Goal: Task Accomplishment & Management: Manage account settings

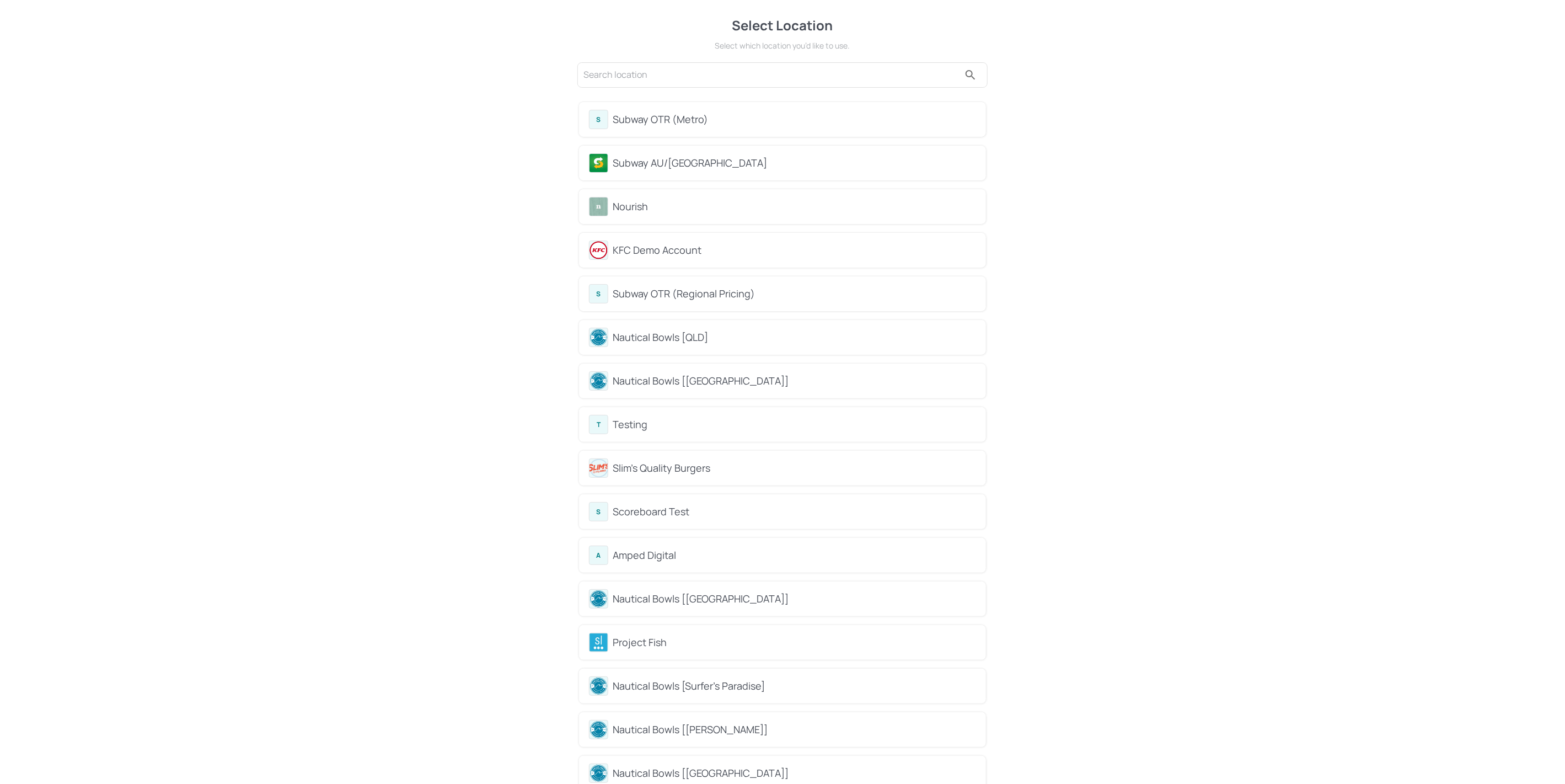
click at [715, 114] on div "Subway OTR (Metro)" at bounding box center [795, 119] width 364 height 15
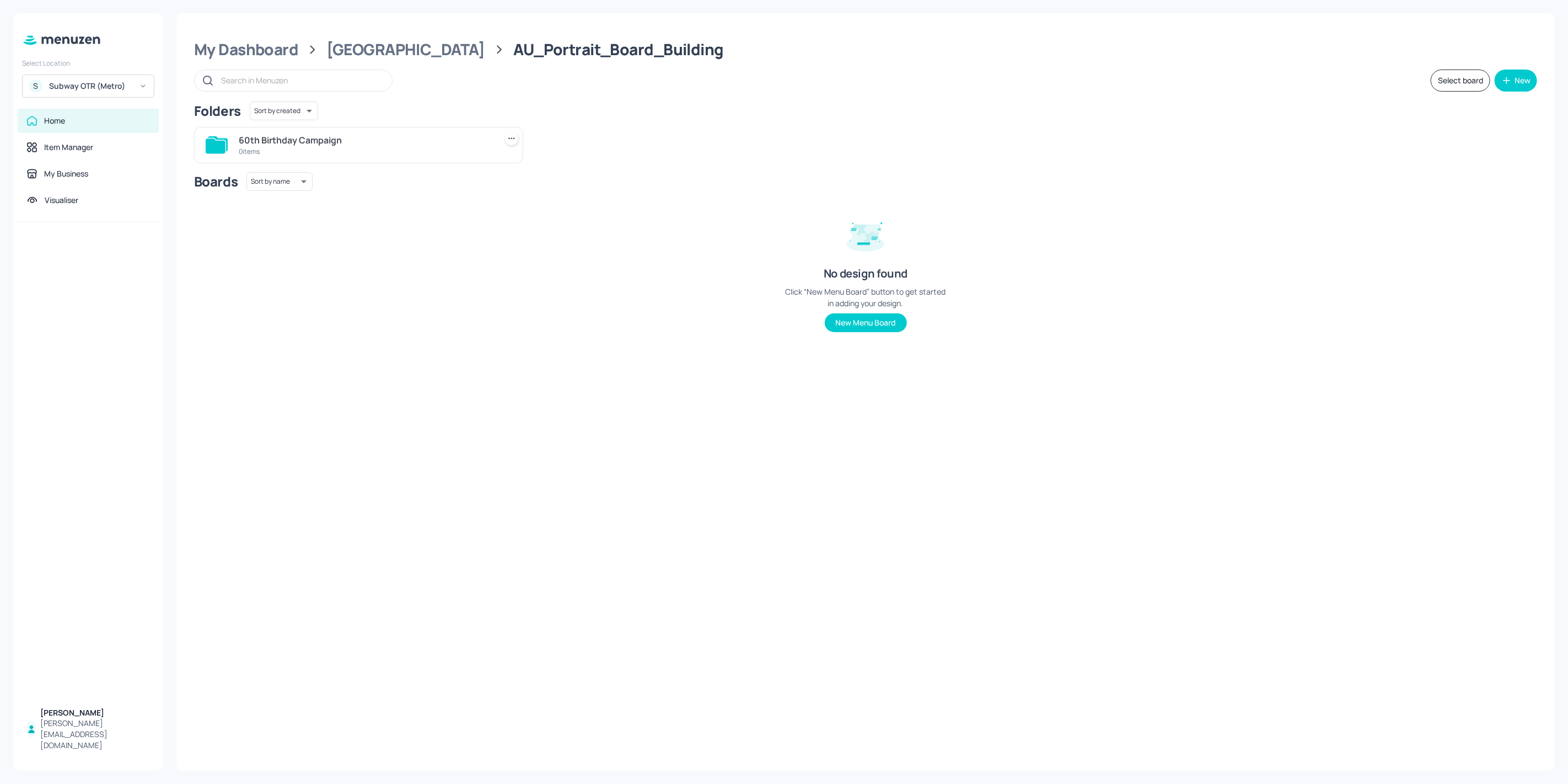
drag, startPoint x: 339, startPoint y: 142, endPoint x: 353, endPoint y: 131, distance: 17.8
click at [353, 131] on div "60th Birthday Campaign 0 items" at bounding box center [358, 145] width 329 height 36
click at [350, 137] on div "60th Birthday Campaign" at bounding box center [365, 139] width 253 height 13
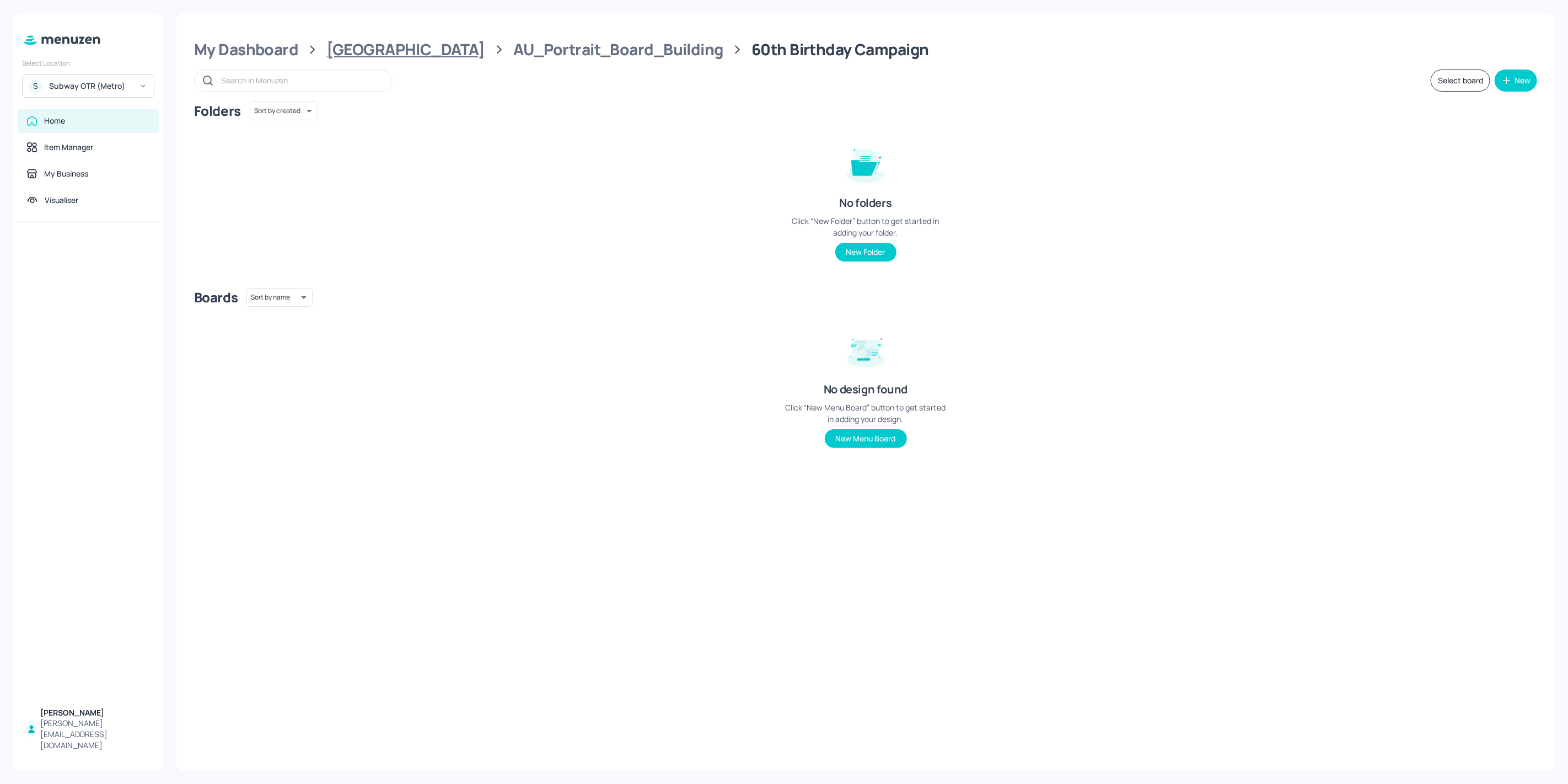
click at [381, 54] on div "[GEOGRAPHIC_DATA]" at bounding box center [406, 50] width 159 height 20
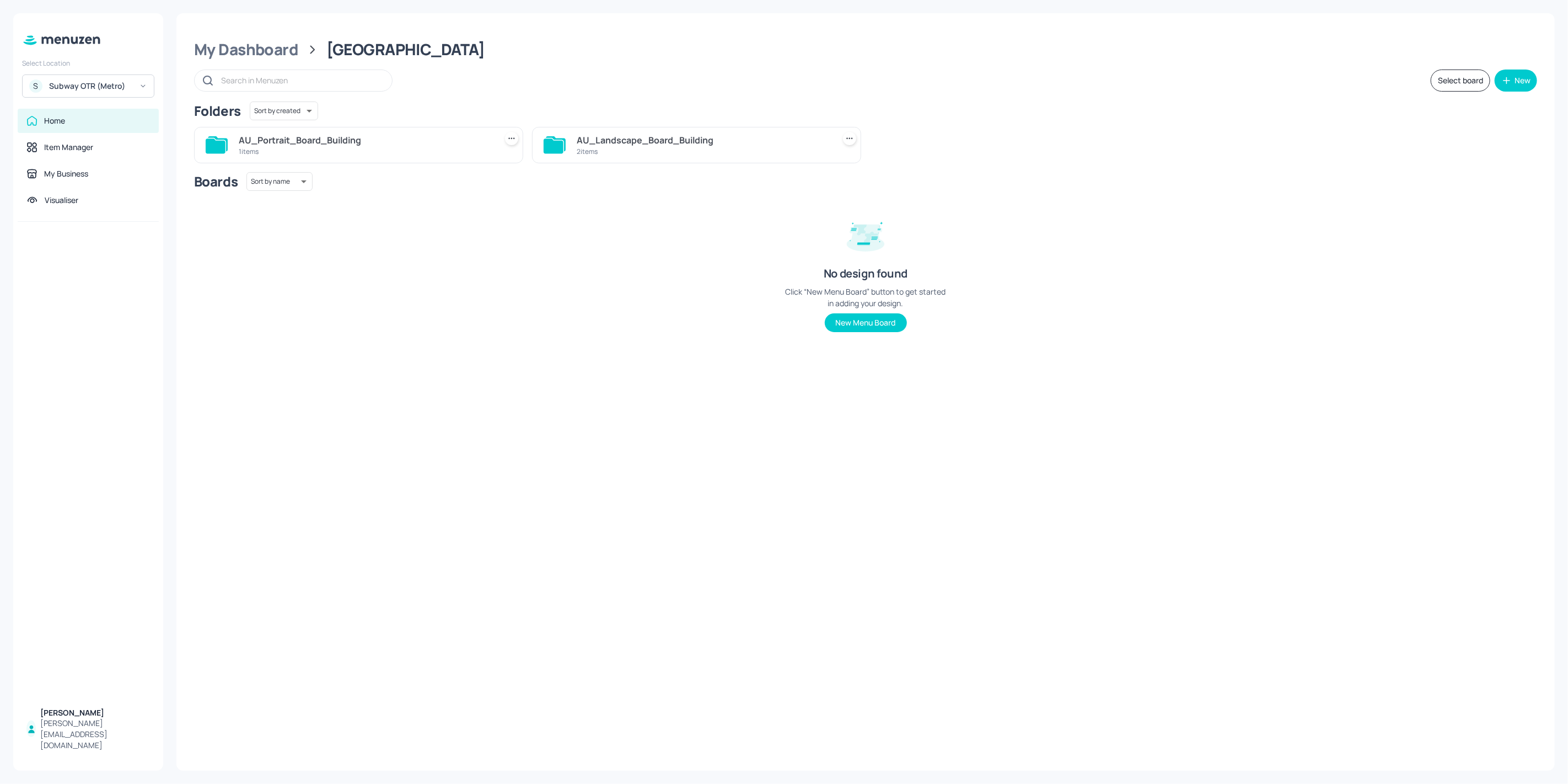
click at [640, 146] on div "AU_Landscape_Board_Building" at bounding box center [702, 139] width 253 height 13
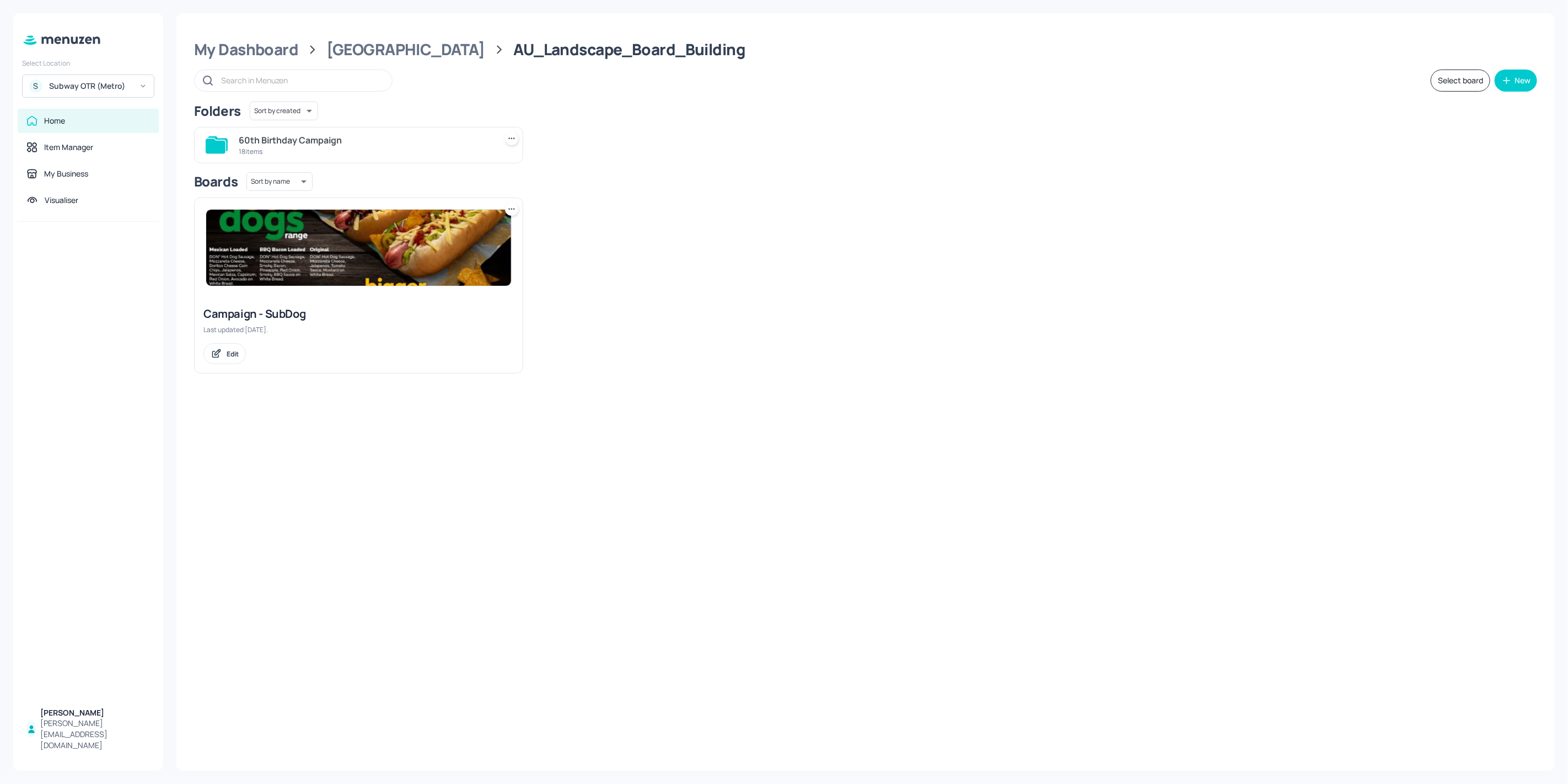
click at [411, 306] on div "Campaign - SubDog" at bounding box center [358, 313] width 310 height 15
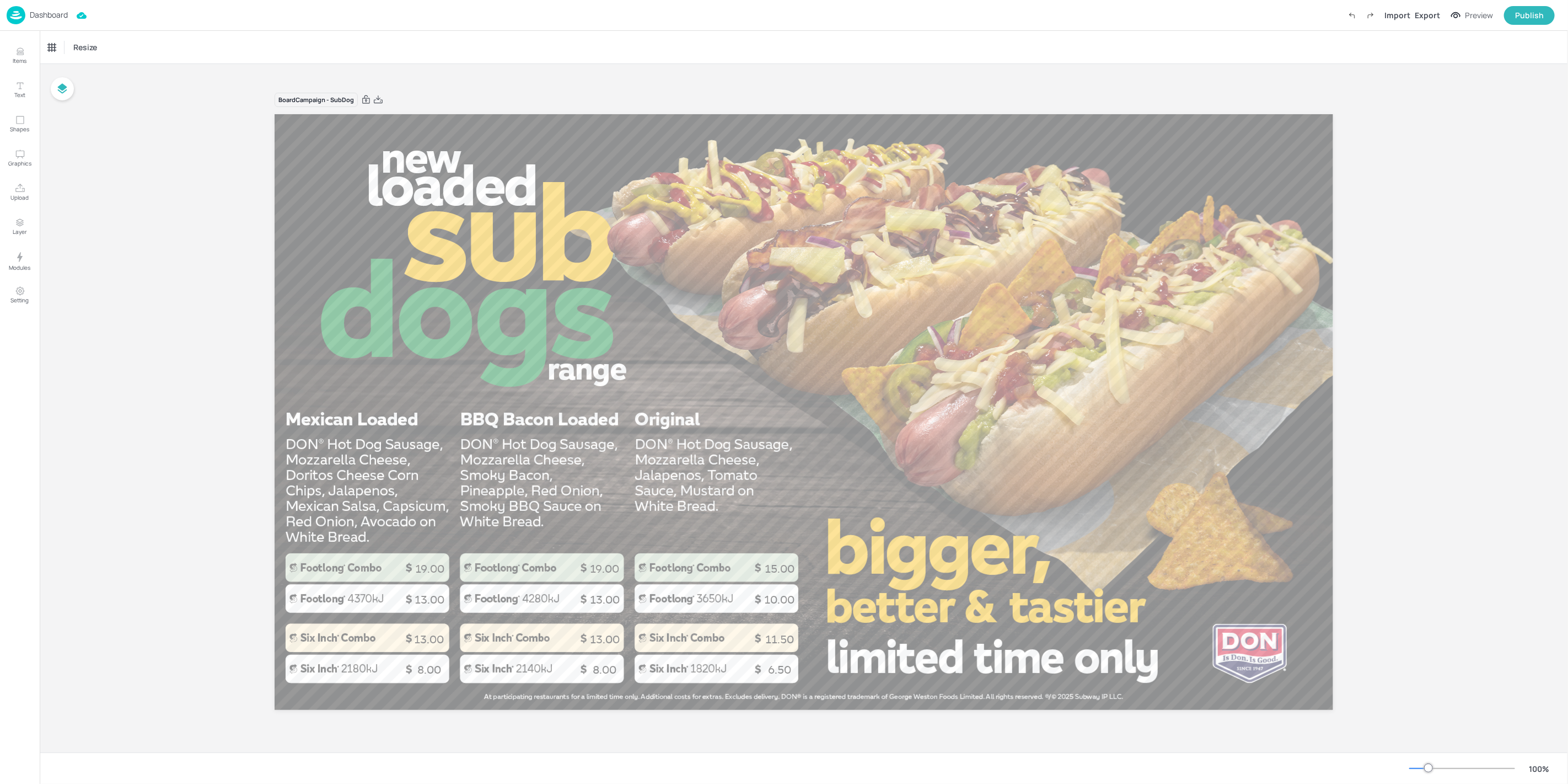
click at [14, 11] on img at bounding box center [16, 15] width 19 height 19
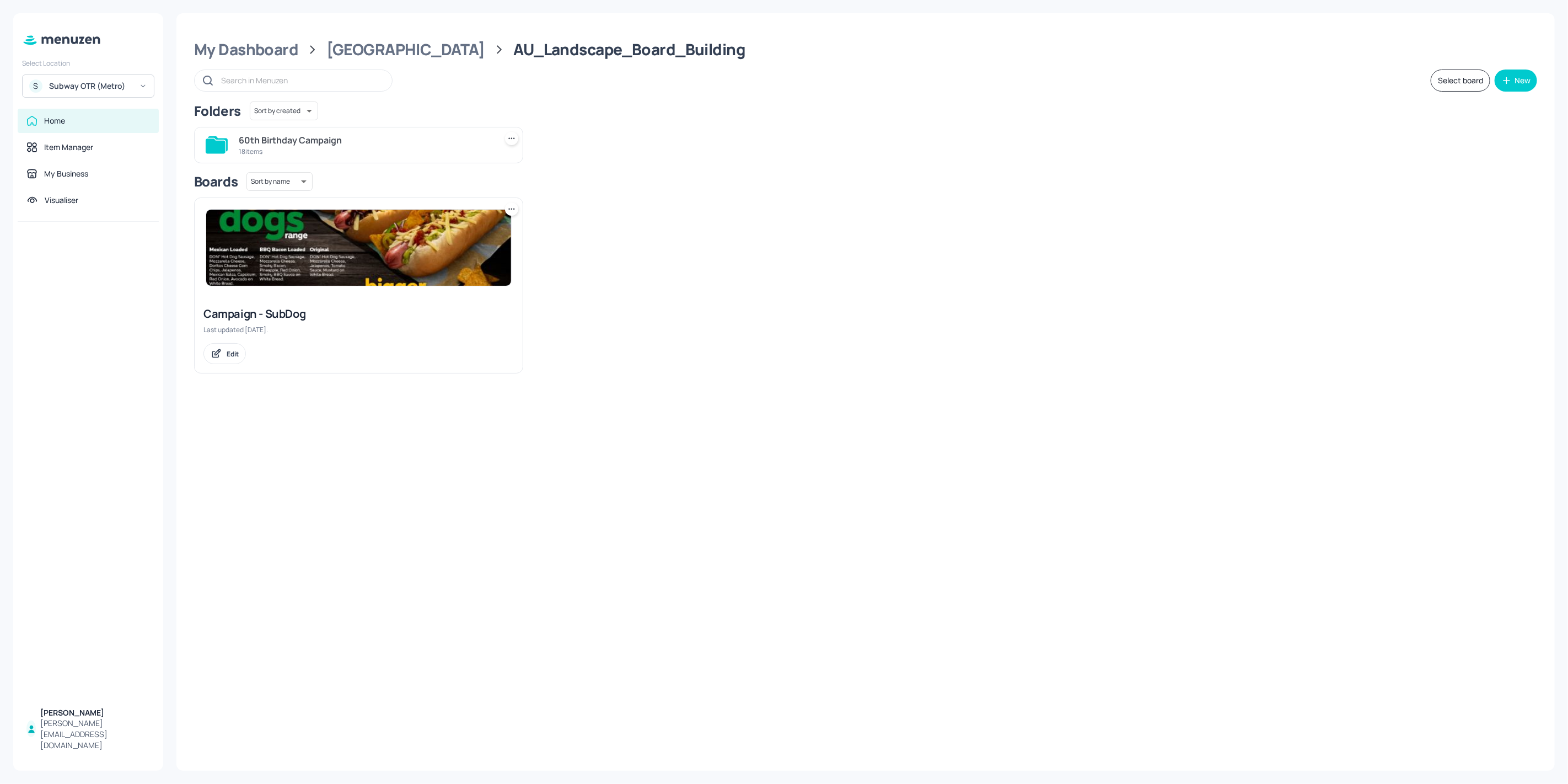
click at [368, 272] on img at bounding box center [359, 248] width 305 height 76
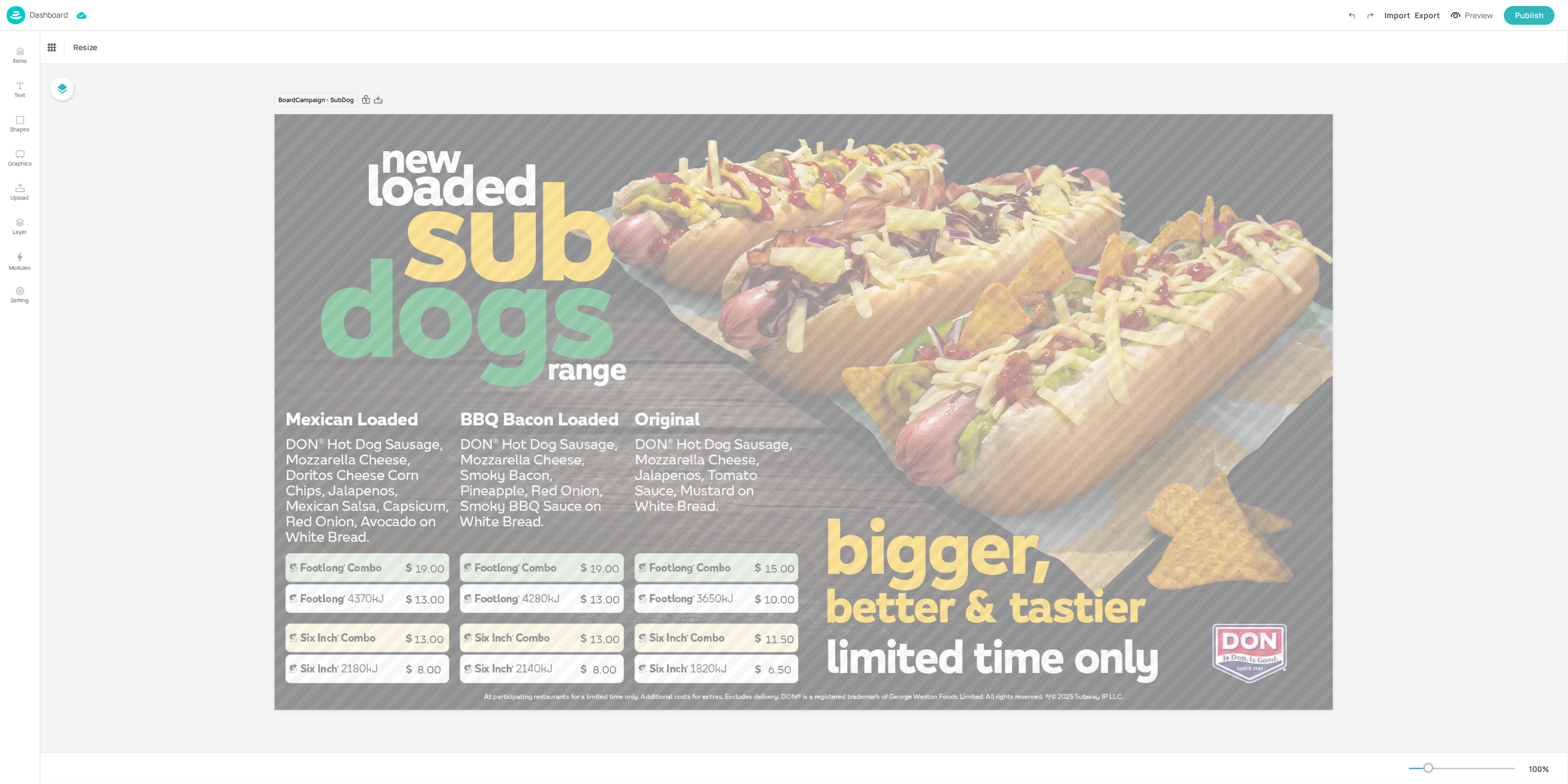
click at [19, 19] on img at bounding box center [16, 15] width 19 height 19
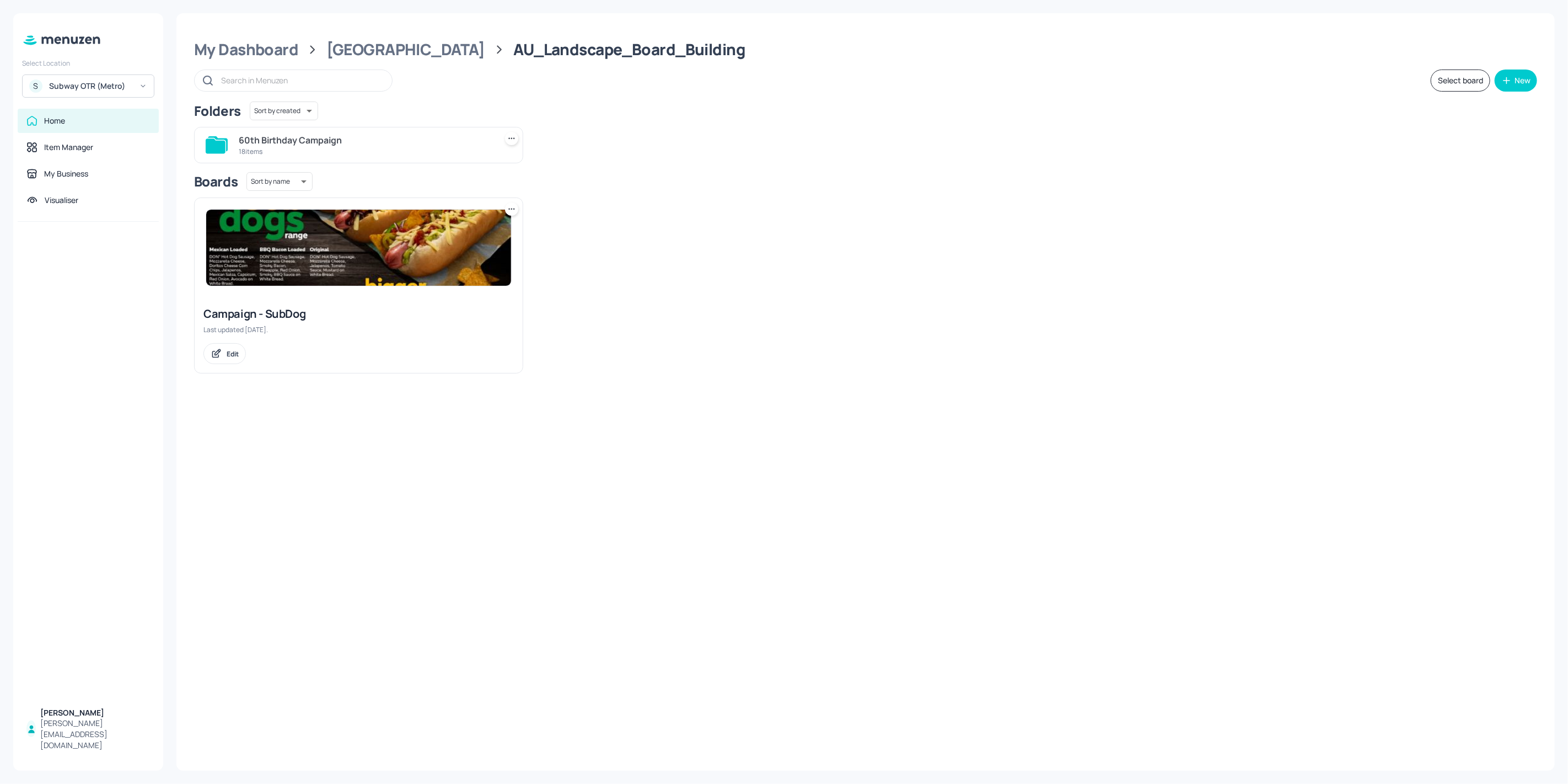
click at [70, 129] on div "Home" at bounding box center [88, 120] width 141 height 24
click at [330, 139] on div "60th Birthday Campaign" at bounding box center [365, 139] width 253 height 13
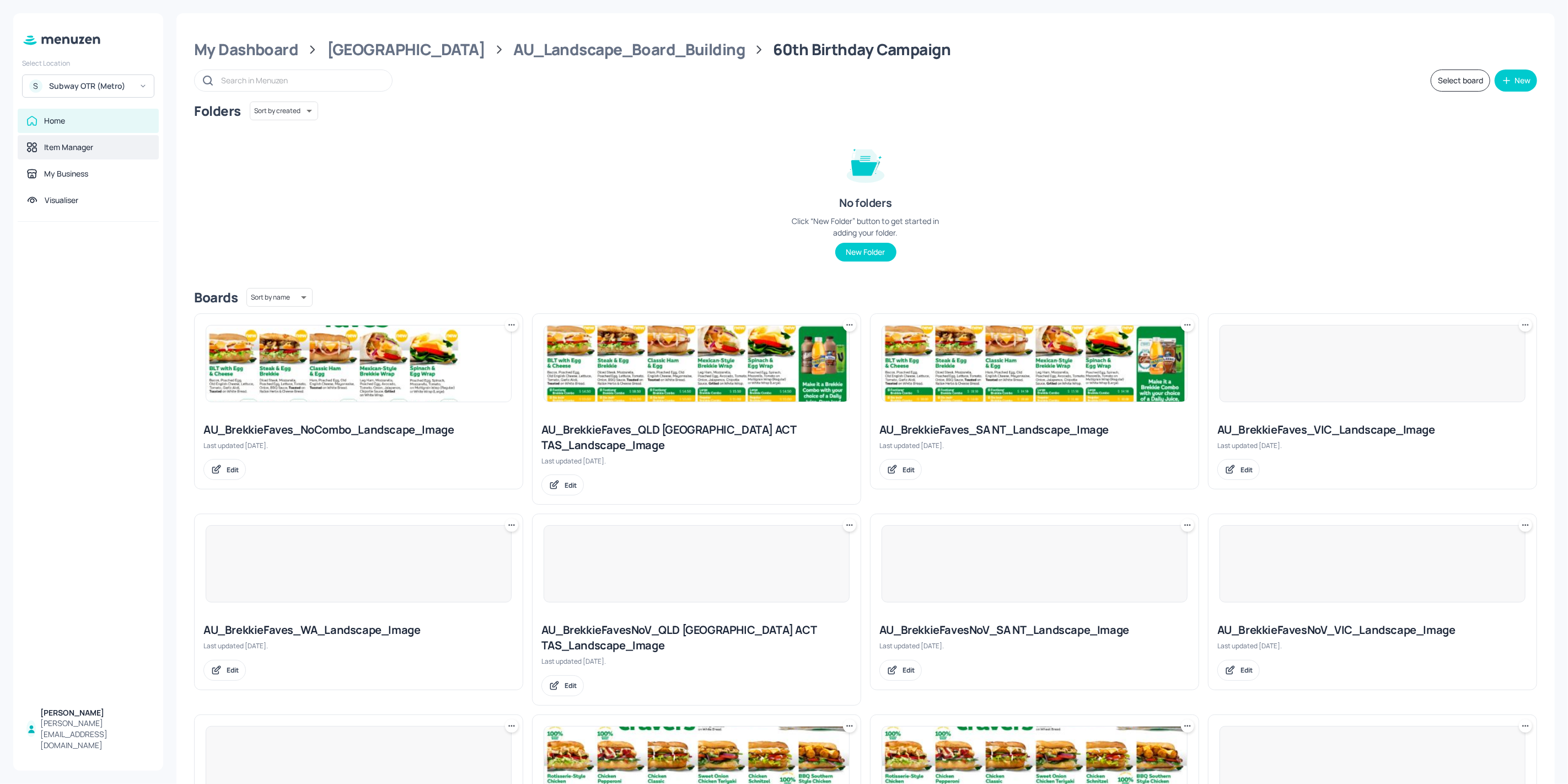
click at [65, 143] on div "Item Manager" at bounding box center [68, 147] width 49 height 11
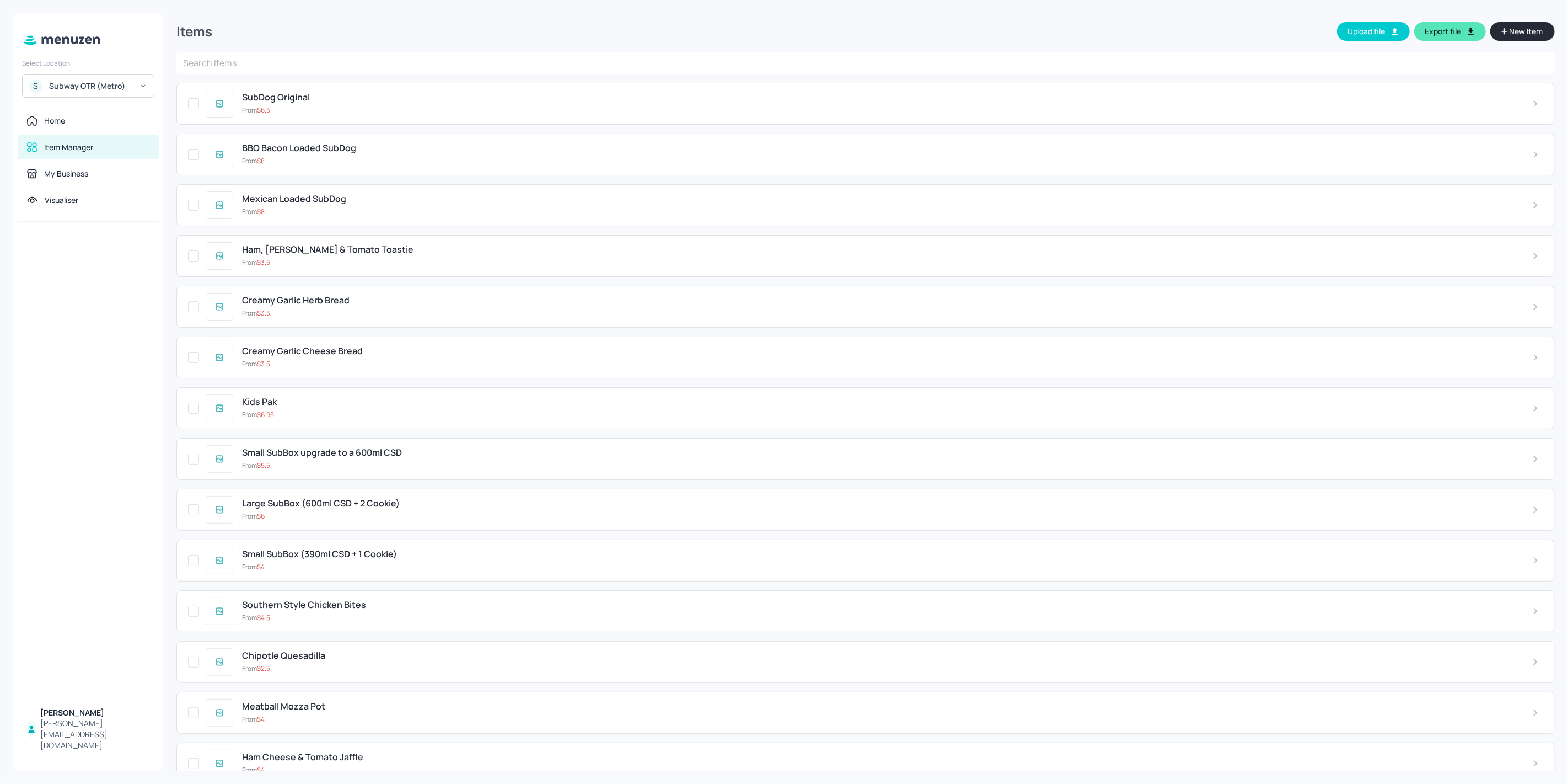
click at [355, 103] on div "SubDog Original From $ 6.5" at bounding box center [877, 103] width 1290 height 22
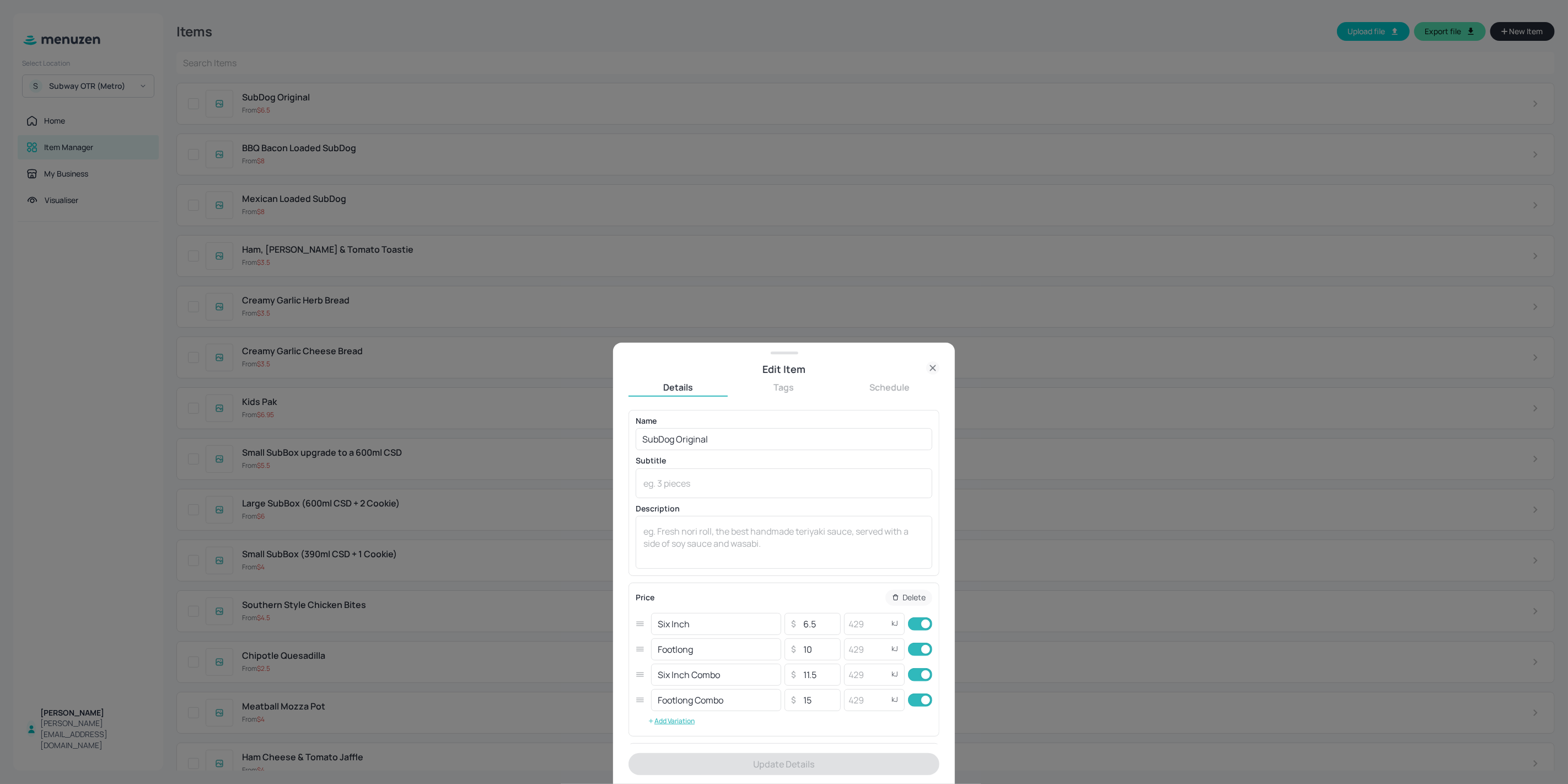
click at [210, 216] on div at bounding box center [784, 392] width 1568 height 784
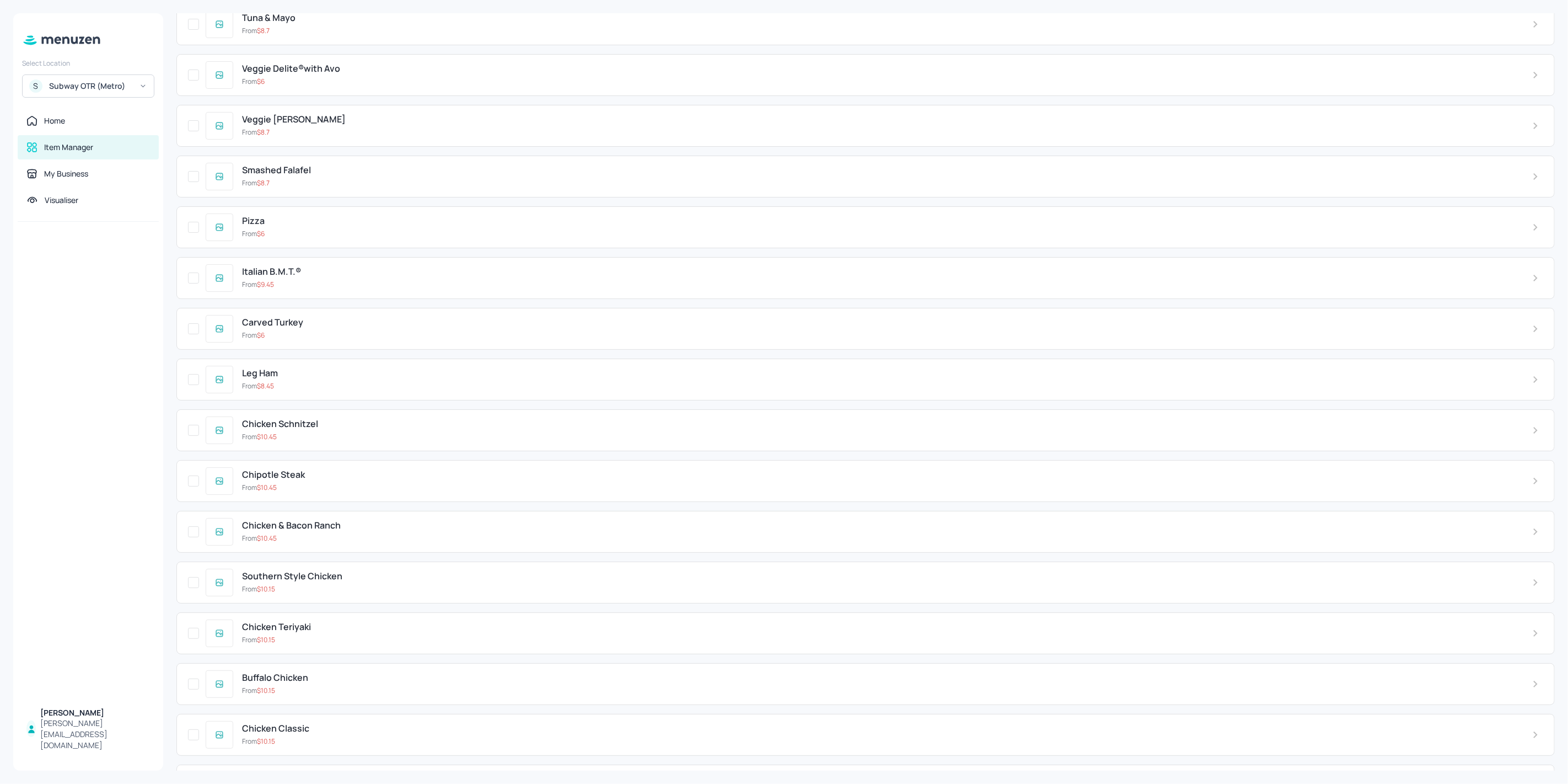
scroll to position [3497, 0]
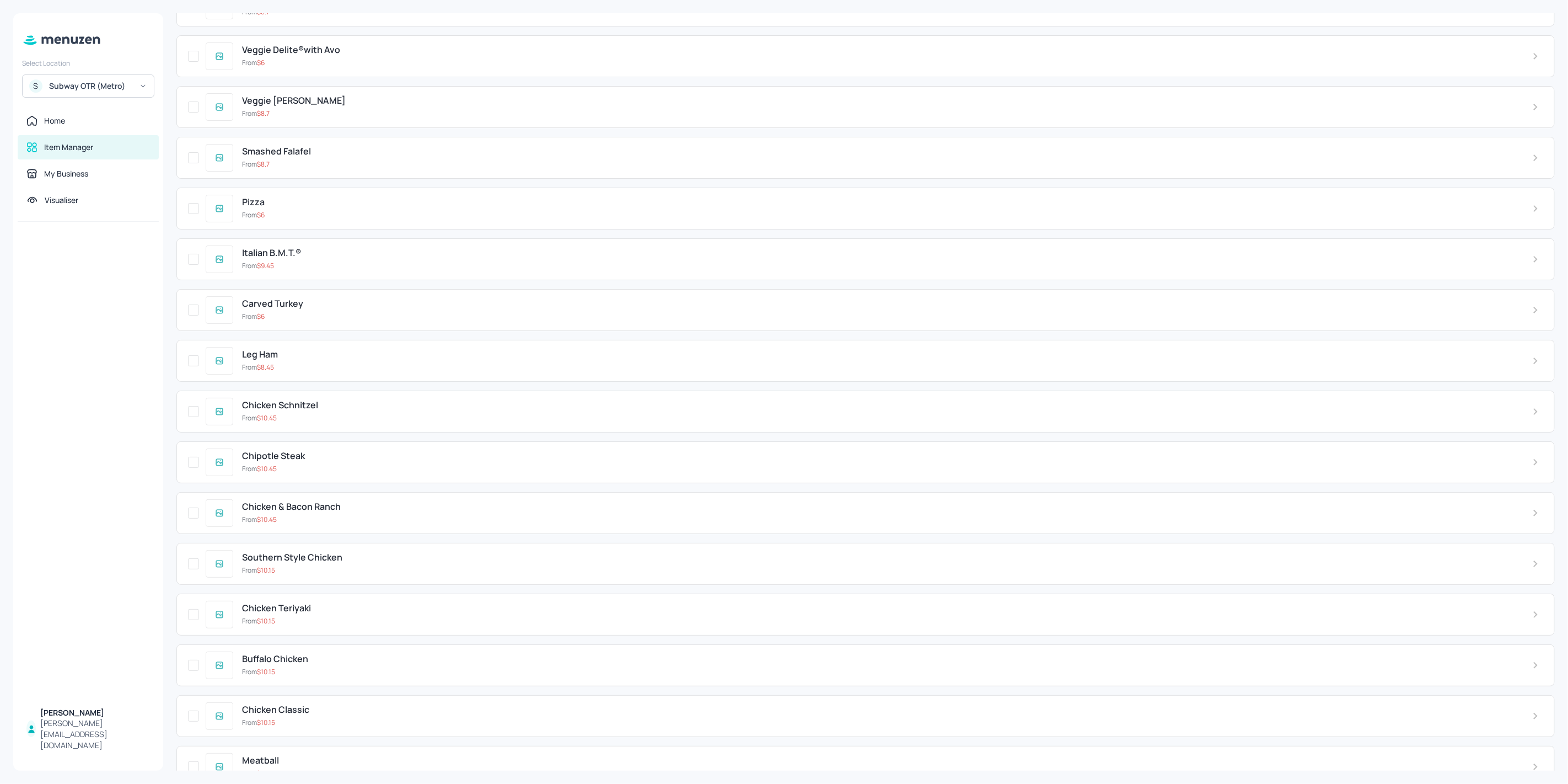
click at [321, 755] on div "Meatball" at bounding box center [878, 761] width 1273 height 11
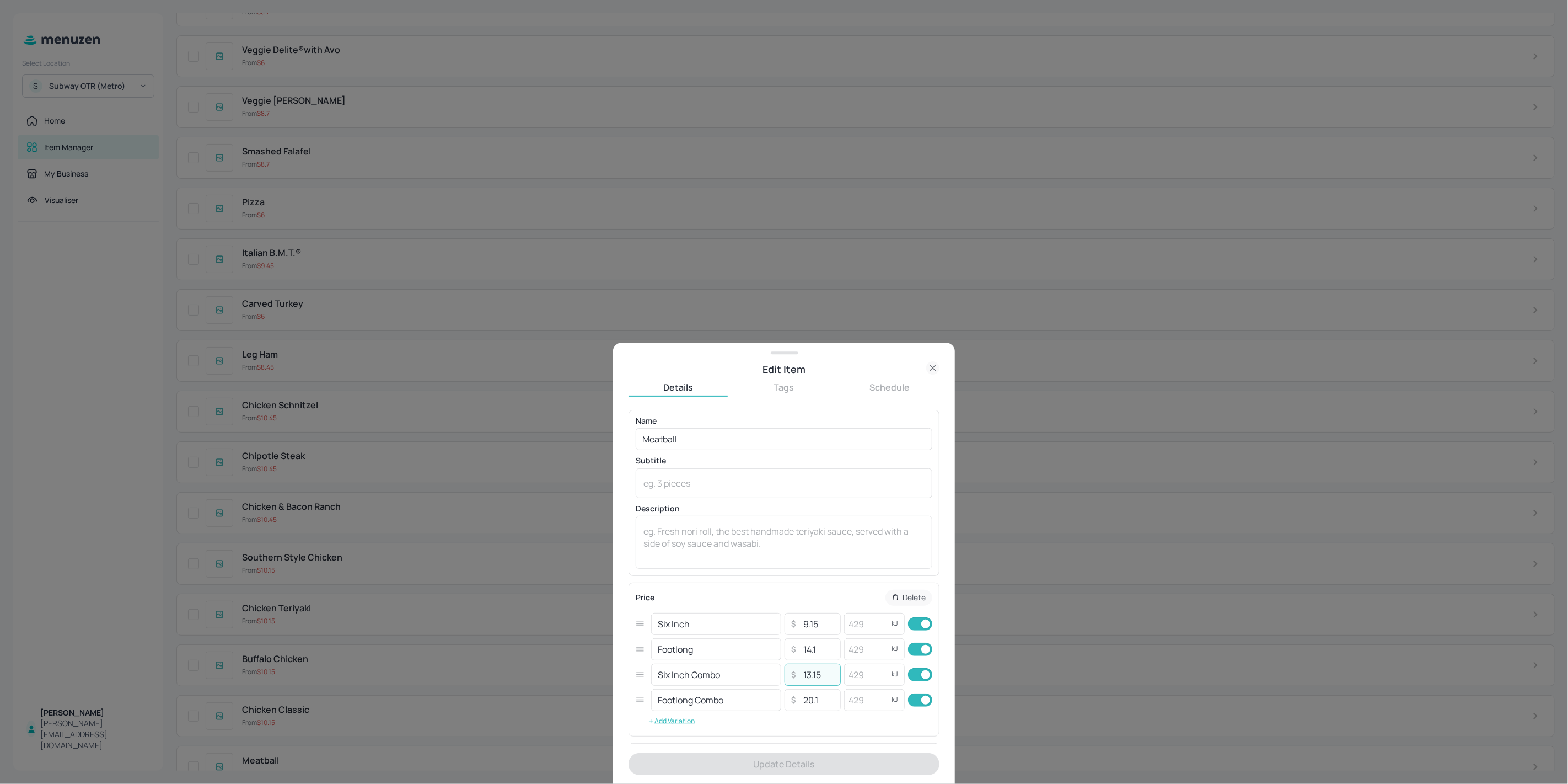
click at [808, 675] on input "13.15" at bounding box center [818, 674] width 39 height 22
type input "14.15"
click at [845, 761] on button "Update Details" at bounding box center [784, 764] width 311 height 22
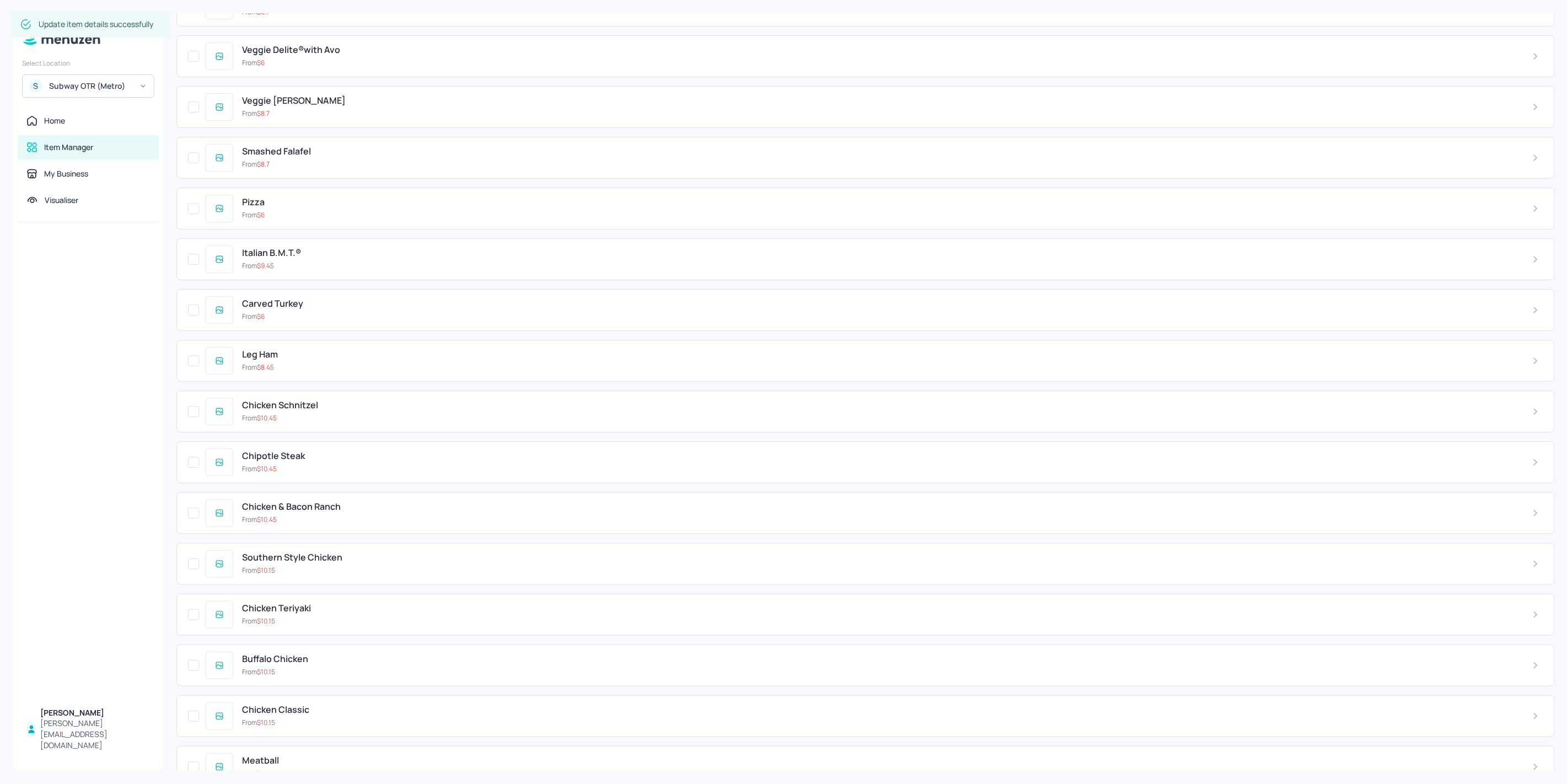
click at [326, 717] on div "From $ 10.15" at bounding box center [878, 722] width 1273 height 10
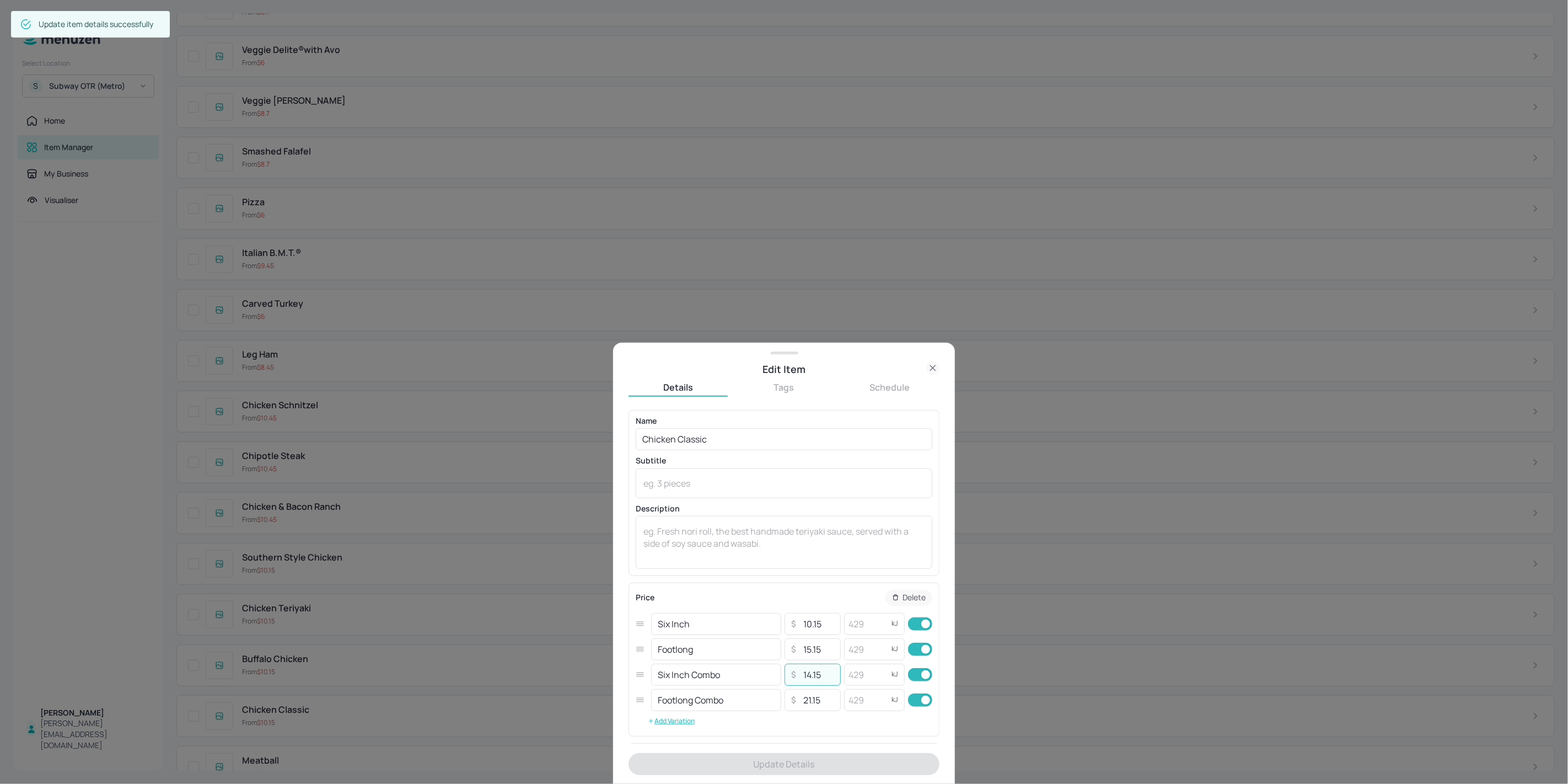
click at [807, 683] on input "14.15" at bounding box center [818, 674] width 39 height 22
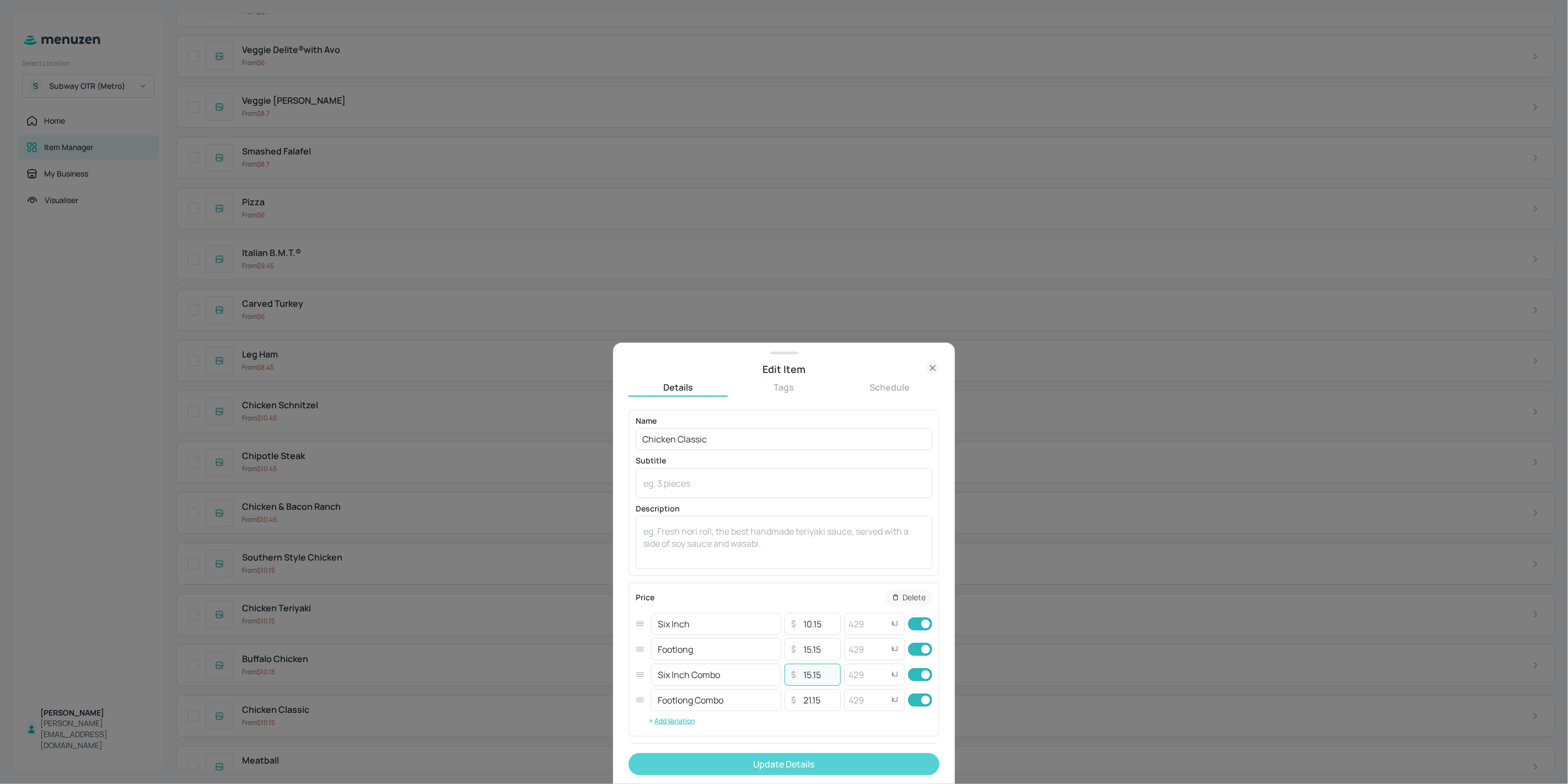
type input "15.15"
click at [812, 767] on button "Update Details" at bounding box center [784, 764] width 311 height 22
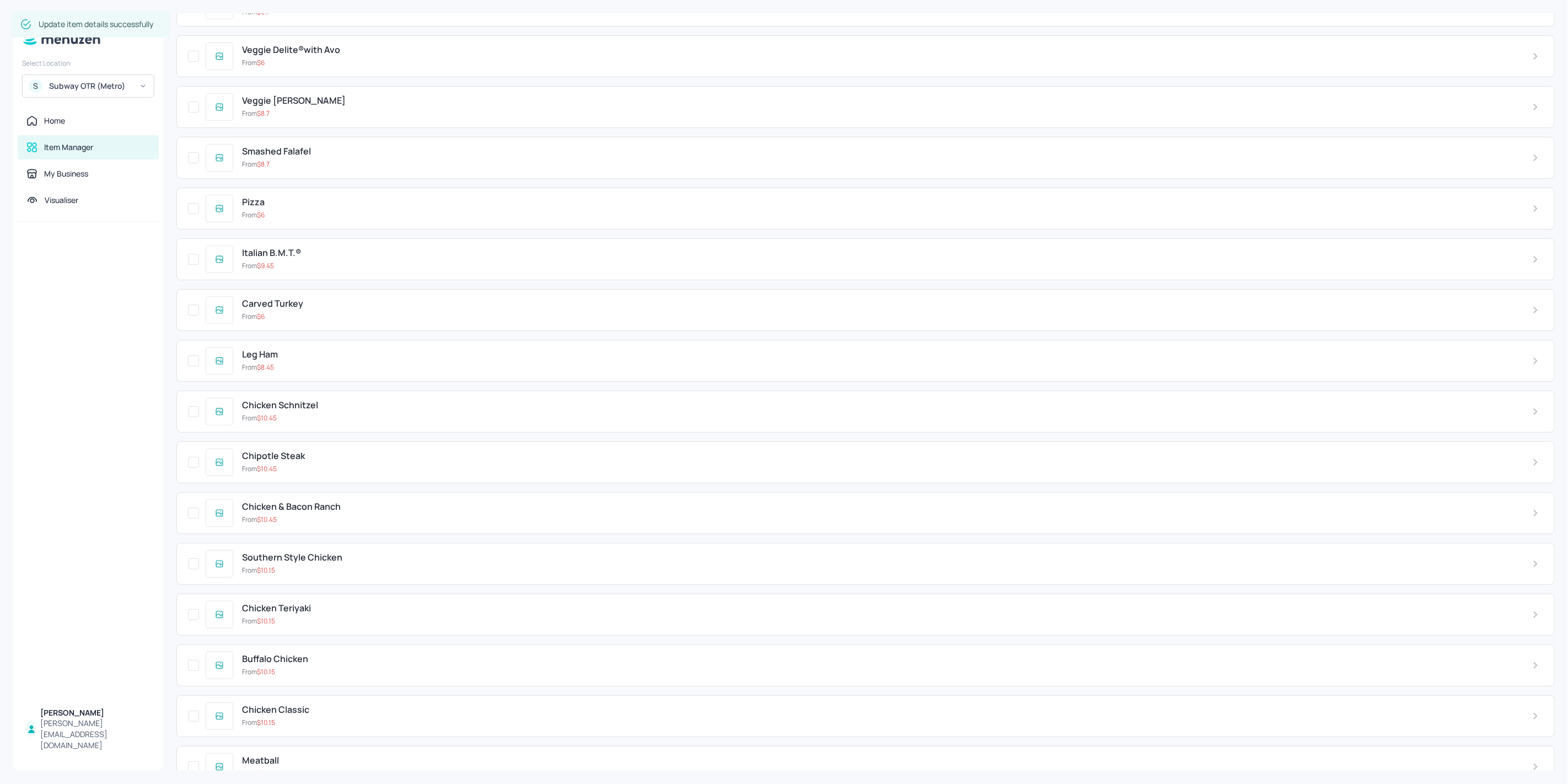
click at [347, 653] on div "Buffalo Chicken" at bounding box center [878, 659] width 1273 height 11
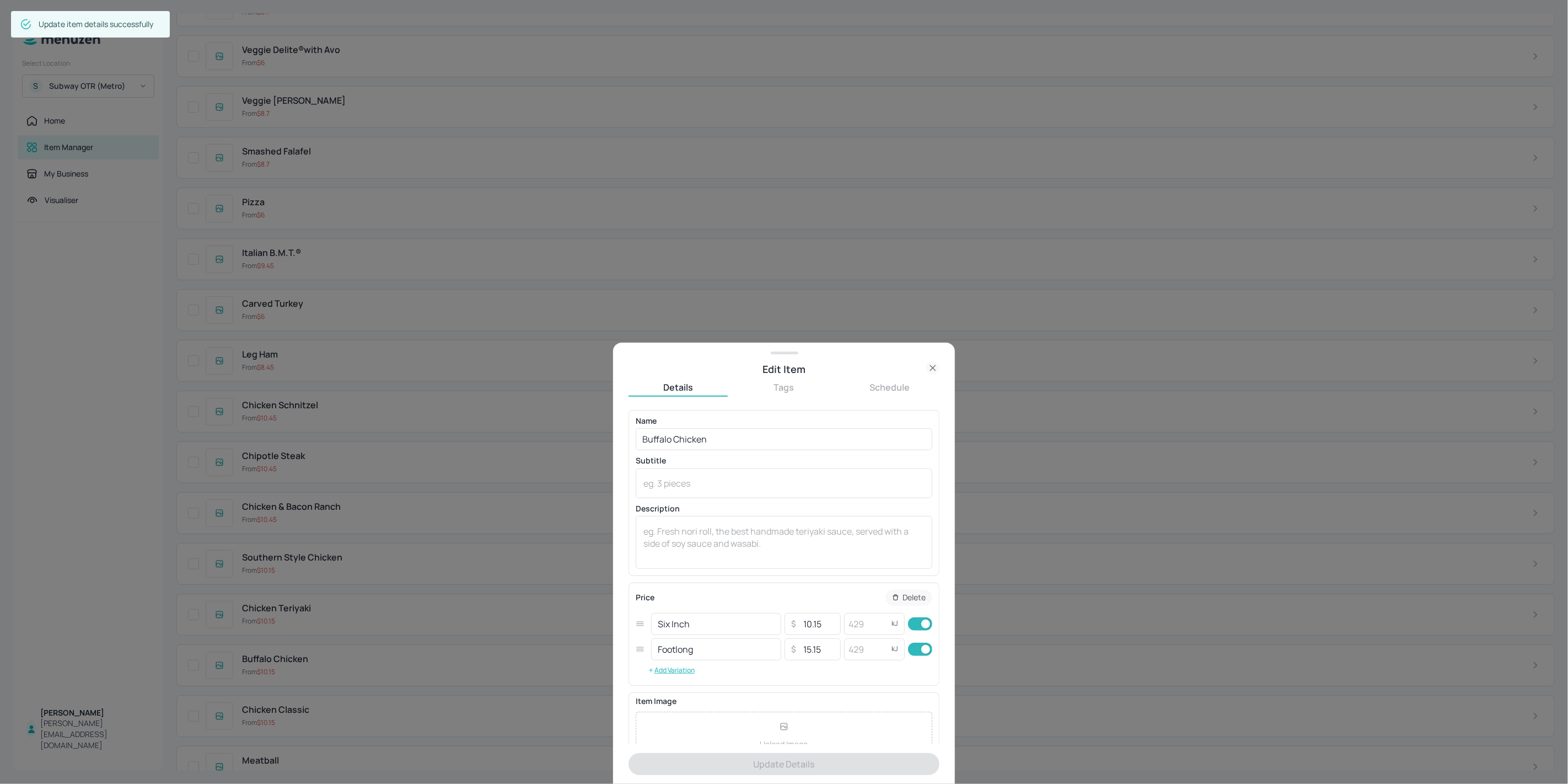
click at [321, 594] on div at bounding box center [784, 392] width 1568 height 784
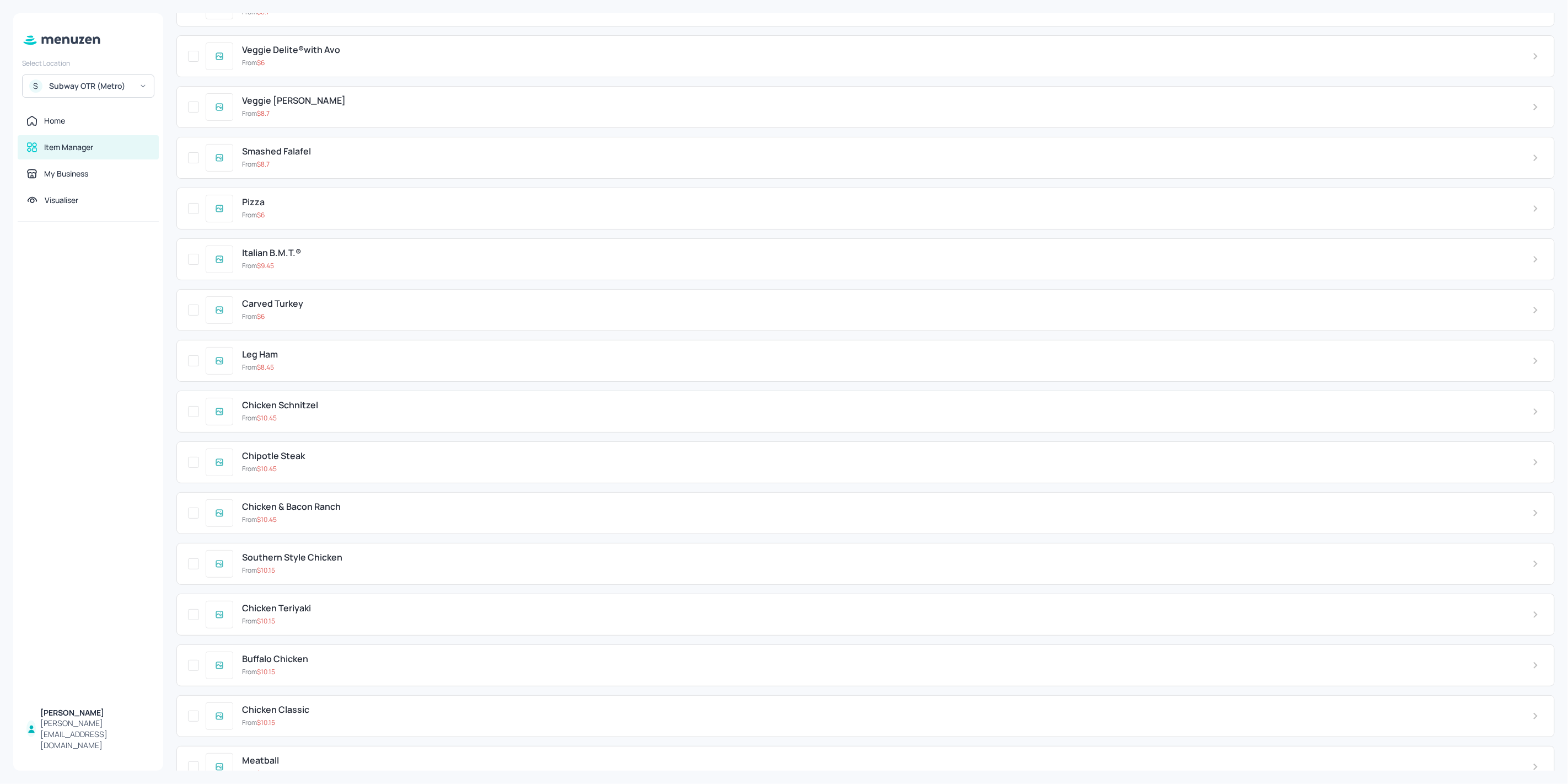
click at [321, 616] on div "From $ 10.15" at bounding box center [878, 621] width 1273 height 10
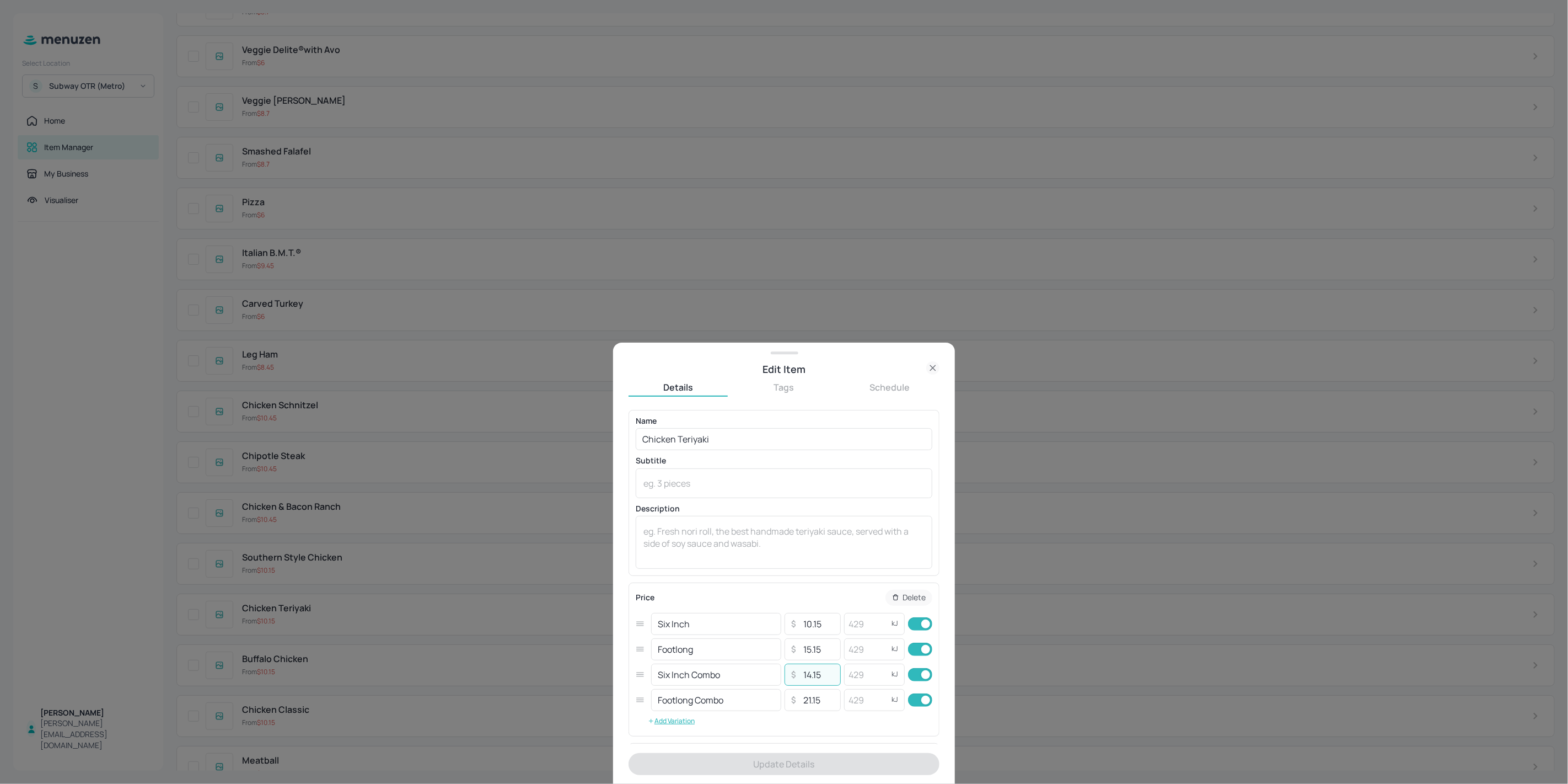
drag, startPoint x: 804, startPoint y: 677, endPoint x: 808, endPoint y: 686, distance: 9.8
click at [808, 686] on div "Six Inch ​ ​ 10.15 ​ kJ ​ Footlong ​ ​ 15.15 ​ kJ ​ Six Inch Combo ​ ​ 14.15 ​ …" at bounding box center [784, 662] width 296 height 101
type input "15.15"
click at [801, 761] on button "Update Details" at bounding box center [784, 764] width 311 height 22
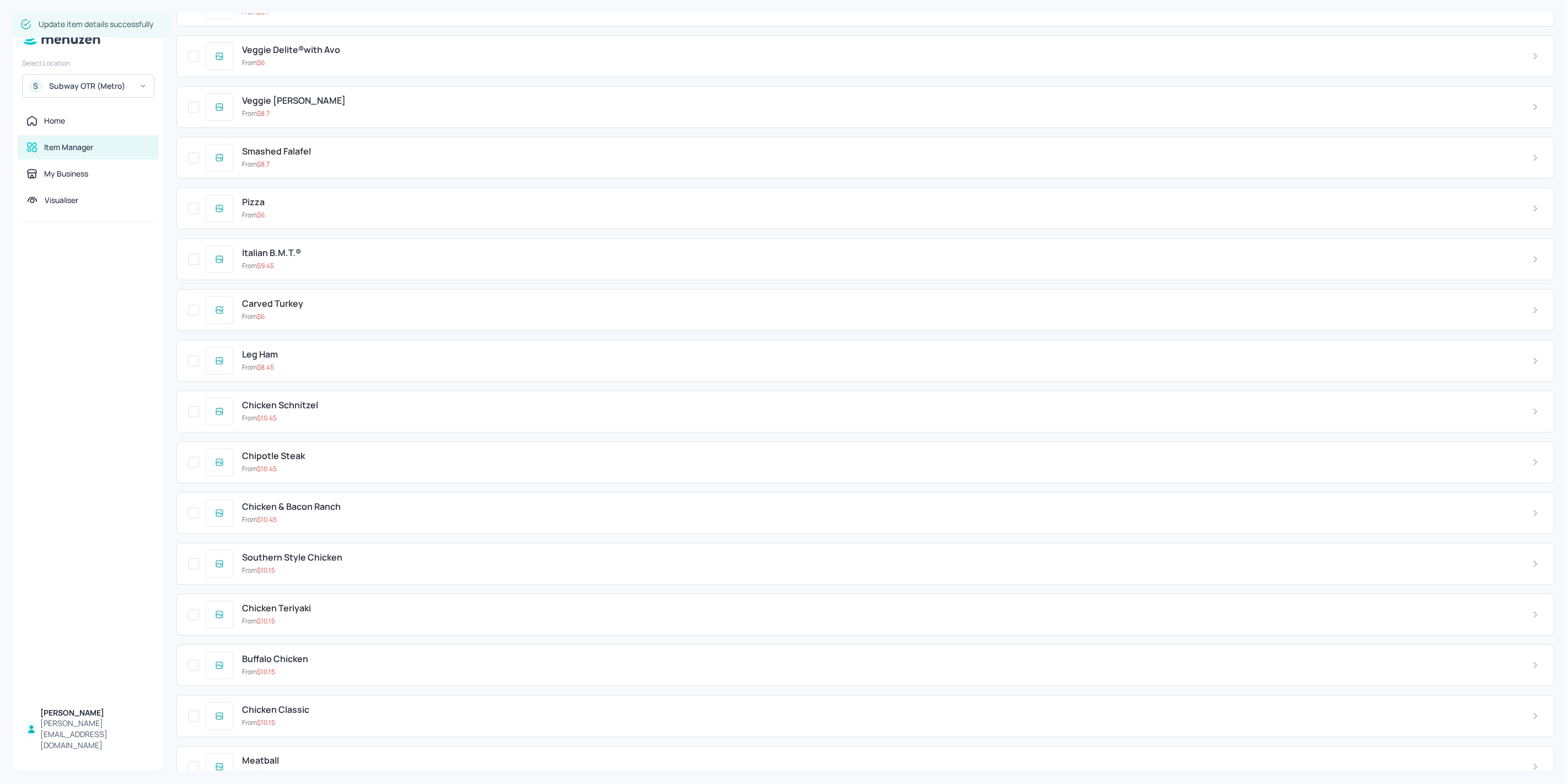
click at [296, 565] on div "From $ 10.15" at bounding box center [878, 570] width 1273 height 10
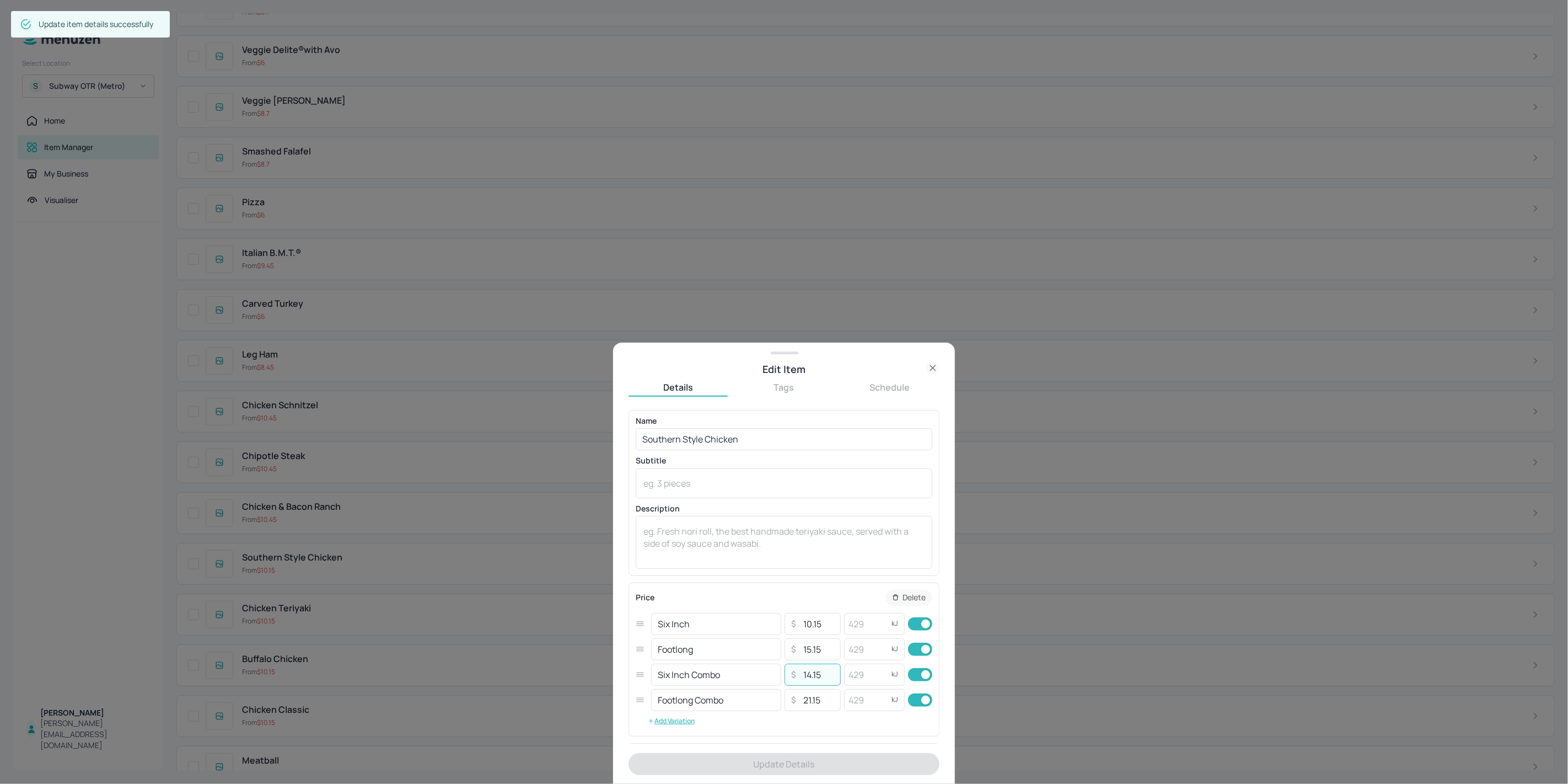
click at [803, 680] on input "14.15" at bounding box center [818, 674] width 39 height 22
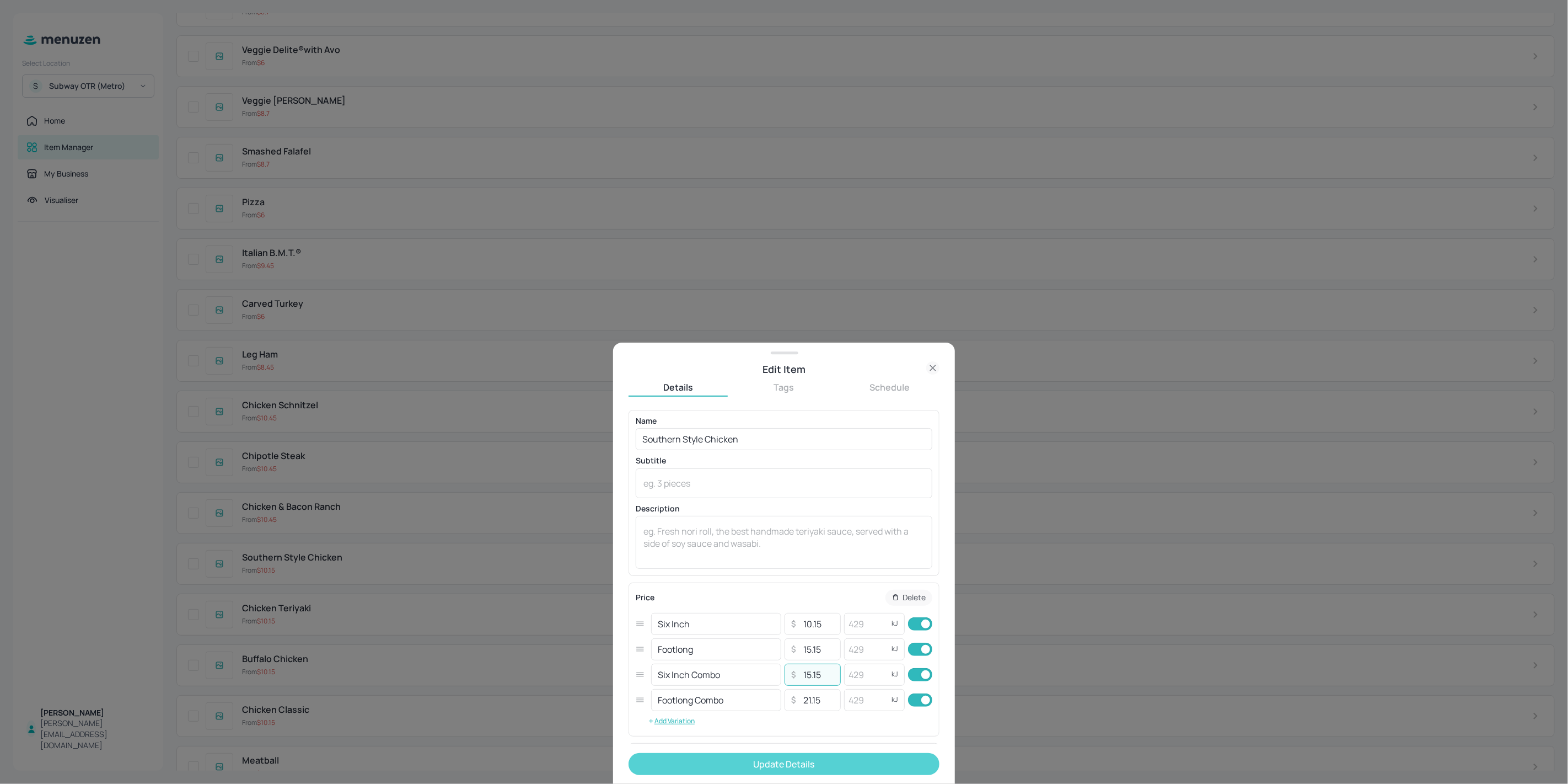
type input "15.15"
click at [811, 774] on button "Update Details" at bounding box center [784, 764] width 311 height 22
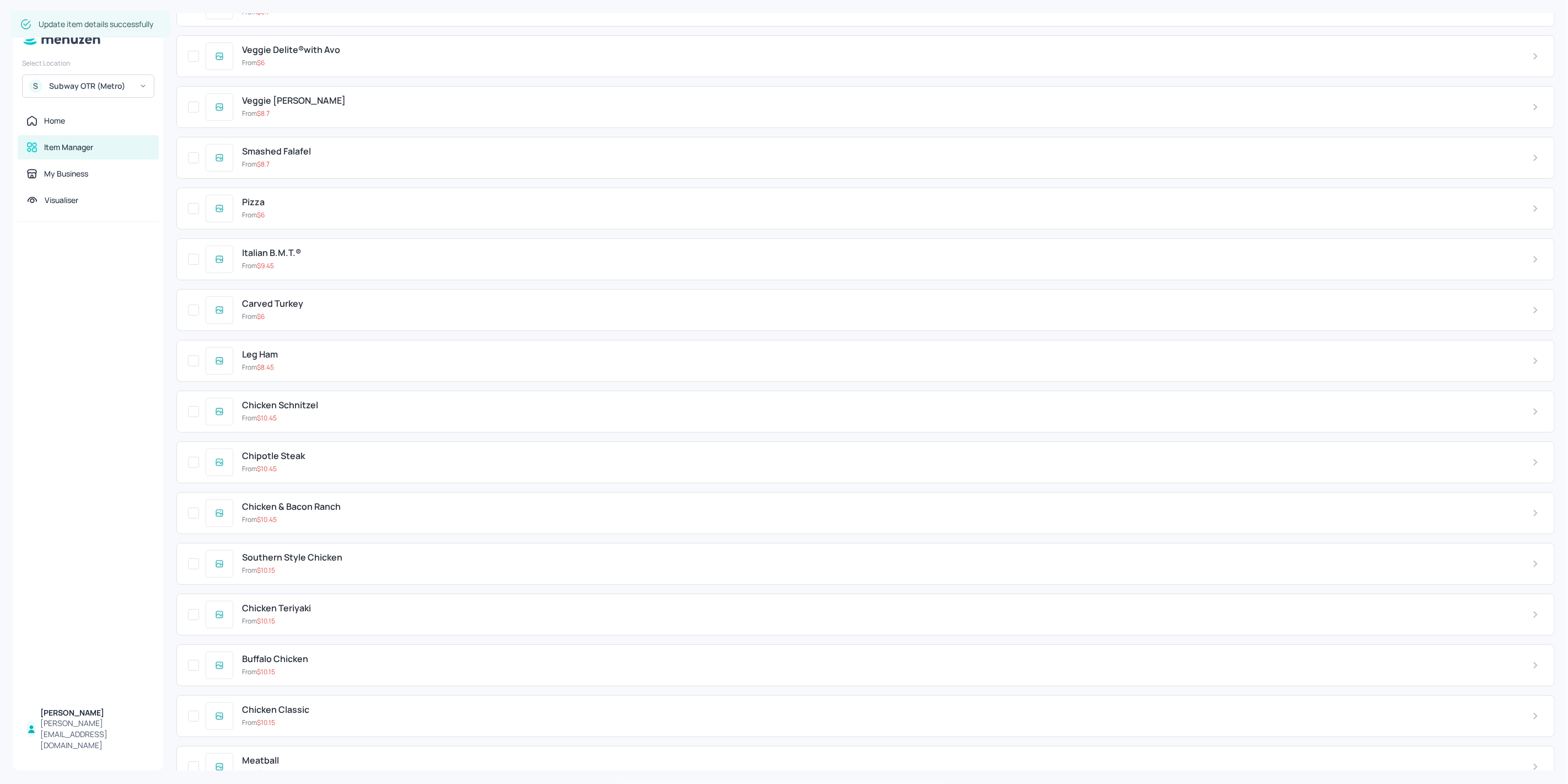
click at [309, 492] on div "Chicken & Bacon Ranch From $ 10.45" at bounding box center [865, 513] width 1378 height 42
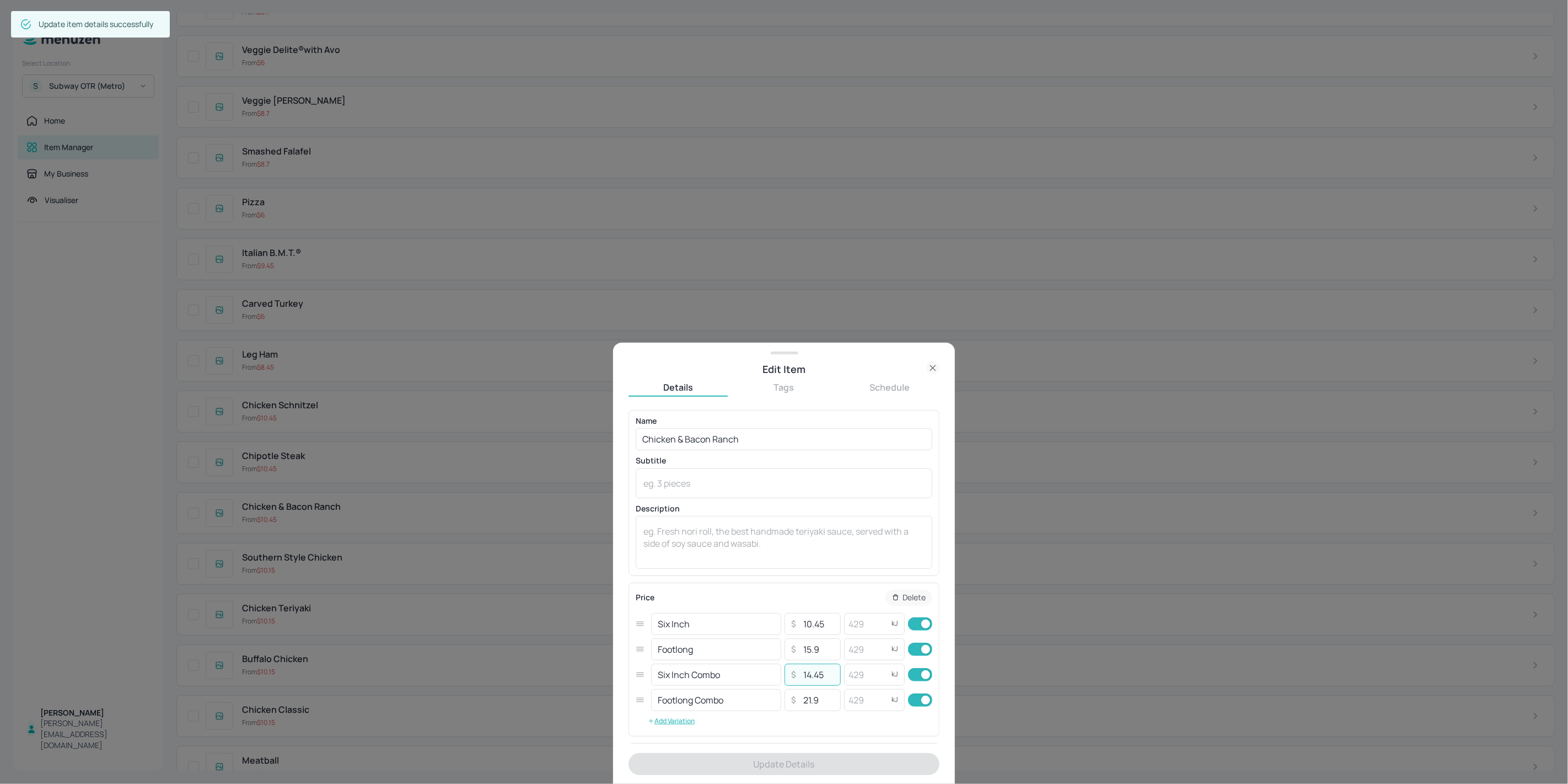
drag, startPoint x: 805, startPoint y: 673, endPoint x: 806, endPoint y: 680, distance: 7.1
click at [806, 680] on input "14.45" at bounding box center [818, 674] width 39 height 22
type input "15.45"
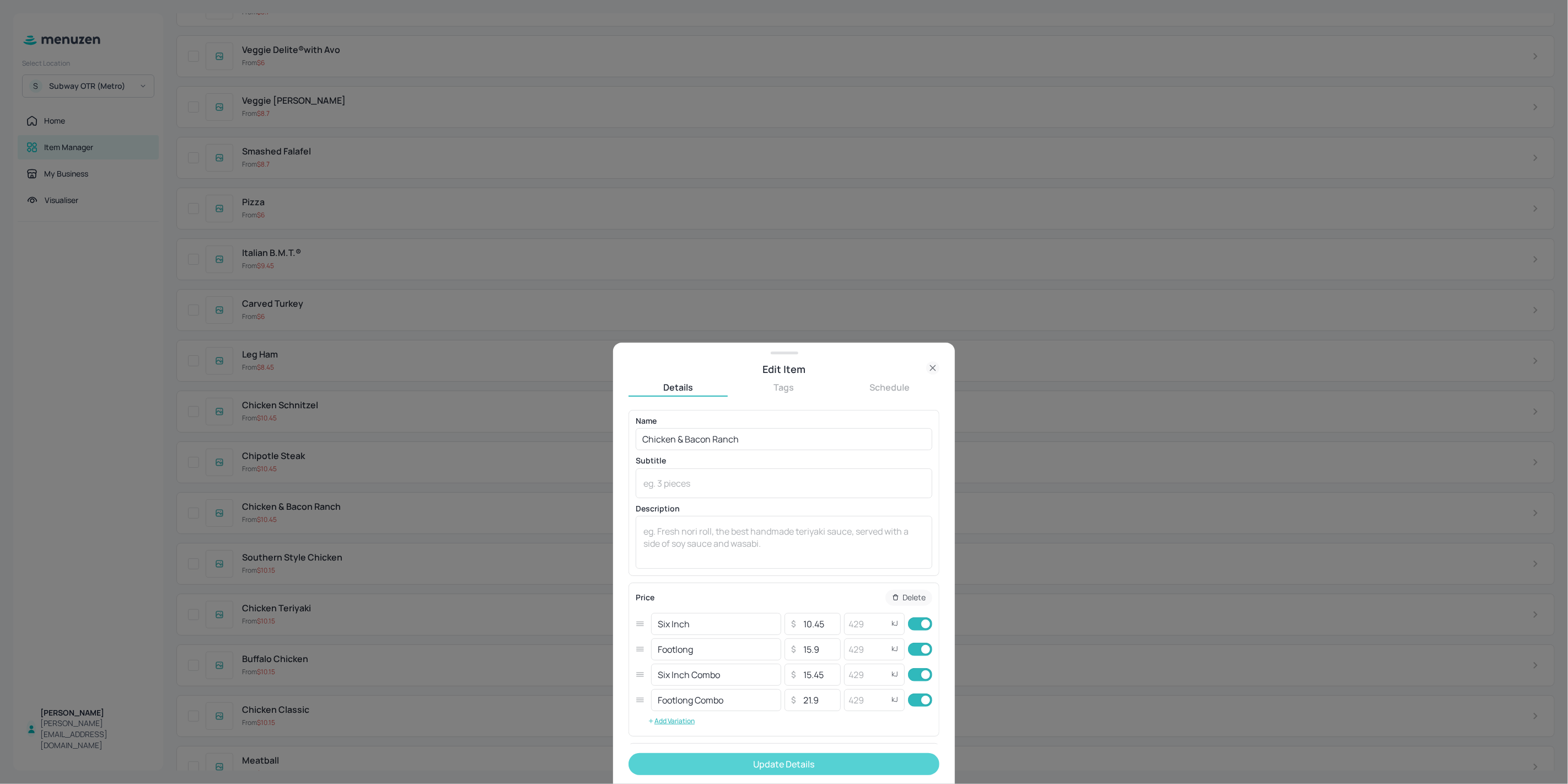
click at [801, 759] on button "Update Details" at bounding box center [784, 764] width 311 height 22
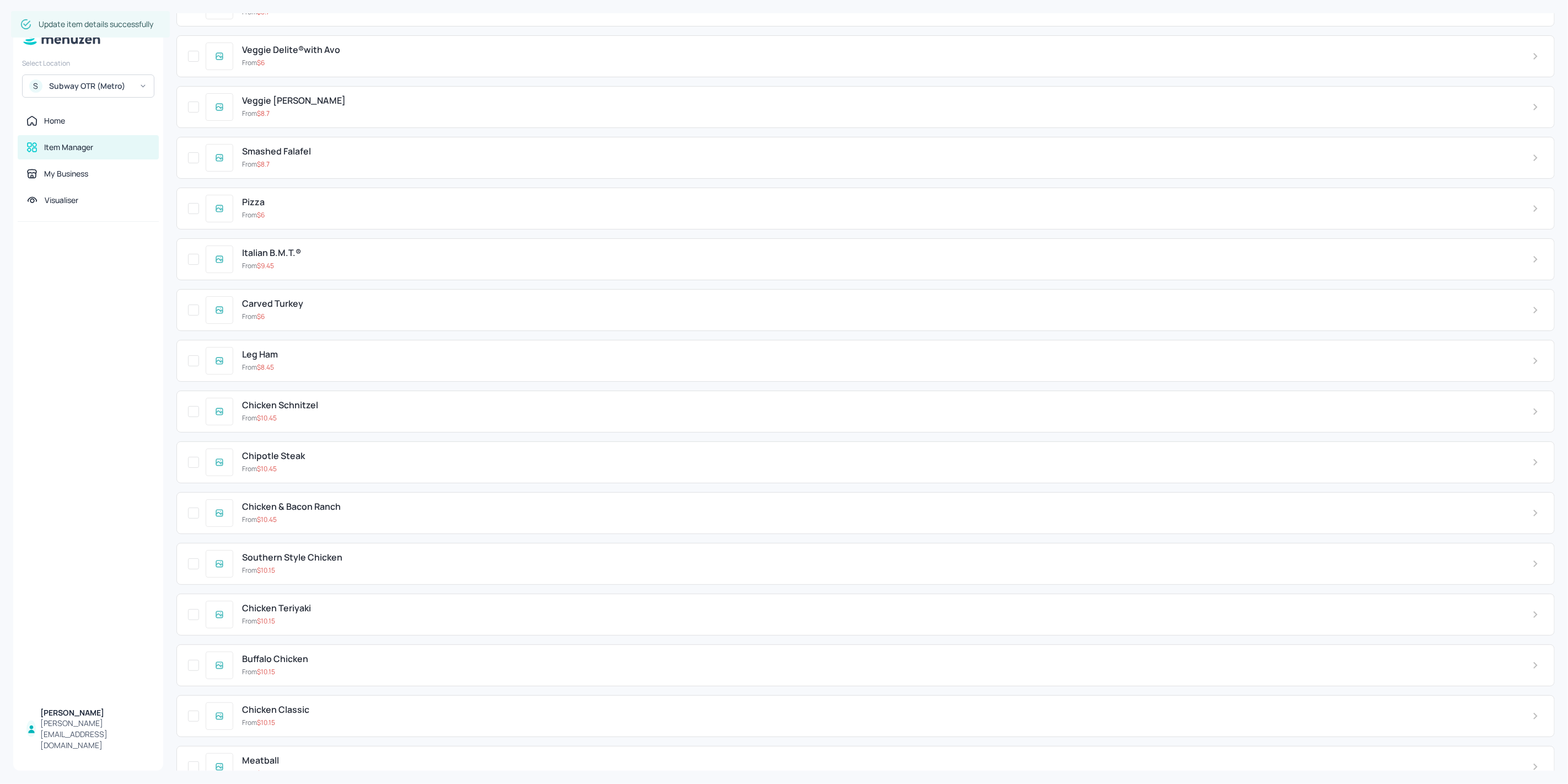
click at [326, 502] on div "Chicken & Bacon Ranch From $ 10.45" at bounding box center [877, 512] width 1290 height 22
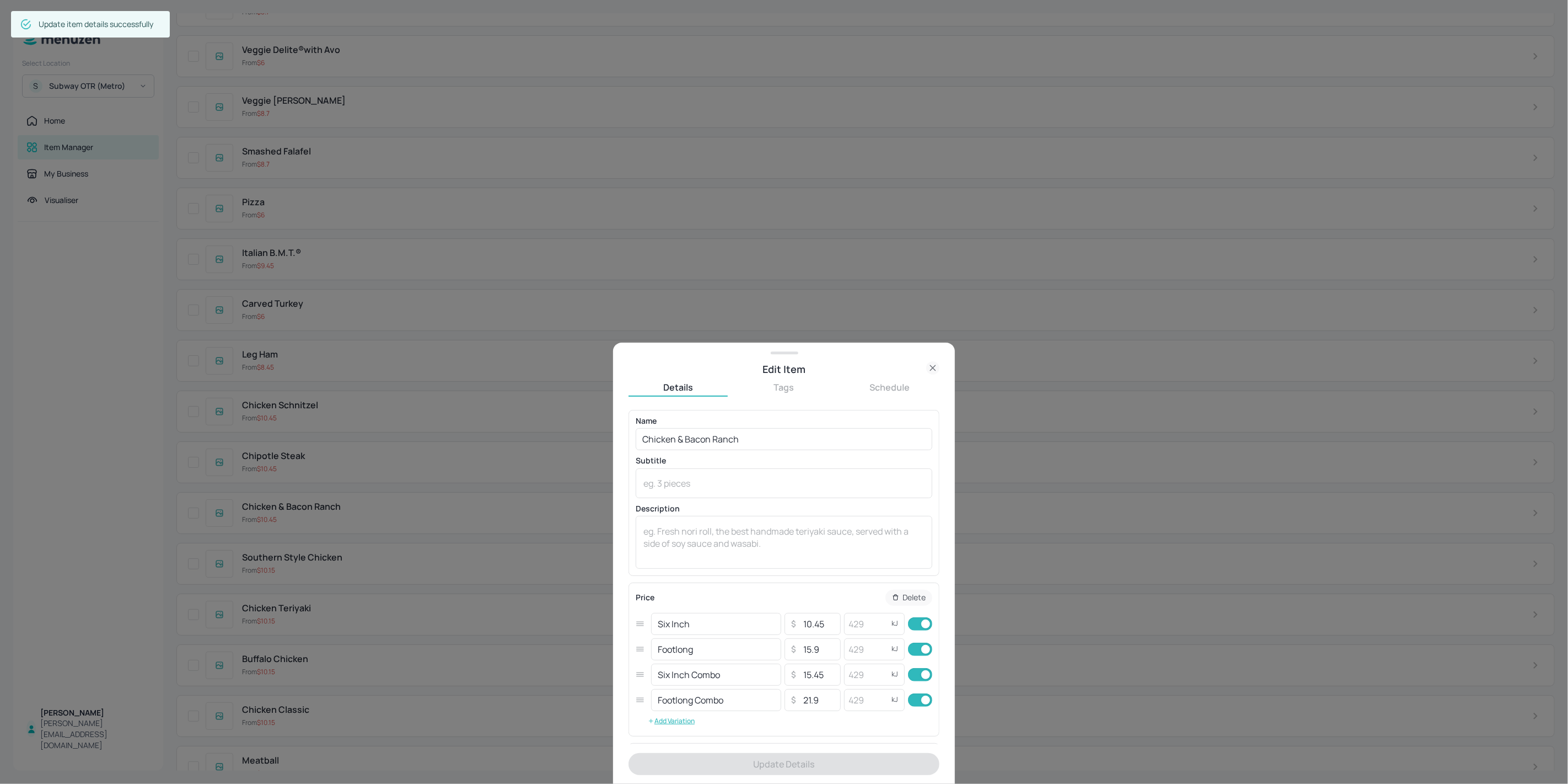
click at [333, 489] on div at bounding box center [784, 392] width 1568 height 784
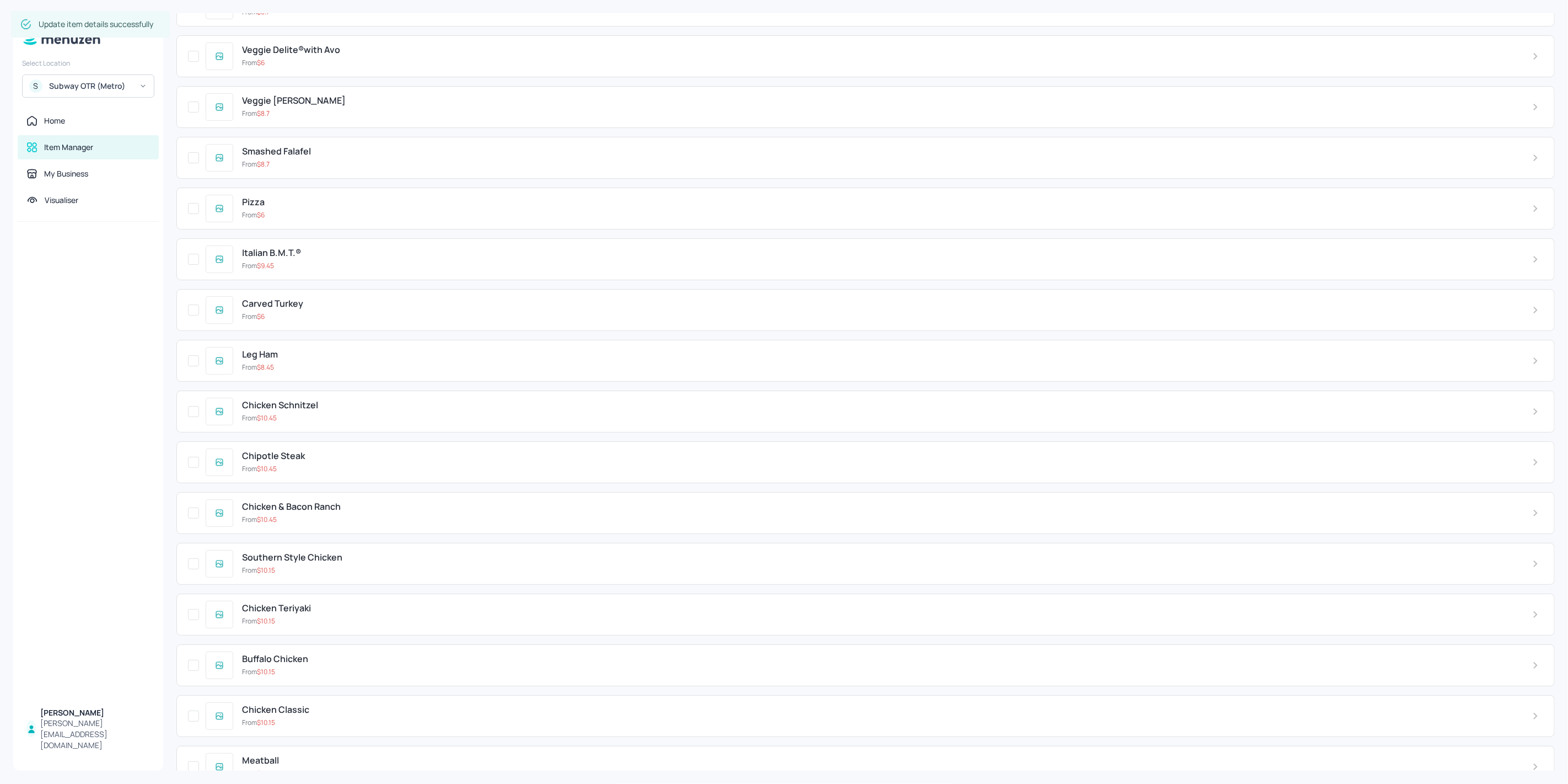
click at [336, 464] on div "From $ 10.45" at bounding box center [878, 468] width 1273 height 10
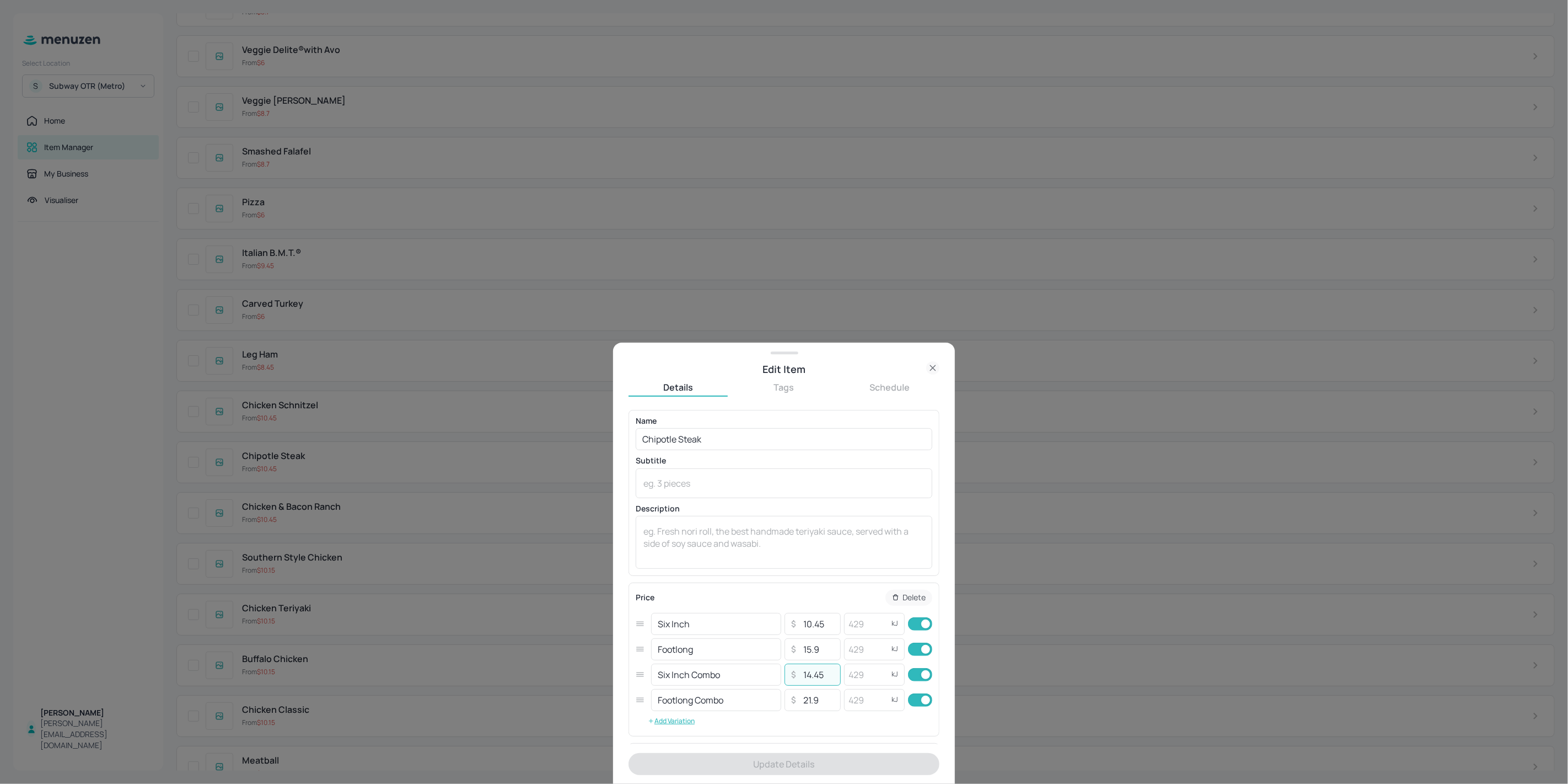
click at [806, 683] on input "14.45" at bounding box center [818, 674] width 39 height 22
type input "15.45"
click at [802, 763] on button "Update Details" at bounding box center [784, 764] width 311 height 22
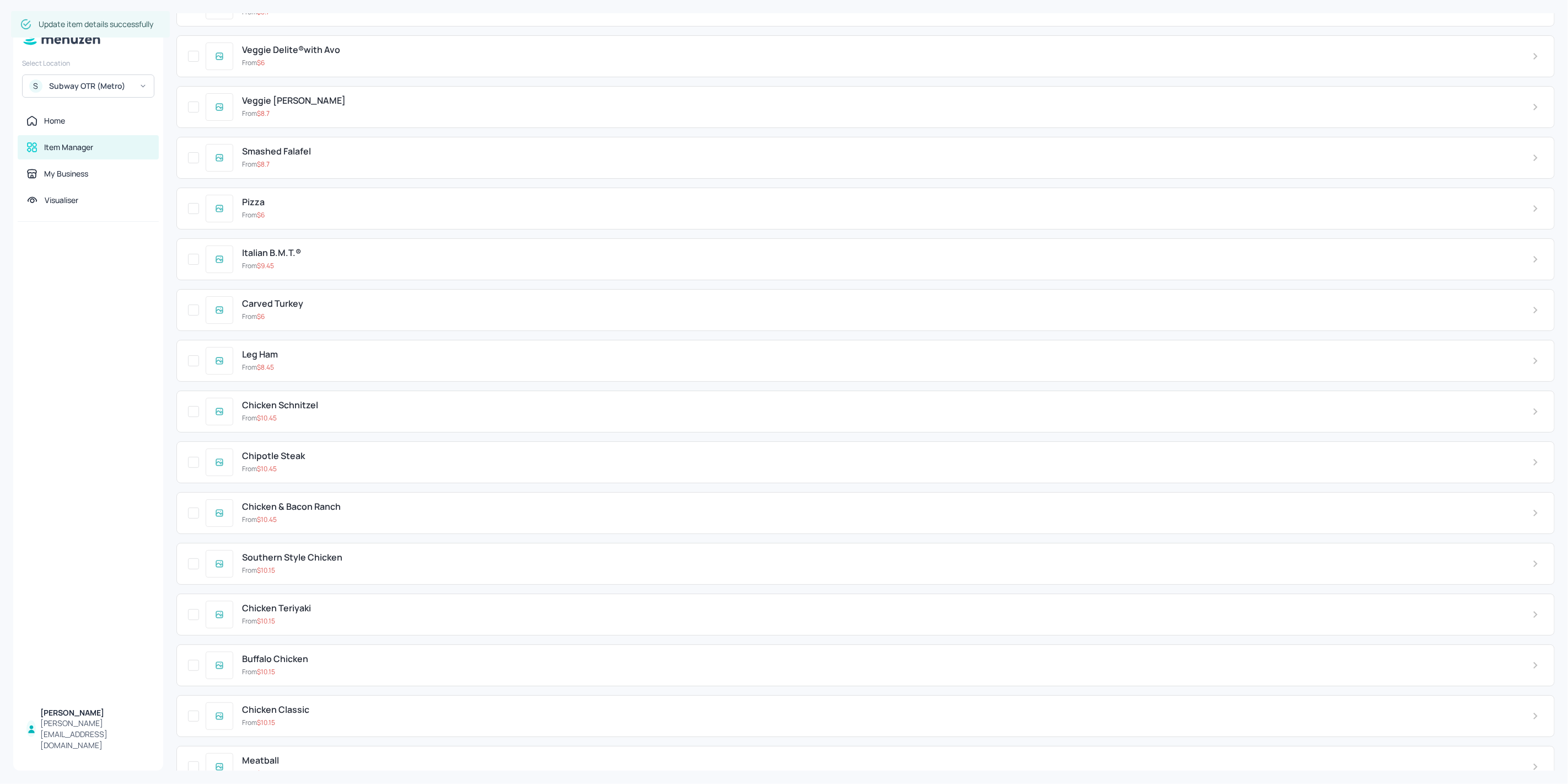
click at [331, 402] on div "Chicken Schnitzel From $ 10.45" at bounding box center [865, 412] width 1378 height 42
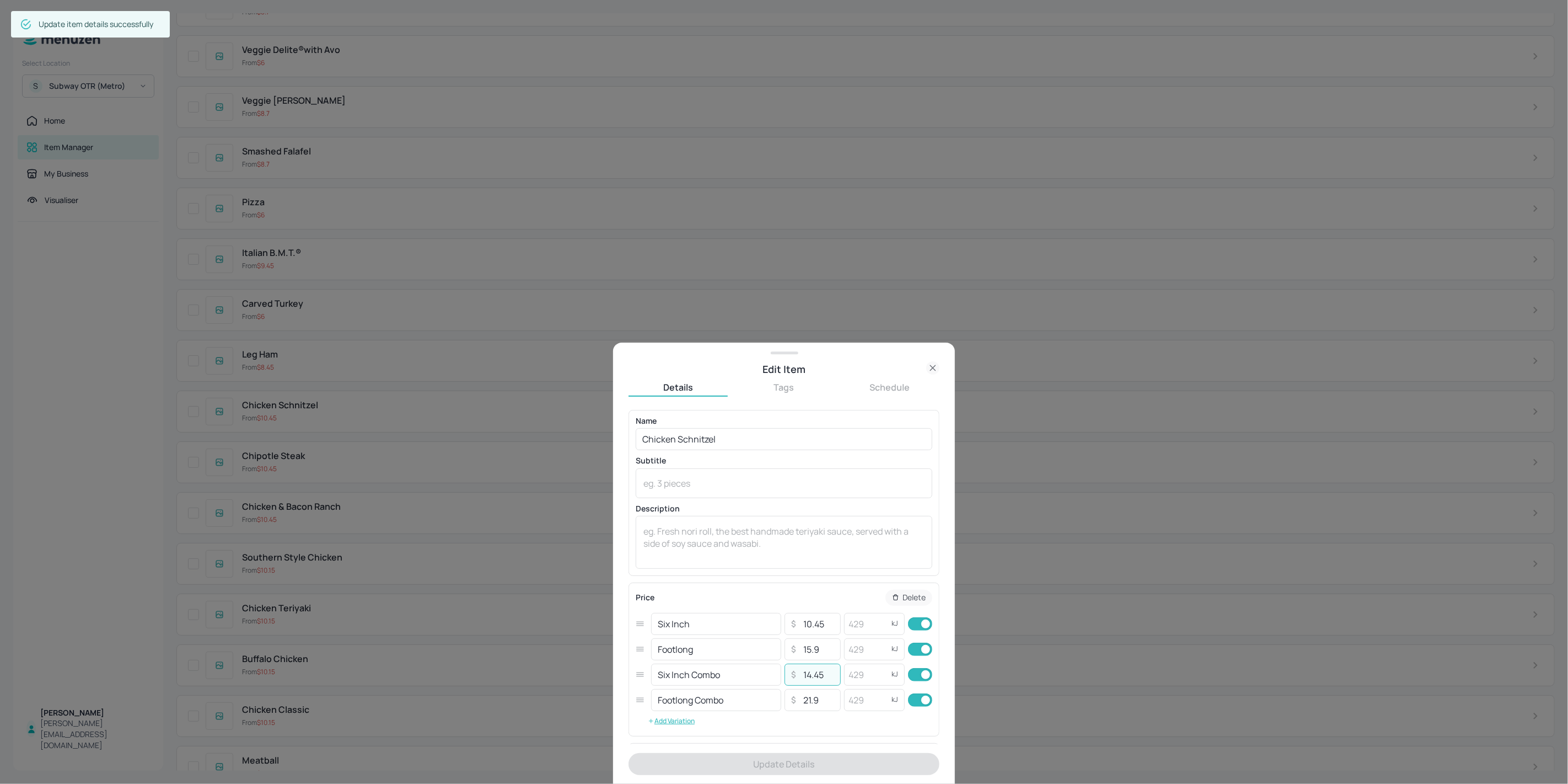
drag, startPoint x: 806, startPoint y: 677, endPoint x: 808, endPoint y: 683, distance: 6.3
click at [808, 683] on input "14.45" at bounding box center [818, 674] width 39 height 22
type input "15.45"
click at [806, 760] on button "Update Details" at bounding box center [784, 764] width 311 height 22
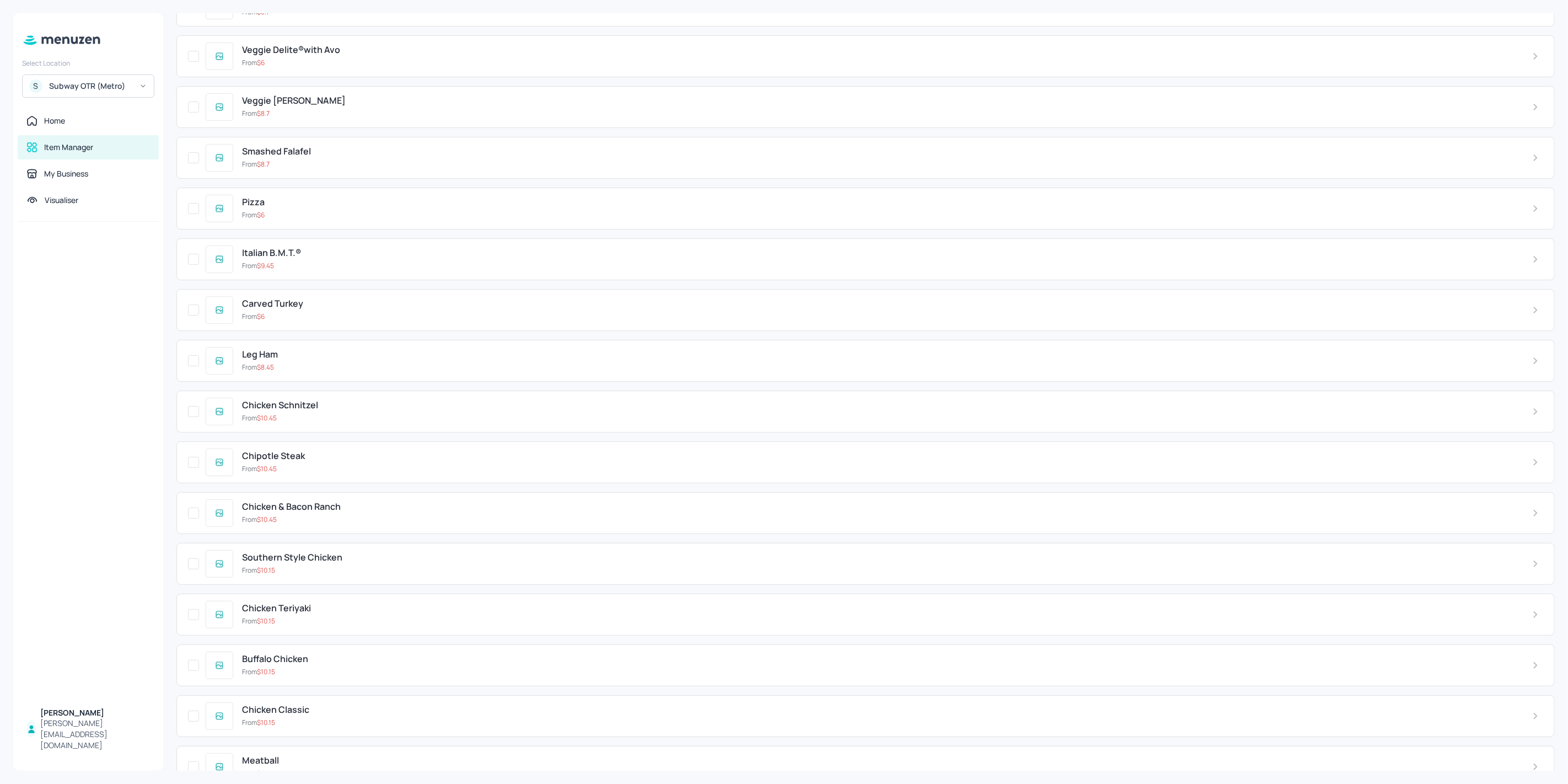
click at [338, 450] on div "Chipotle Steak From $ 10.45" at bounding box center [877, 461] width 1290 height 22
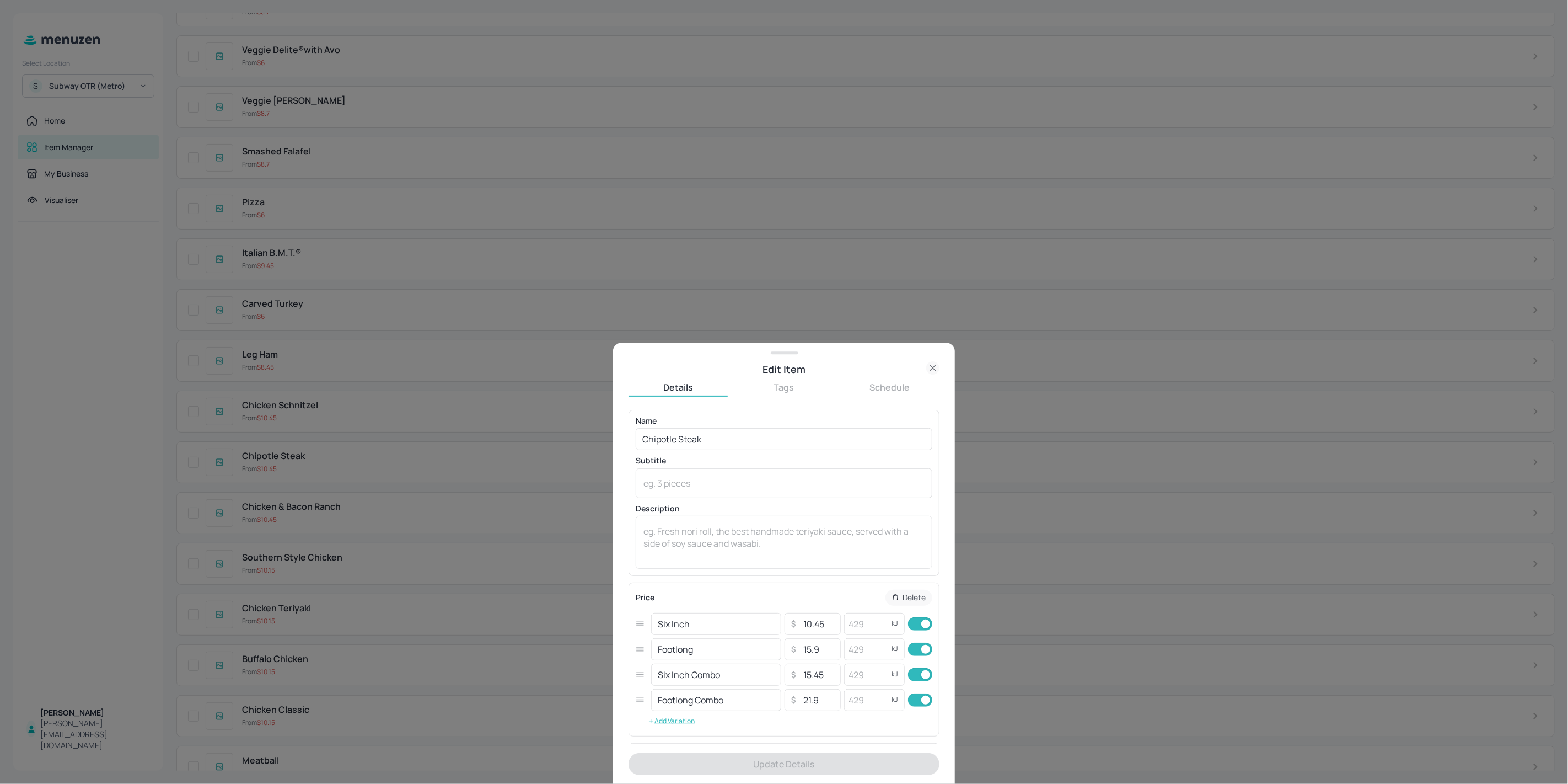
click at [301, 446] on div at bounding box center [784, 392] width 1568 height 784
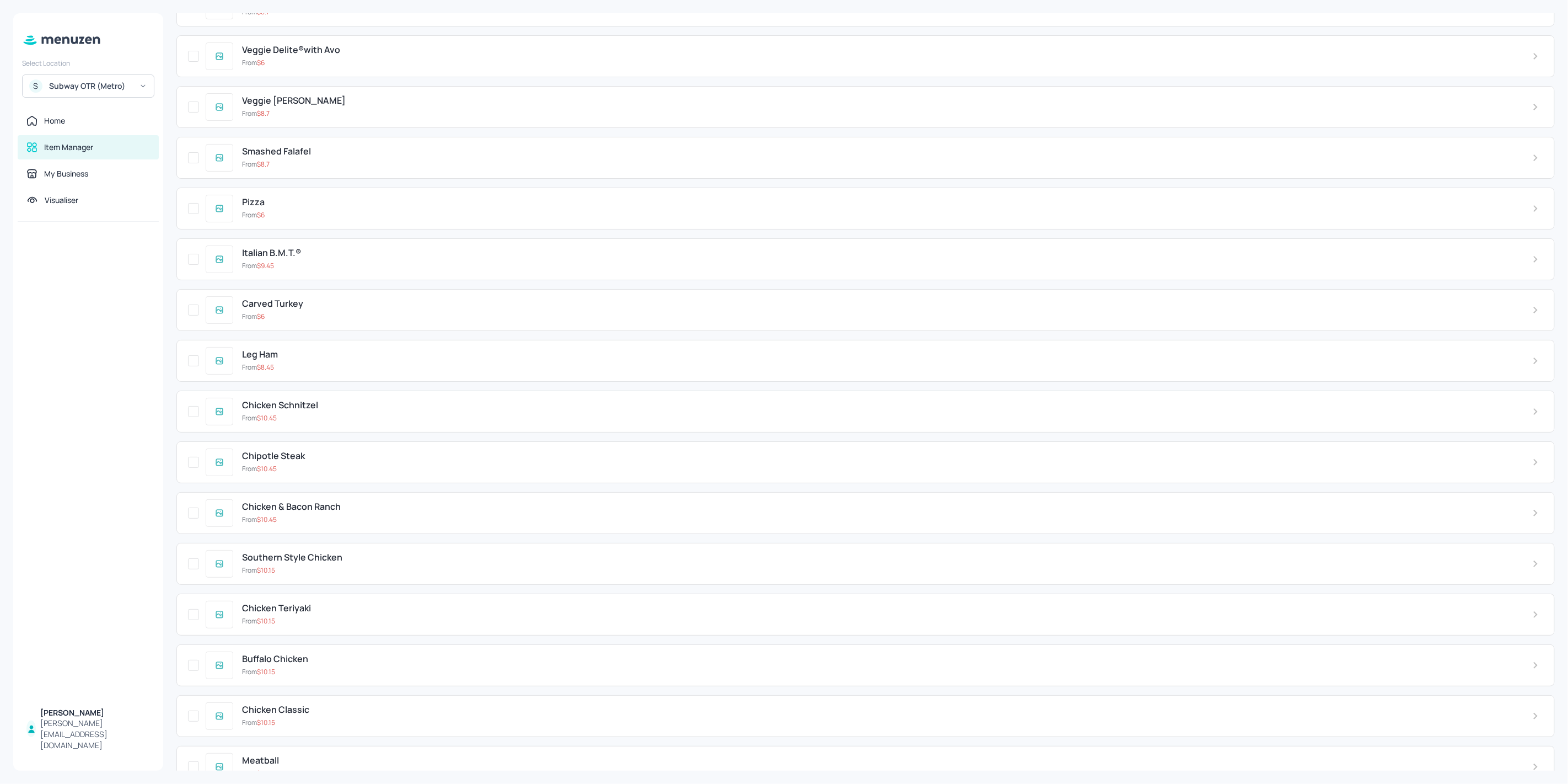
click at [323, 362] on div "From $ 8.45" at bounding box center [878, 367] width 1273 height 10
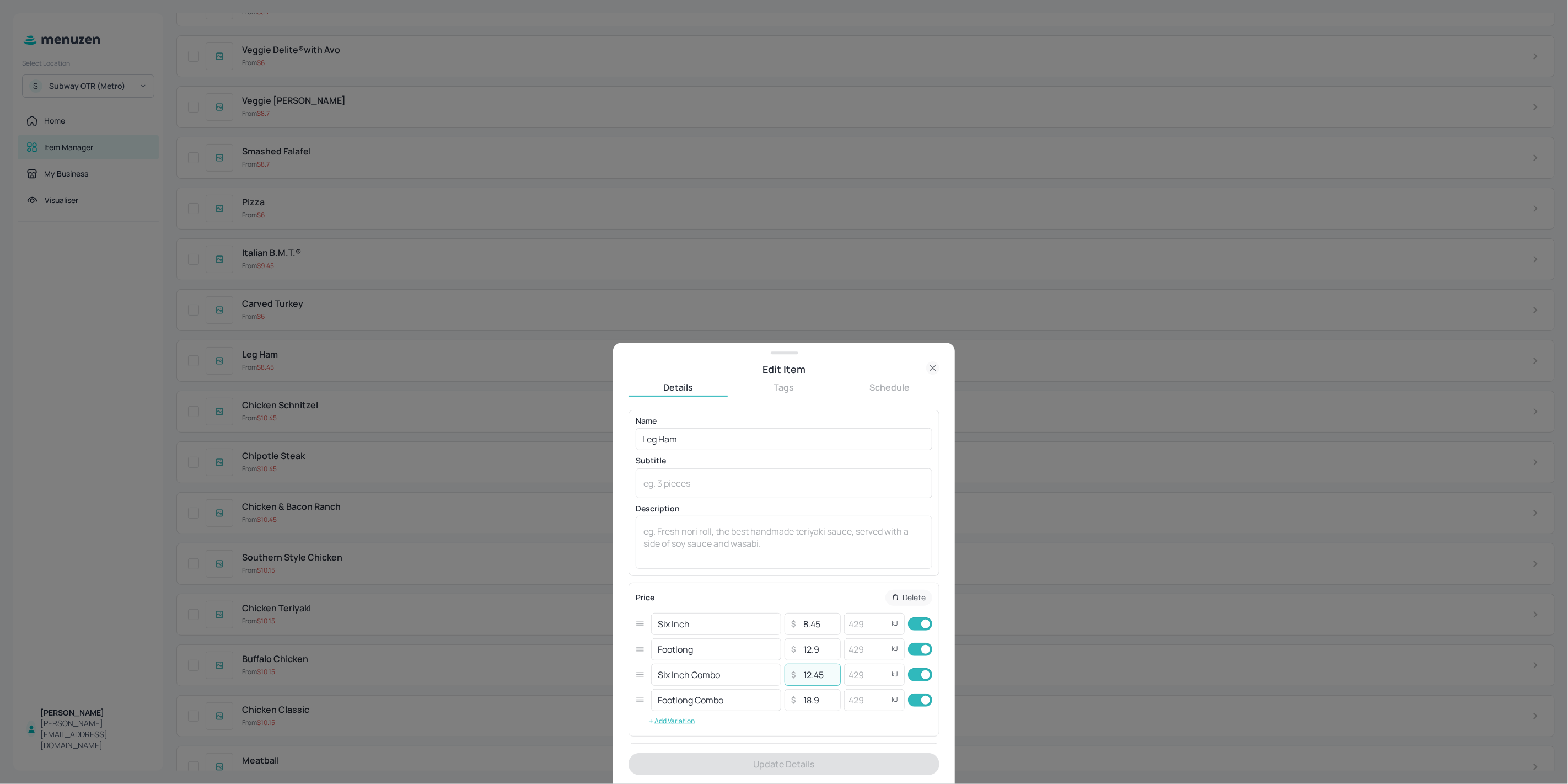
click at [807, 680] on input "12.45" at bounding box center [818, 674] width 39 height 22
type input "13.45"
click at [825, 772] on button "Update Details" at bounding box center [784, 764] width 311 height 22
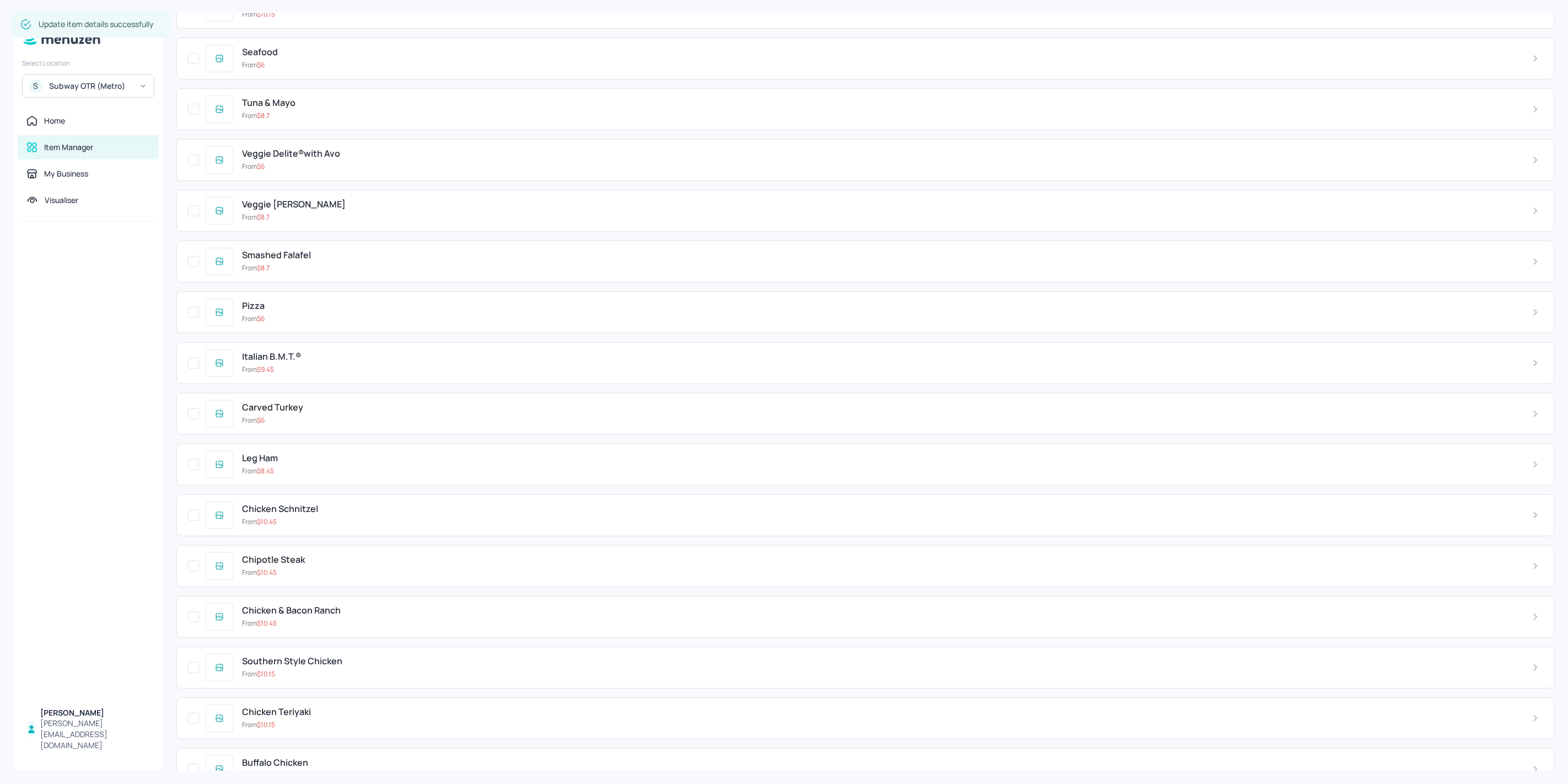
scroll to position [3375, 0]
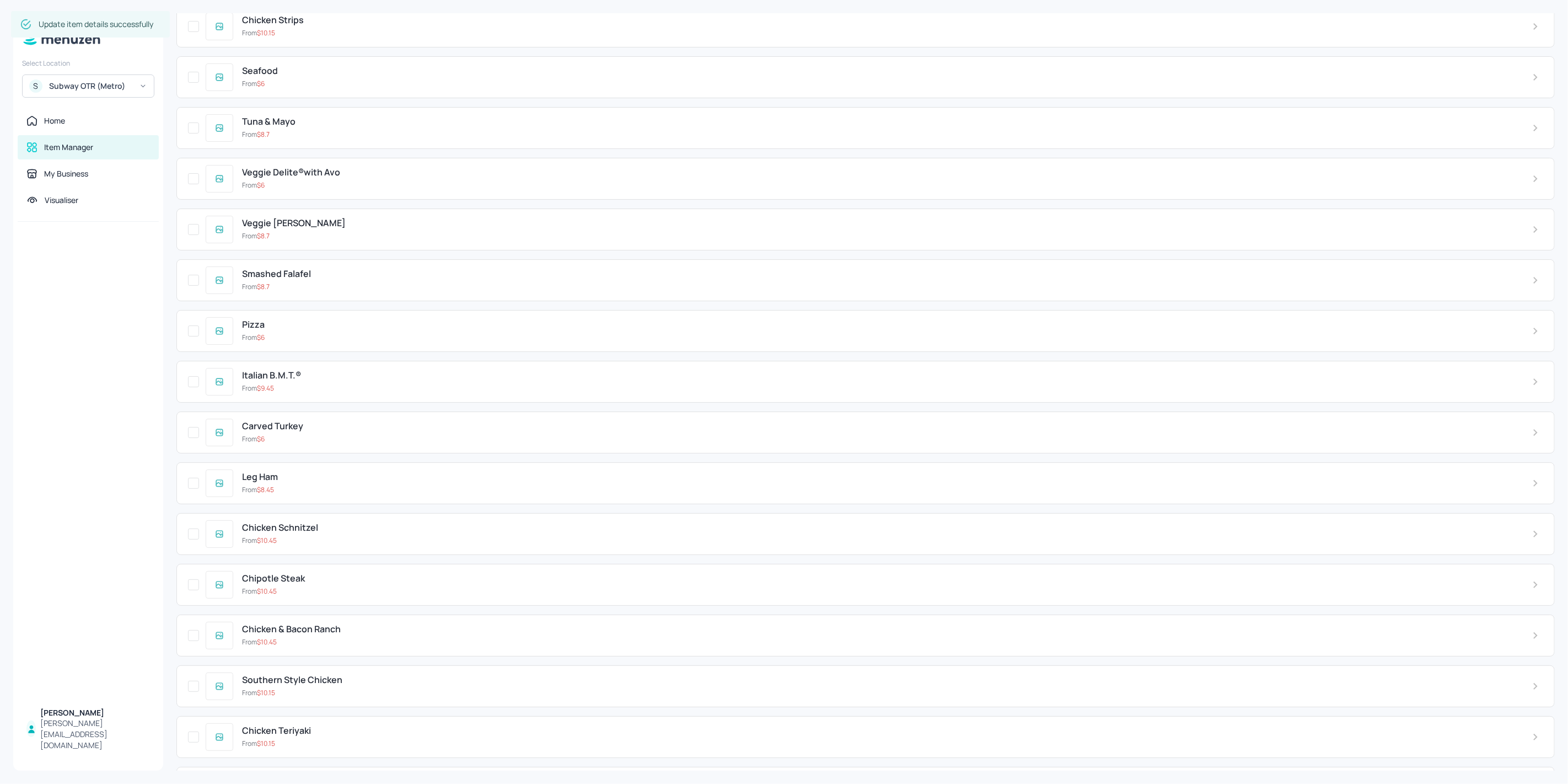
click at [313, 421] on div "Carved Turkey" at bounding box center [878, 426] width 1273 height 11
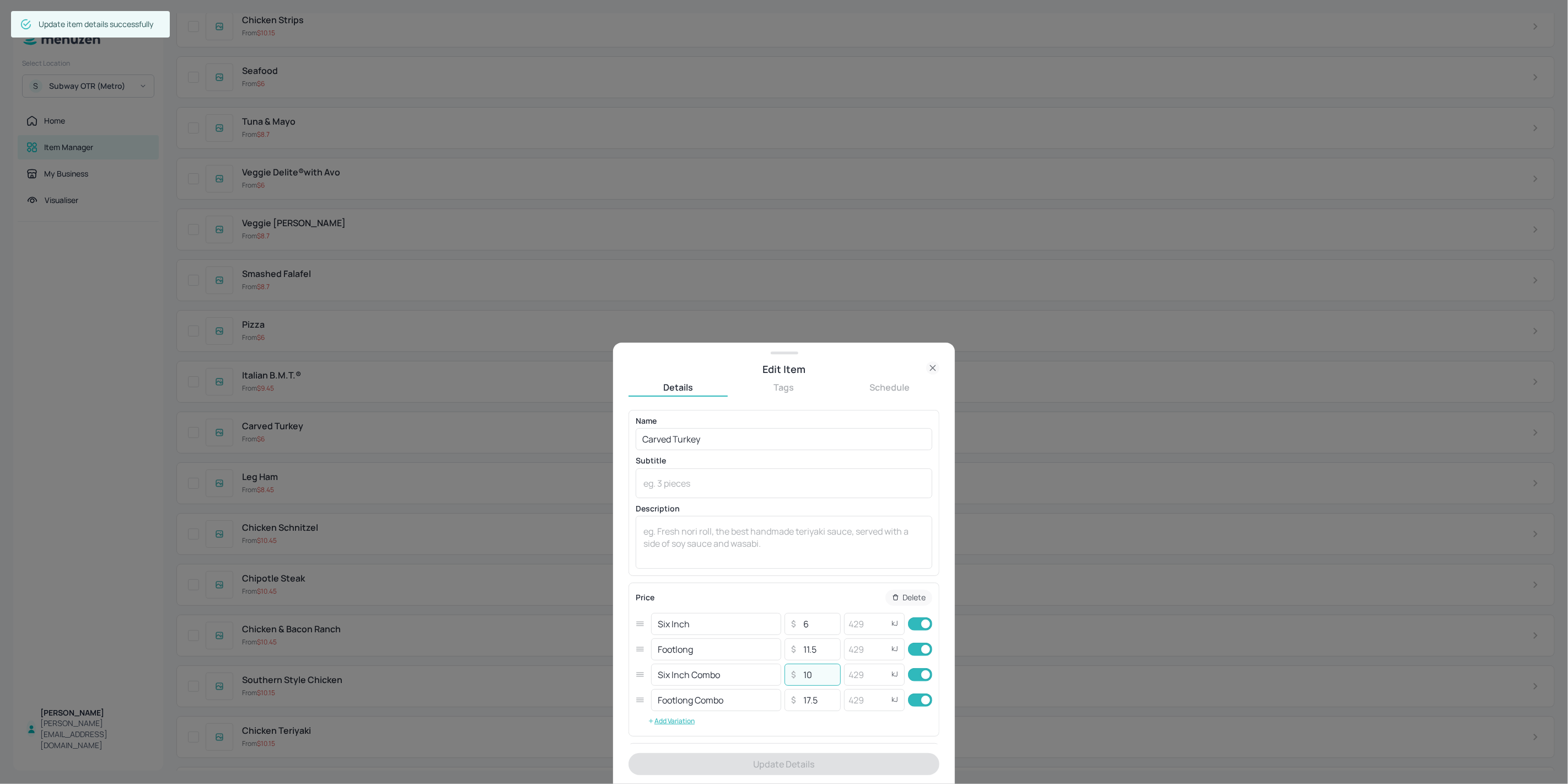
drag, startPoint x: 812, startPoint y: 676, endPoint x: 788, endPoint y: 676, distance: 24.0
click at [788, 676] on div "​ 10 ​" at bounding box center [812, 674] width 56 height 22
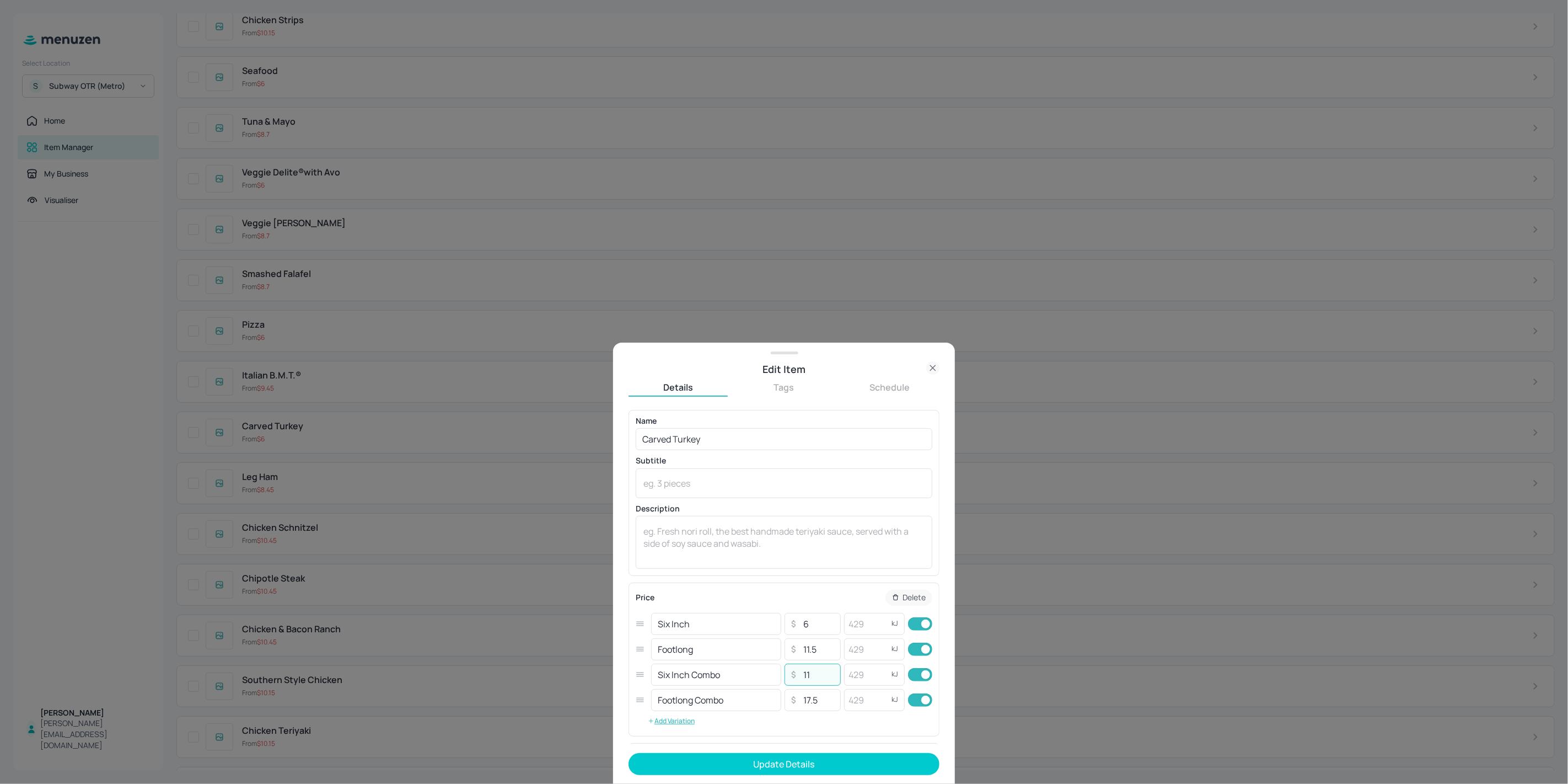
type input "11"
click at [836, 763] on button "Update Details" at bounding box center [784, 764] width 311 height 22
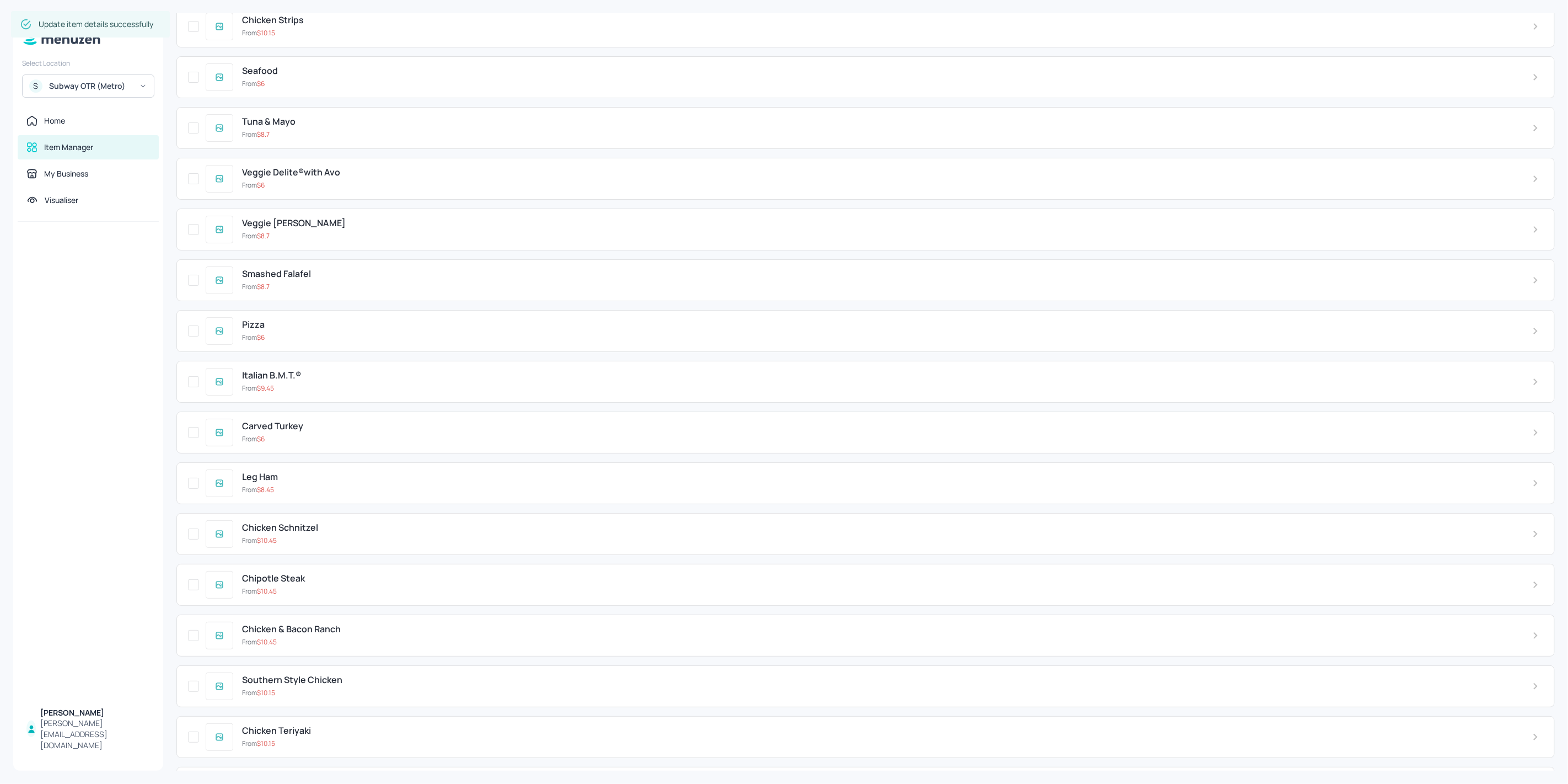
click at [340, 383] on div "From $ 9.45" at bounding box center [878, 388] width 1273 height 10
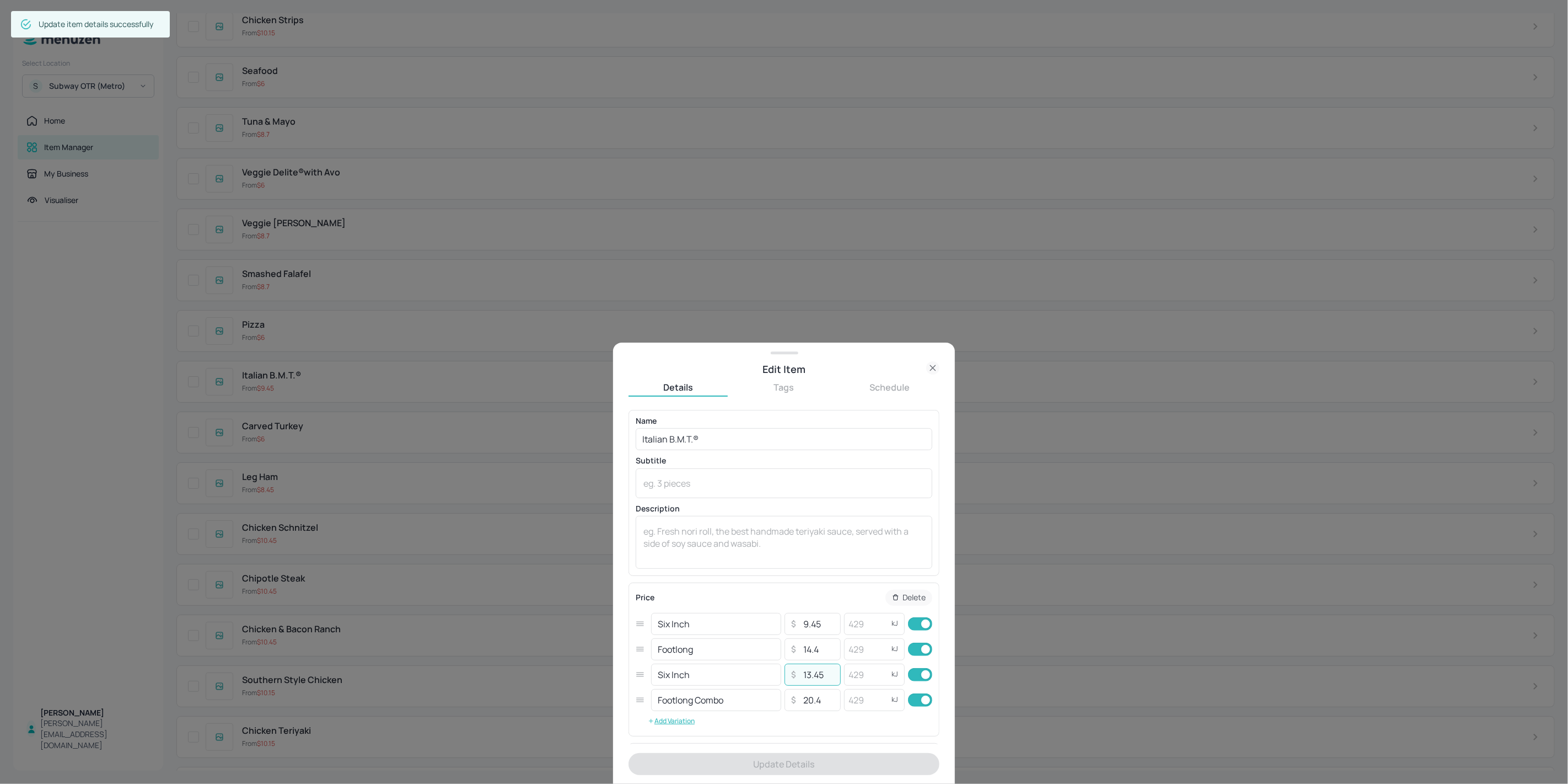
drag, startPoint x: 804, startPoint y: 678, endPoint x: 808, endPoint y: 683, distance: 6.4
click at [808, 683] on input "13.45" at bounding box center [818, 674] width 39 height 22
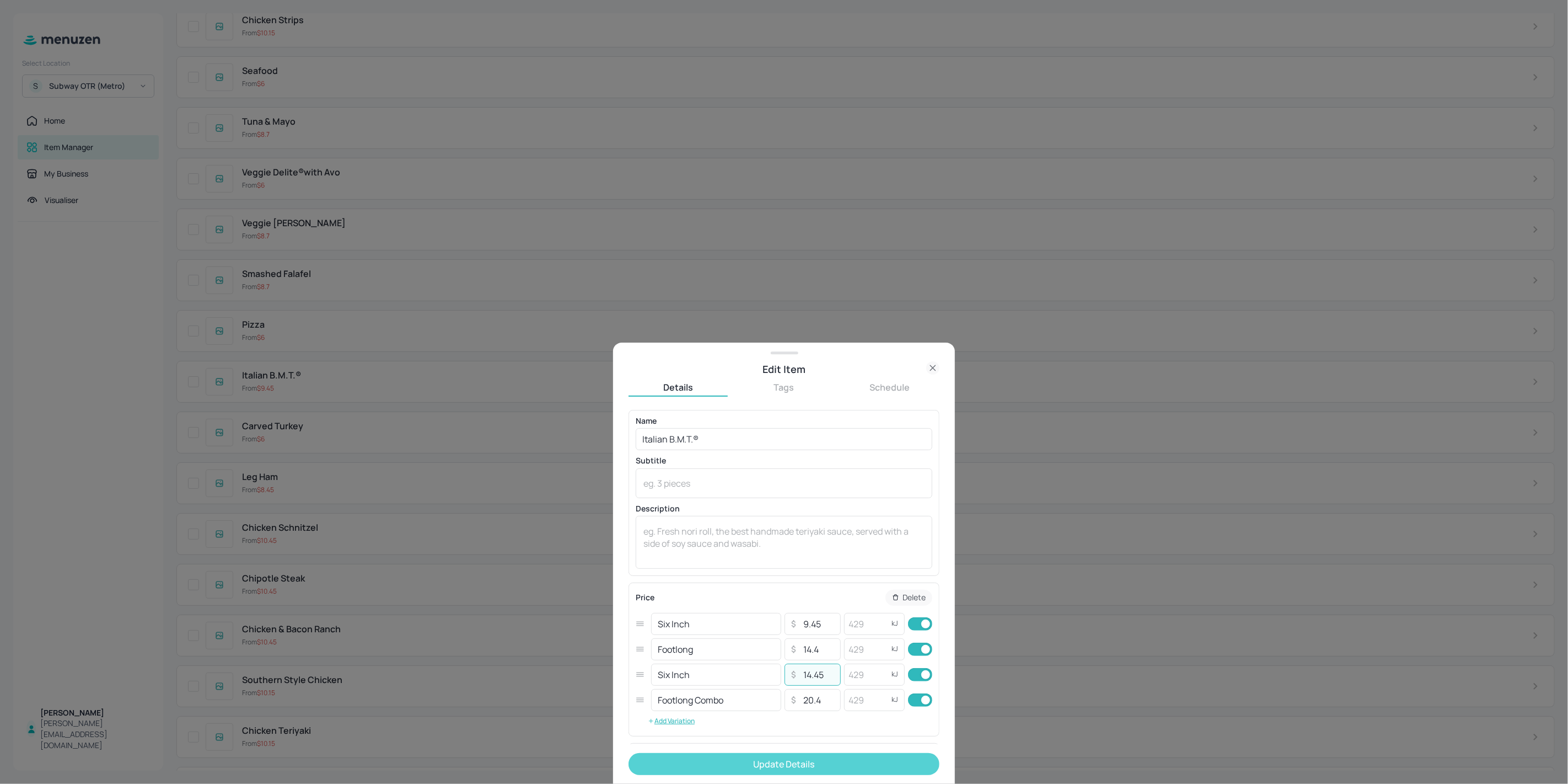
type input "14.45"
click at [828, 762] on button "Update Details" at bounding box center [784, 764] width 311 height 22
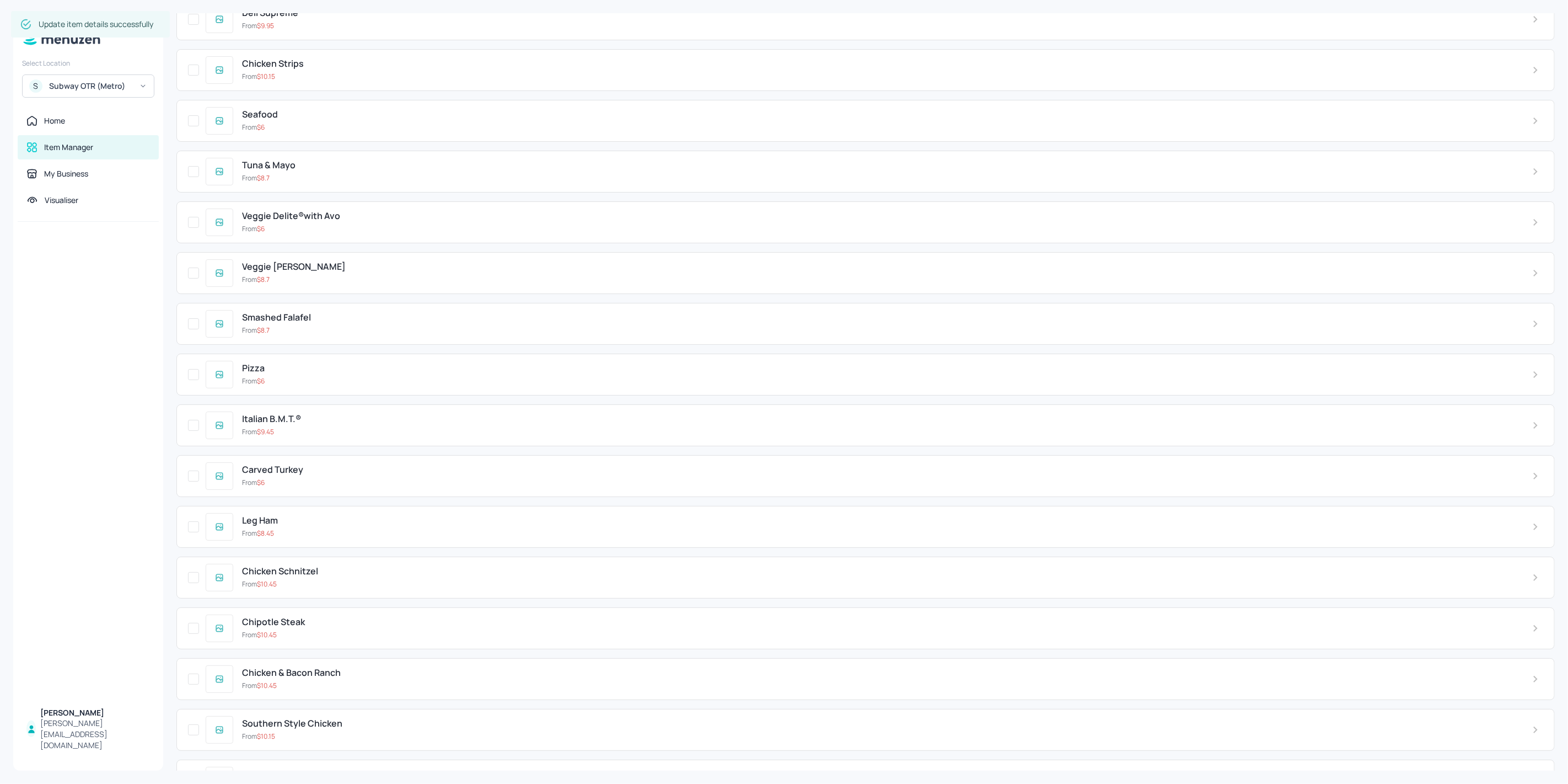
scroll to position [3314, 0]
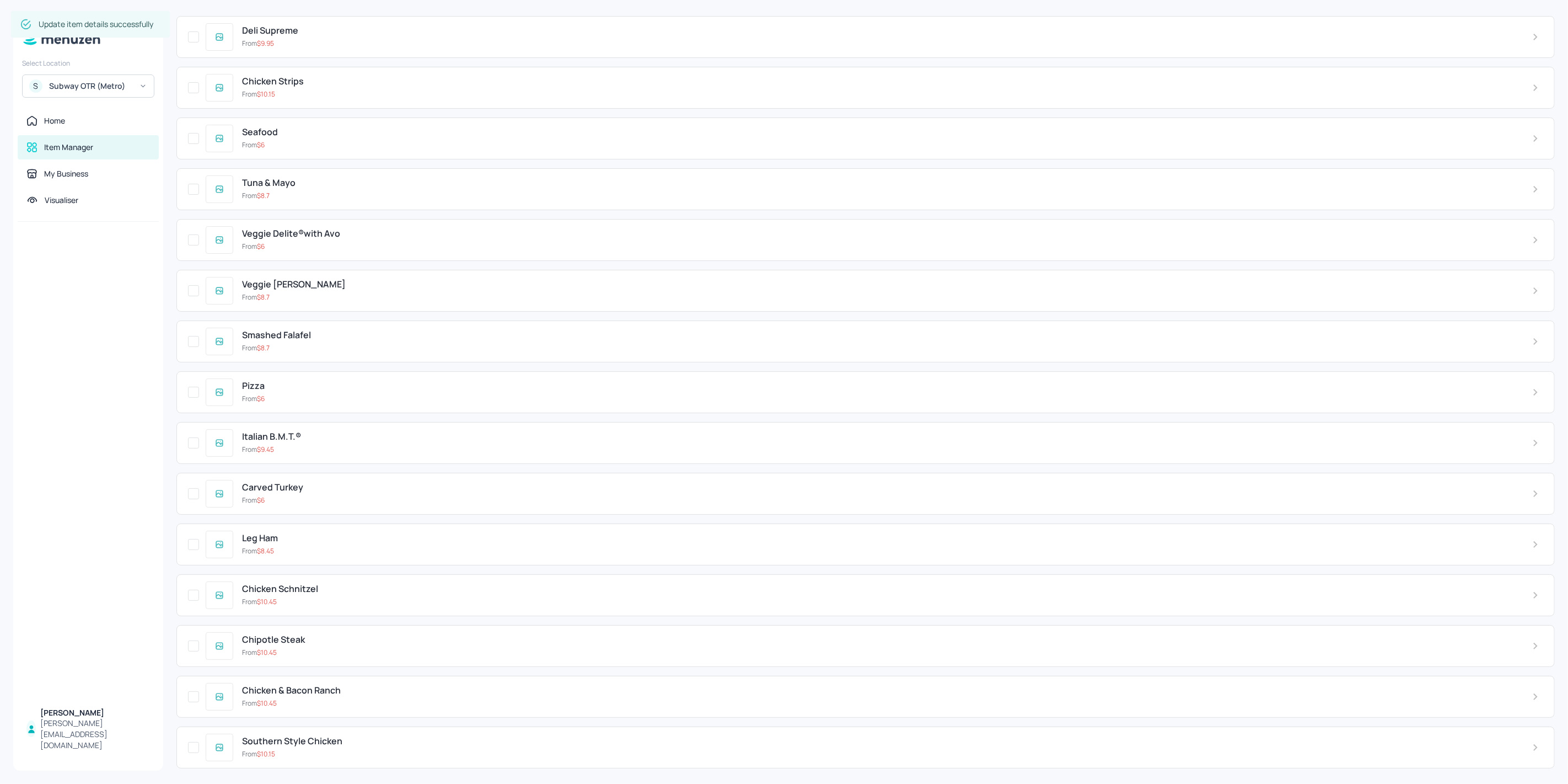
click at [331, 394] on div "From $ 6" at bounding box center [878, 399] width 1273 height 10
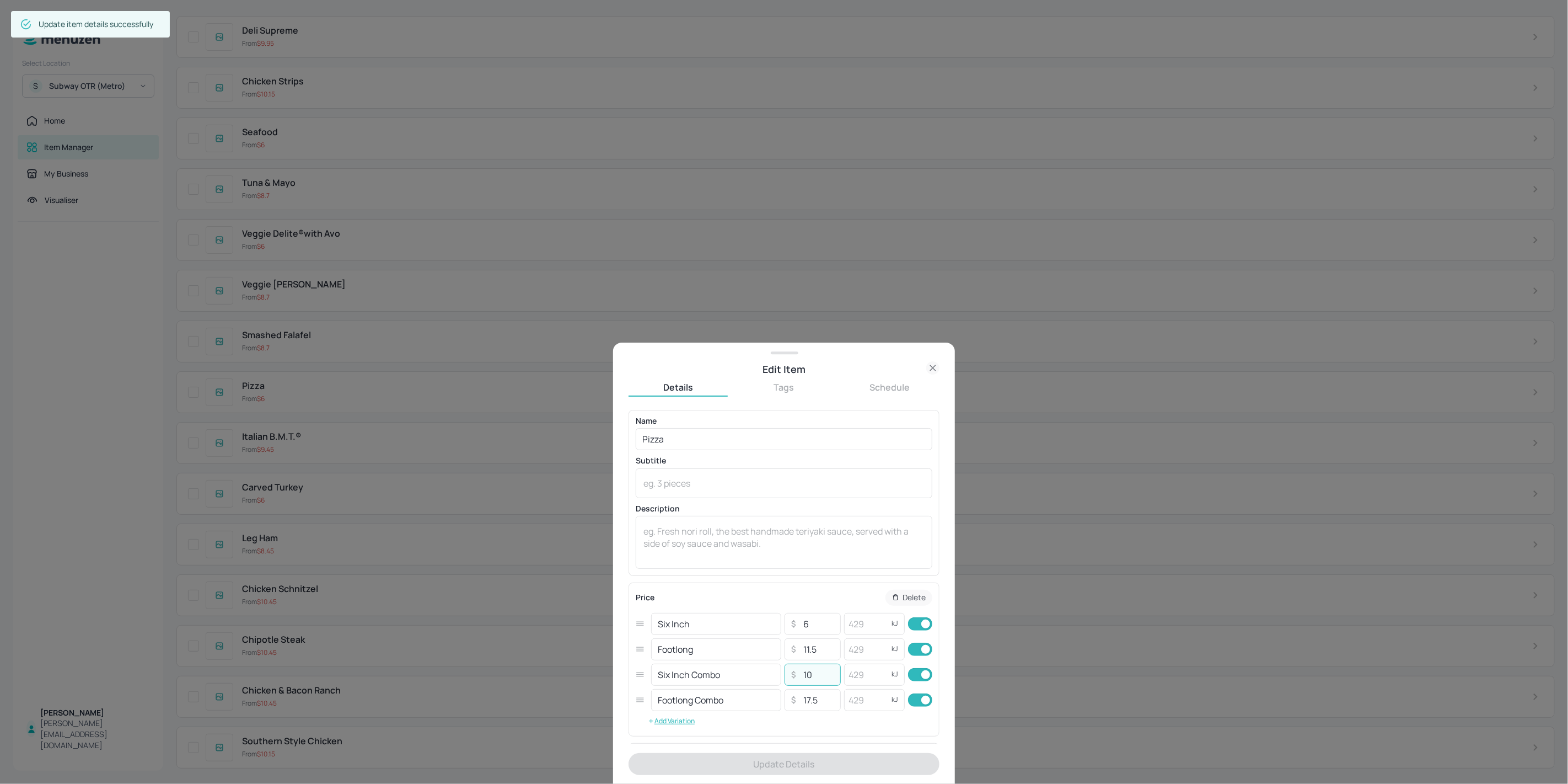
click at [804, 679] on input "10" at bounding box center [818, 674] width 39 height 22
type input "11"
click at [811, 765] on button "Update Details" at bounding box center [784, 764] width 311 height 22
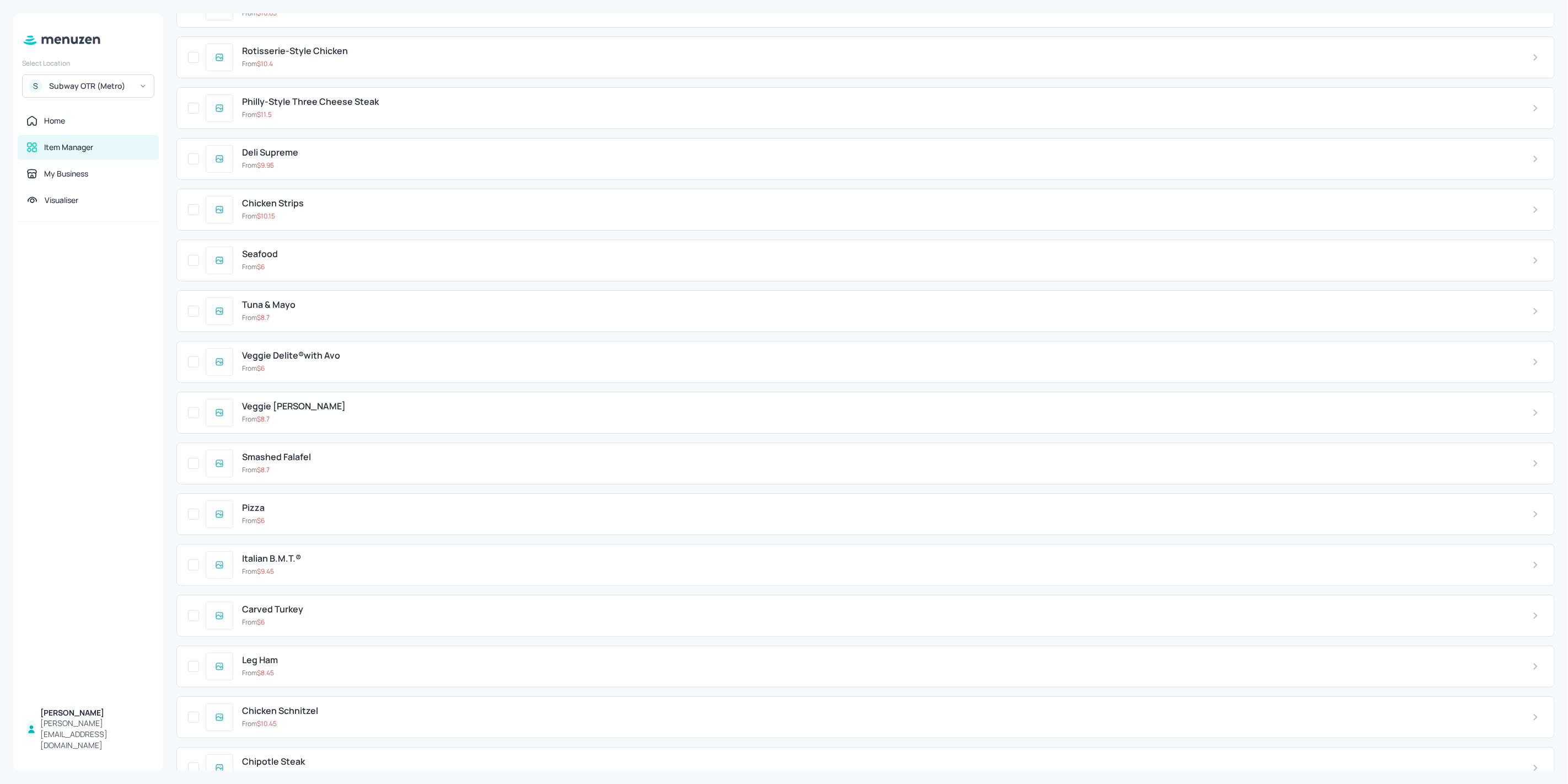
scroll to position [3192, 0]
click at [360, 452] on div "Smashed Falafel" at bounding box center [878, 457] width 1273 height 11
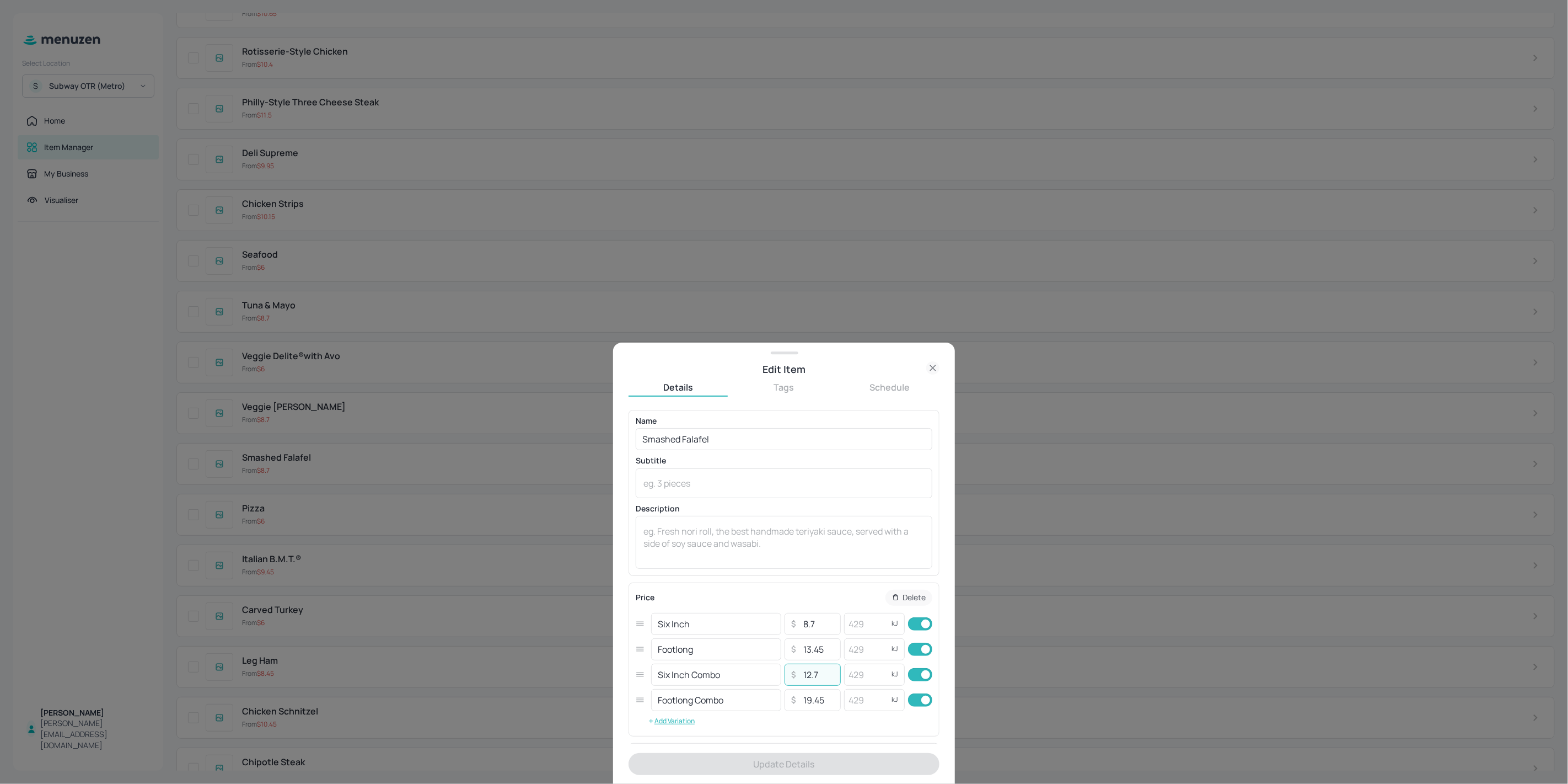
click at [806, 678] on input "12.7" at bounding box center [818, 674] width 39 height 22
type input "13.7"
click at [799, 768] on button "Update Details" at bounding box center [784, 764] width 311 height 22
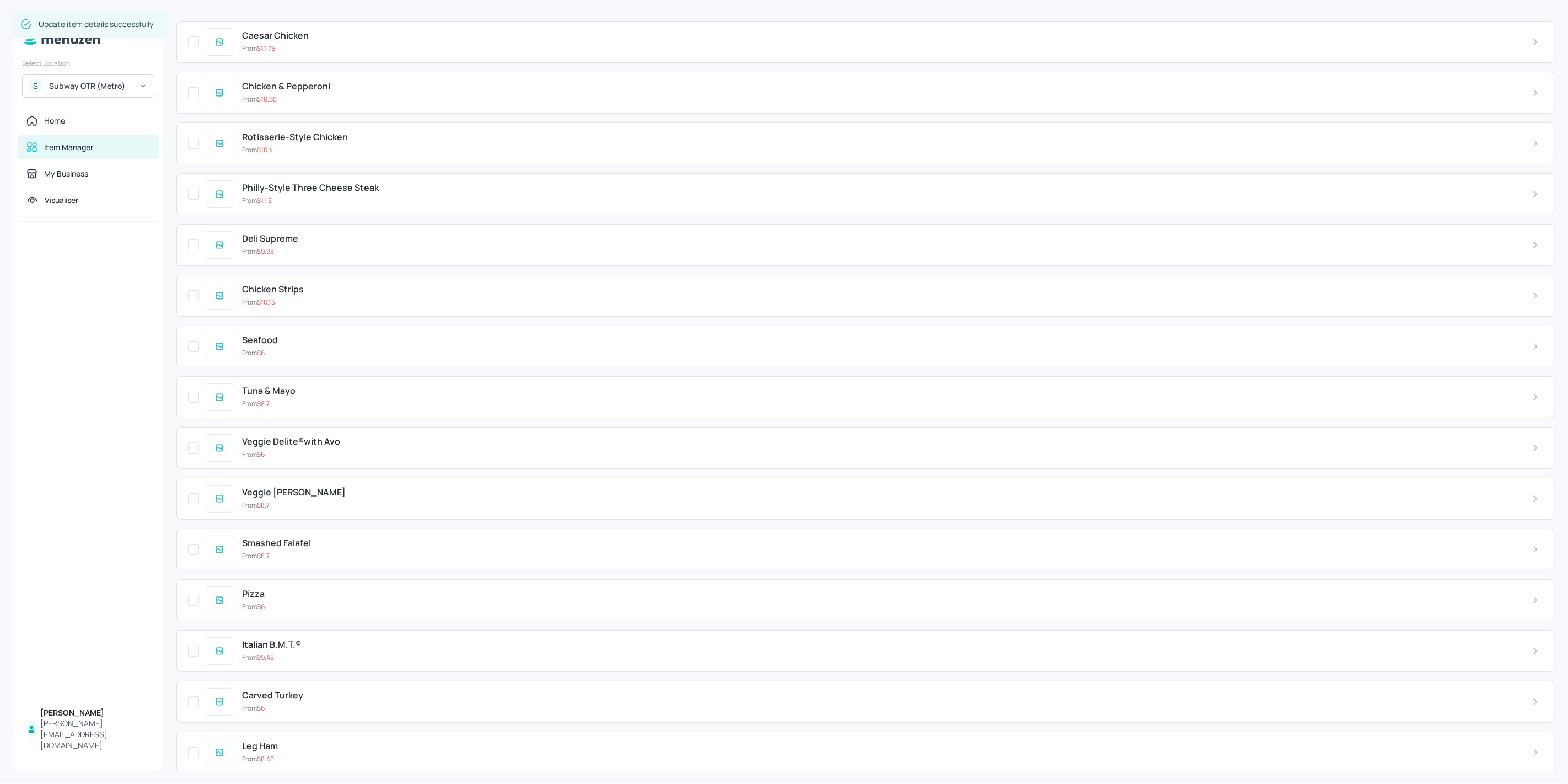
scroll to position [3069, 0]
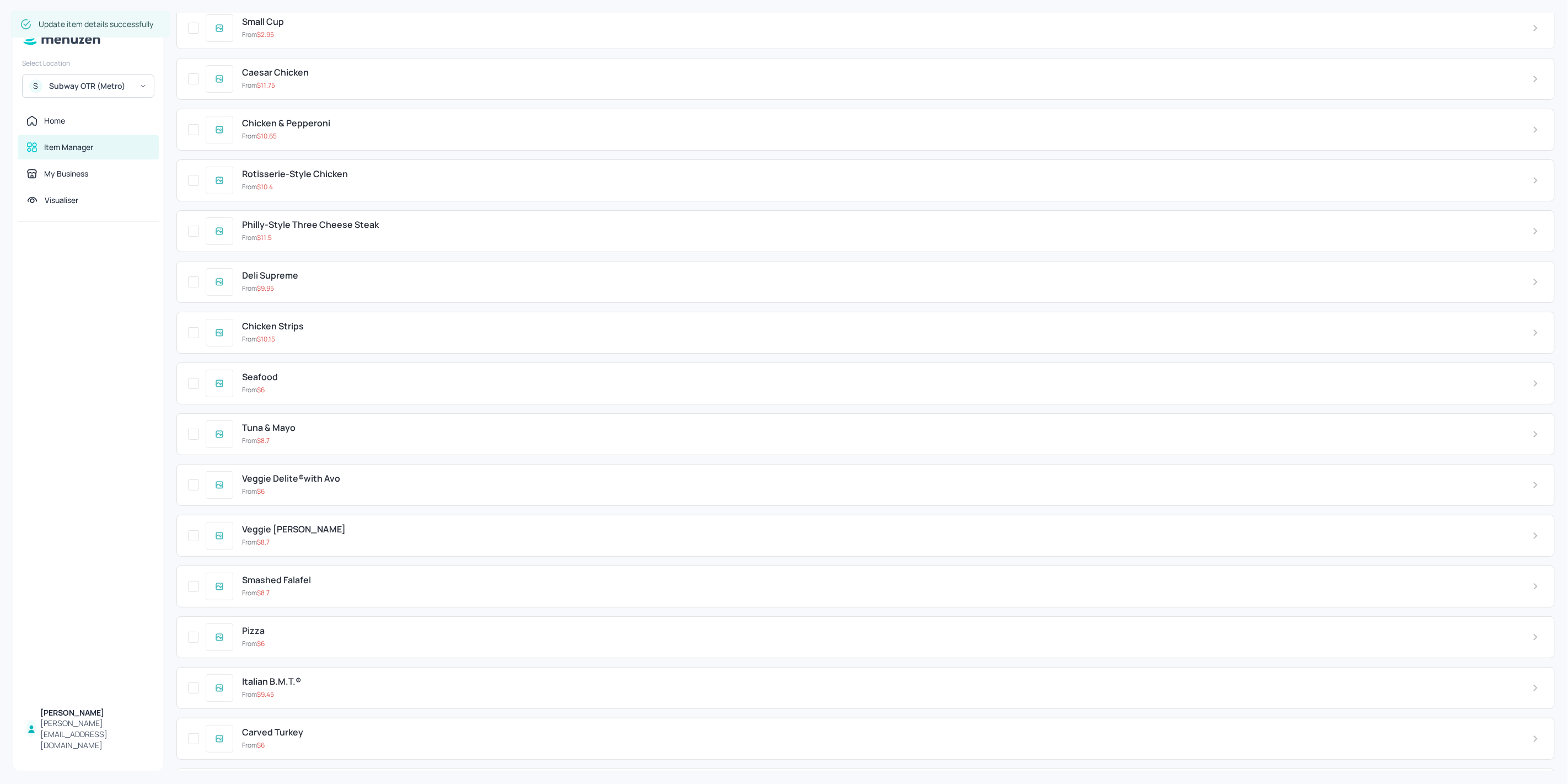
click at [412, 486] on div "From $ 6" at bounding box center [878, 491] width 1273 height 10
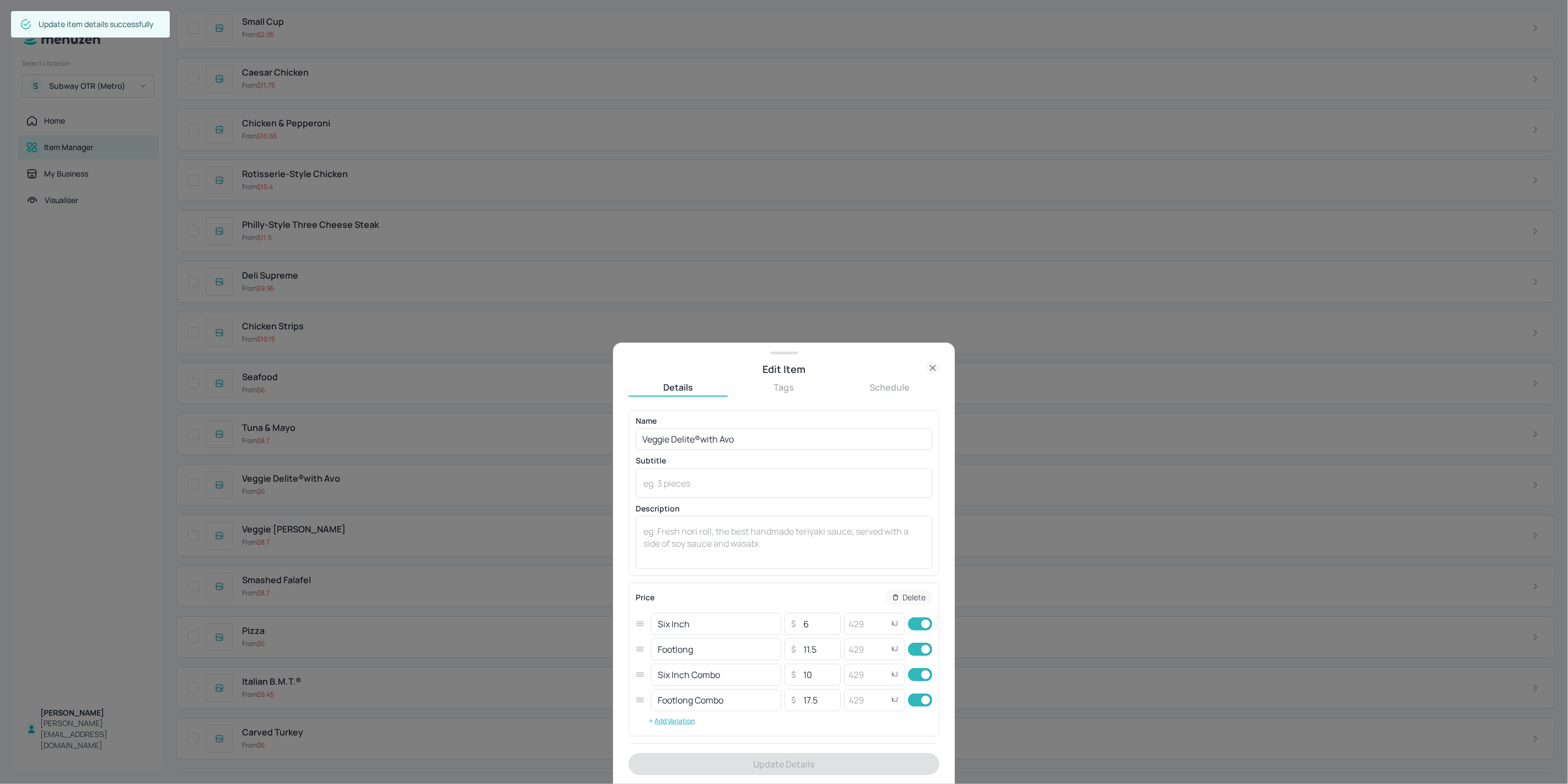
click at [344, 527] on div at bounding box center [784, 392] width 1568 height 784
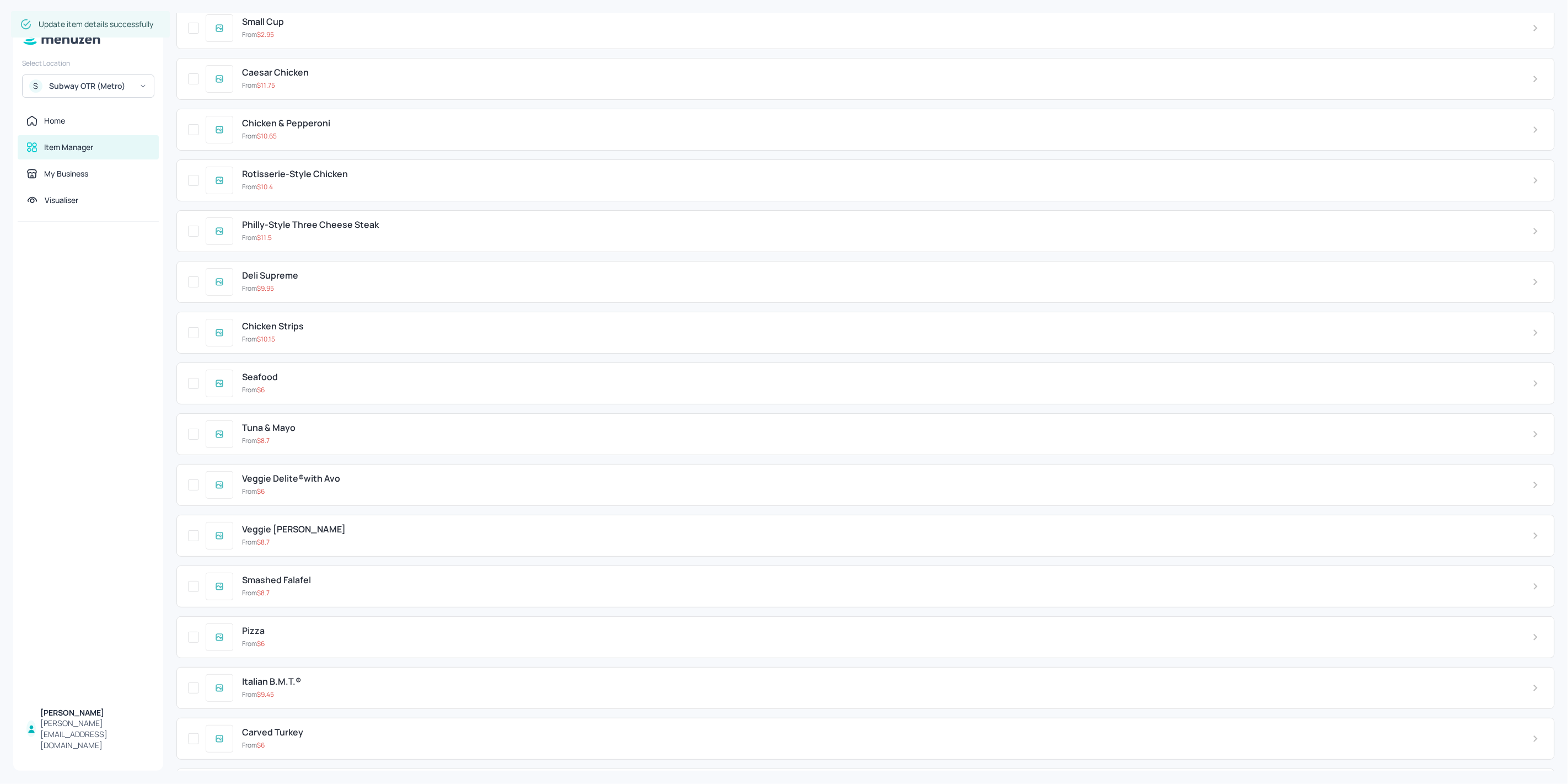
click at [325, 537] on div "From $ 8.7" at bounding box center [878, 542] width 1273 height 10
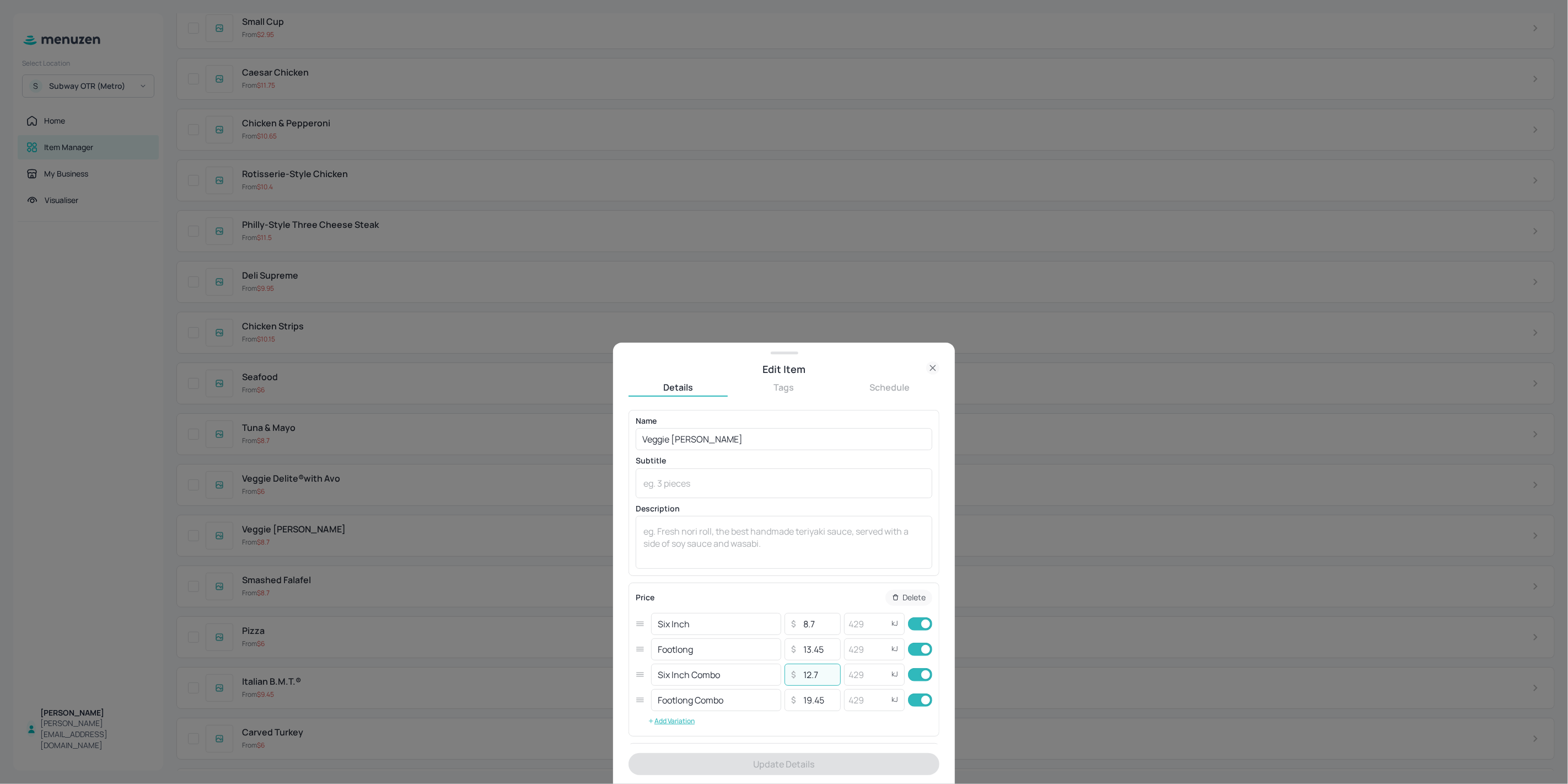
click at [808, 680] on input "12.7" at bounding box center [818, 674] width 39 height 22
type input "13.7"
click at [824, 766] on button "Update Details" at bounding box center [784, 764] width 311 height 22
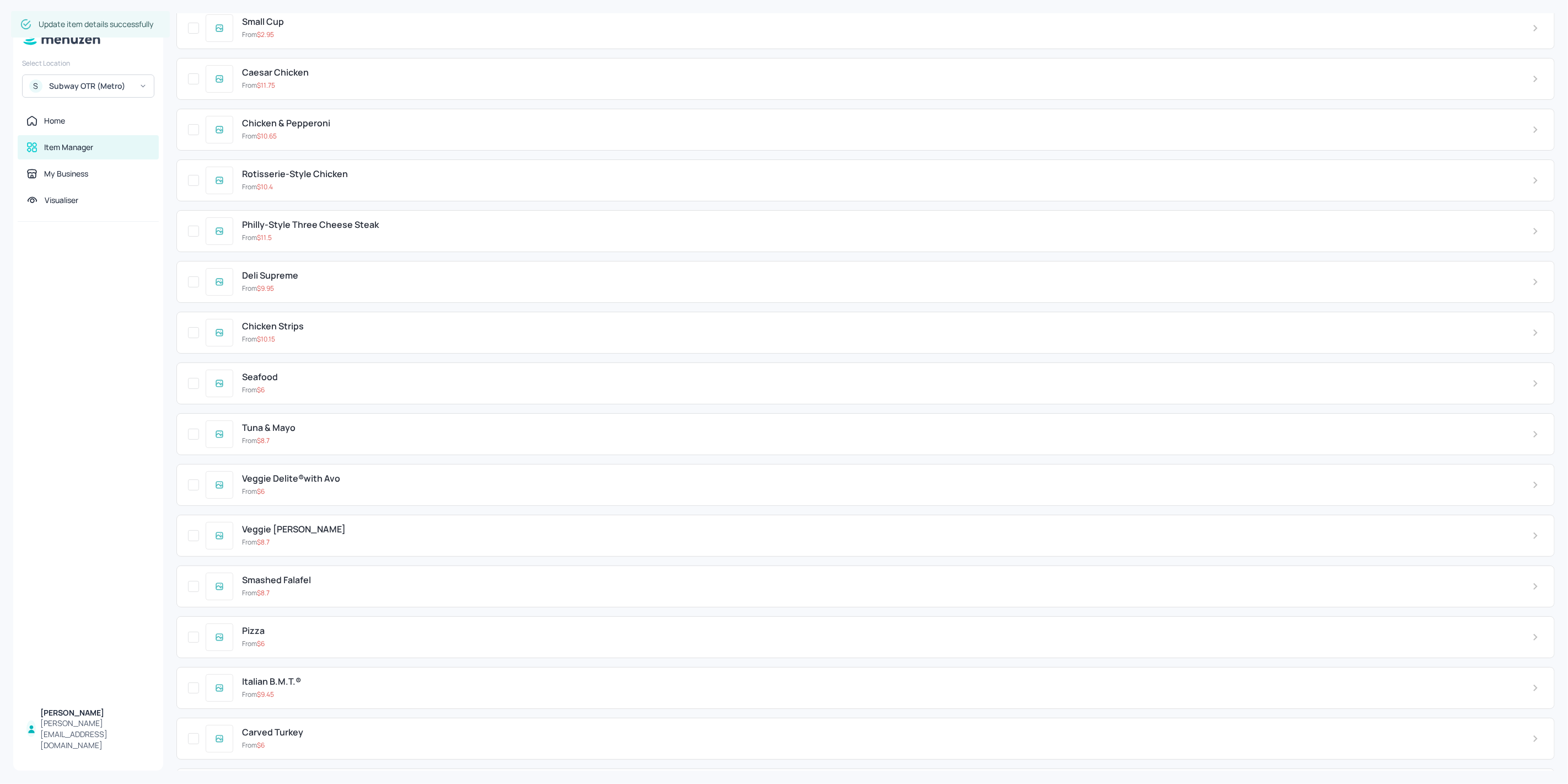
click at [362, 486] on div "From $ 6" at bounding box center [878, 491] width 1273 height 10
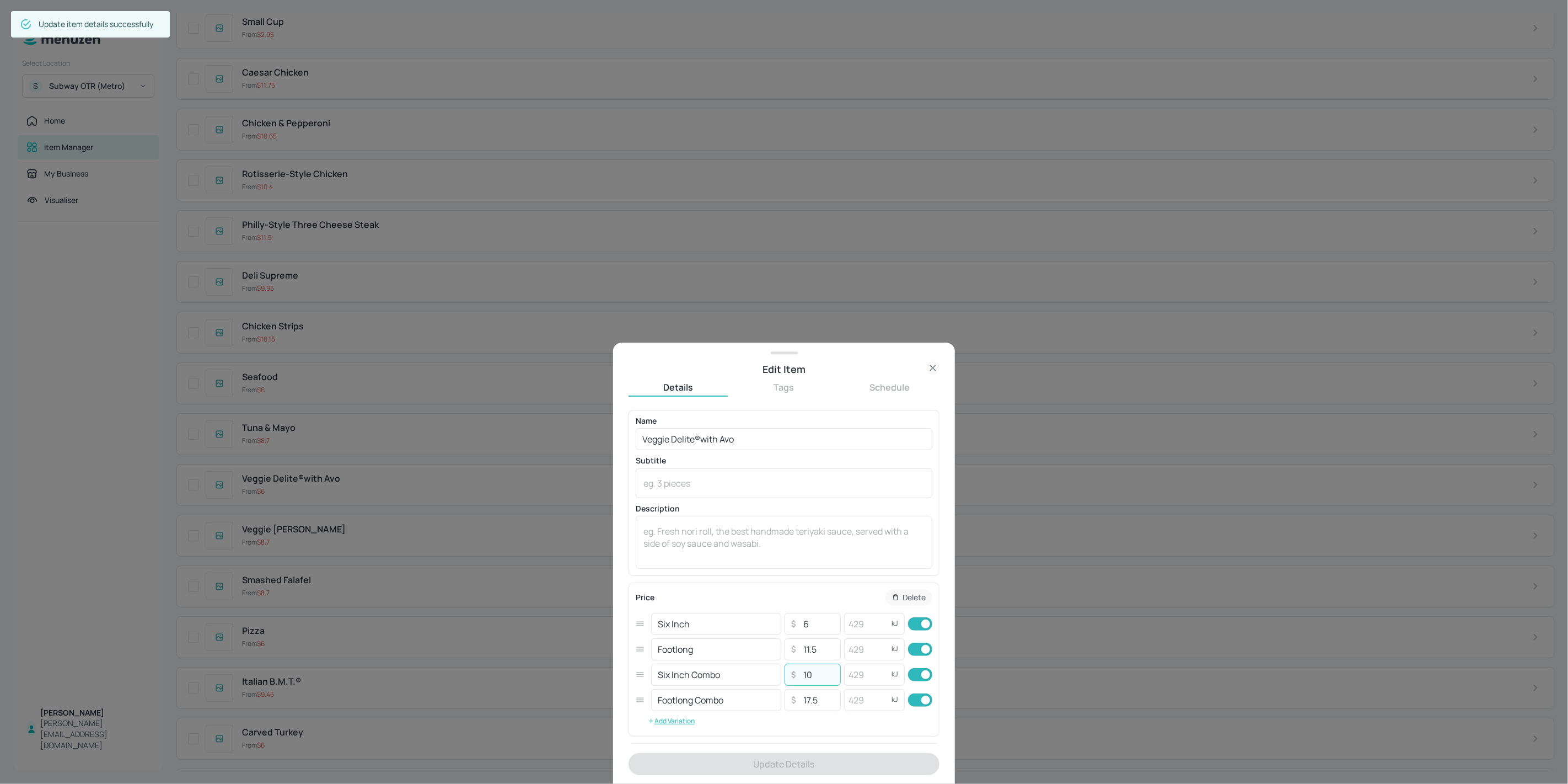
drag, startPoint x: 804, startPoint y: 680, endPoint x: 812, endPoint y: 686, distance: 10.0
click at [807, 680] on input "10" at bounding box center [818, 674] width 39 height 22
type input "11"
click at [816, 754] on button "Update Details" at bounding box center [784, 764] width 311 height 22
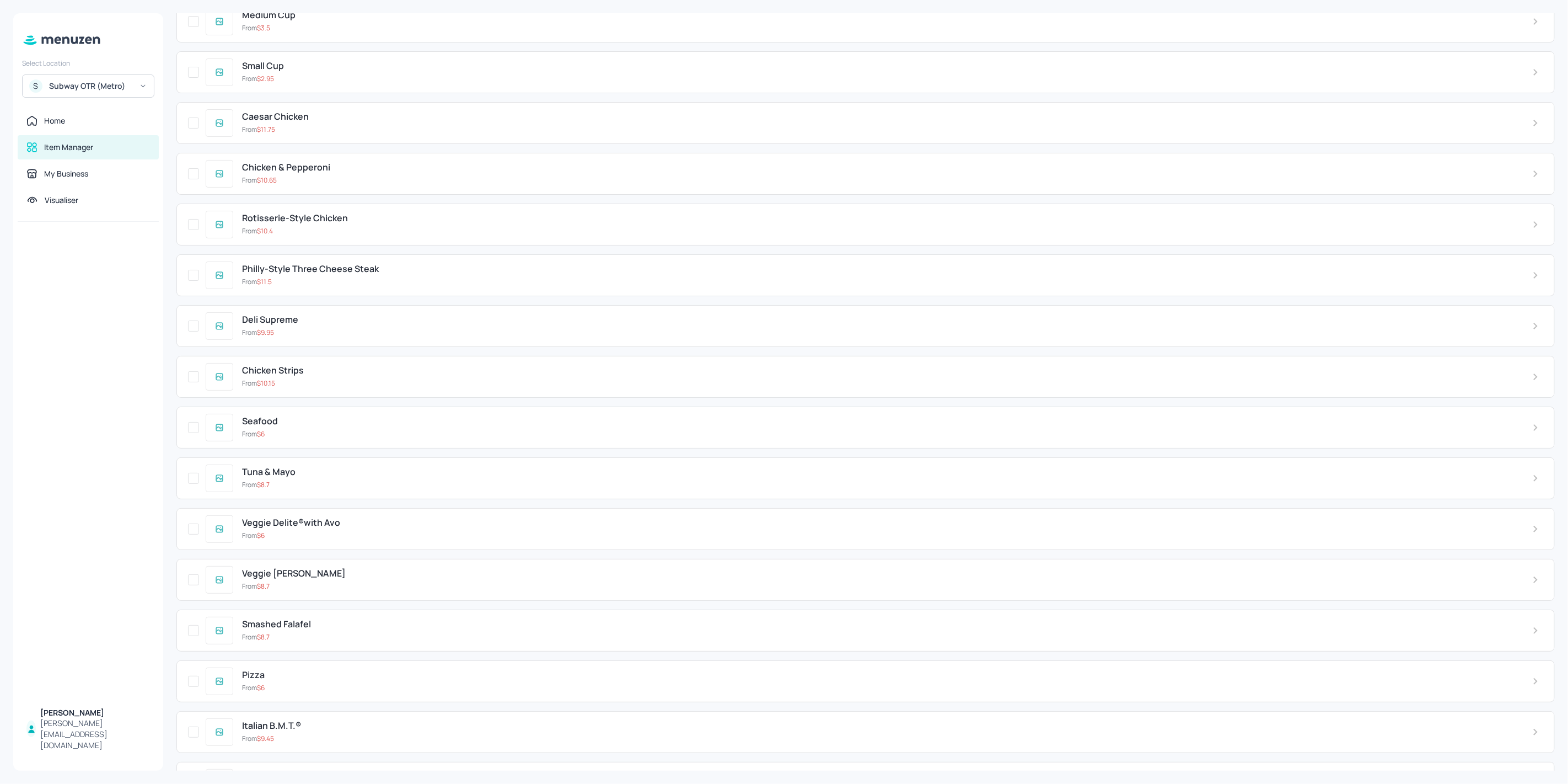
scroll to position [3008, 0]
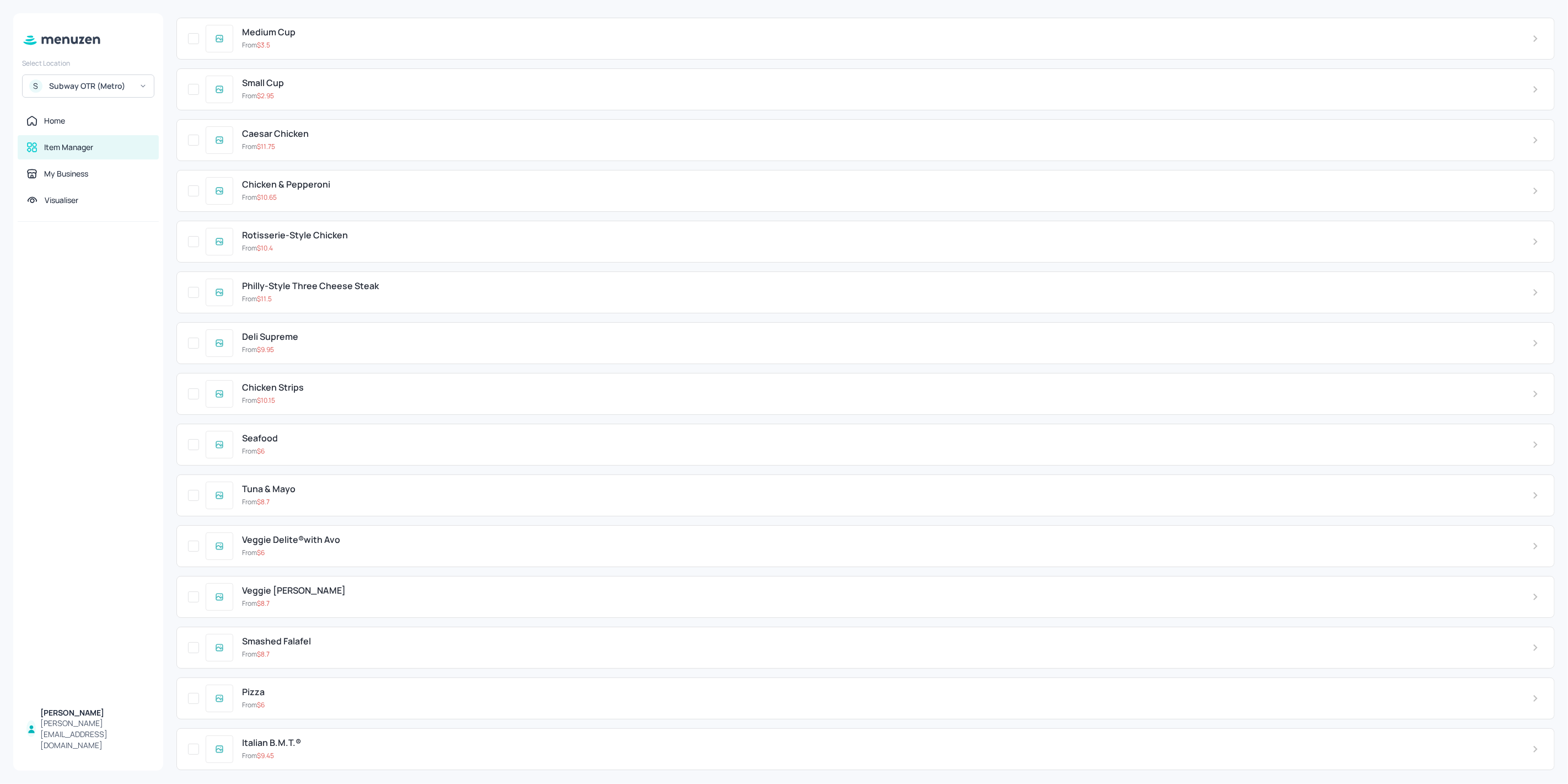
click at [352, 488] on div "Tuna & Mayo From $ 8.7" at bounding box center [865, 495] width 1378 height 42
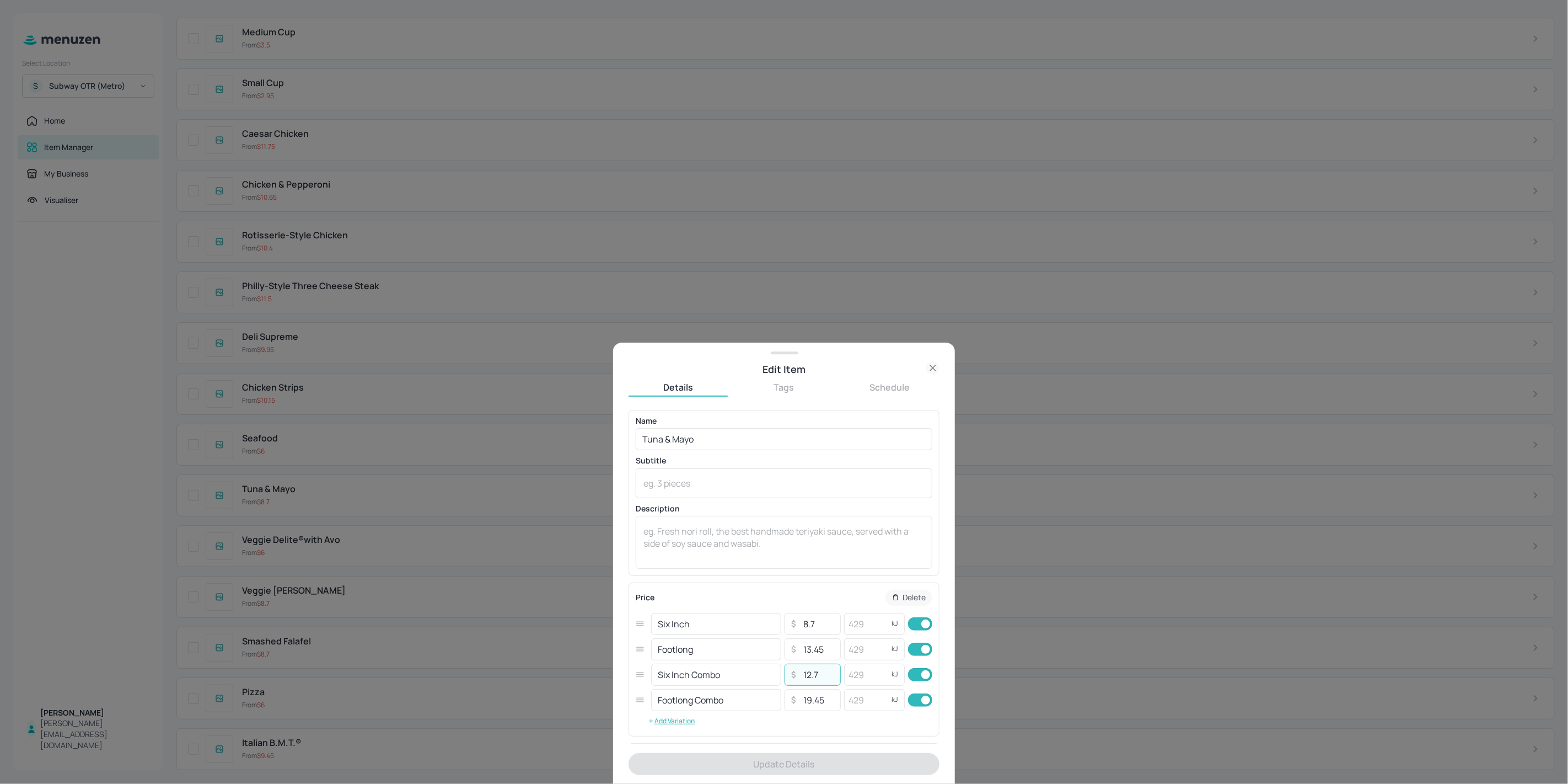
drag, startPoint x: 803, startPoint y: 677, endPoint x: 807, endPoint y: 682, distance: 6.4
click at [807, 682] on input "12.7" at bounding box center [818, 674] width 39 height 22
type input "13.7"
click at [810, 773] on button "Update Details" at bounding box center [784, 764] width 311 height 22
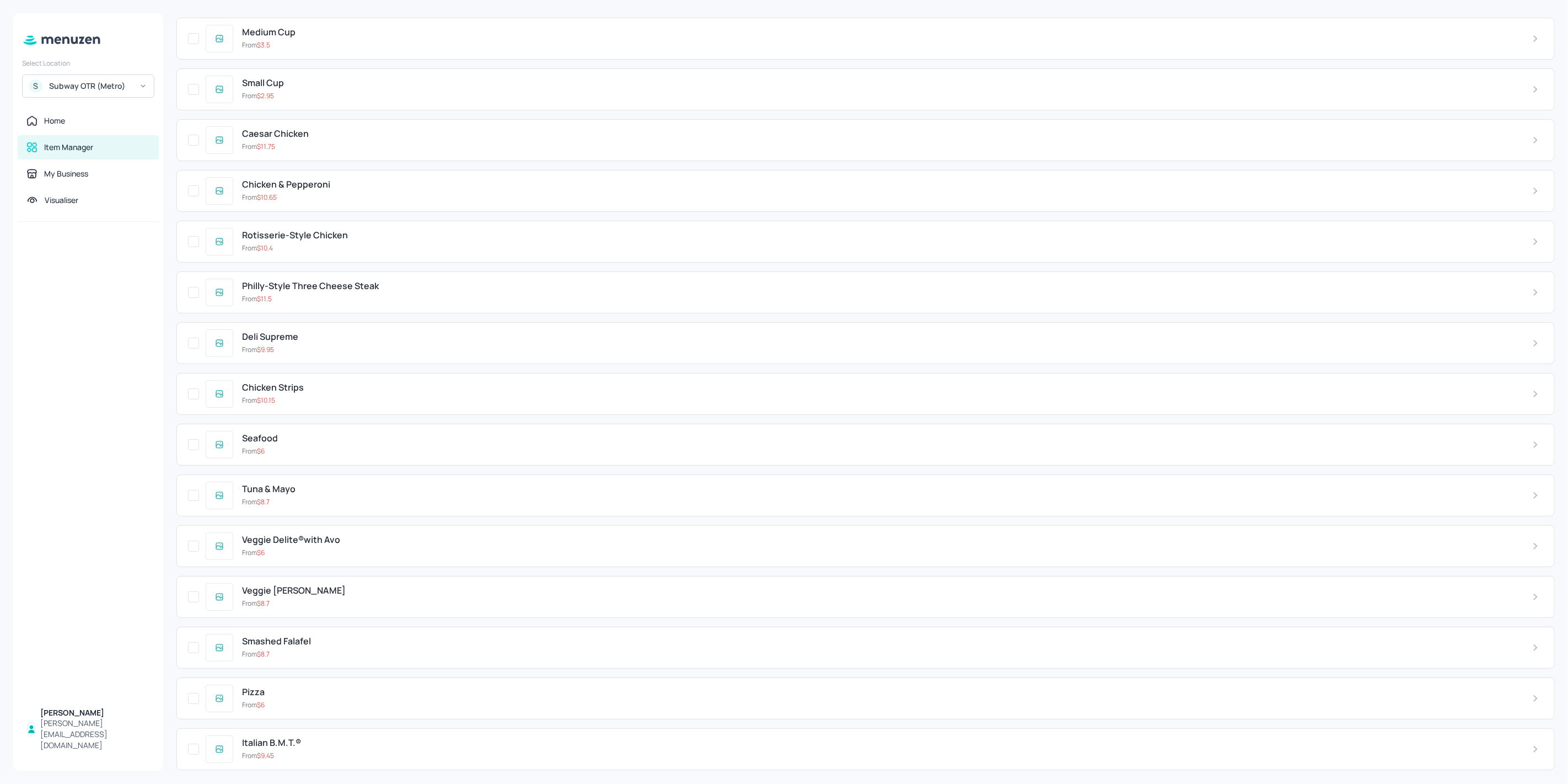
click at [318, 484] on div "Tuna & Mayo" at bounding box center [878, 489] width 1273 height 11
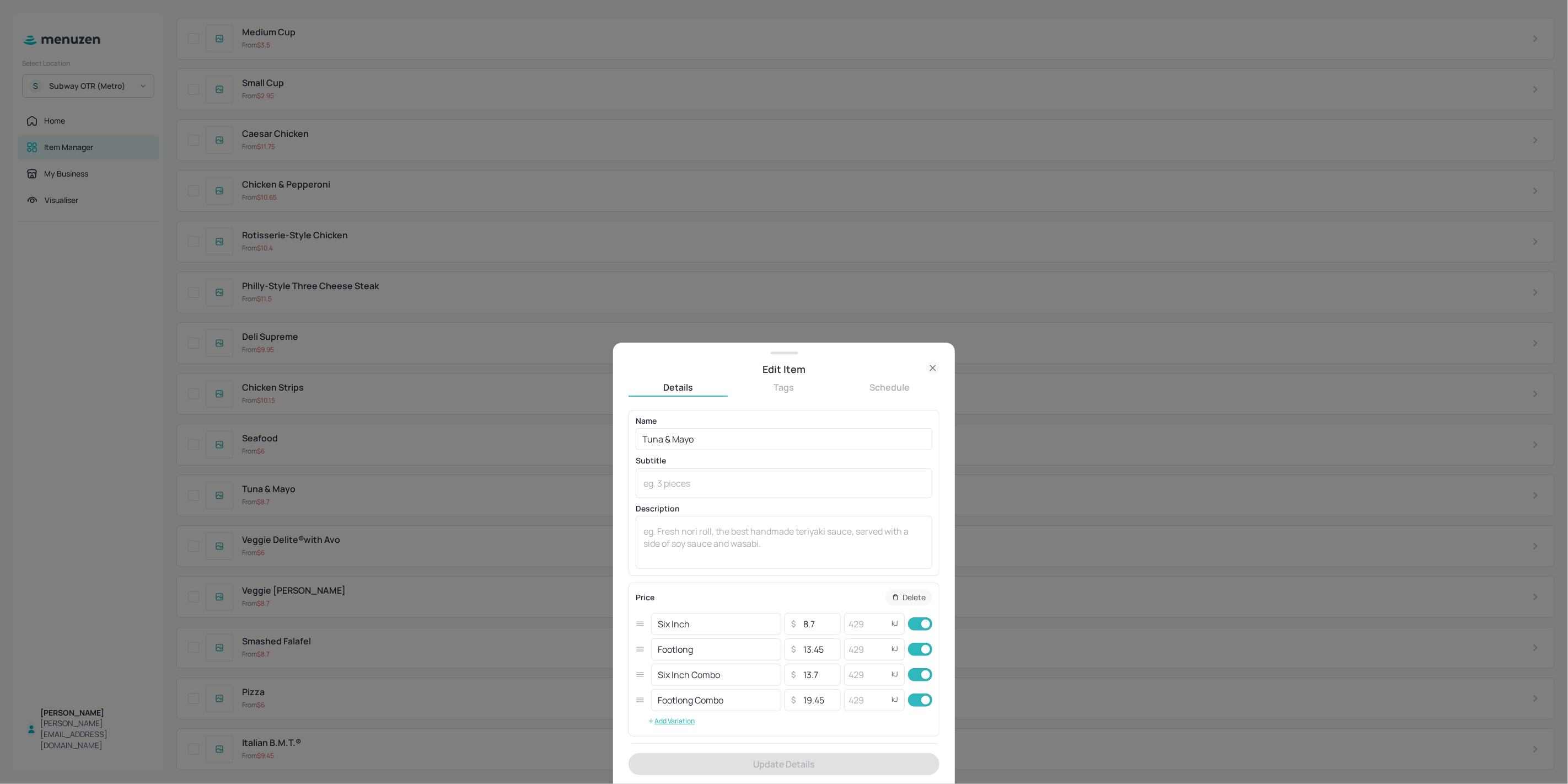
click at [80, 361] on div at bounding box center [784, 392] width 1568 height 784
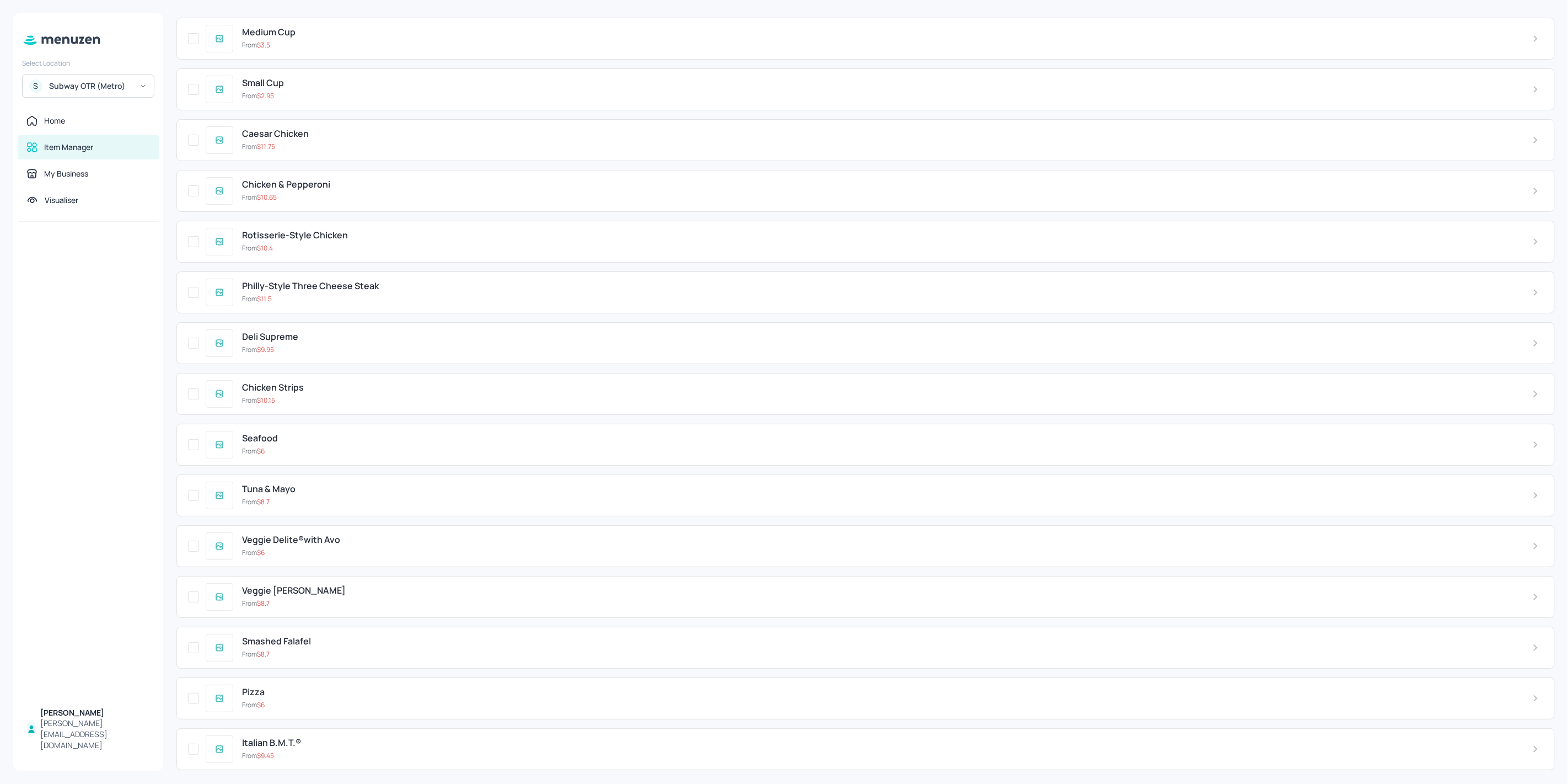
click at [321, 446] on div "From $ 6" at bounding box center [878, 450] width 1273 height 10
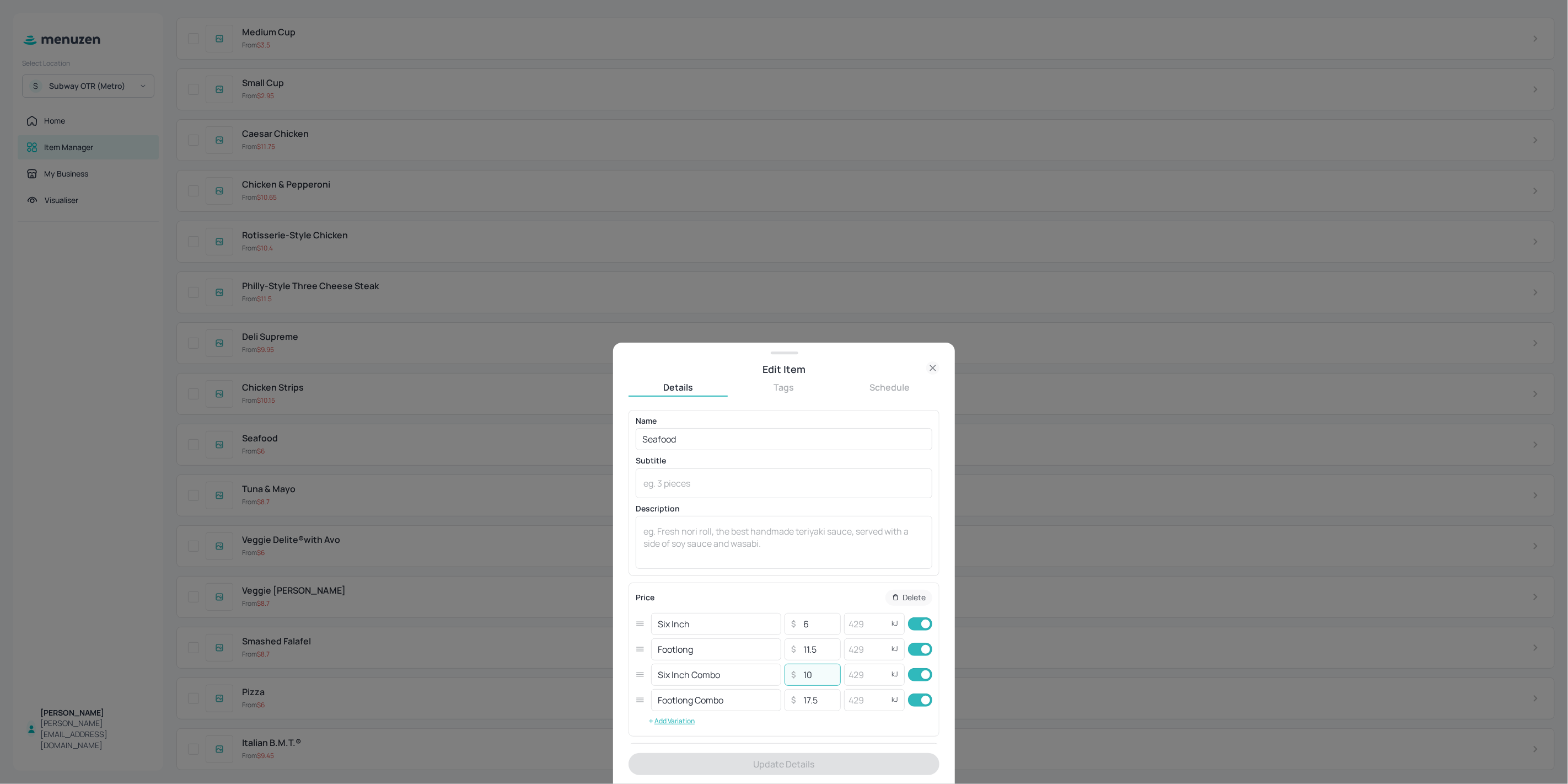
click at [804, 676] on input "10" at bounding box center [818, 674] width 39 height 22
type input "11"
click at [801, 768] on button "Update Details" at bounding box center [784, 764] width 311 height 22
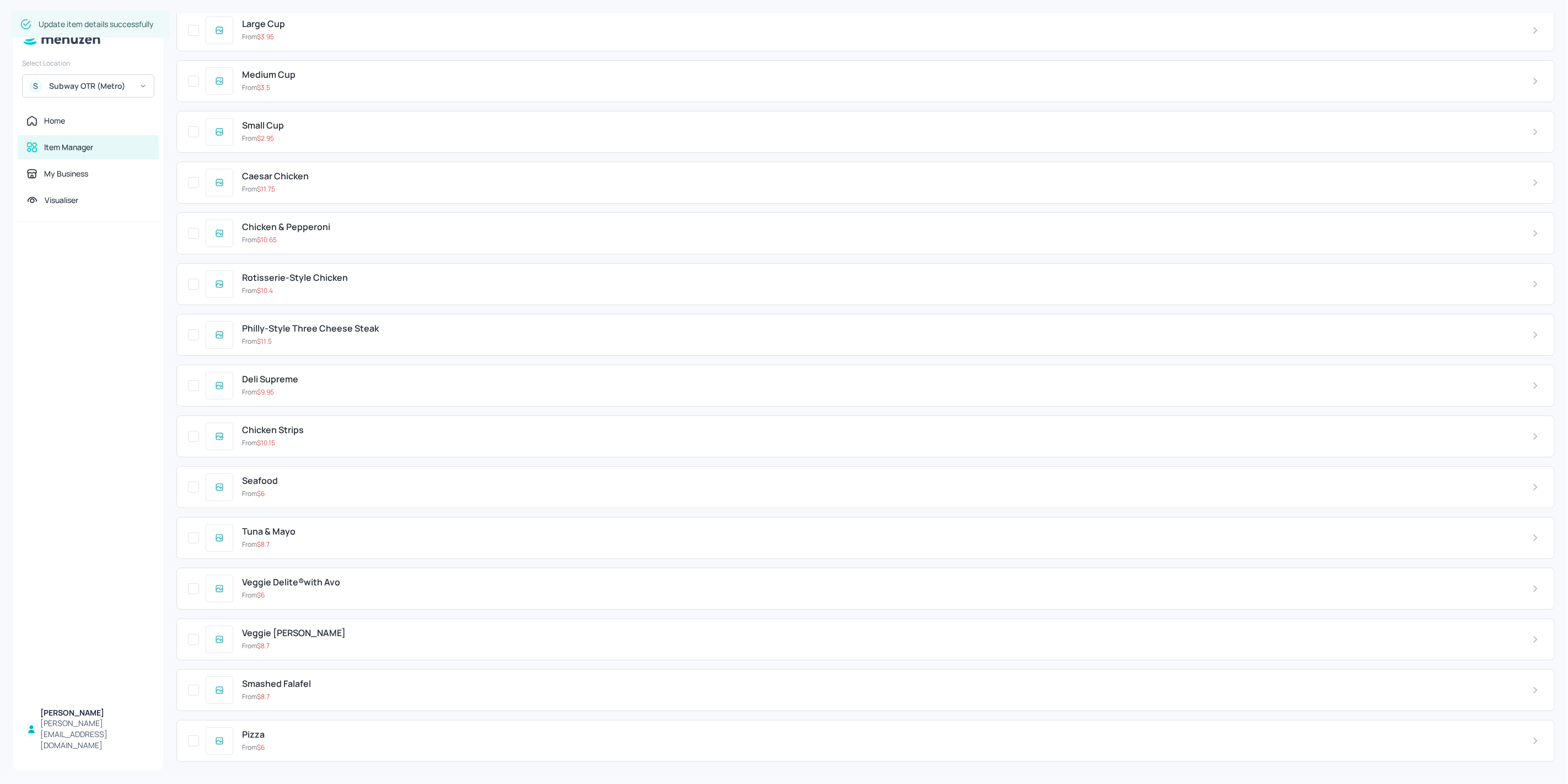
scroll to position [2946, 0]
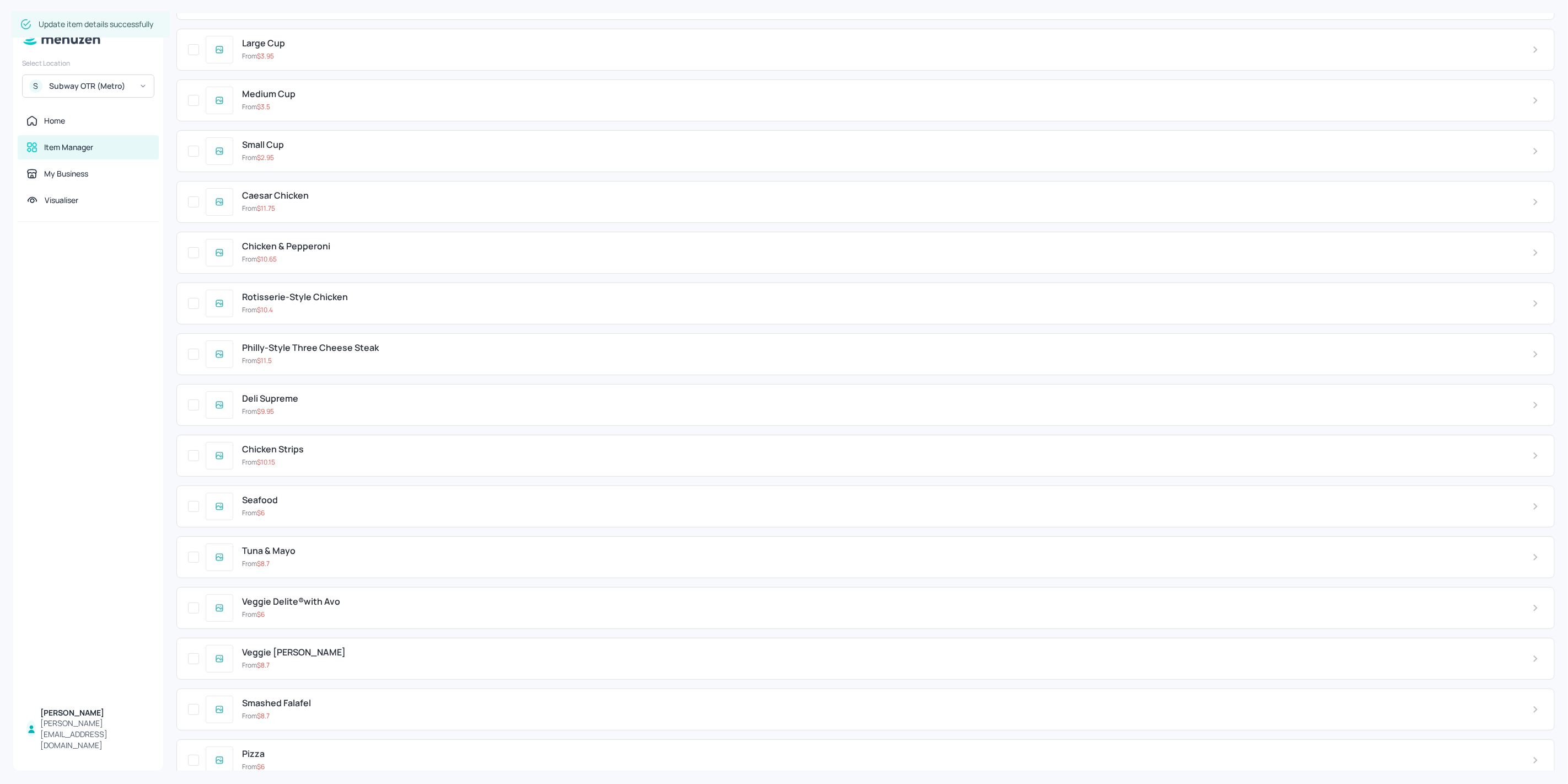
click at [308, 457] on div "From $ 10.15" at bounding box center [878, 462] width 1273 height 10
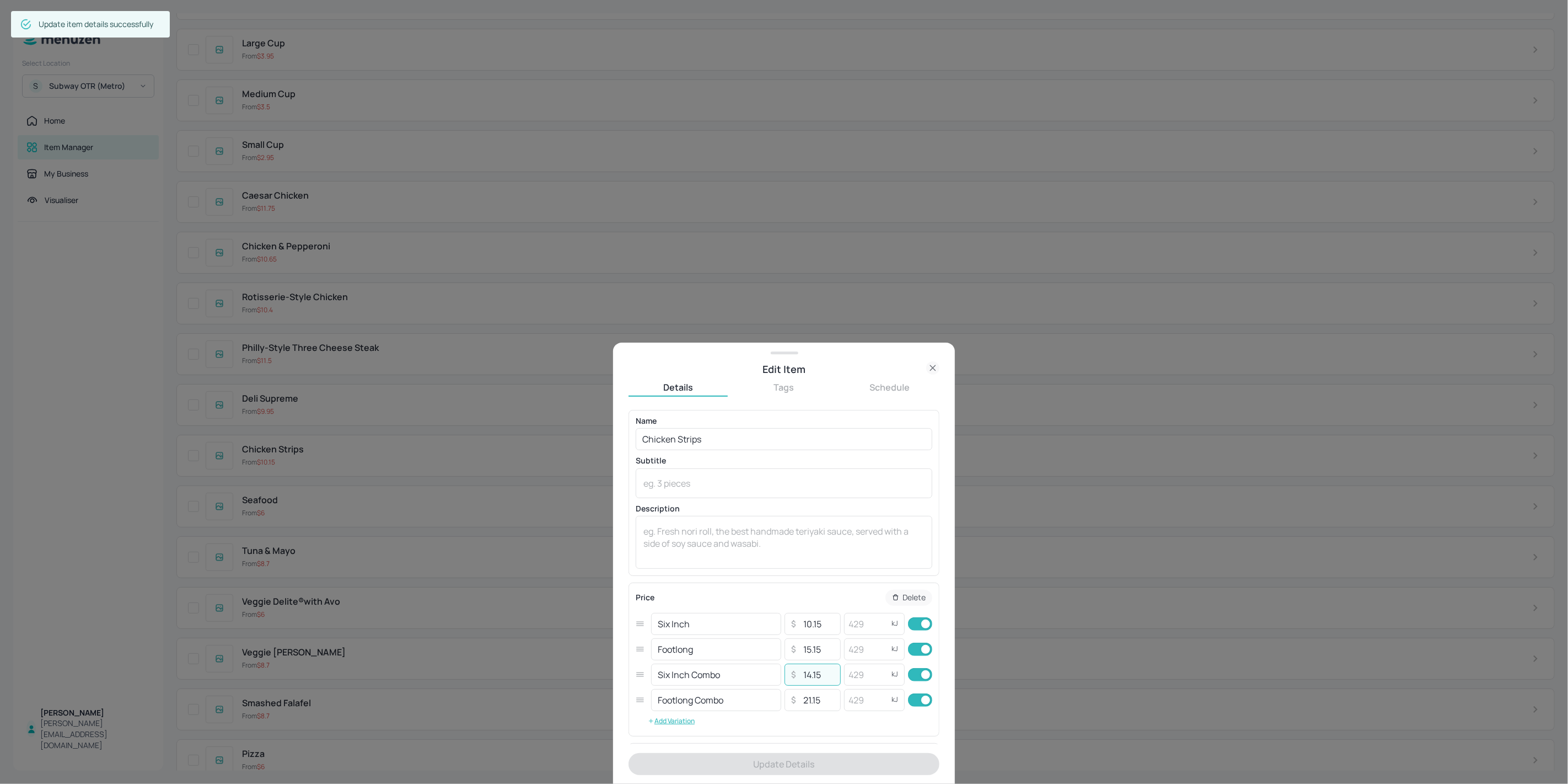
click at [807, 676] on input "14.15" at bounding box center [818, 674] width 39 height 22
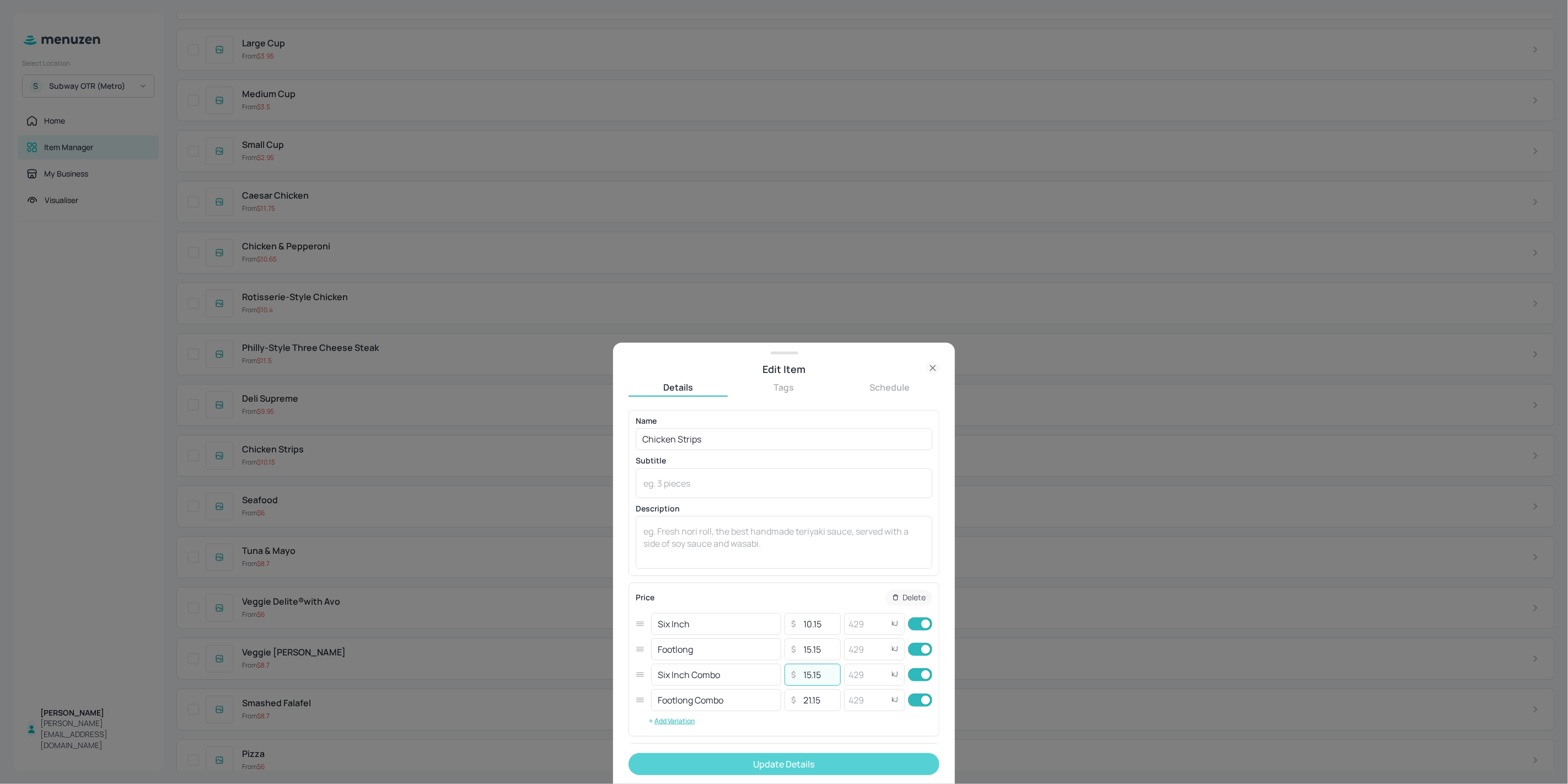
type input "15.15"
click at [811, 768] on button "Update Details" at bounding box center [784, 764] width 311 height 22
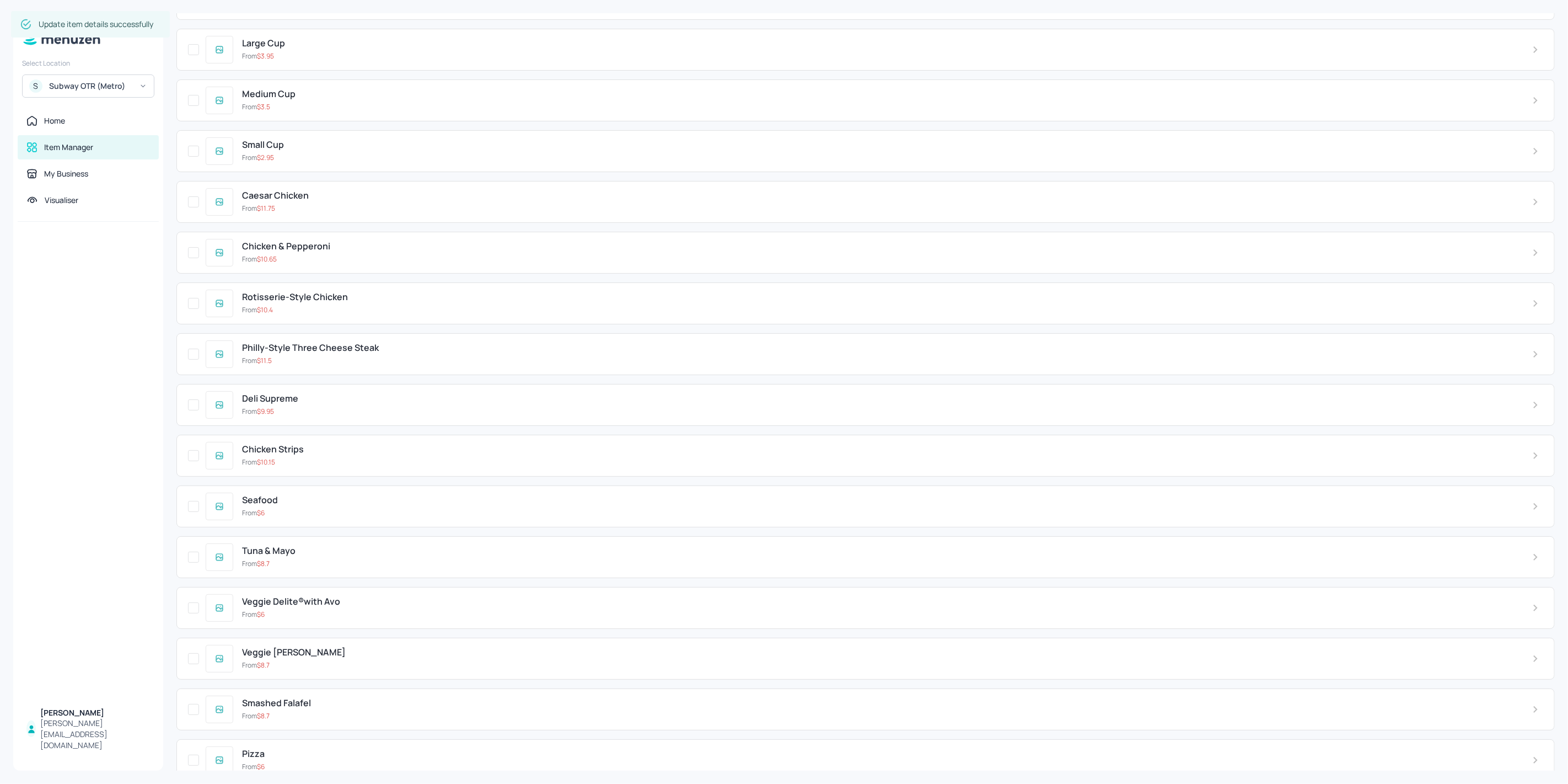
click at [347, 399] on div "Deli Supreme From $ 9.95" at bounding box center [865, 405] width 1378 height 42
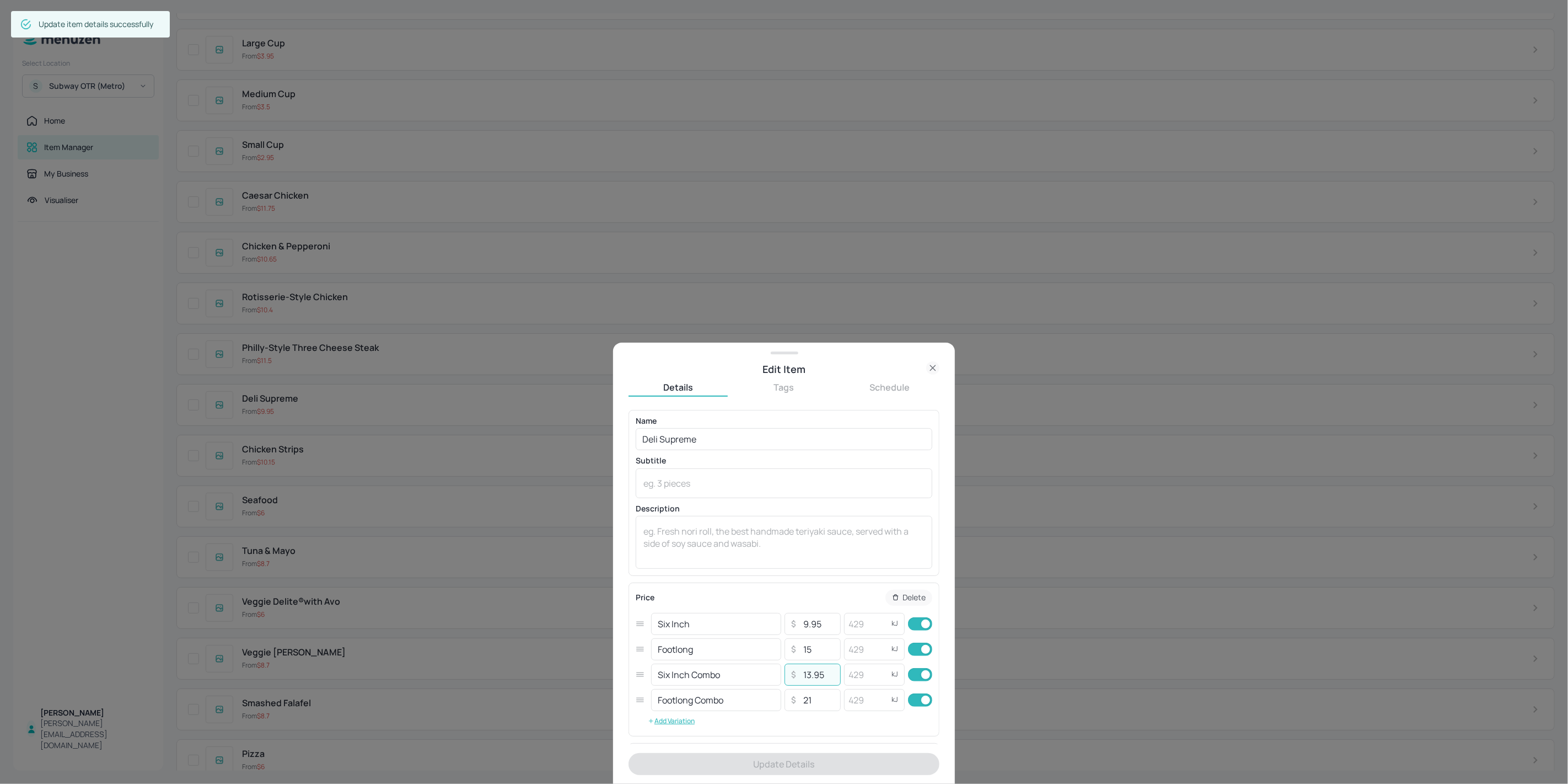
drag, startPoint x: 807, startPoint y: 675, endPoint x: 804, endPoint y: 680, distance: 5.8
click at [804, 680] on input "13.95" at bounding box center [818, 674] width 39 height 22
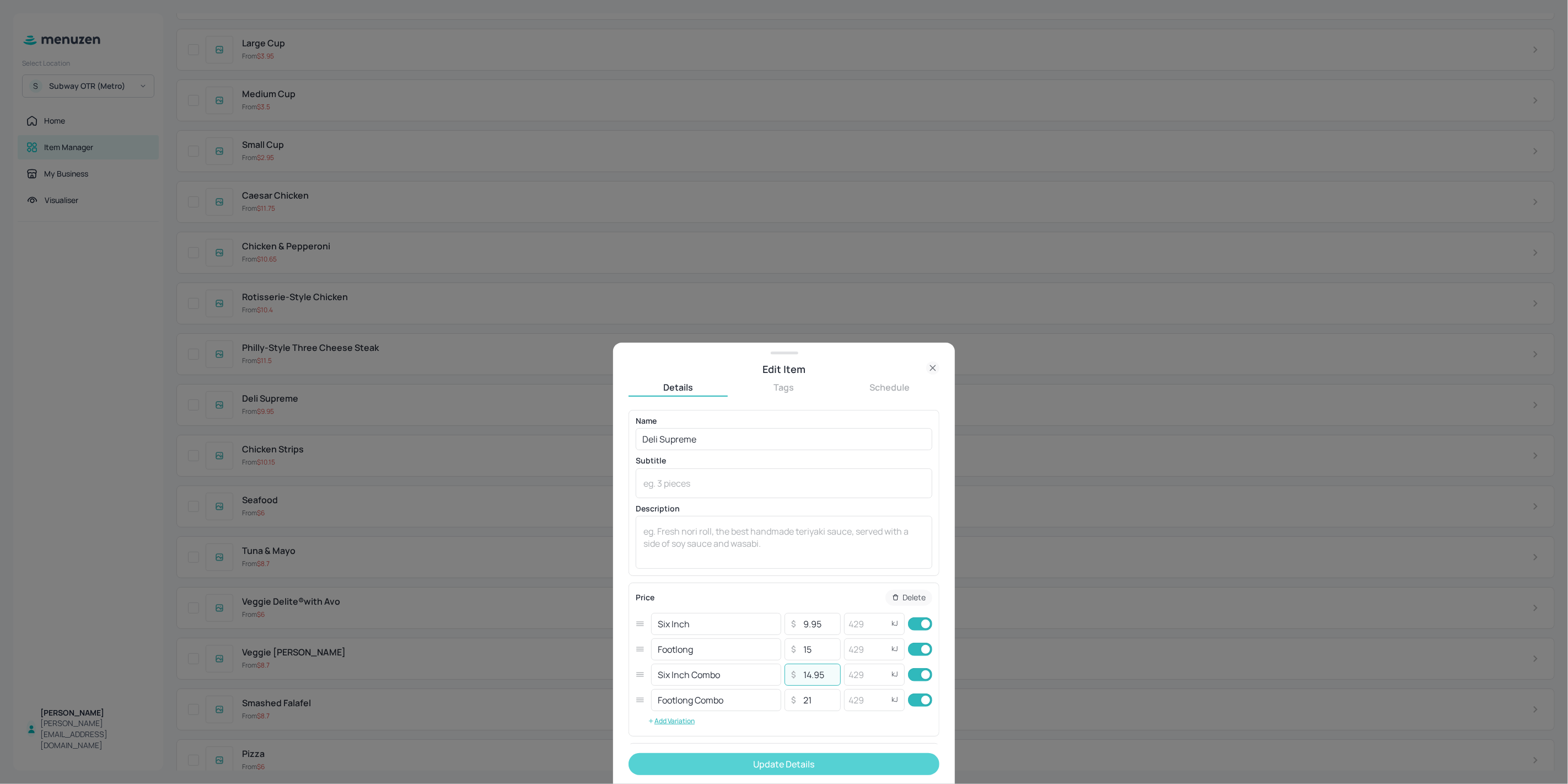
type input "14.95"
click at [791, 760] on button "Update Details" at bounding box center [784, 764] width 311 height 22
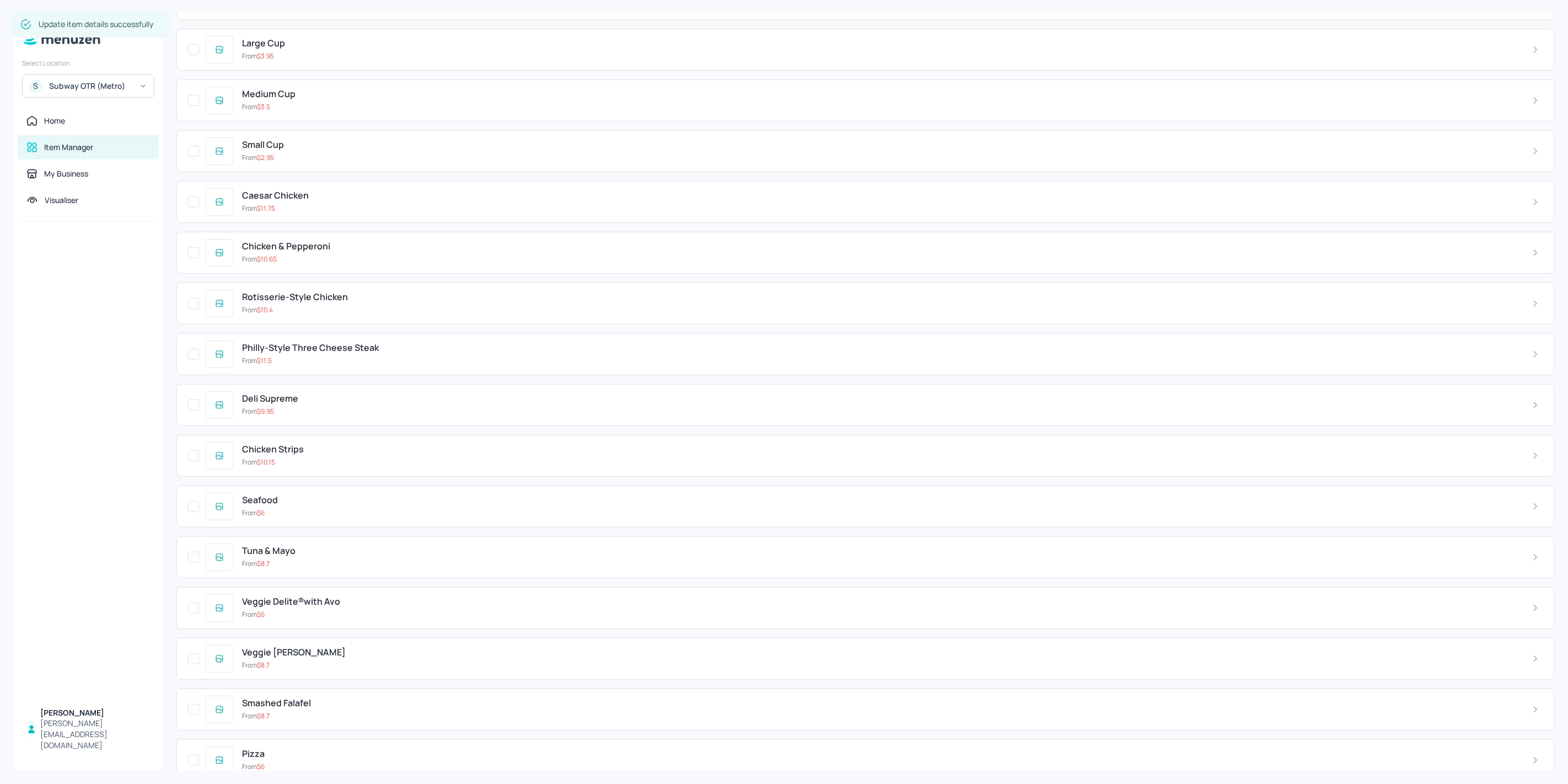
click at [419, 356] on div "From $ 11.5" at bounding box center [878, 361] width 1273 height 10
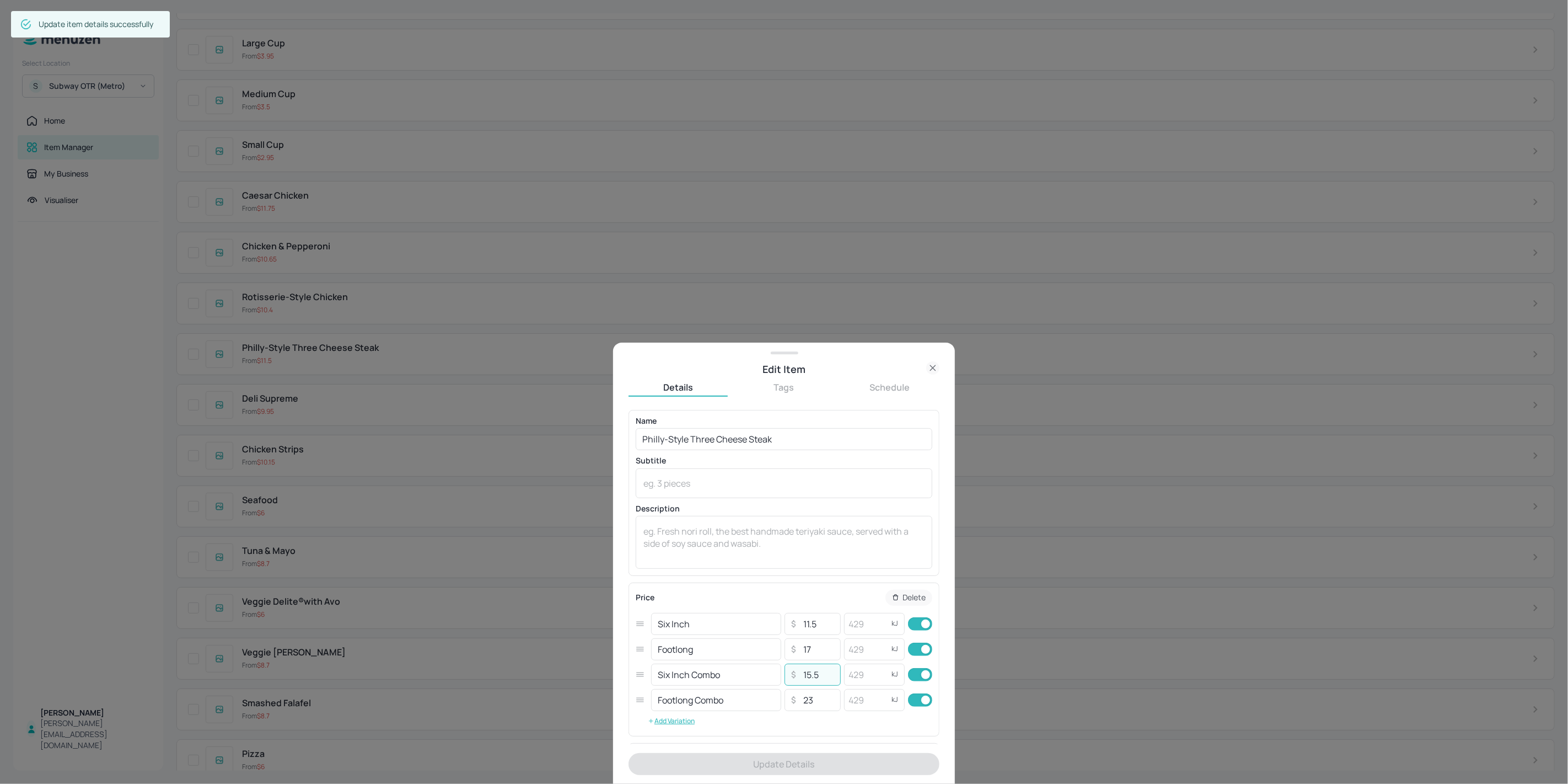
drag, startPoint x: 802, startPoint y: 676, endPoint x: 807, endPoint y: 681, distance: 7.1
click at [807, 681] on input "15.5" at bounding box center [818, 674] width 39 height 22
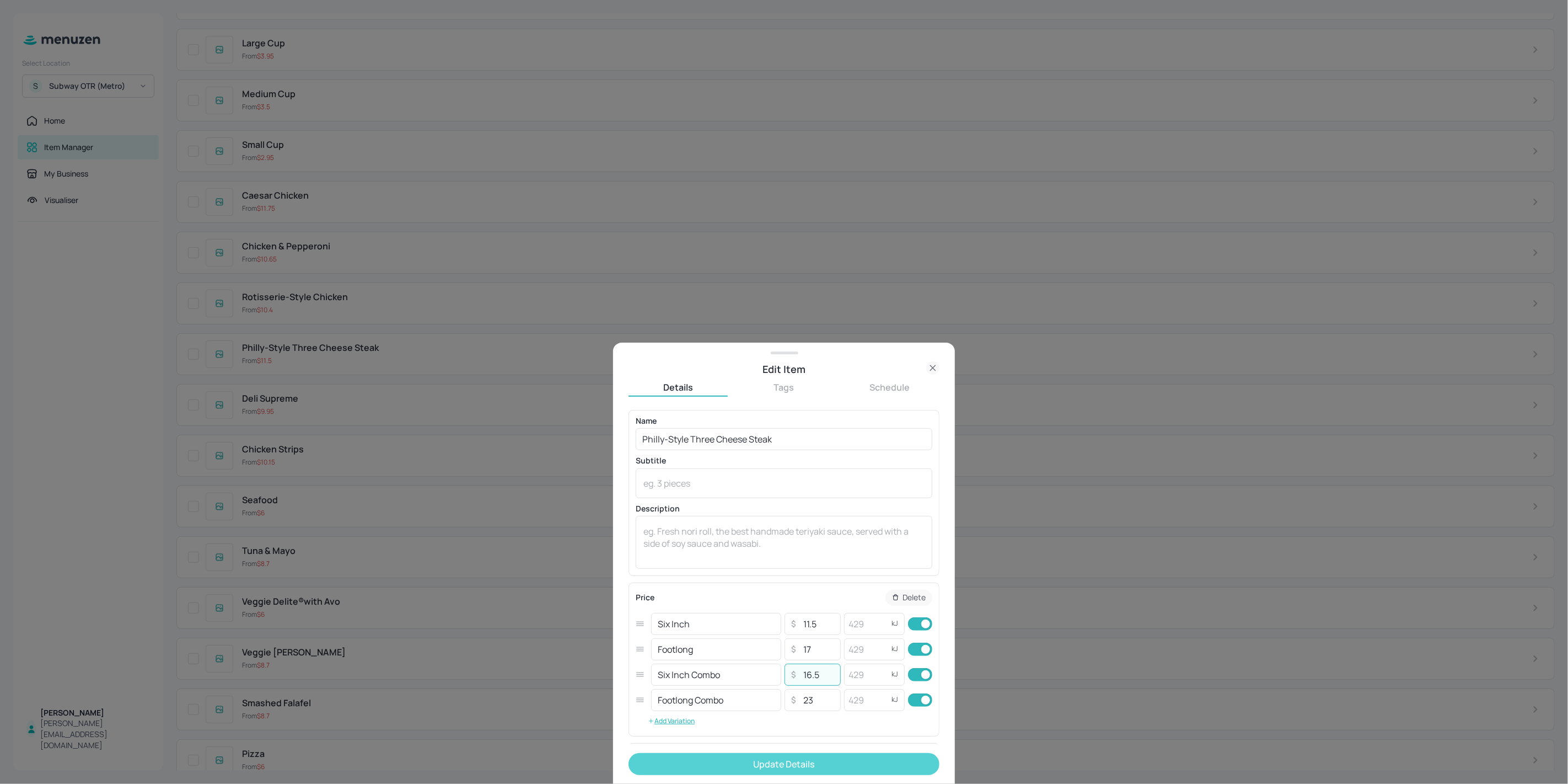
type input "16.5"
click at [798, 765] on button "Update Details" at bounding box center [784, 764] width 311 height 22
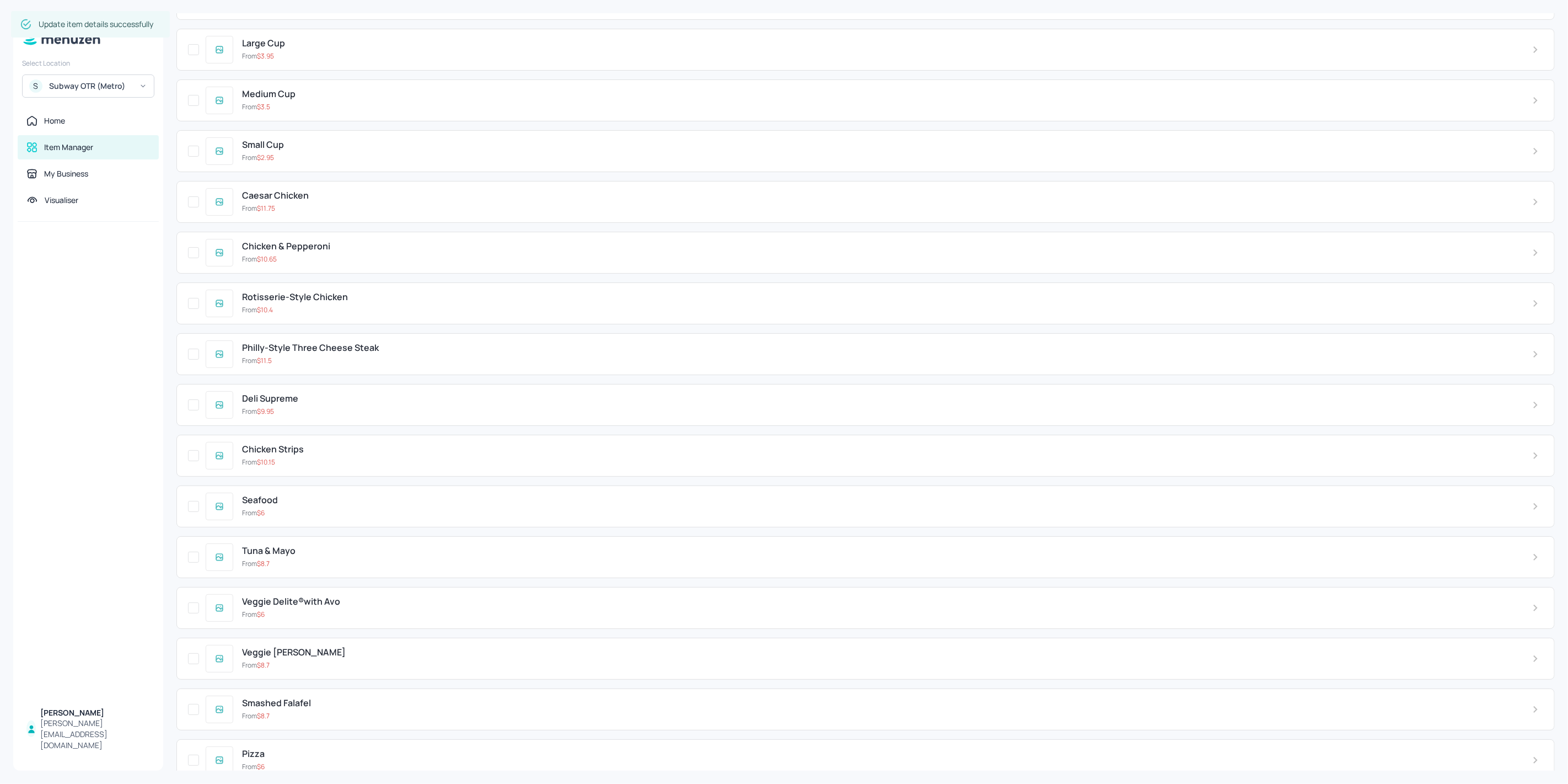
click at [364, 292] on div "Rotisserie-Style Chicken From $ 10.4" at bounding box center [877, 303] width 1290 height 22
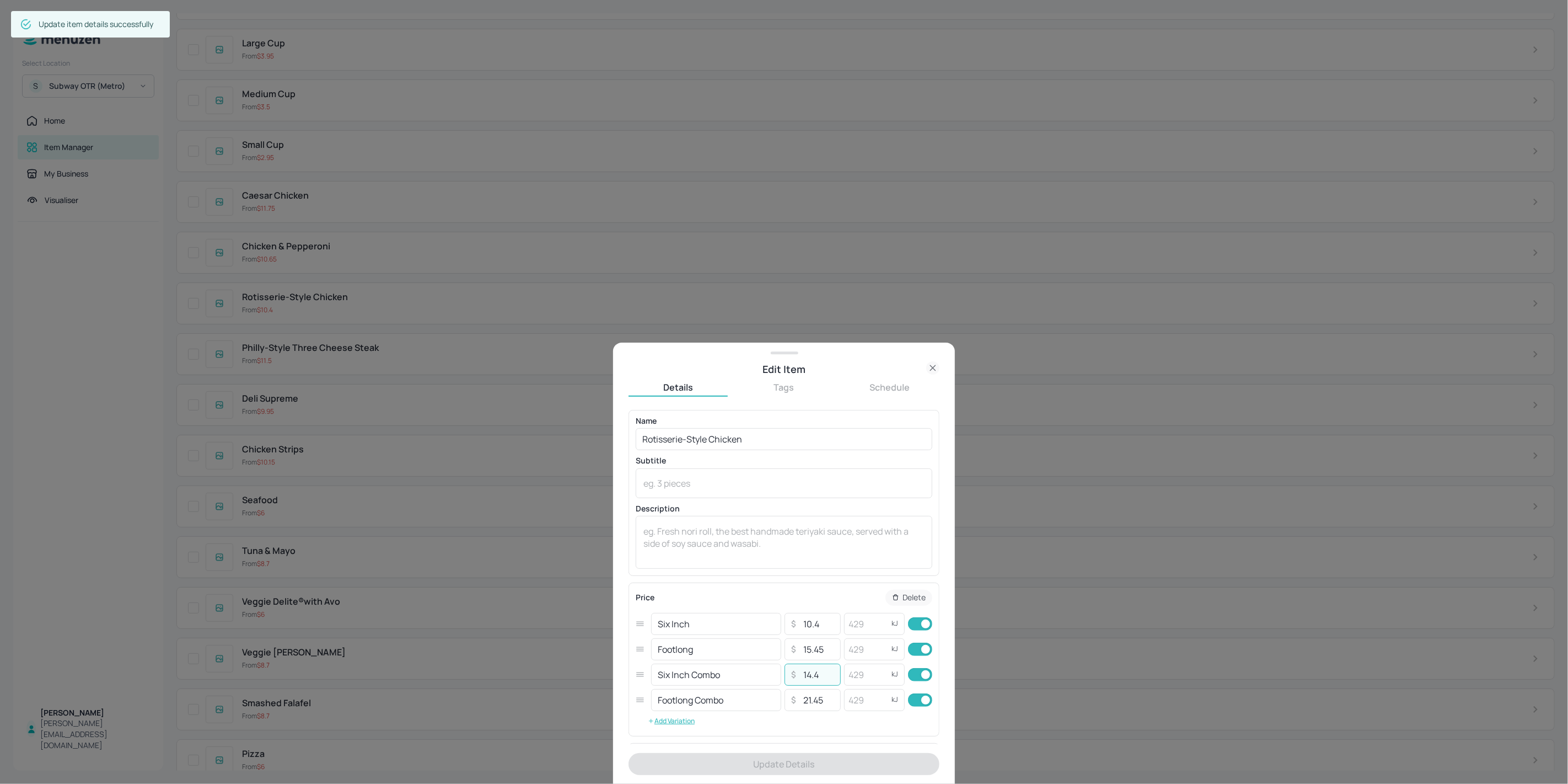
drag, startPoint x: 803, startPoint y: 682, endPoint x: 808, endPoint y: 686, distance: 6.4
click at [808, 686] on div "Six Inch ​ ​ 10.4 ​ kJ ​ Footlong ​ ​ 15.45 ​ kJ ​ Six Inch Combo ​ ​ 14.4 ​ kJ…" at bounding box center [784, 662] width 296 height 101
type input "15.4"
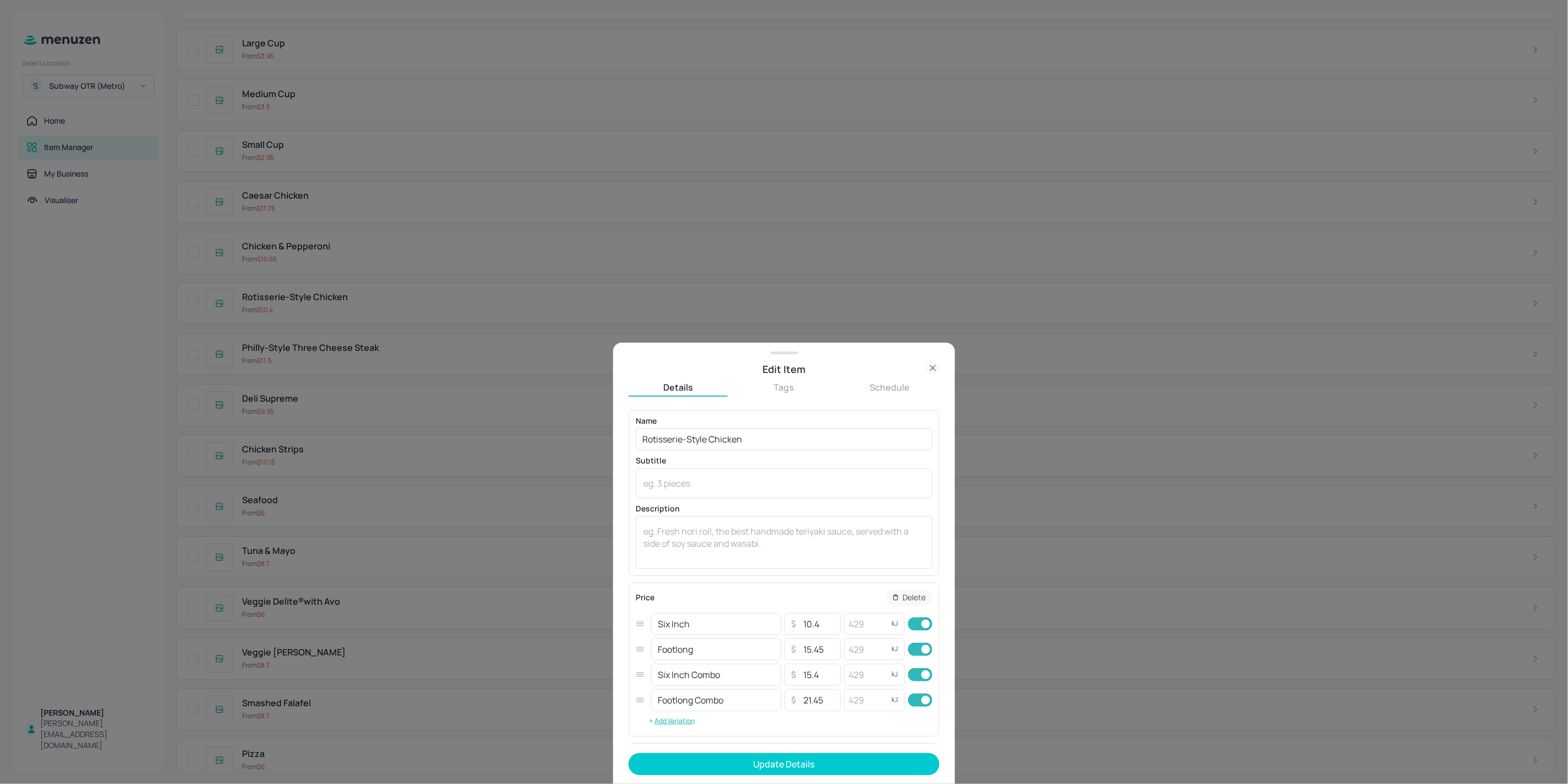
click at [802, 765] on button "Update Details" at bounding box center [784, 764] width 311 height 22
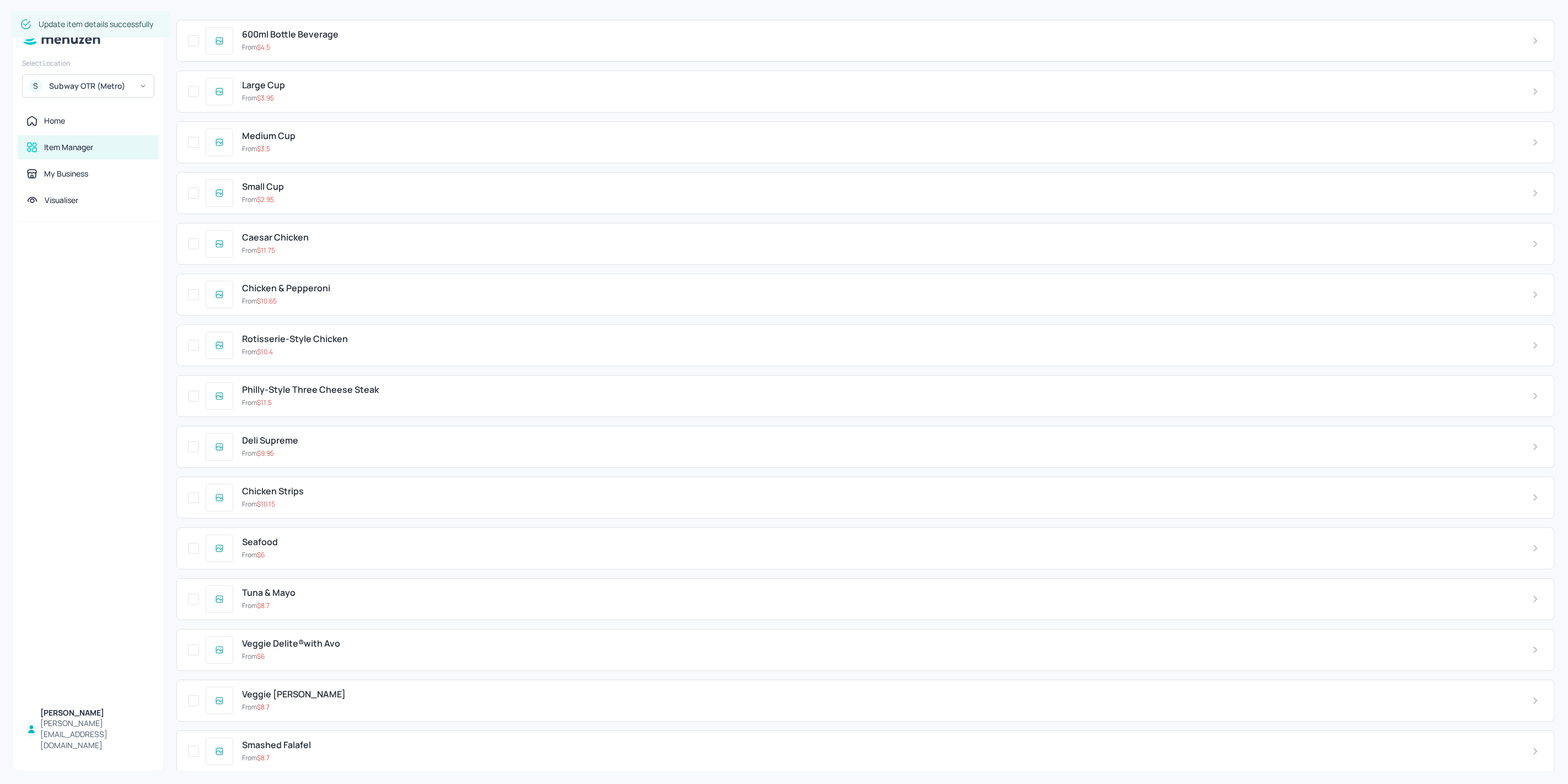
scroll to position [2885, 0]
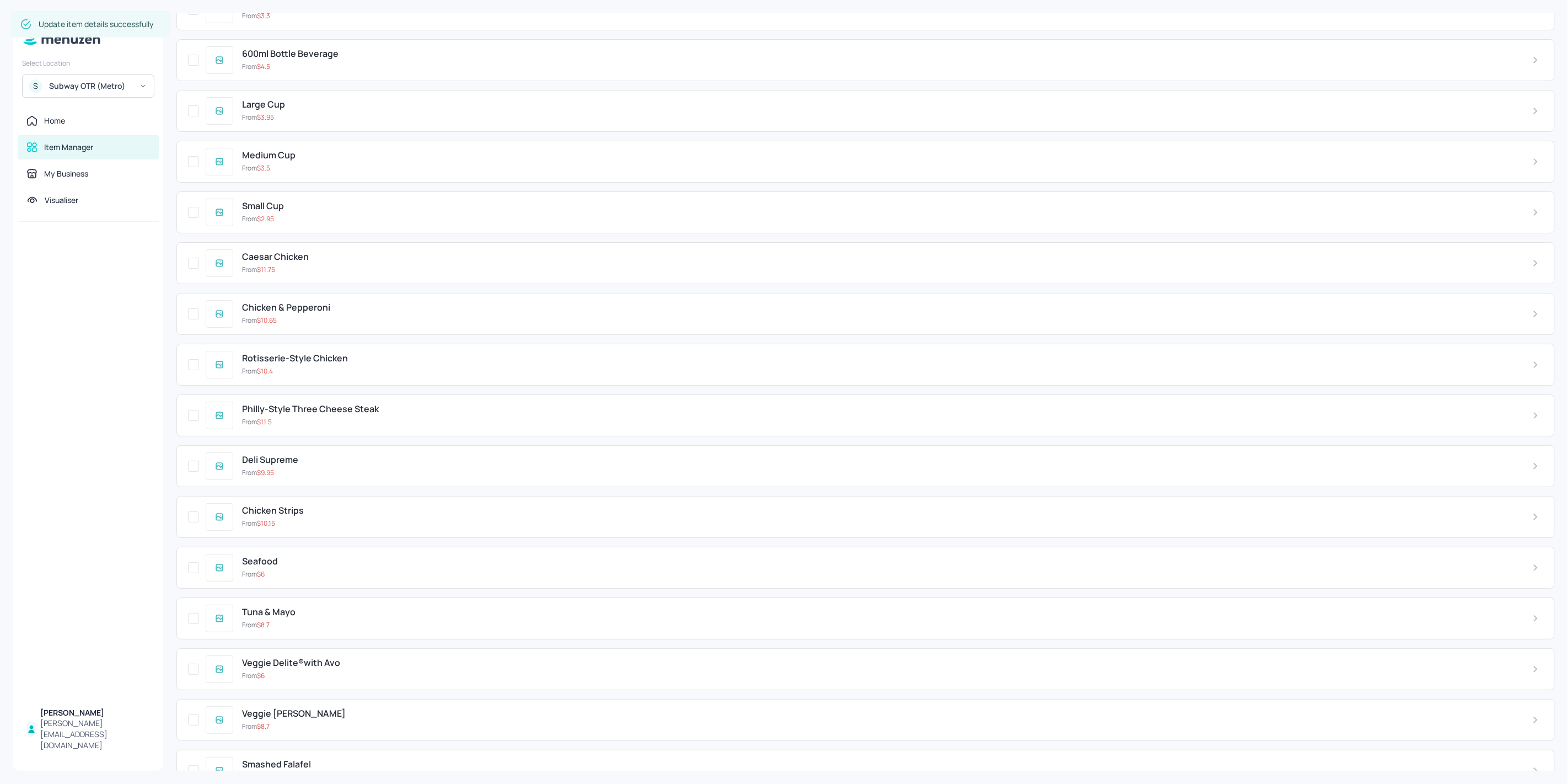
click at [343, 302] on div "Chicken & Pepperoni" at bounding box center [878, 307] width 1273 height 11
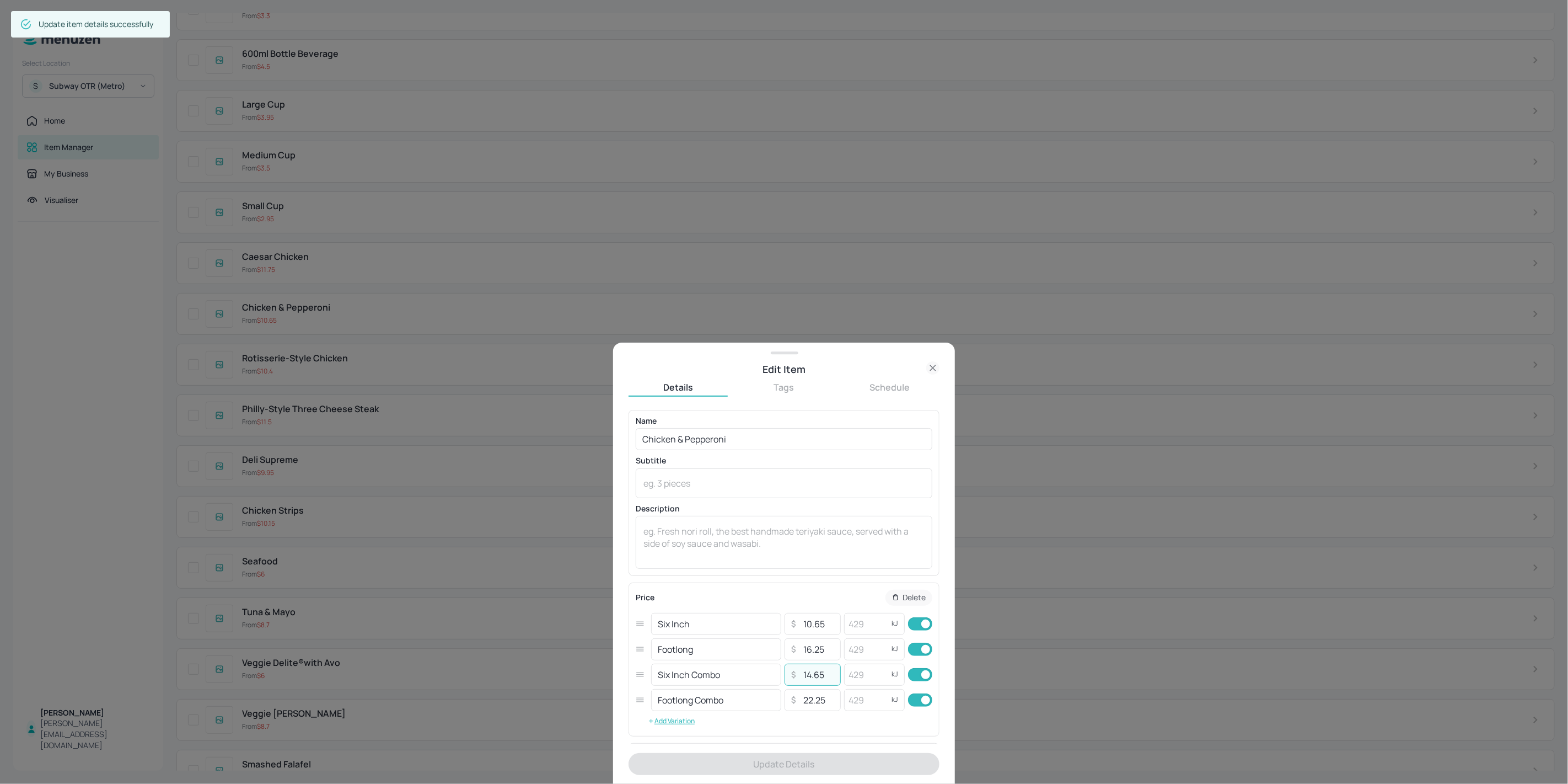
click at [808, 680] on input "14.65" at bounding box center [818, 674] width 39 height 22
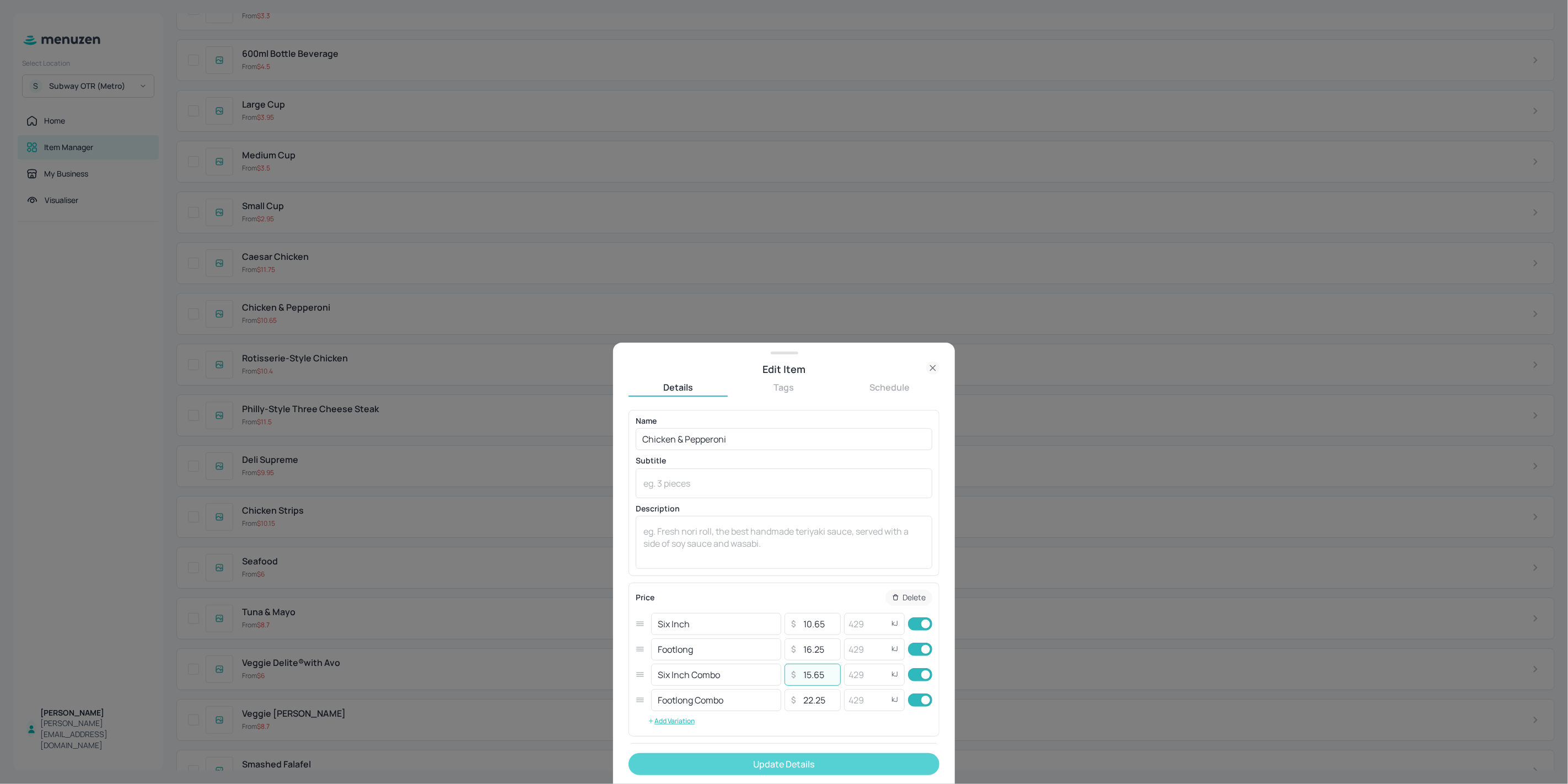
type input "15.65"
click at [817, 760] on button "Update Details" at bounding box center [784, 764] width 311 height 22
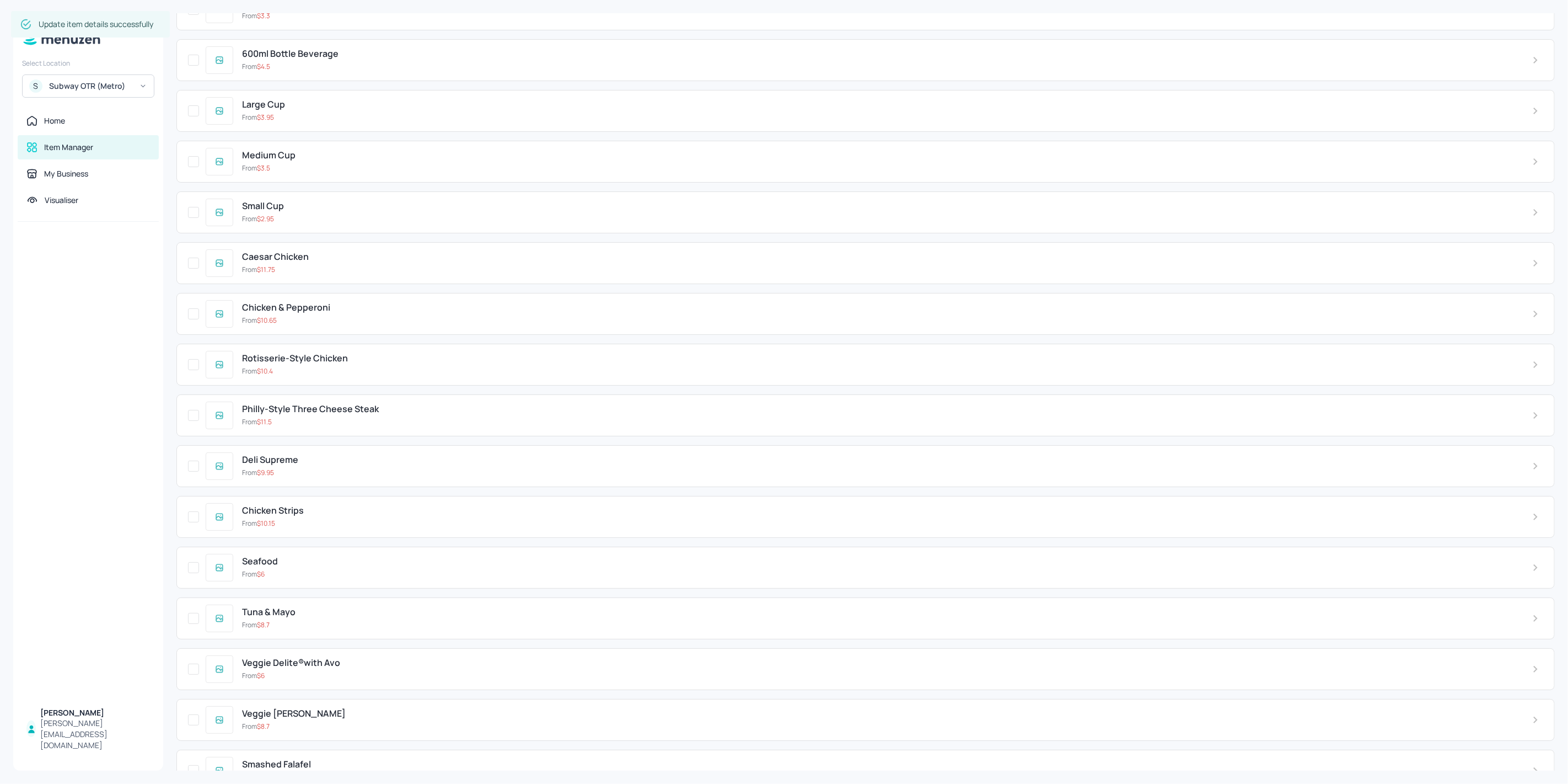
click at [359, 265] on div "From $ 11.75" at bounding box center [878, 269] width 1273 height 10
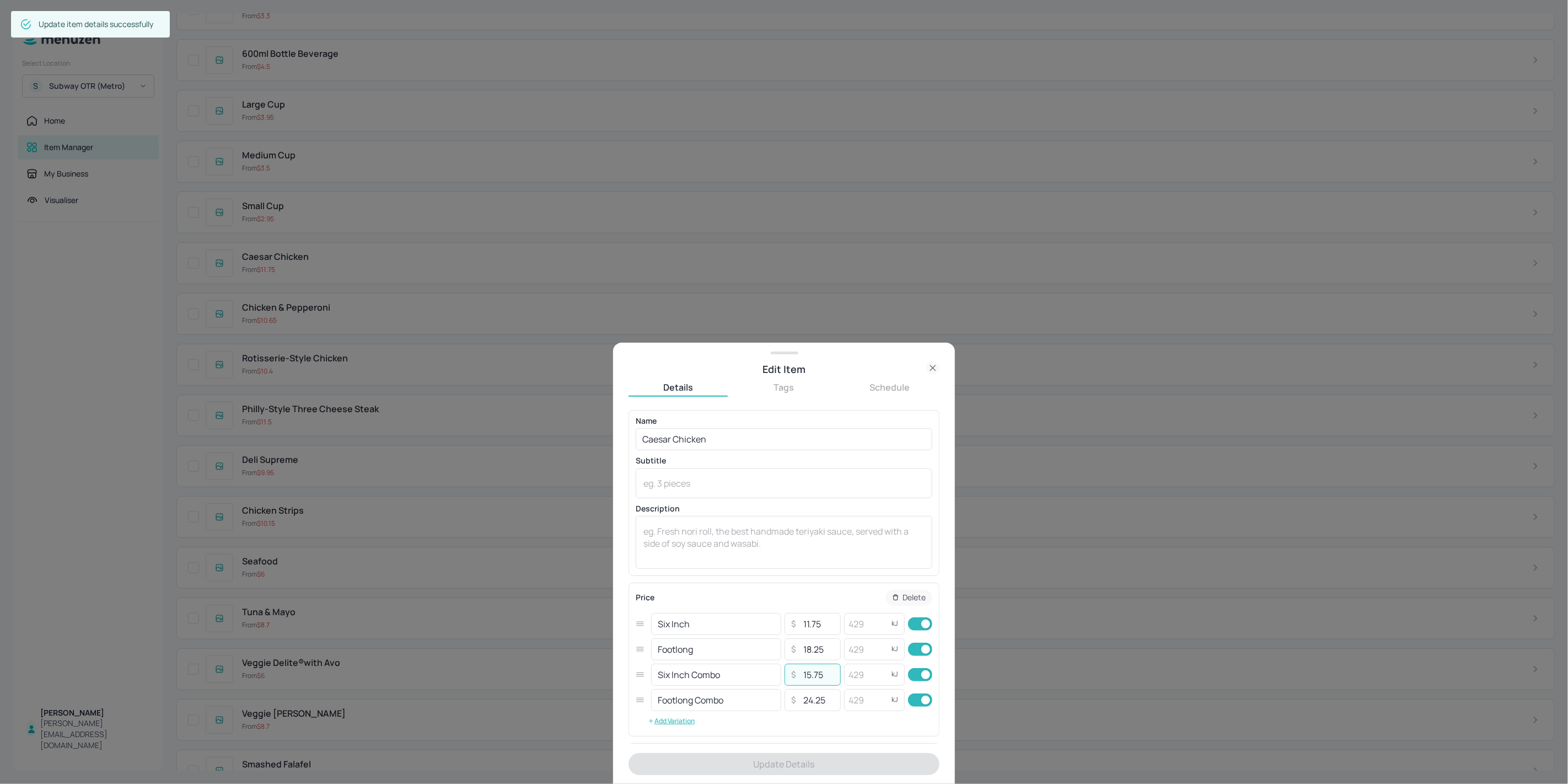
click at [808, 680] on input "15.75" at bounding box center [818, 674] width 39 height 22
type input "16.75"
click at [818, 766] on button "Update Details" at bounding box center [784, 764] width 311 height 22
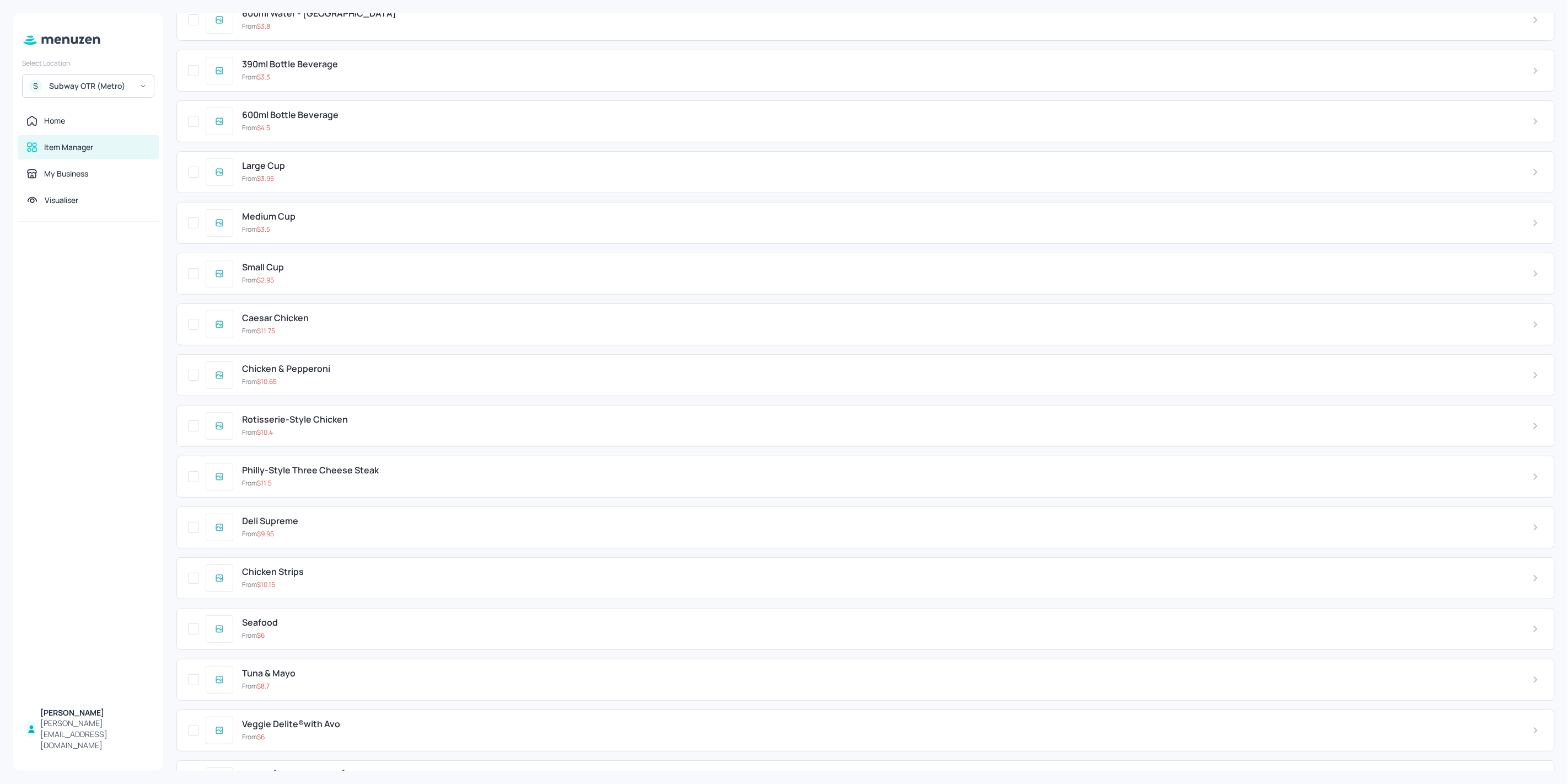
scroll to position [2762, 0]
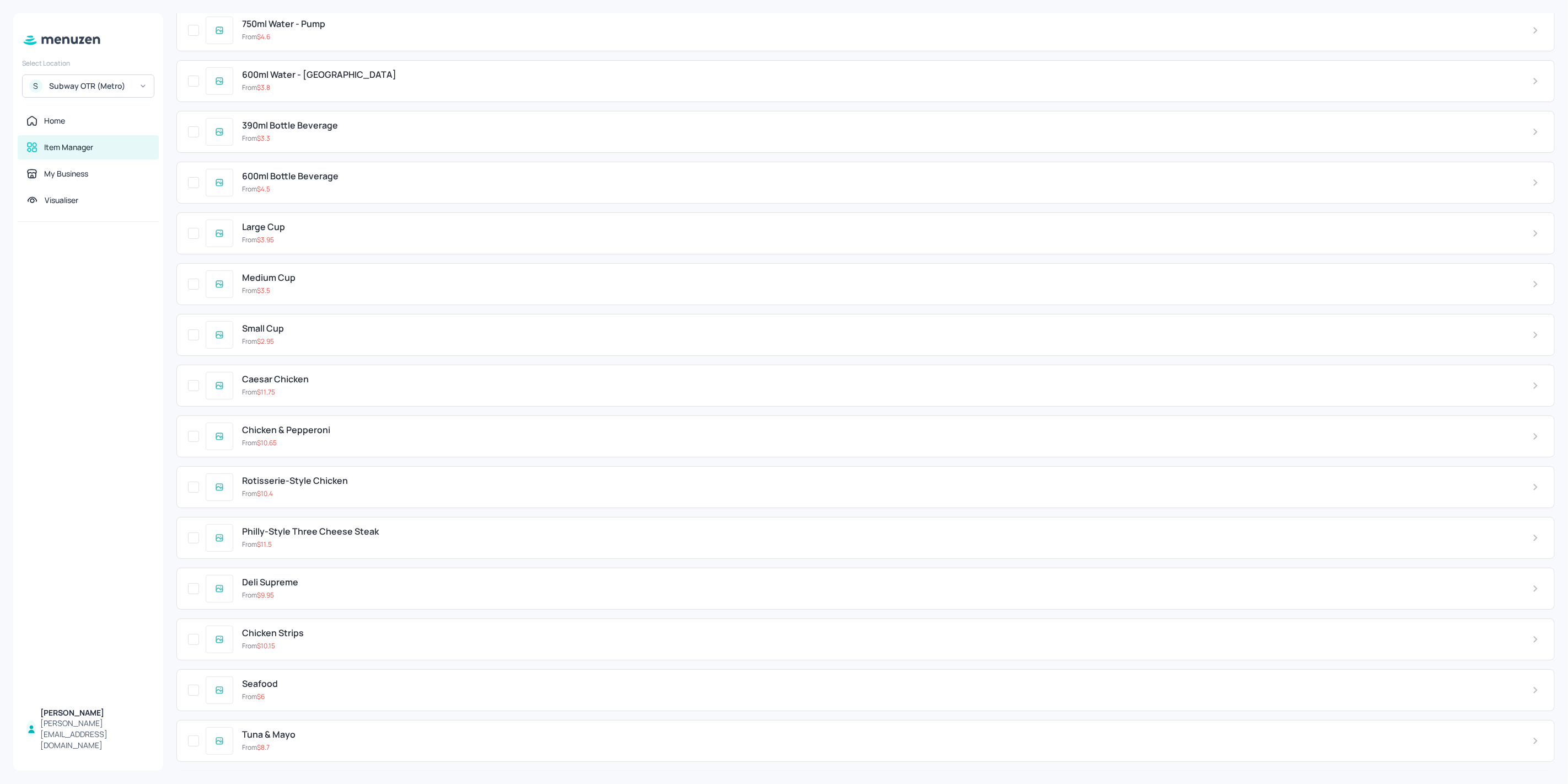
click at [316, 374] on div "Caesar Chicken From $ 11.75" at bounding box center [877, 385] width 1290 height 22
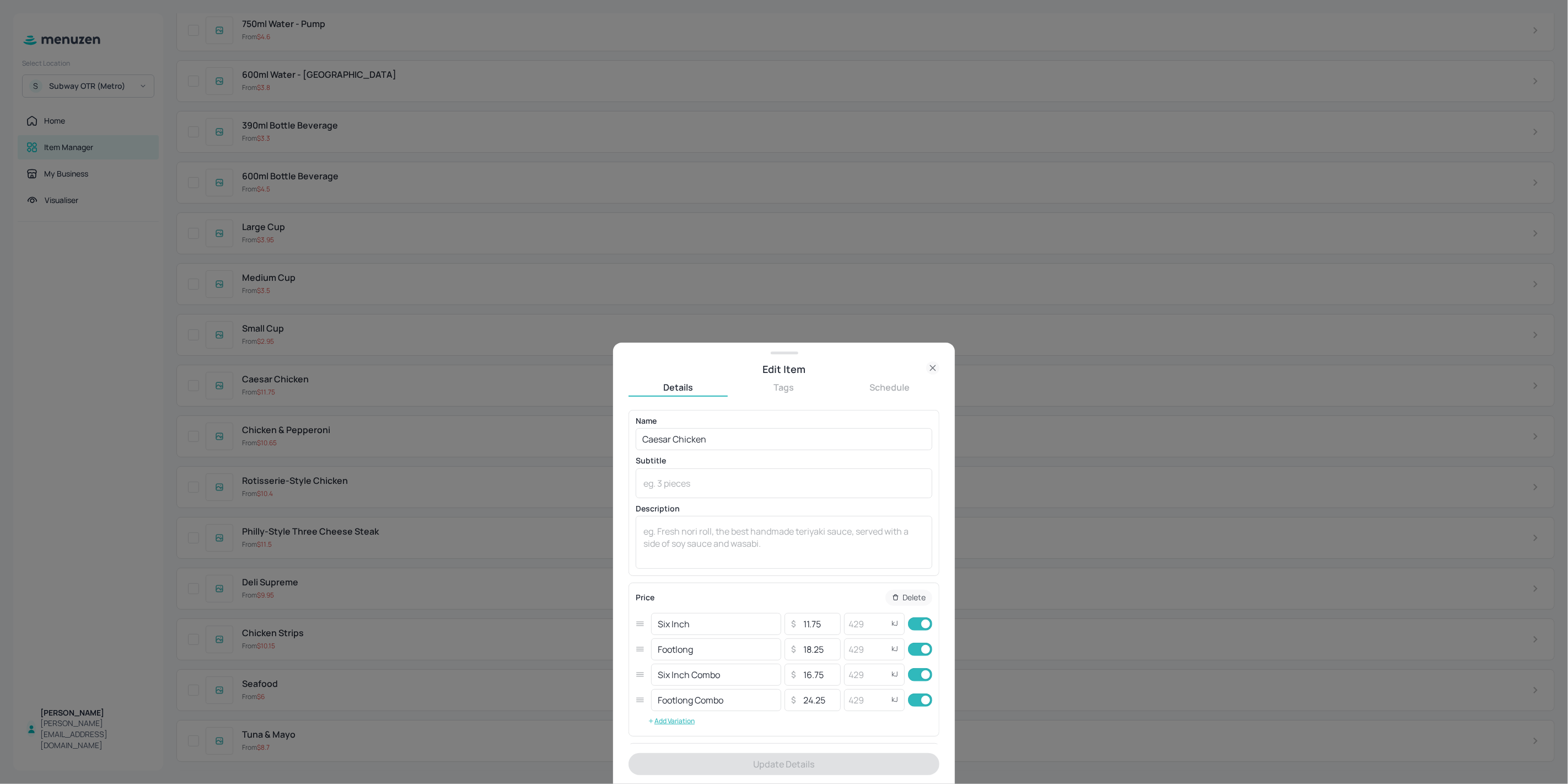
click at [316, 366] on div at bounding box center [784, 392] width 1568 height 784
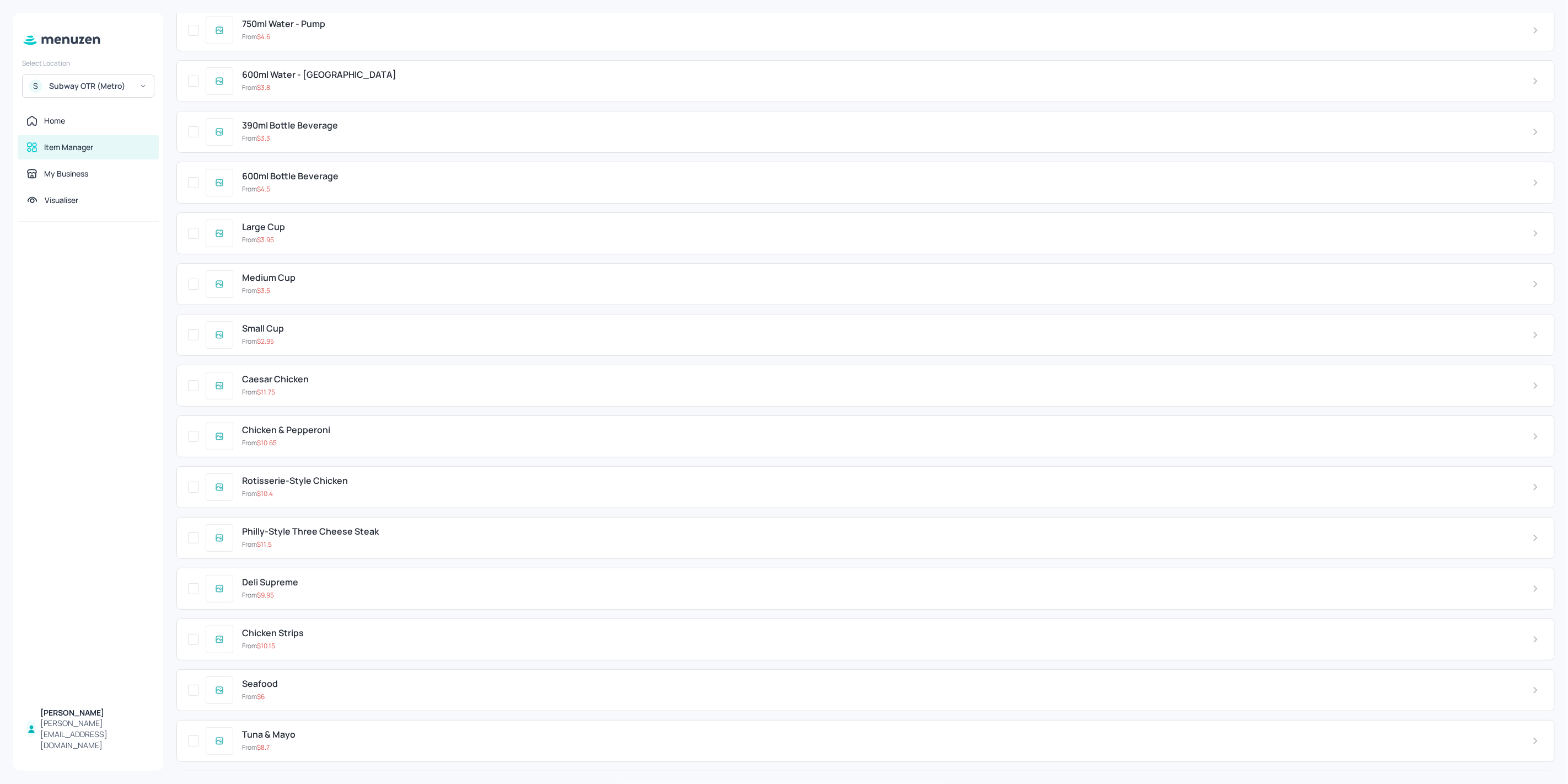
click at [326, 324] on div "Small Cup" at bounding box center [878, 329] width 1273 height 11
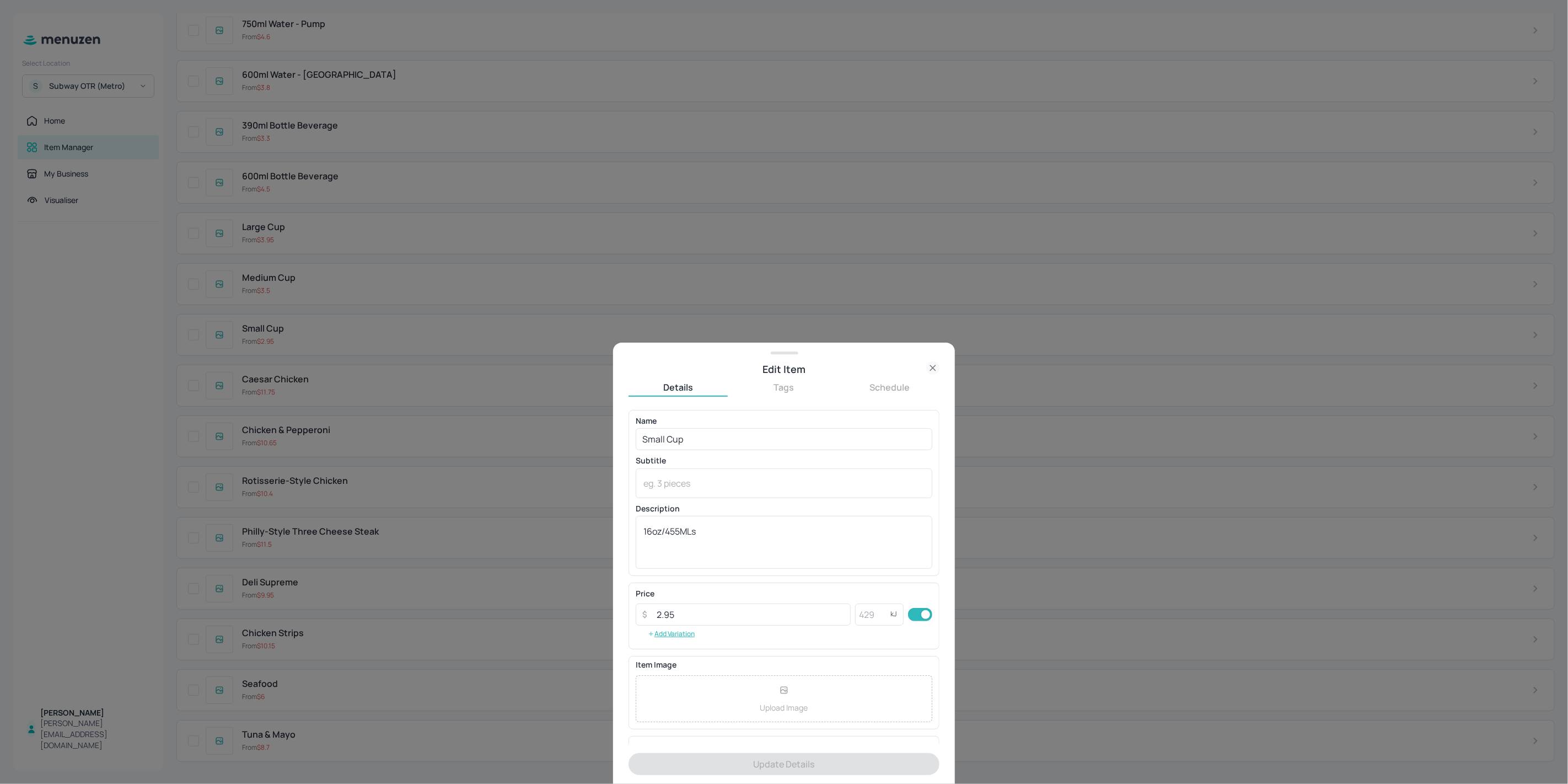
click at [470, 569] on div at bounding box center [784, 392] width 1568 height 784
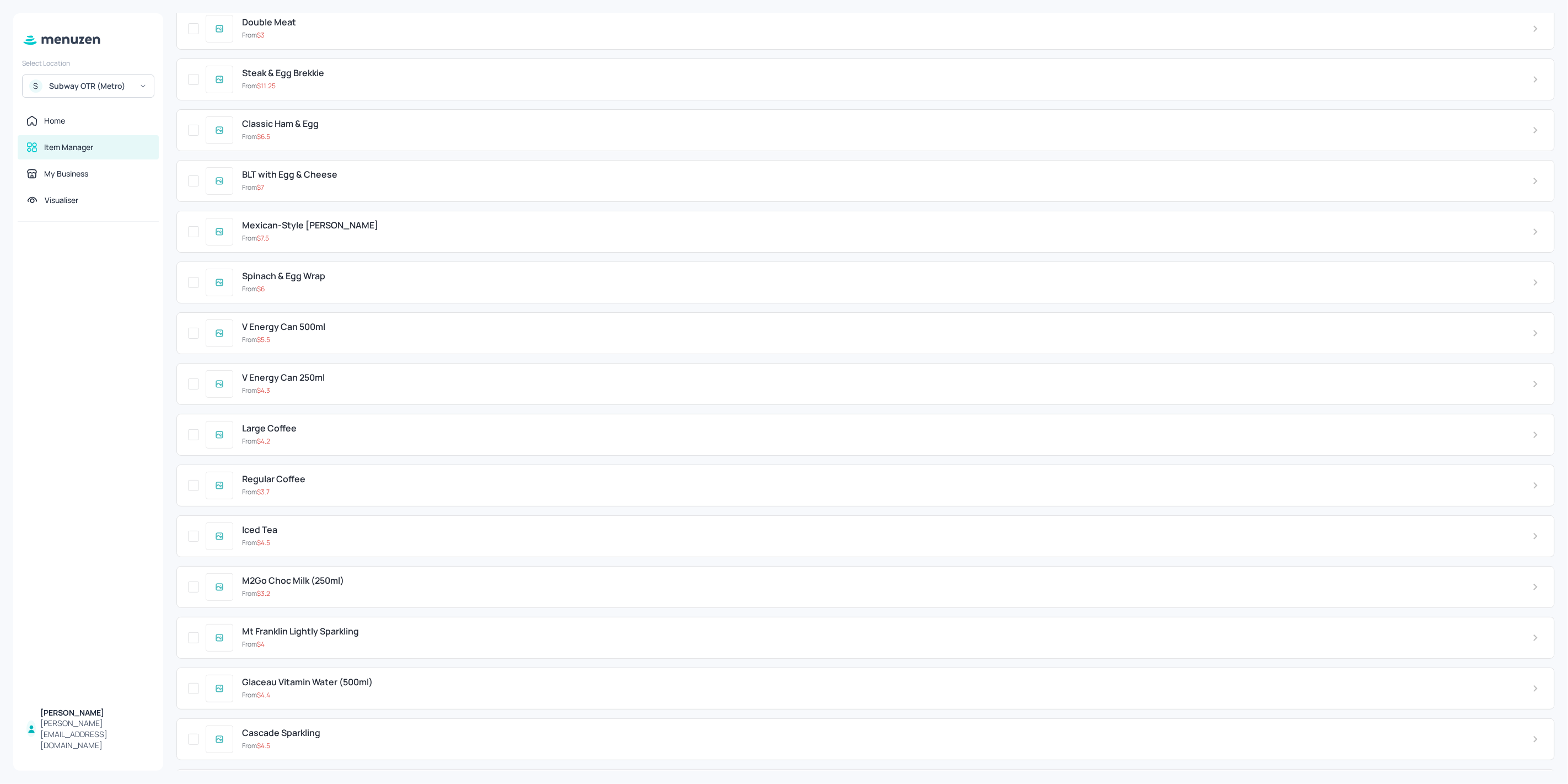
scroll to position [1782, 0]
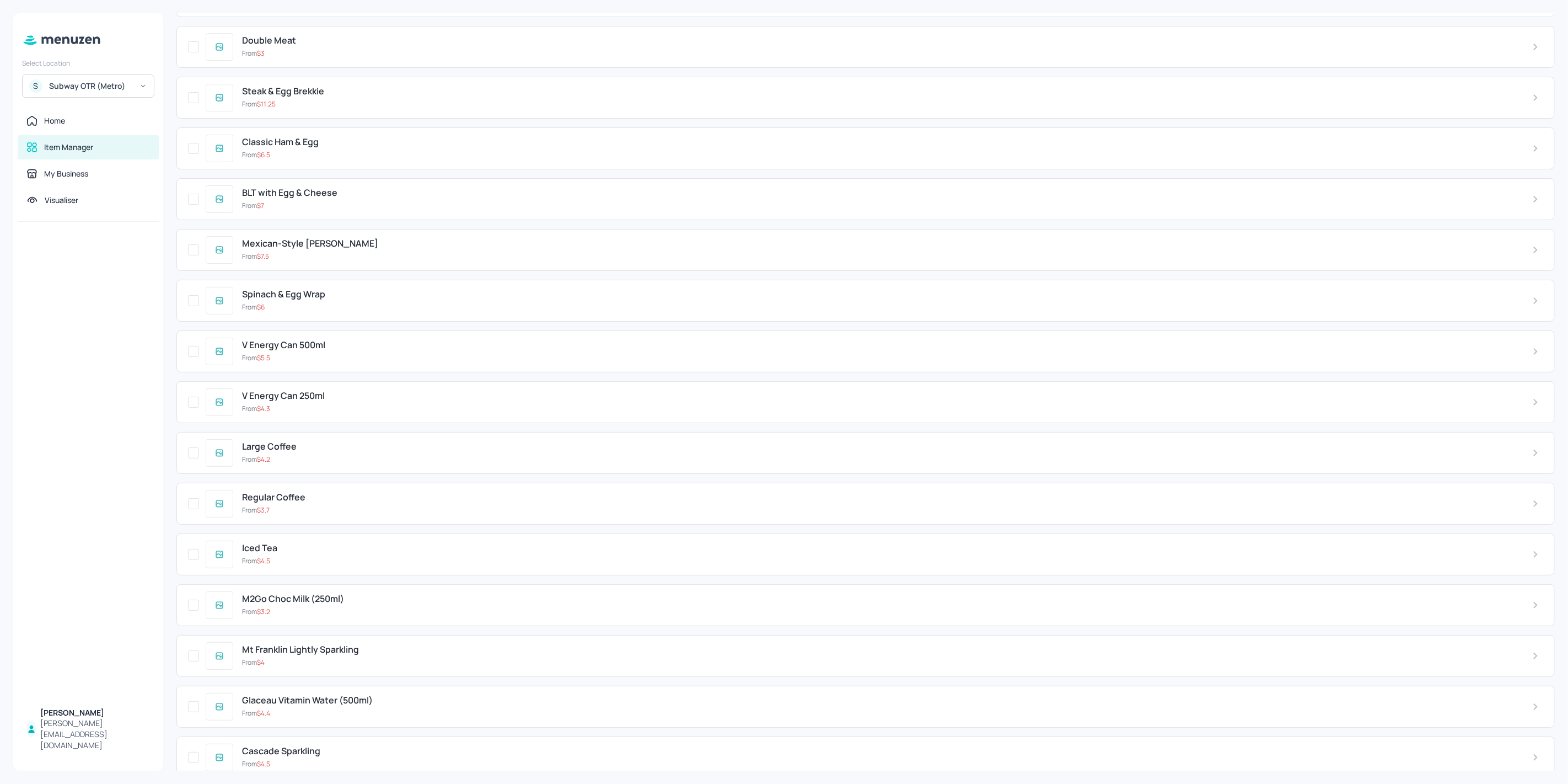
click at [330, 300] on div "Spinach & Egg Wrap From $ 6" at bounding box center [865, 300] width 1378 height 42
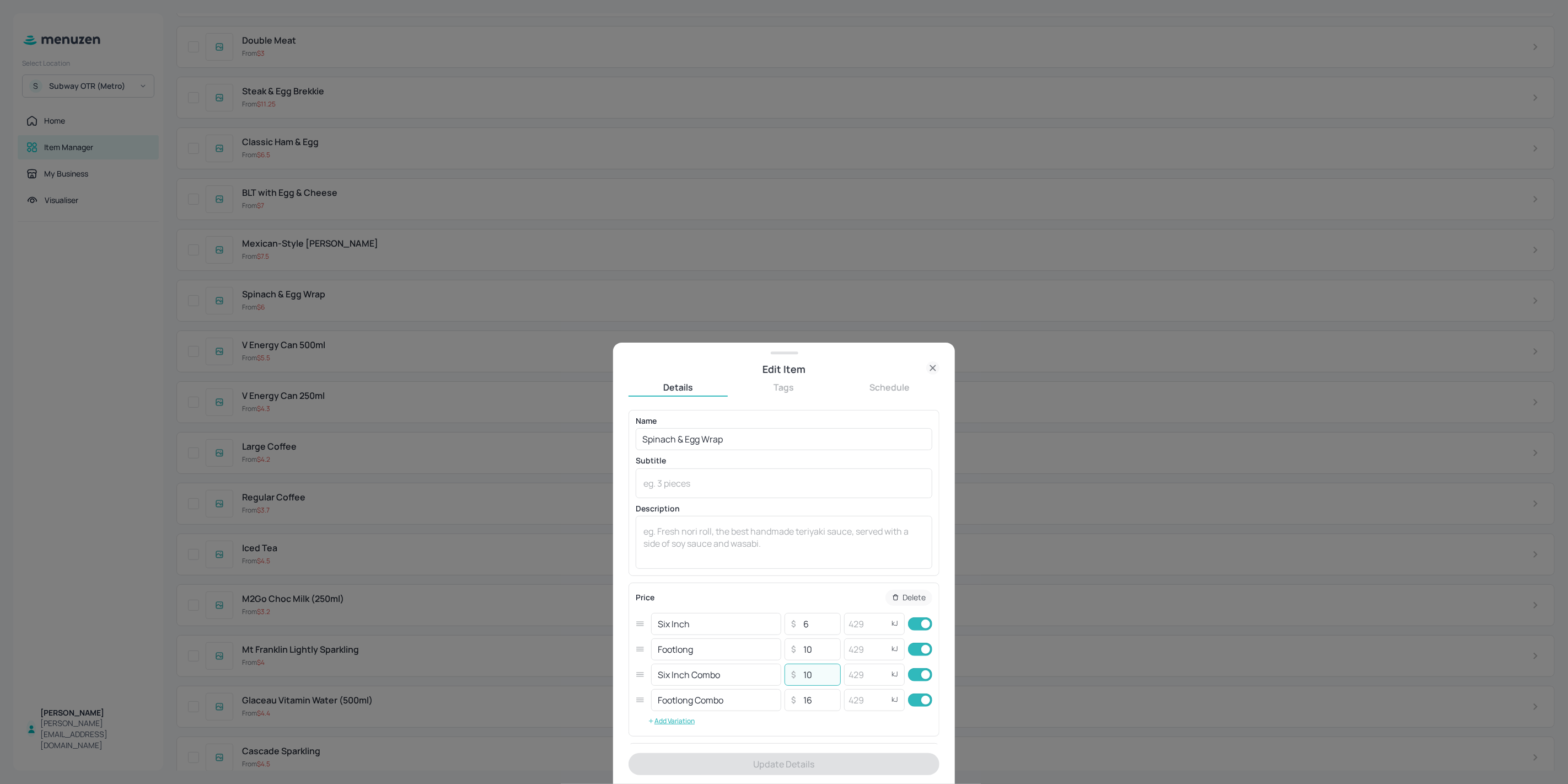
drag, startPoint x: 804, startPoint y: 674, endPoint x: 812, endPoint y: 679, distance: 9.4
click at [812, 679] on input "10" at bounding box center [818, 674] width 39 height 22
type input "15"
click at [759, 772] on button "Update Details" at bounding box center [784, 764] width 311 height 22
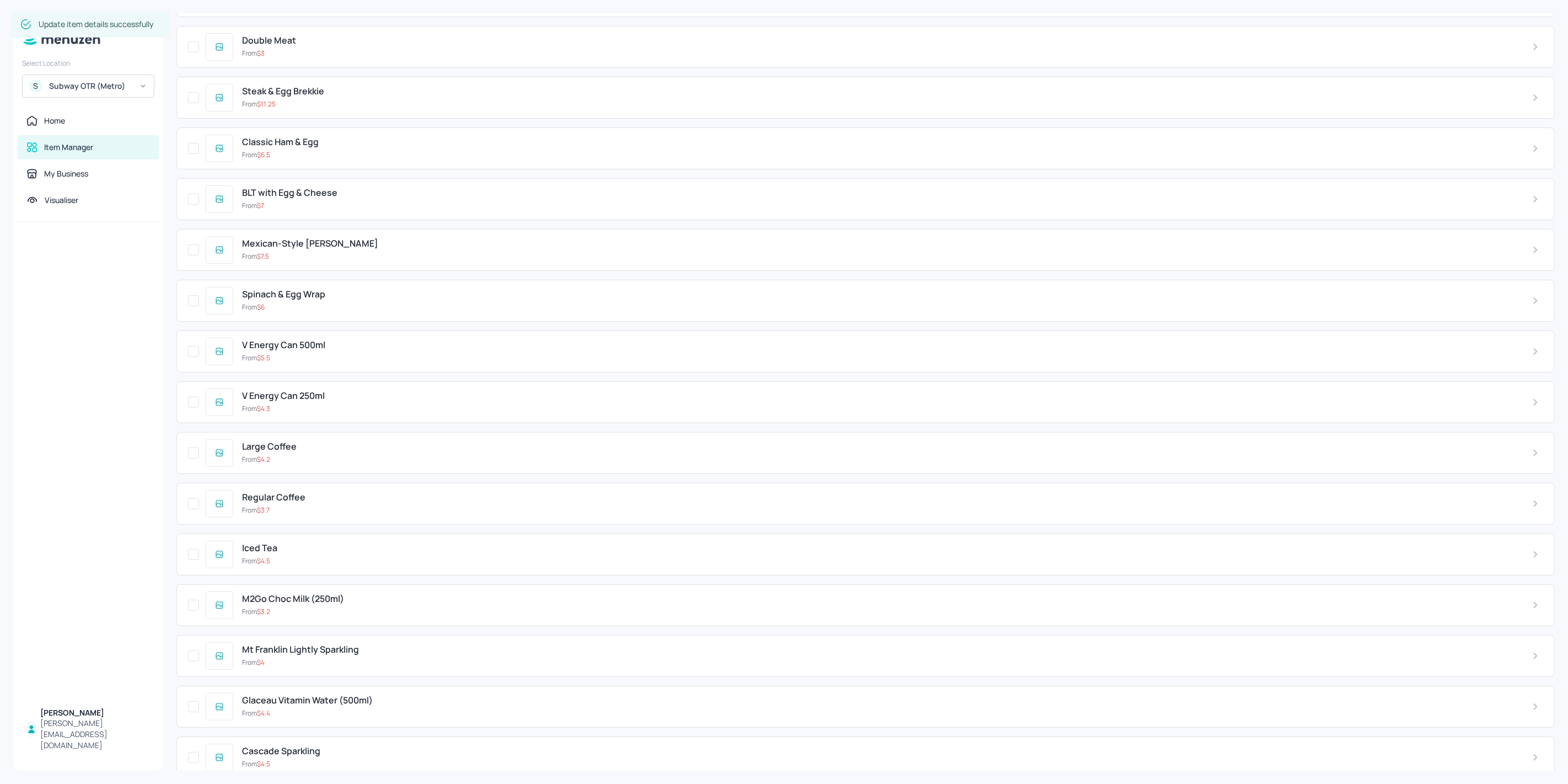
scroll to position [1720, 0]
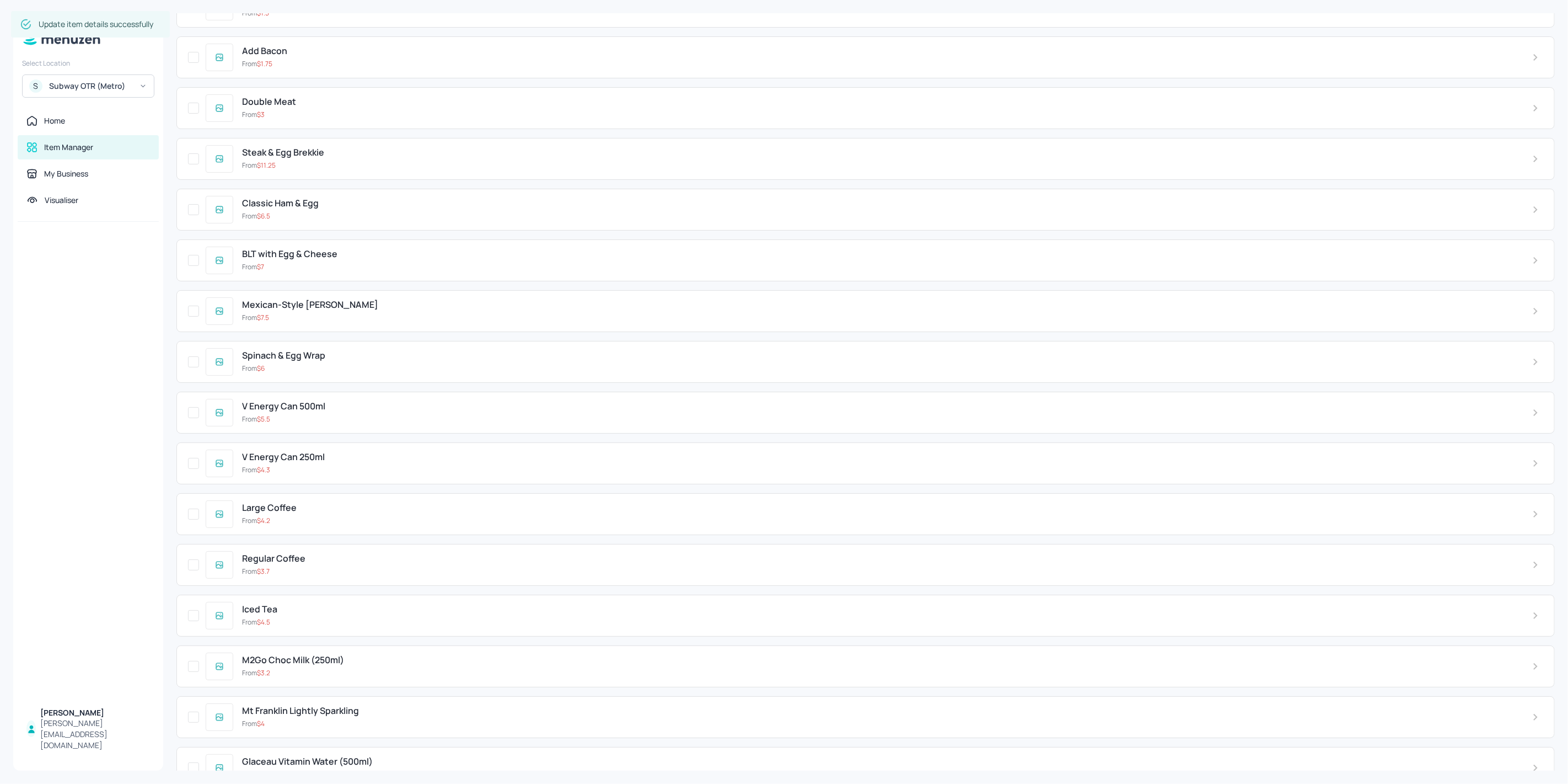
click at [345, 313] on div "From $ 7.5" at bounding box center [878, 317] width 1273 height 10
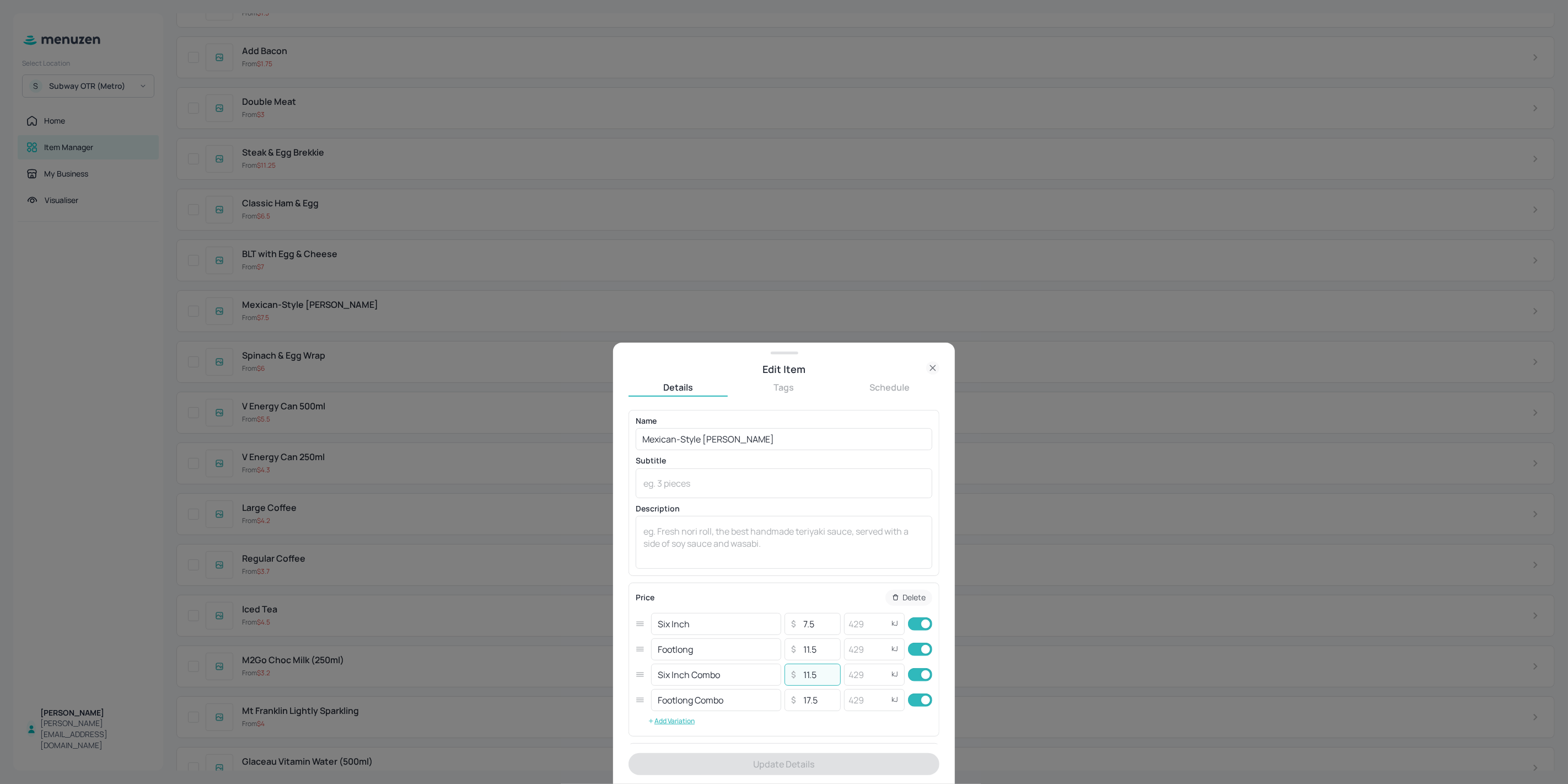
click at [806, 681] on input "11.5" at bounding box center [818, 674] width 39 height 22
type input "12.5"
click at [798, 766] on button "Update Details" at bounding box center [784, 764] width 311 height 22
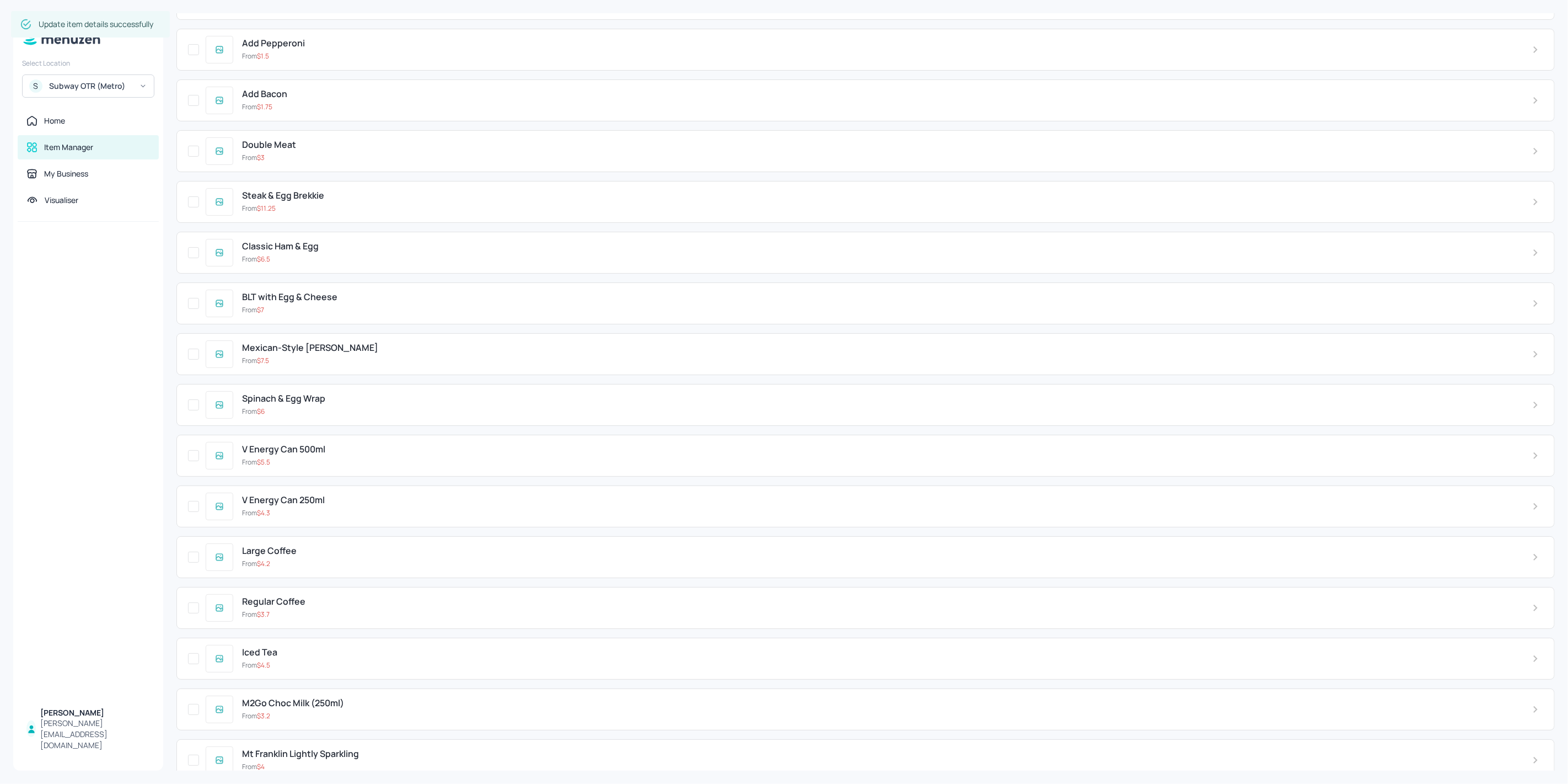
scroll to position [1659, 0]
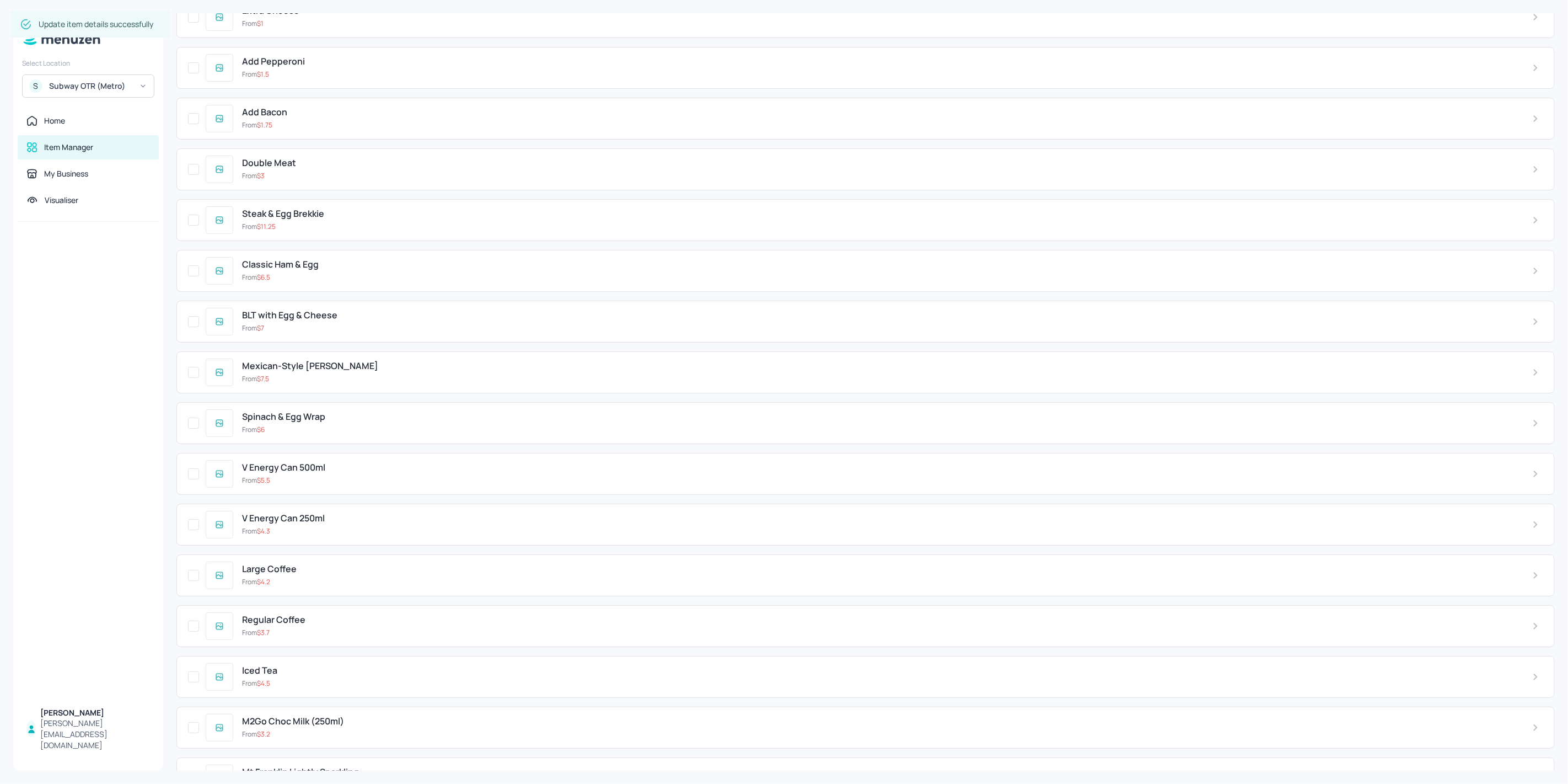
click at [351, 300] on div "BLT with Egg & Cheese From $ 7" at bounding box center [865, 321] width 1378 height 42
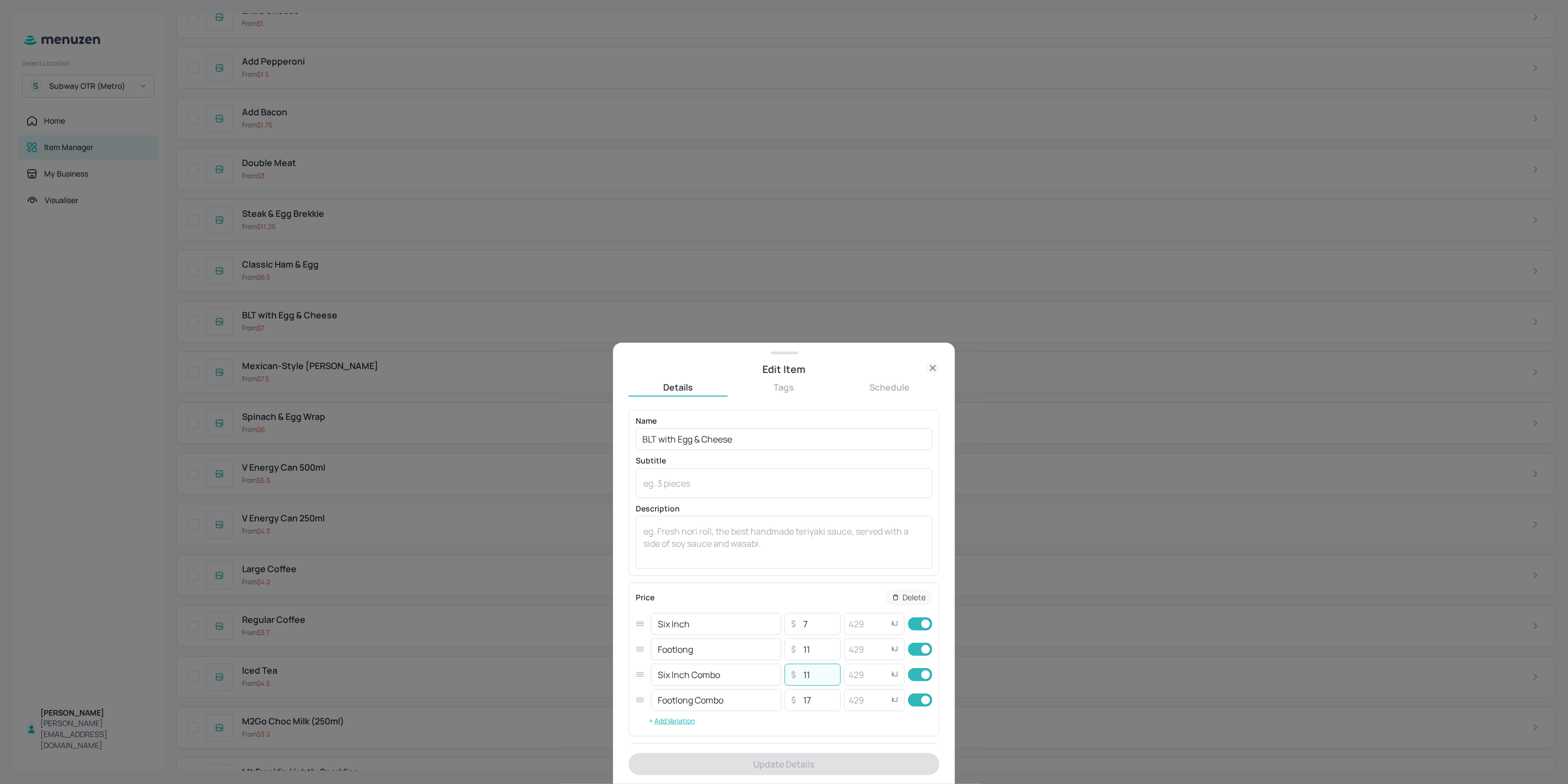
drag, startPoint x: 802, startPoint y: 680, endPoint x: 815, endPoint y: 680, distance: 13.0
click at [815, 680] on input "11" at bounding box center [818, 674] width 39 height 22
type input "12"
click at [825, 768] on button "Update Details" at bounding box center [784, 764] width 311 height 22
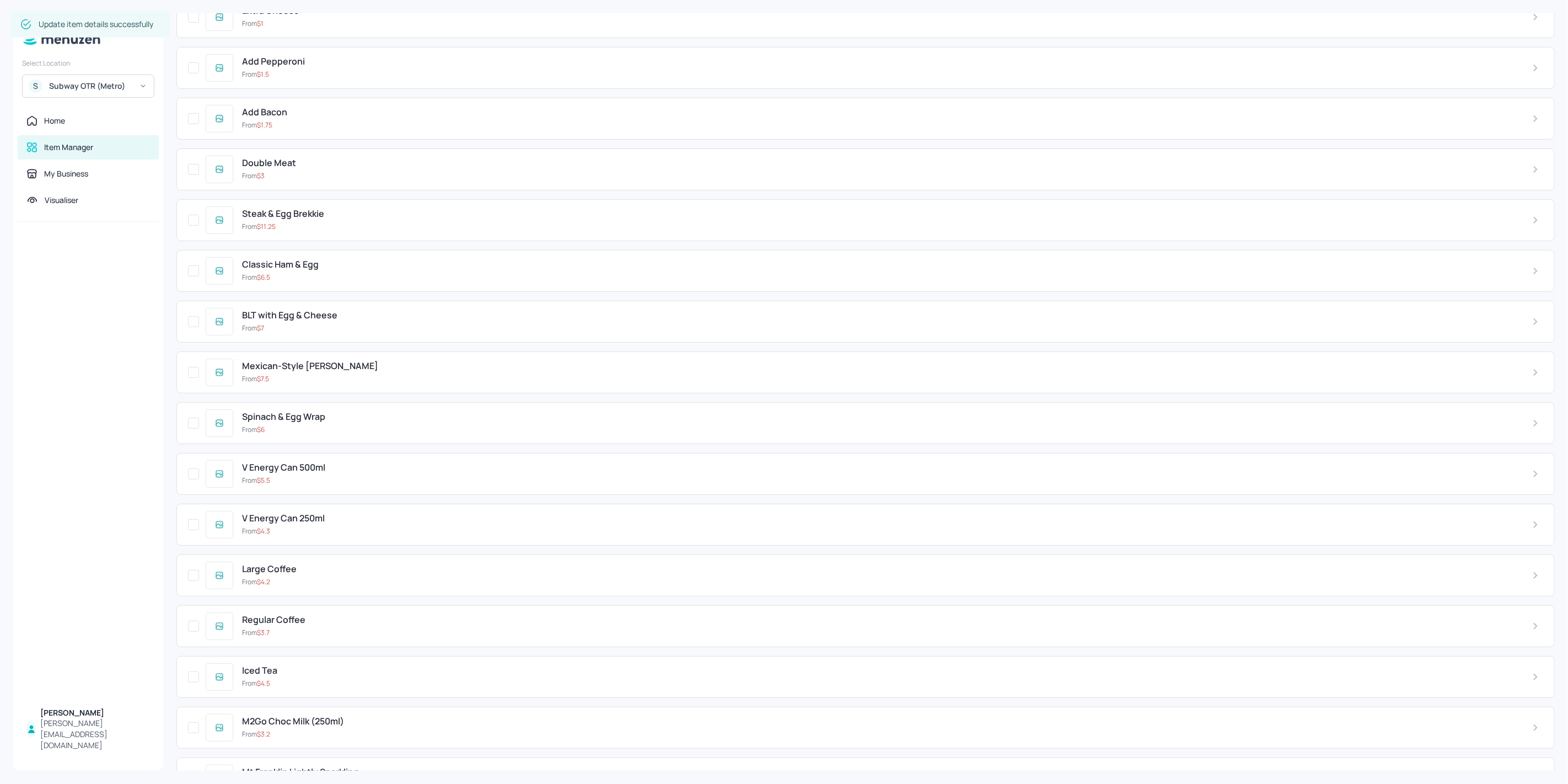
click at [313, 324] on div "From $ 7" at bounding box center [878, 328] width 1273 height 10
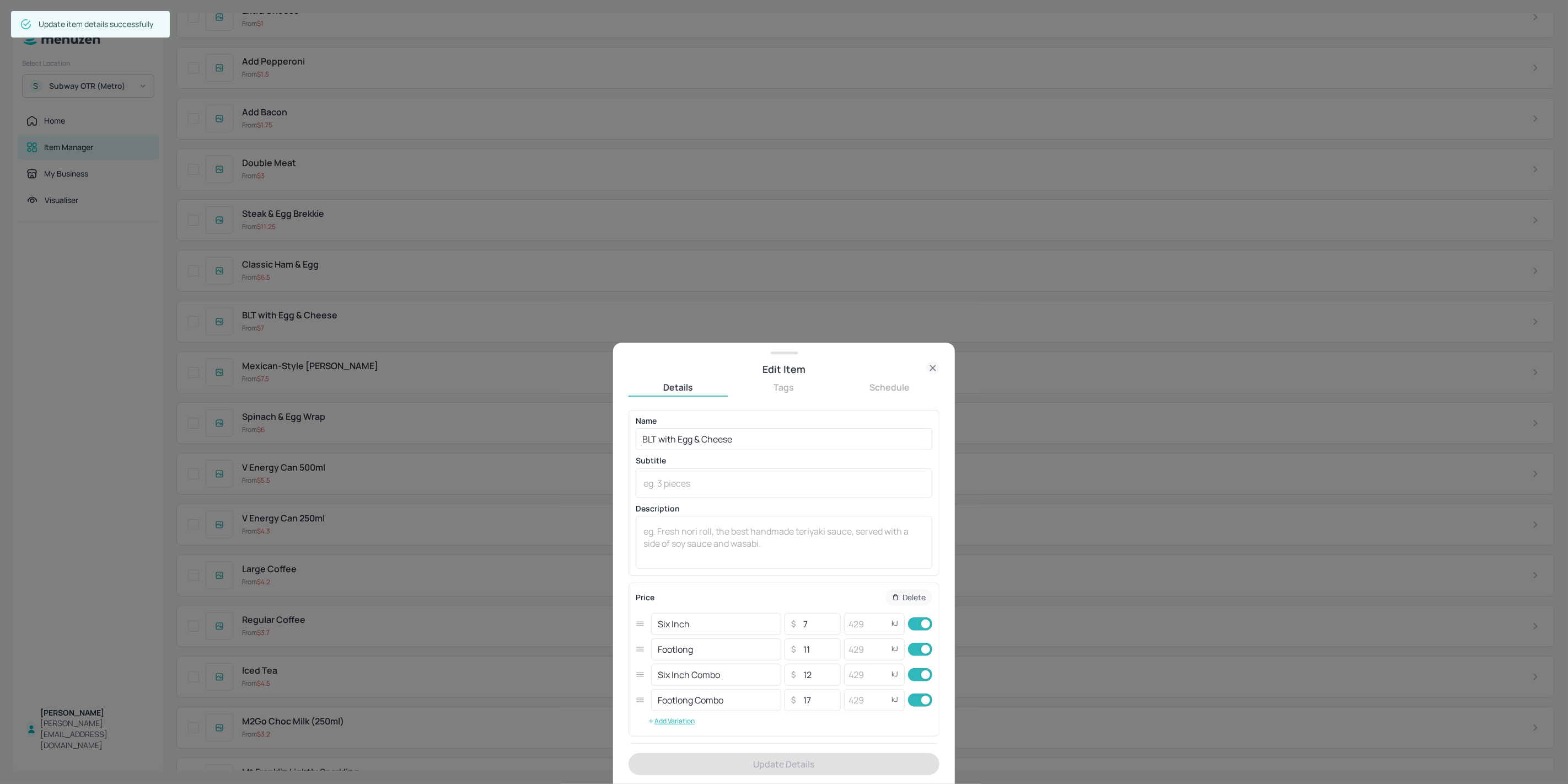
click at [309, 322] on div at bounding box center [784, 392] width 1568 height 784
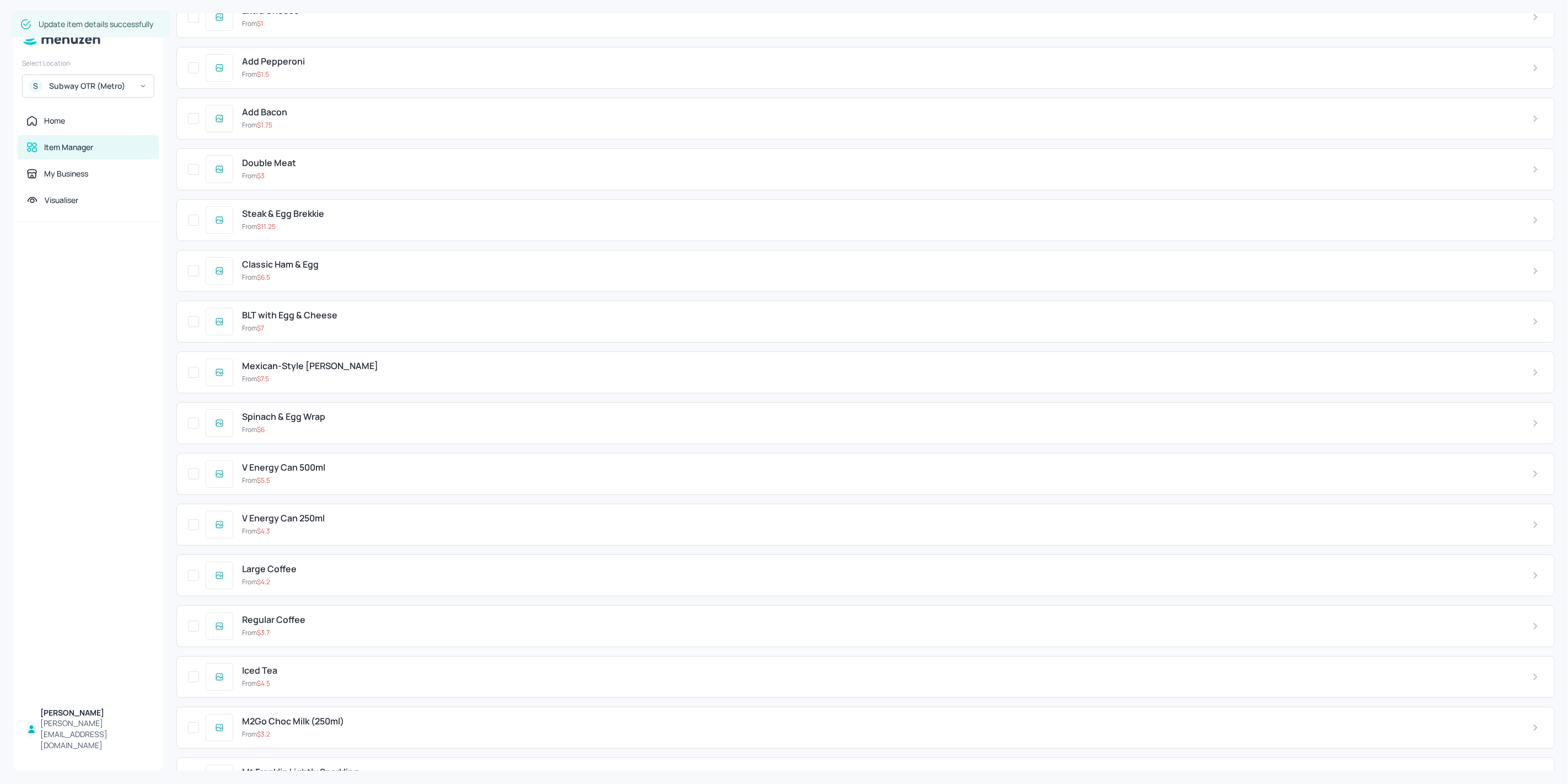
click at [326, 272] on div "From $ 6.5" at bounding box center [878, 277] width 1273 height 10
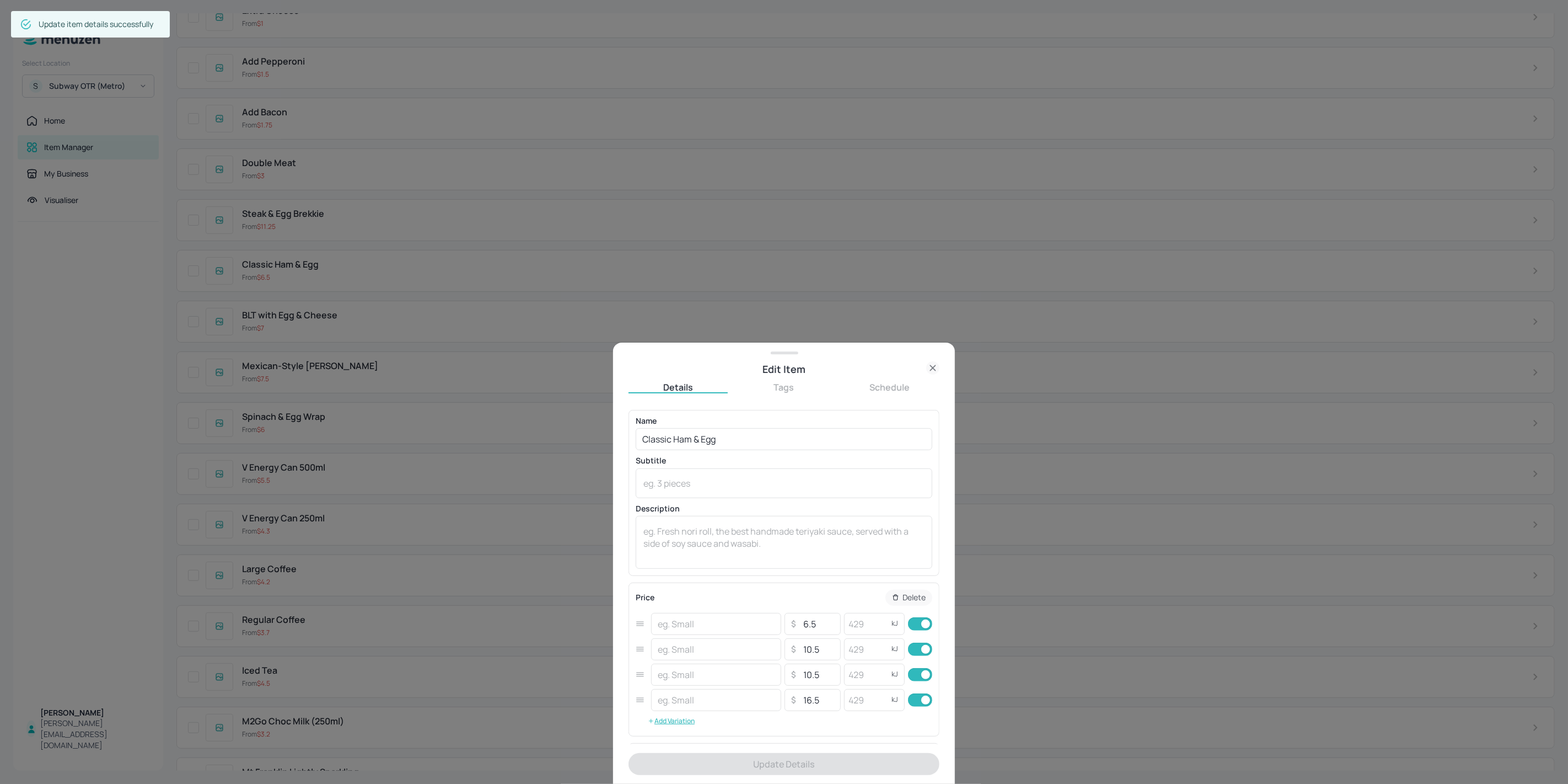
type input "Six Inch"
type input "Footlong"
type input "Six Inch Combo"
type input "Footlong Combo"
click at [808, 683] on input "10.5" at bounding box center [818, 674] width 39 height 22
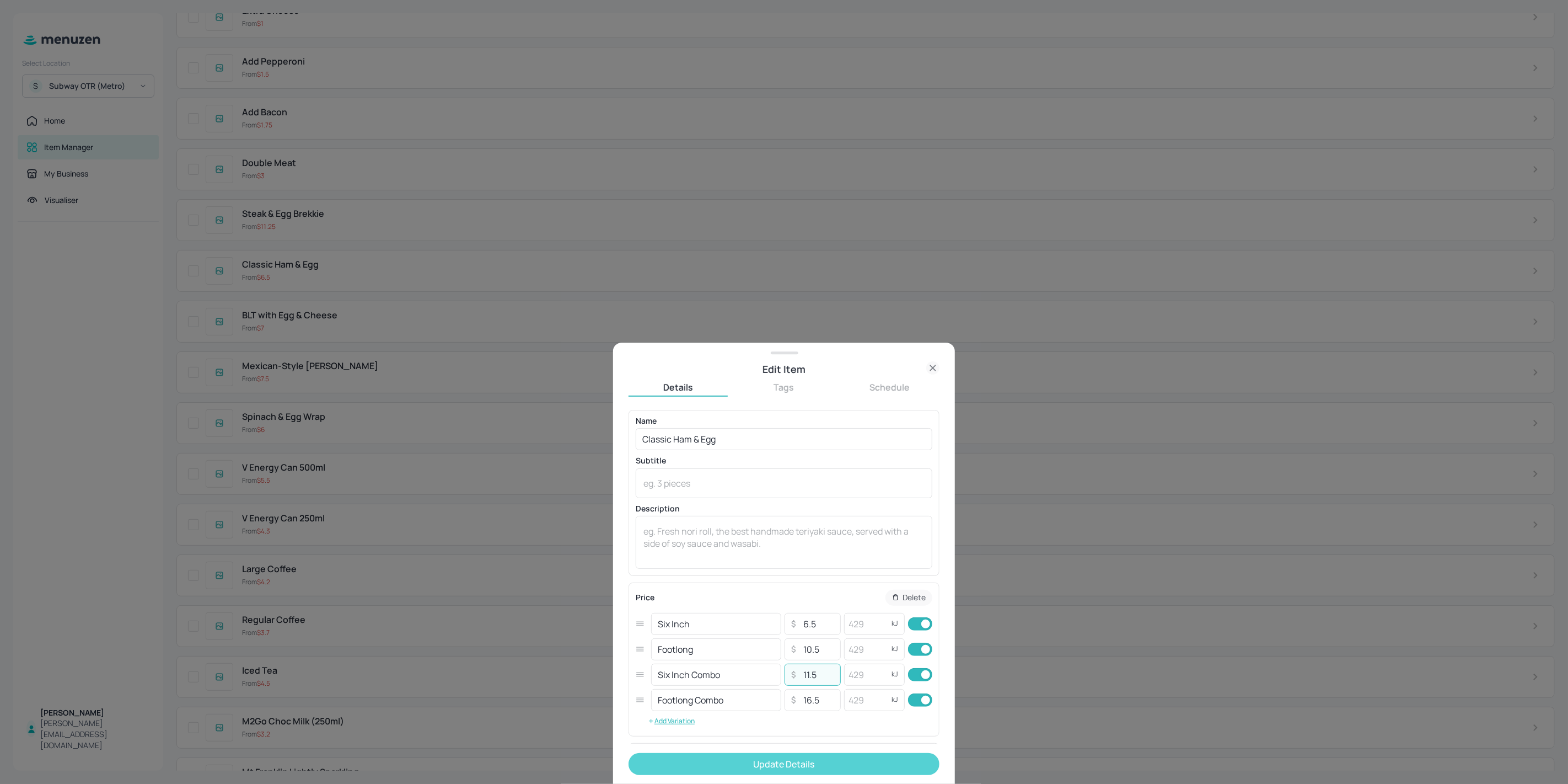
type input "11.5"
click at [818, 762] on button "Update Details" at bounding box center [784, 764] width 311 height 22
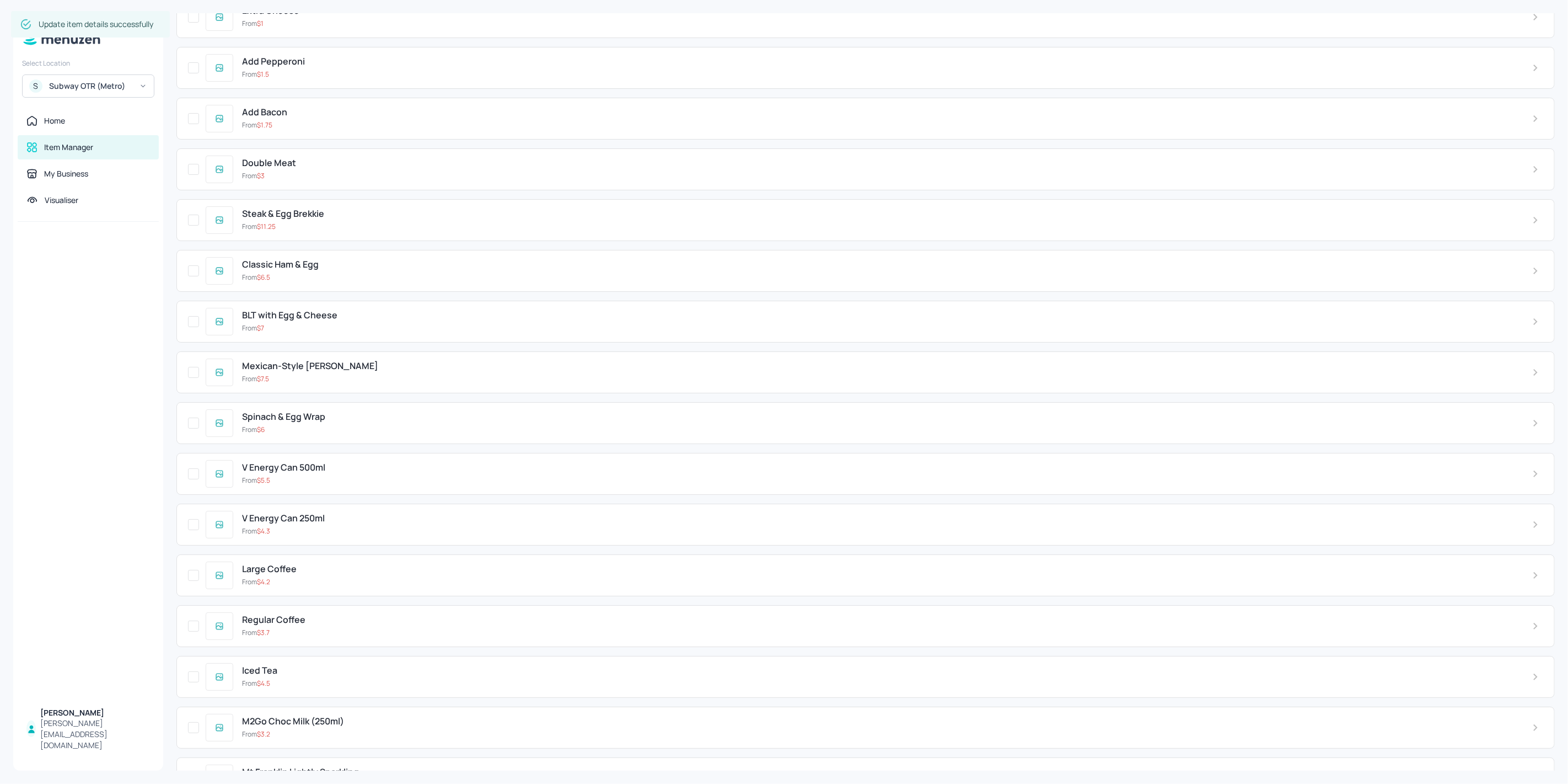
click at [304, 199] on div "Steak & Egg Brekkie From $ 11.25" at bounding box center [865, 220] width 1378 height 42
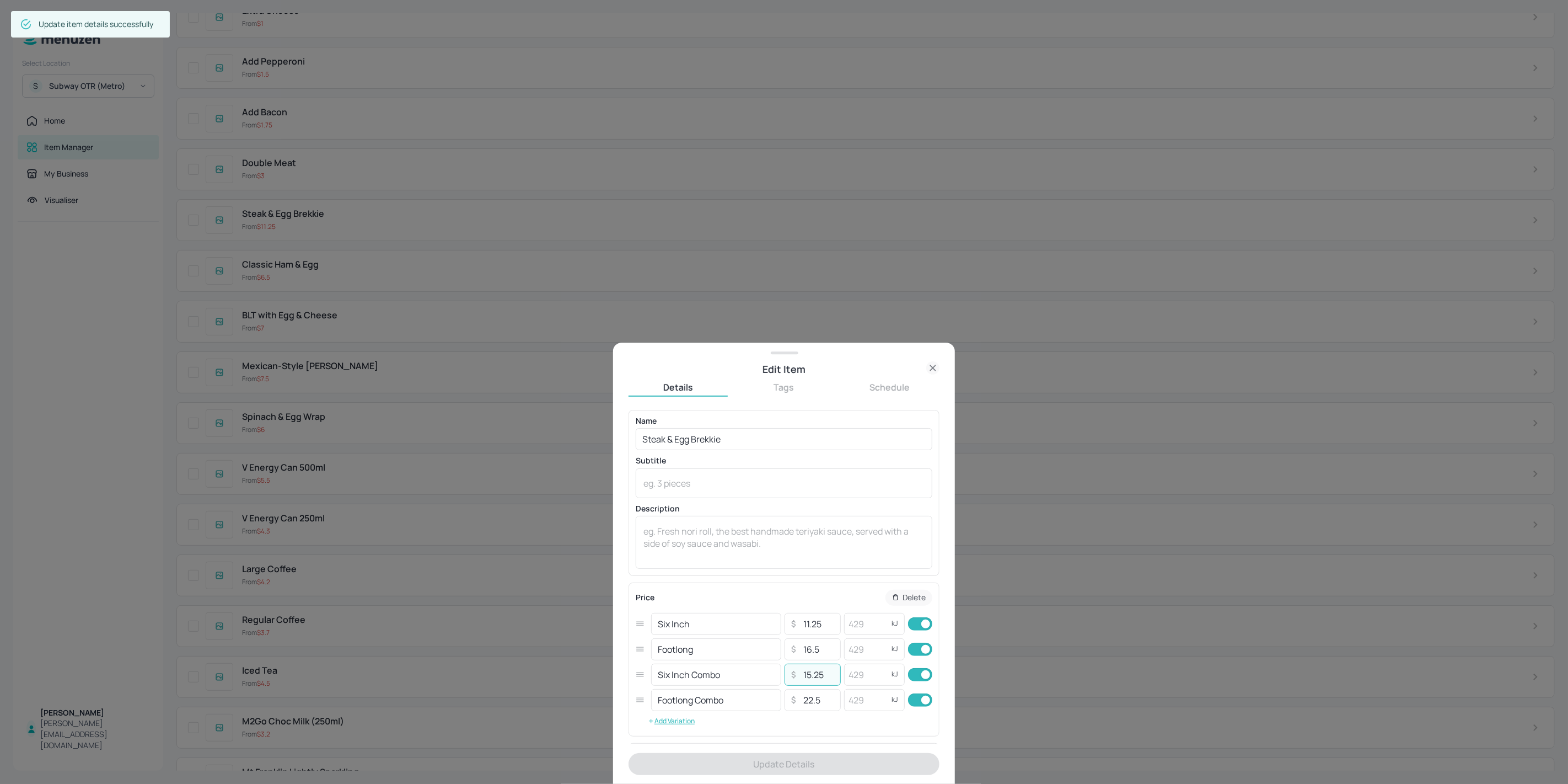
click at [808, 682] on input "15.25" at bounding box center [818, 674] width 39 height 22
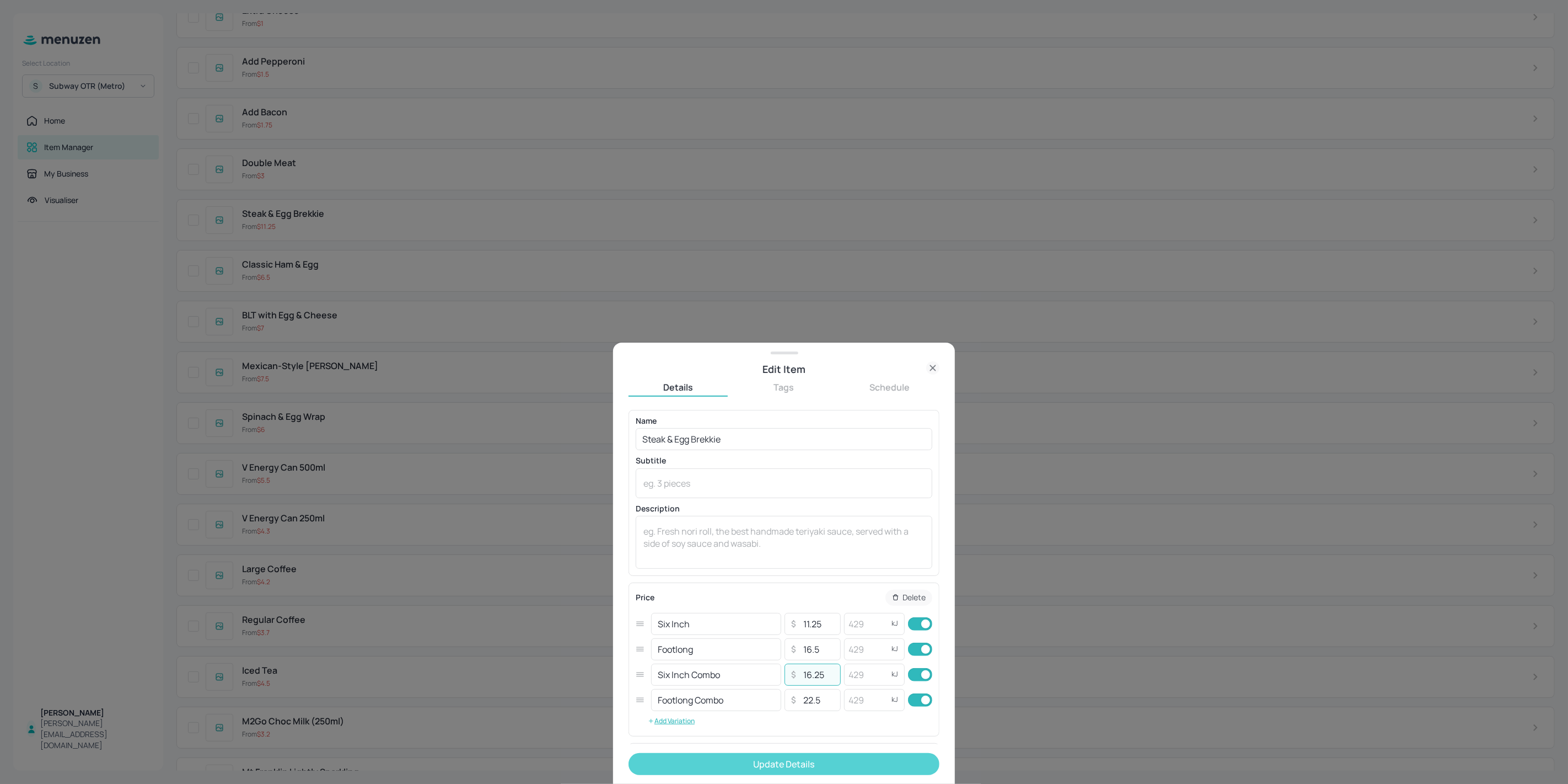
type input "16.25"
click at [845, 765] on button "Update Details" at bounding box center [784, 764] width 311 height 22
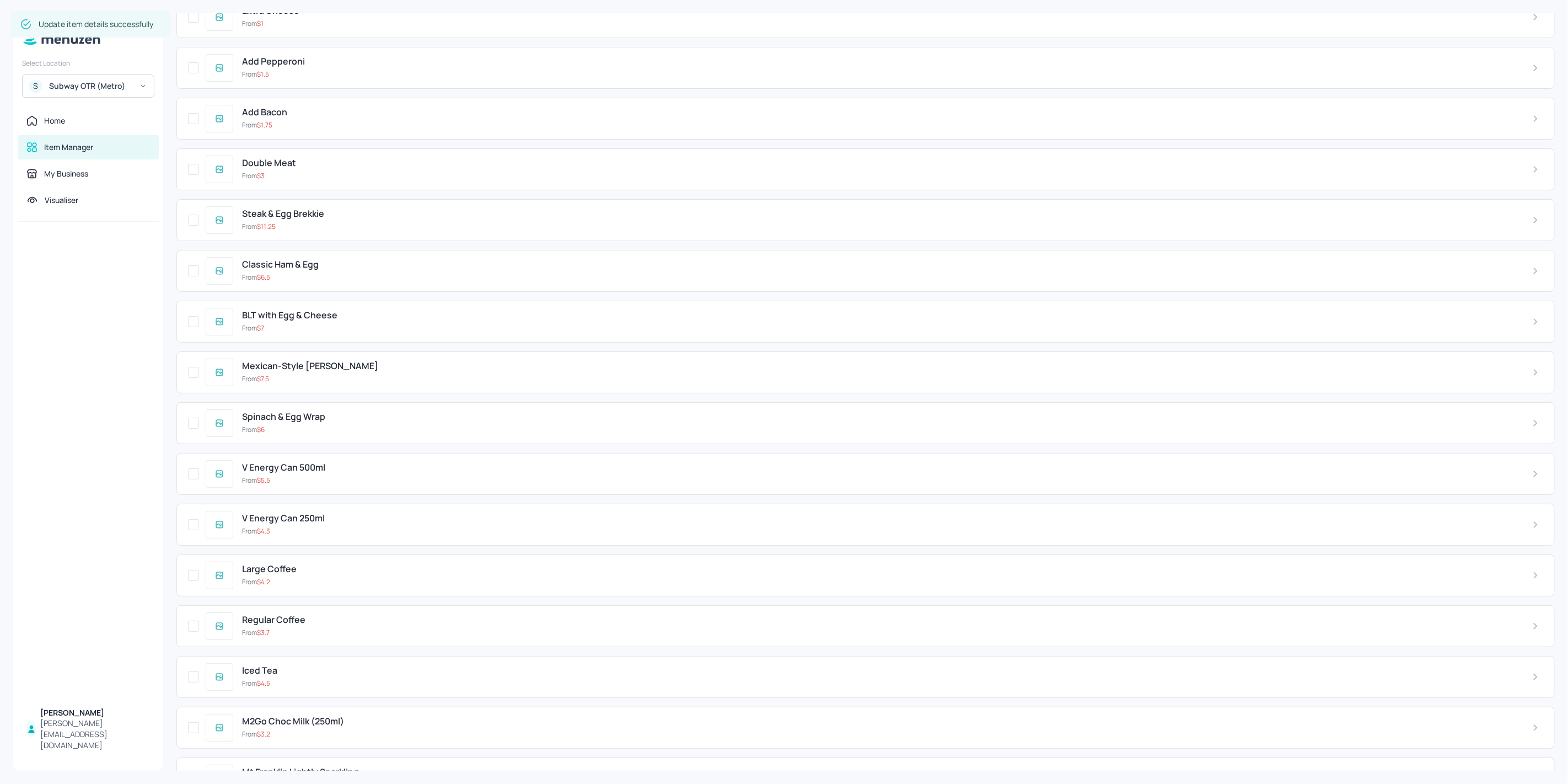
click at [336, 221] on div "From $ 11.25" at bounding box center [878, 226] width 1273 height 10
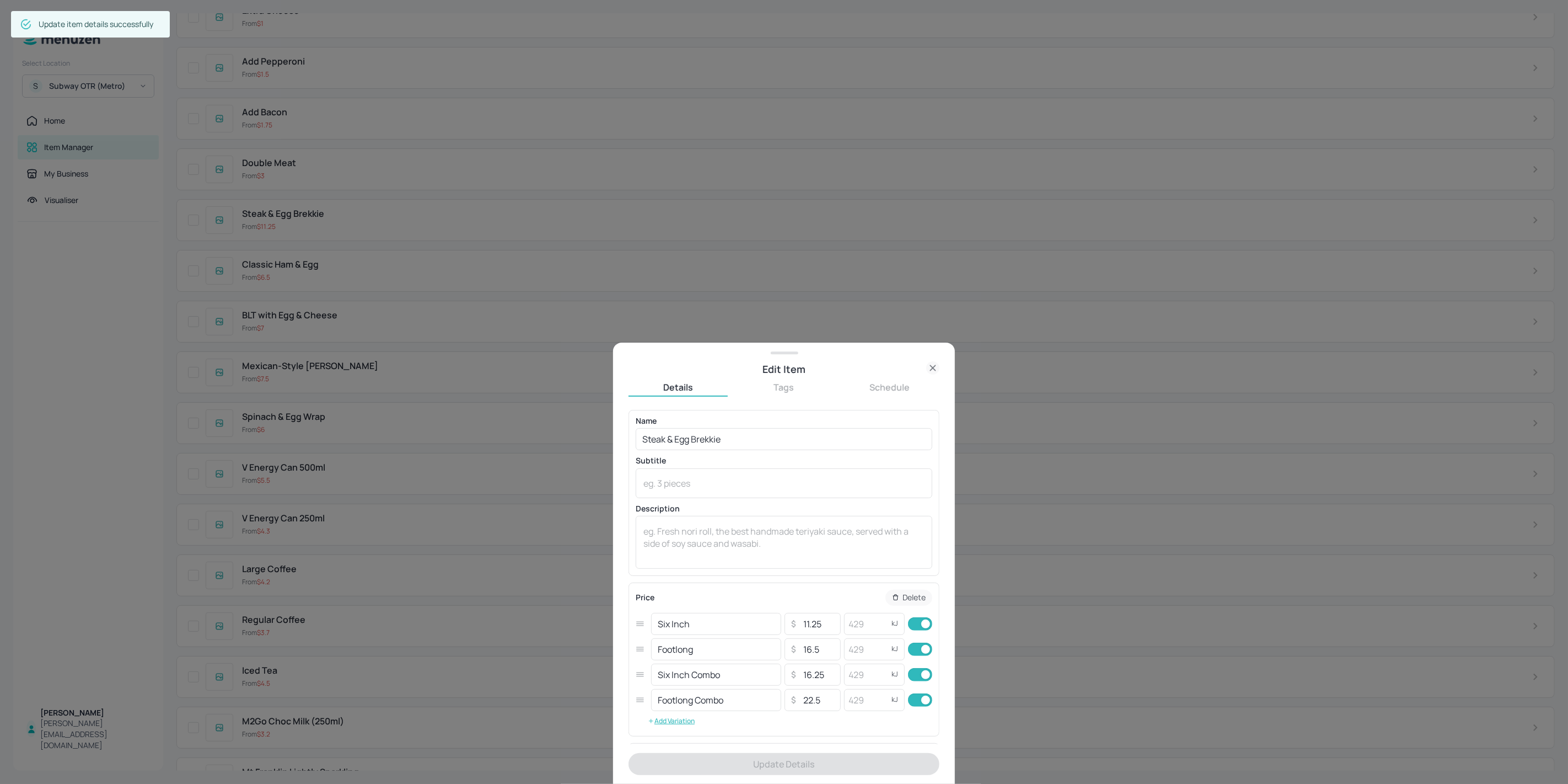
click at [336, 216] on div at bounding box center [784, 392] width 1568 height 784
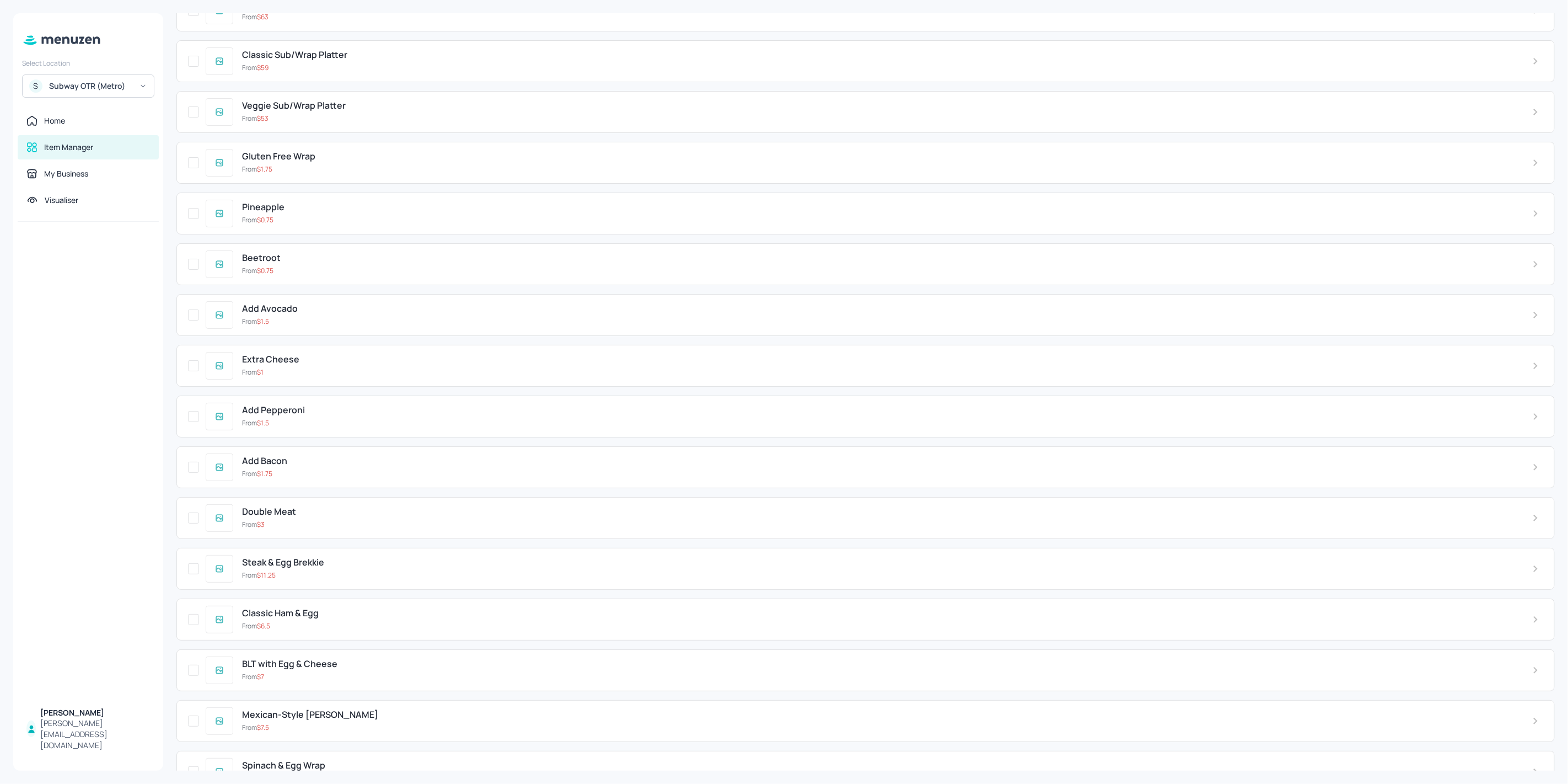
scroll to position [1292, 0]
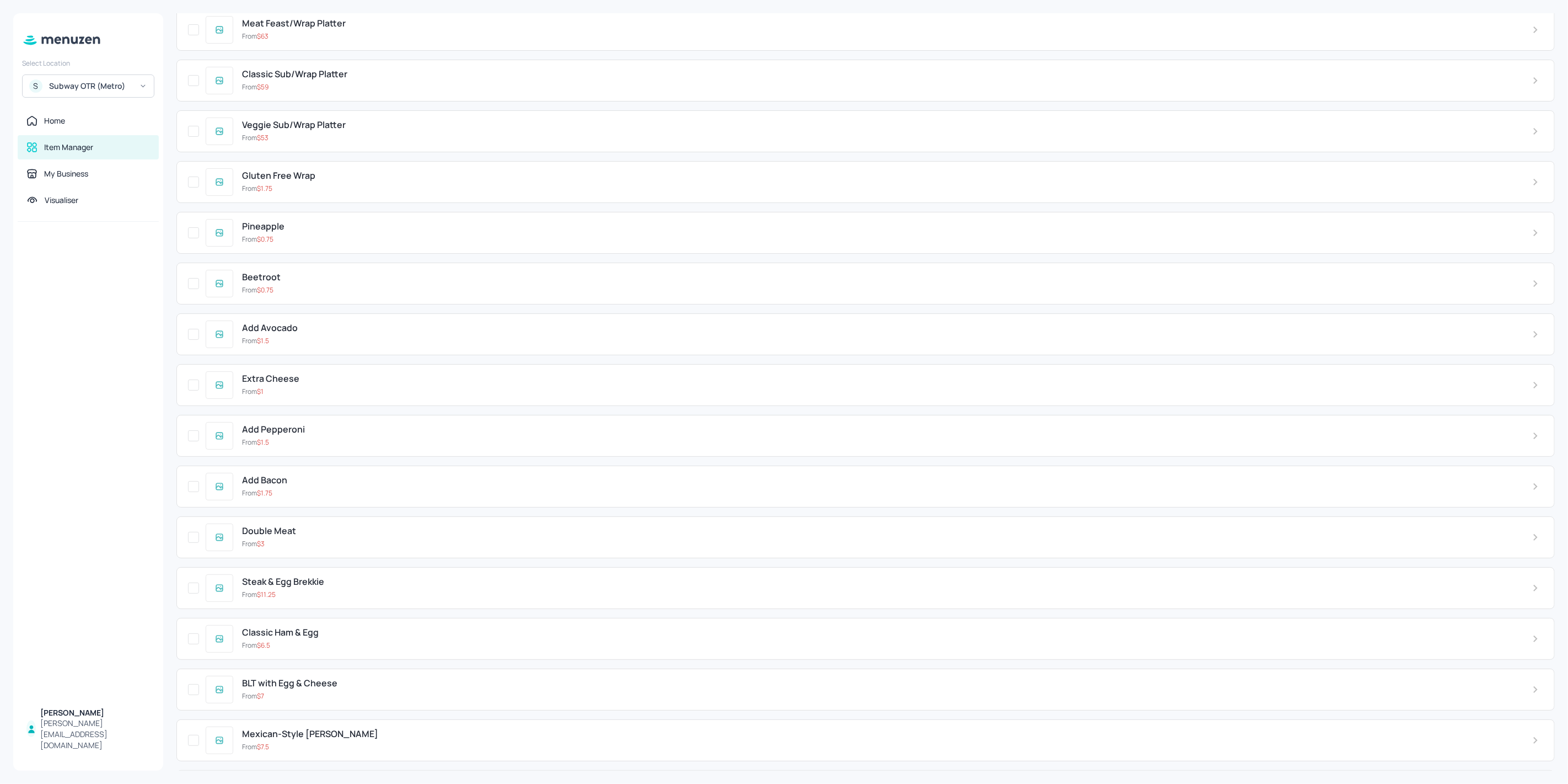
click at [333, 133] on div "From $ 53" at bounding box center [878, 138] width 1273 height 10
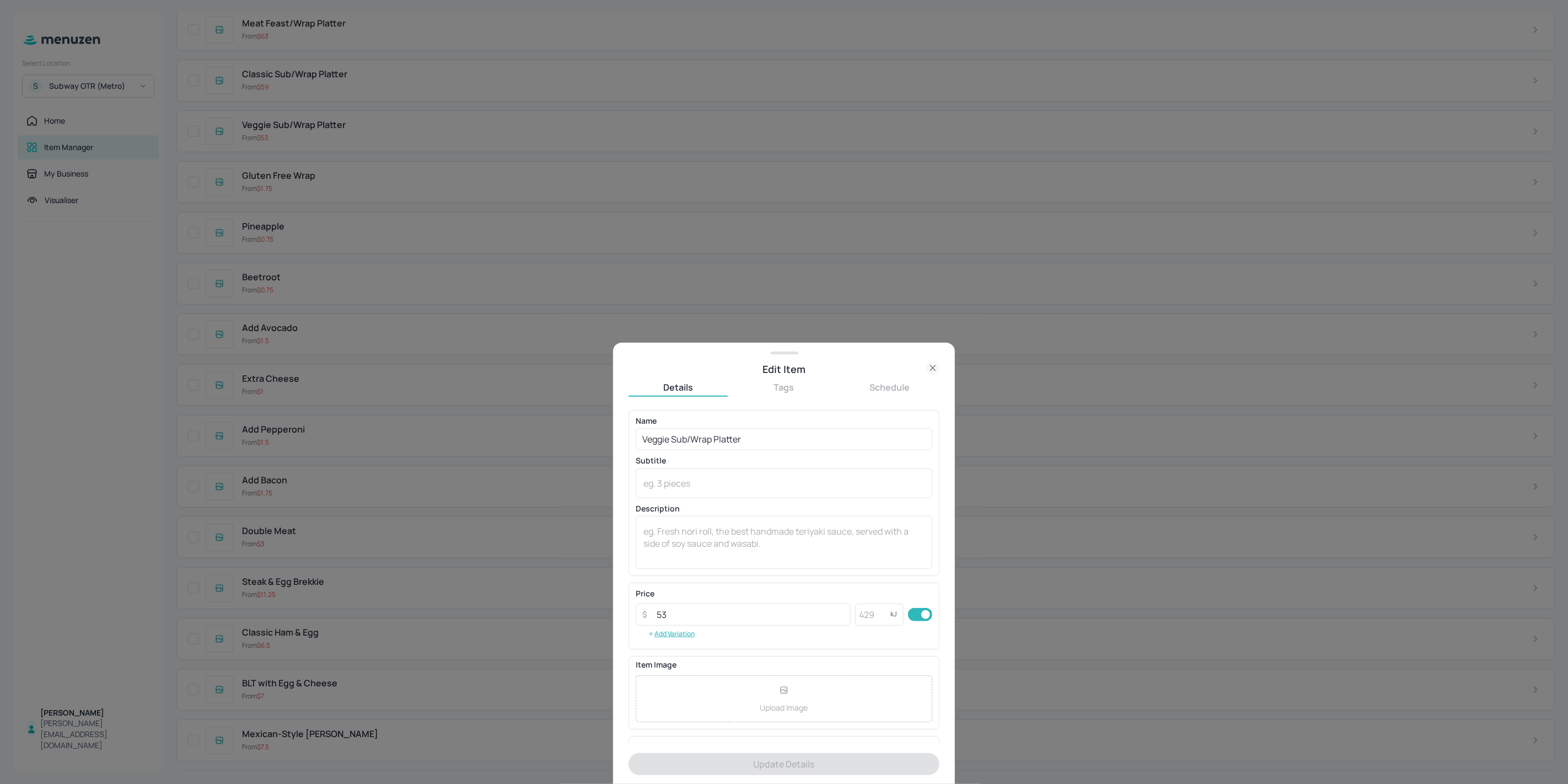
click at [339, 128] on div at bounding box center [784, 392] width 1568 height 784
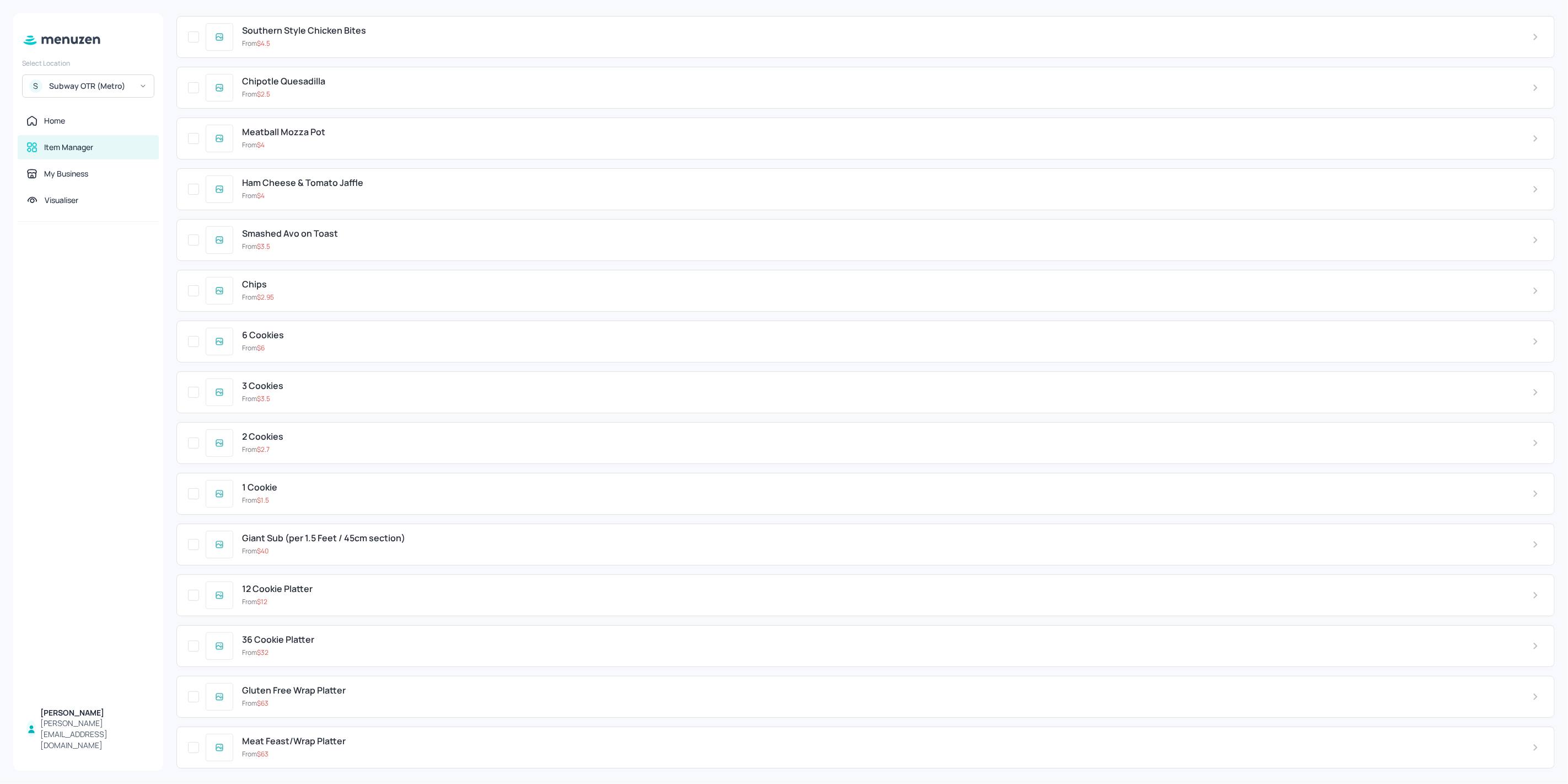
scroll to position [556, 0]
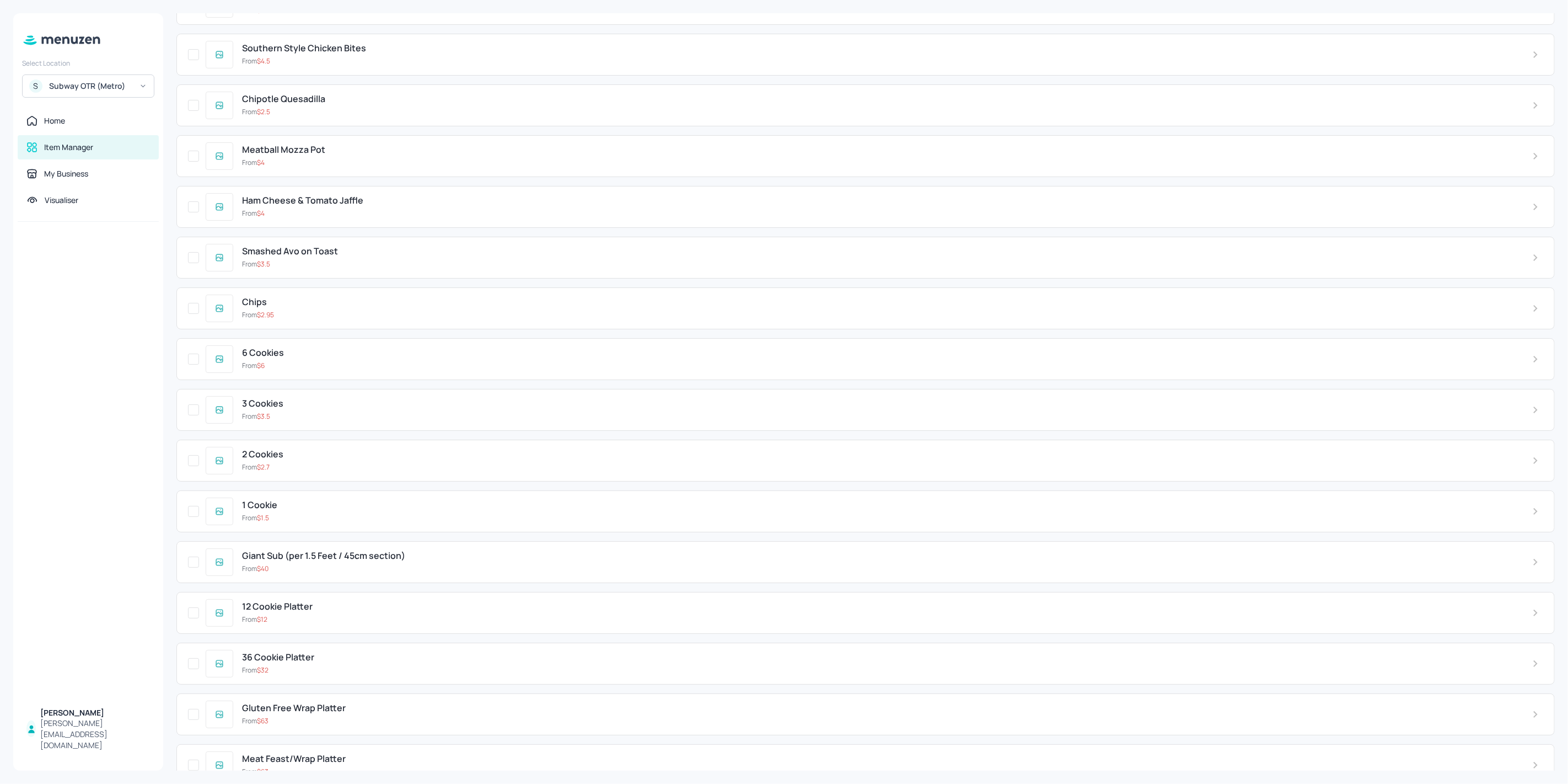
click at [347, 238] on div "Smashed Avo on Toast From $ 3.5" at bounding box center [865, 258] width 1378 height 42
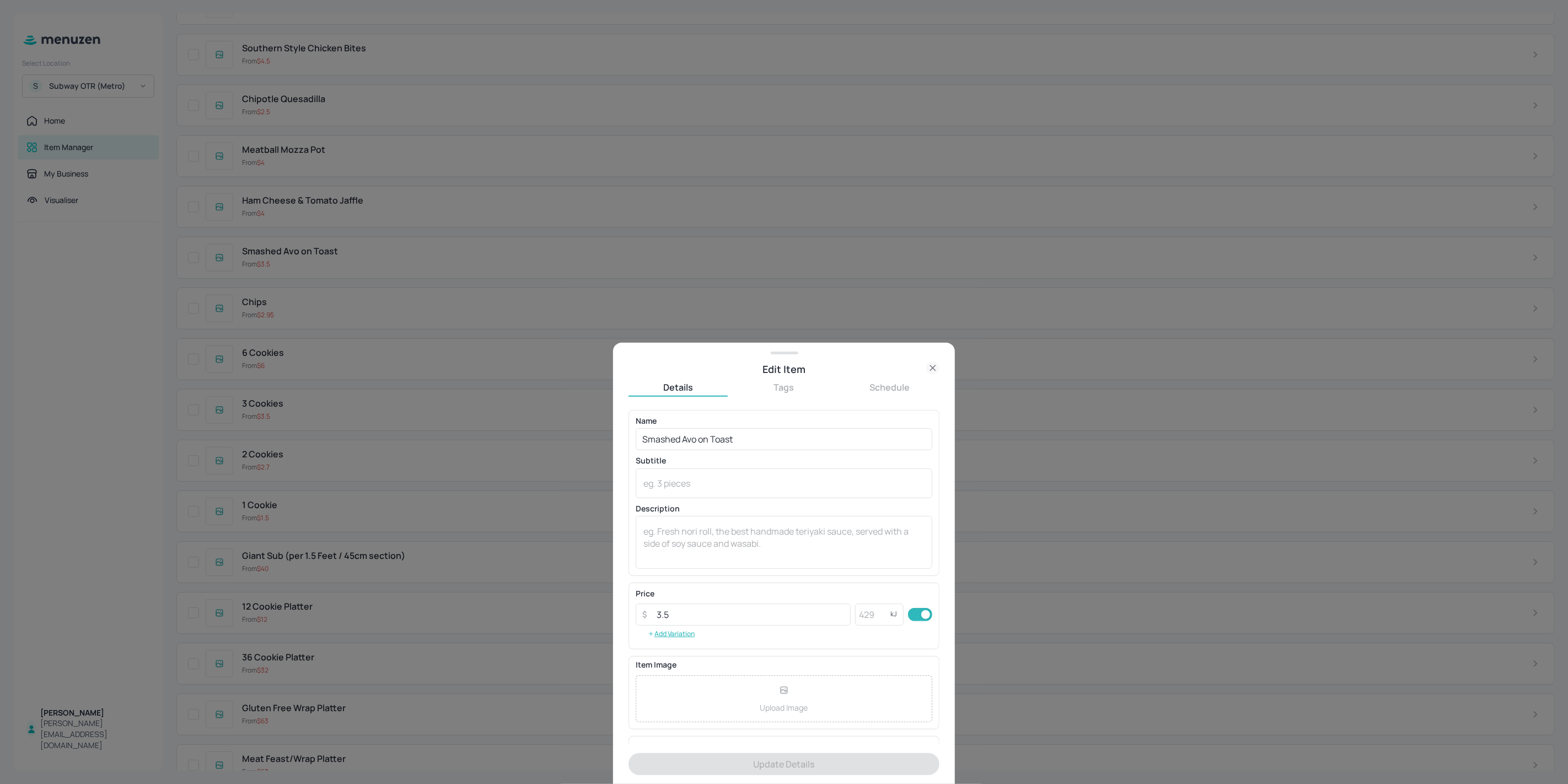
click at [347, 237] on div at bounding box center [784, 392] width 1568 height 784
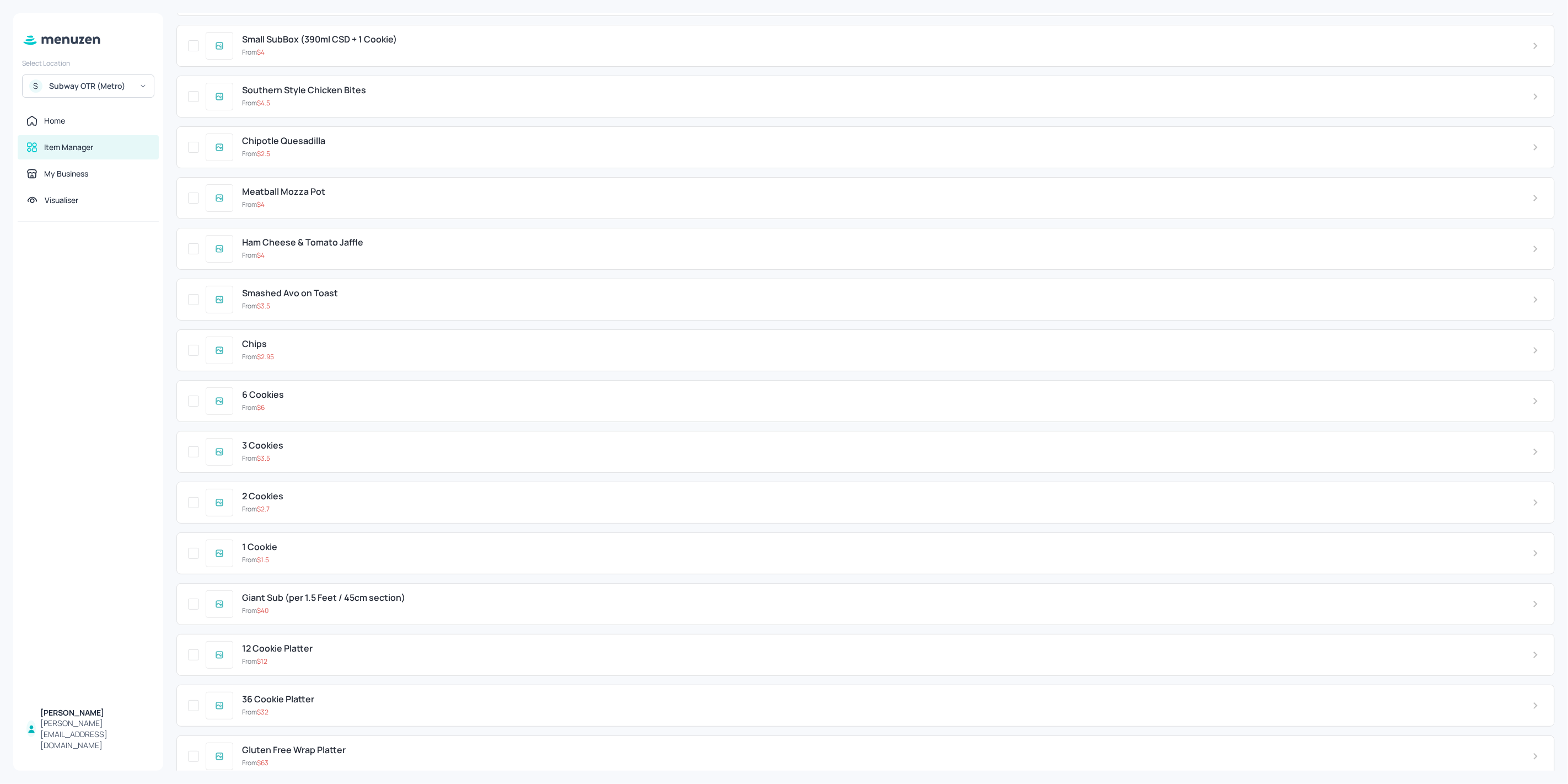
scroll to position [495, 0]
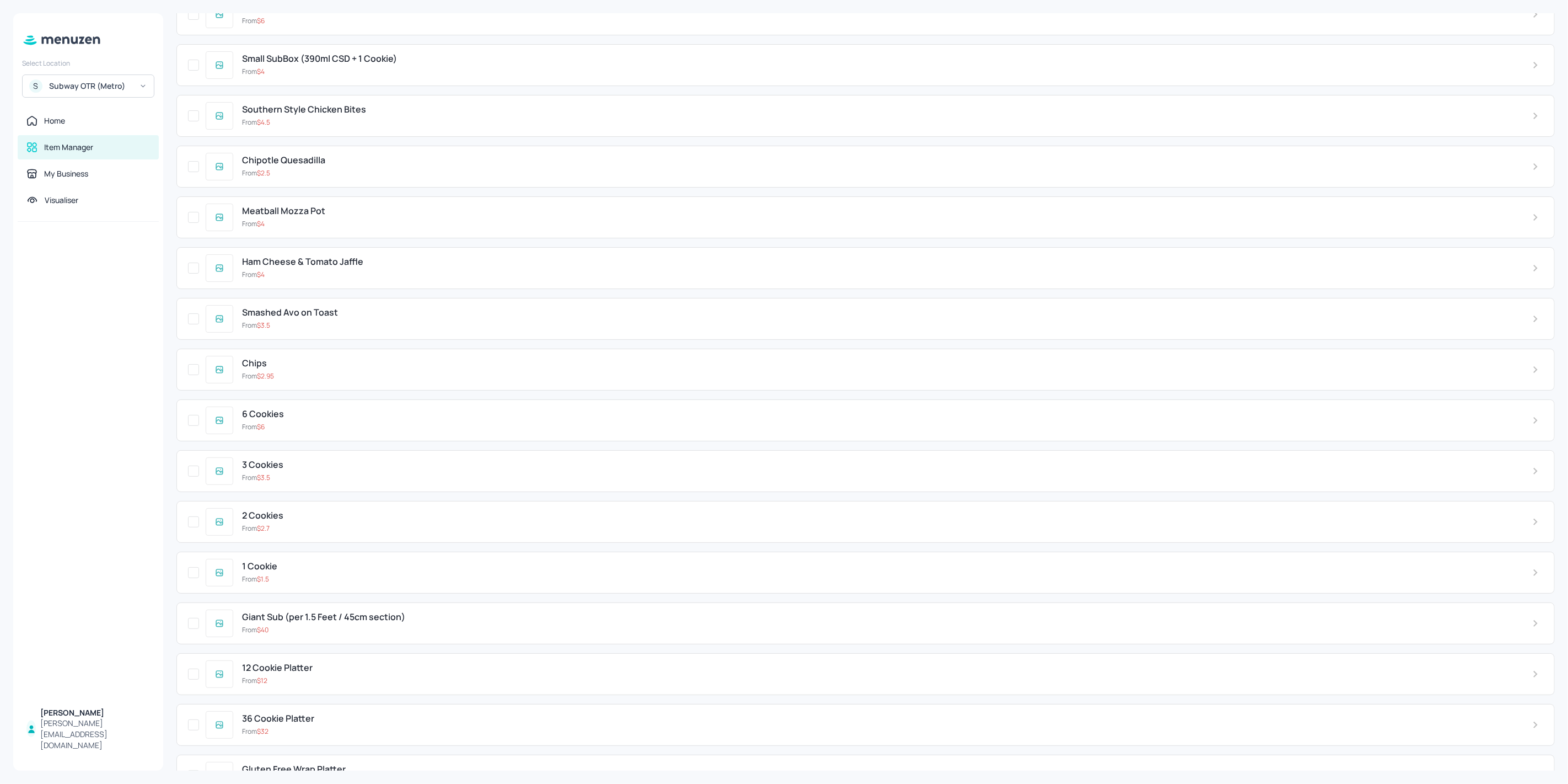
click at [350, 168] on div "From $ 2.5" at bounding box center [878, 173] width 1273 height 10
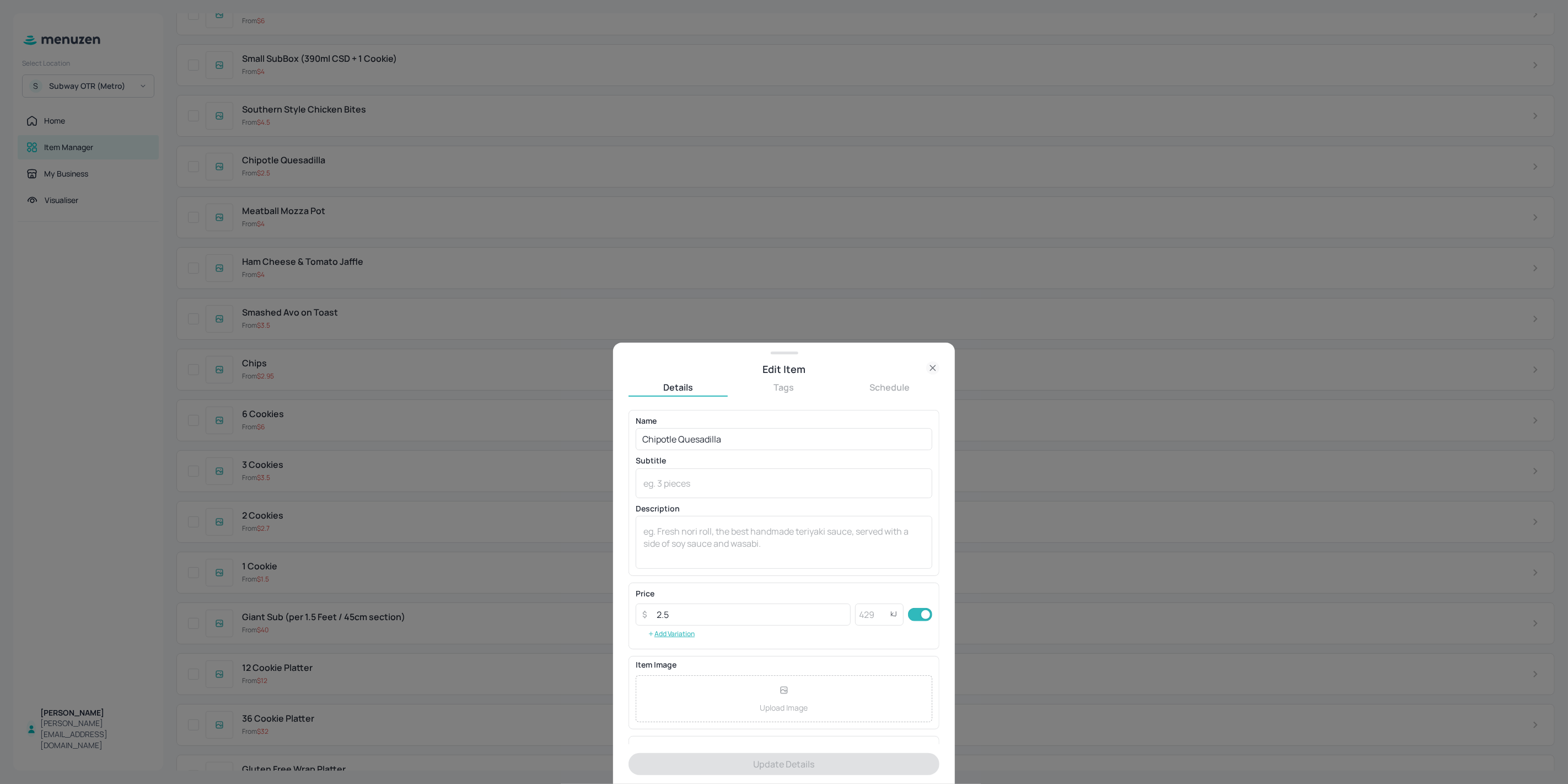
click at [348, 176] on div at bounding box center [784, 392] width 1568 height 784
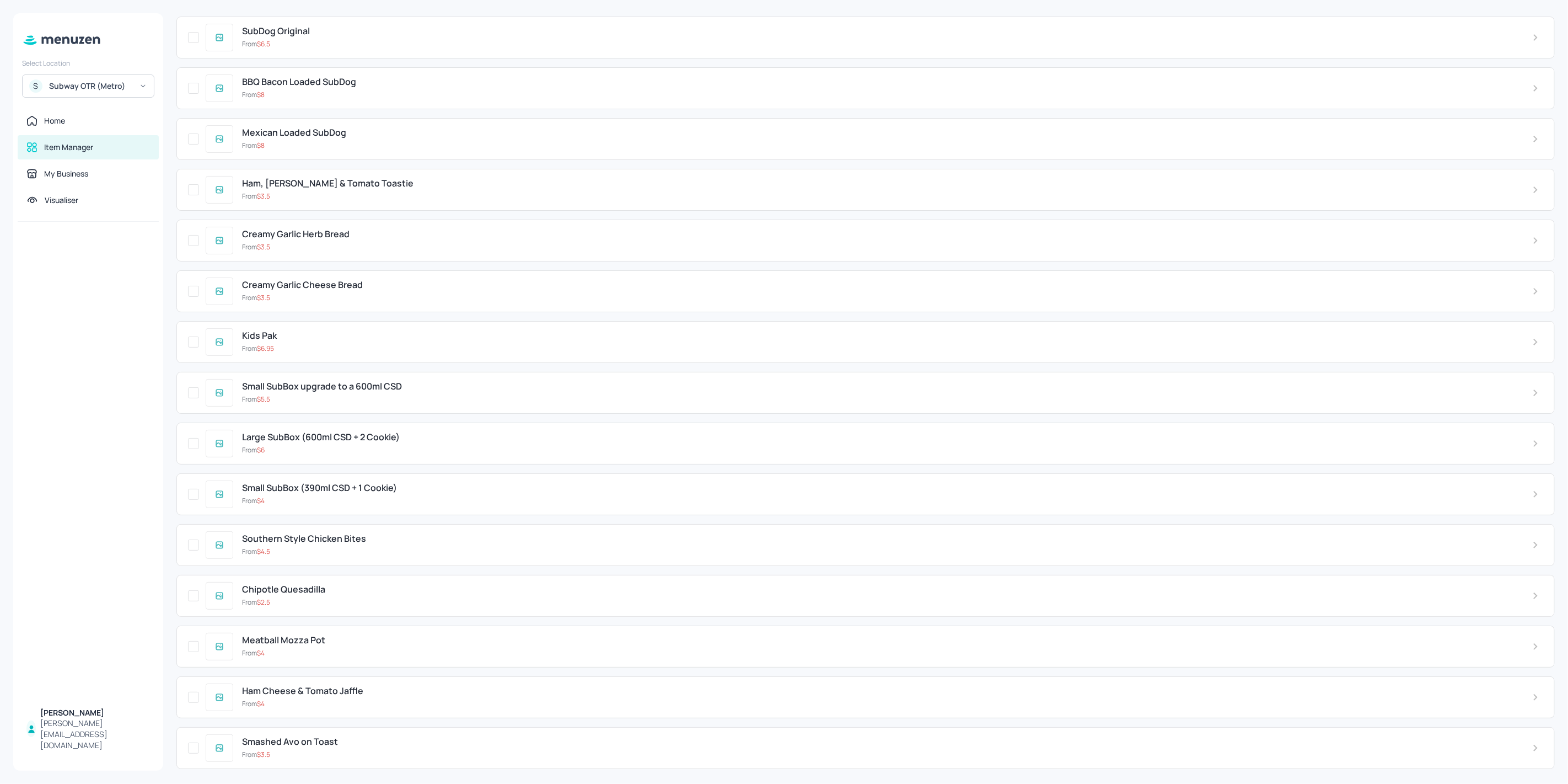
scroll to position [0, 0]
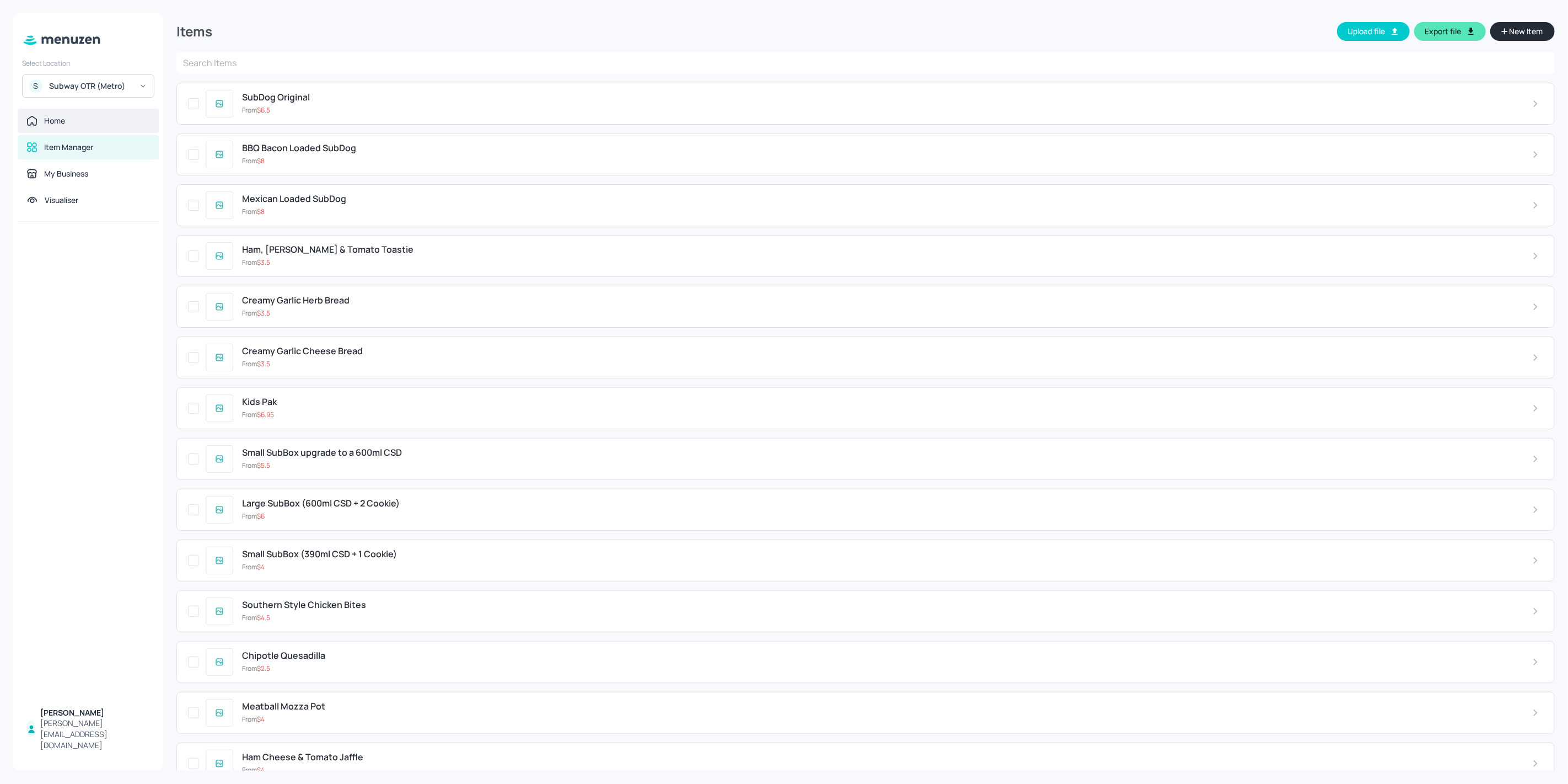
click at [81, 129] on div "Home" at bounding box center [88, 120] width 141 height 24
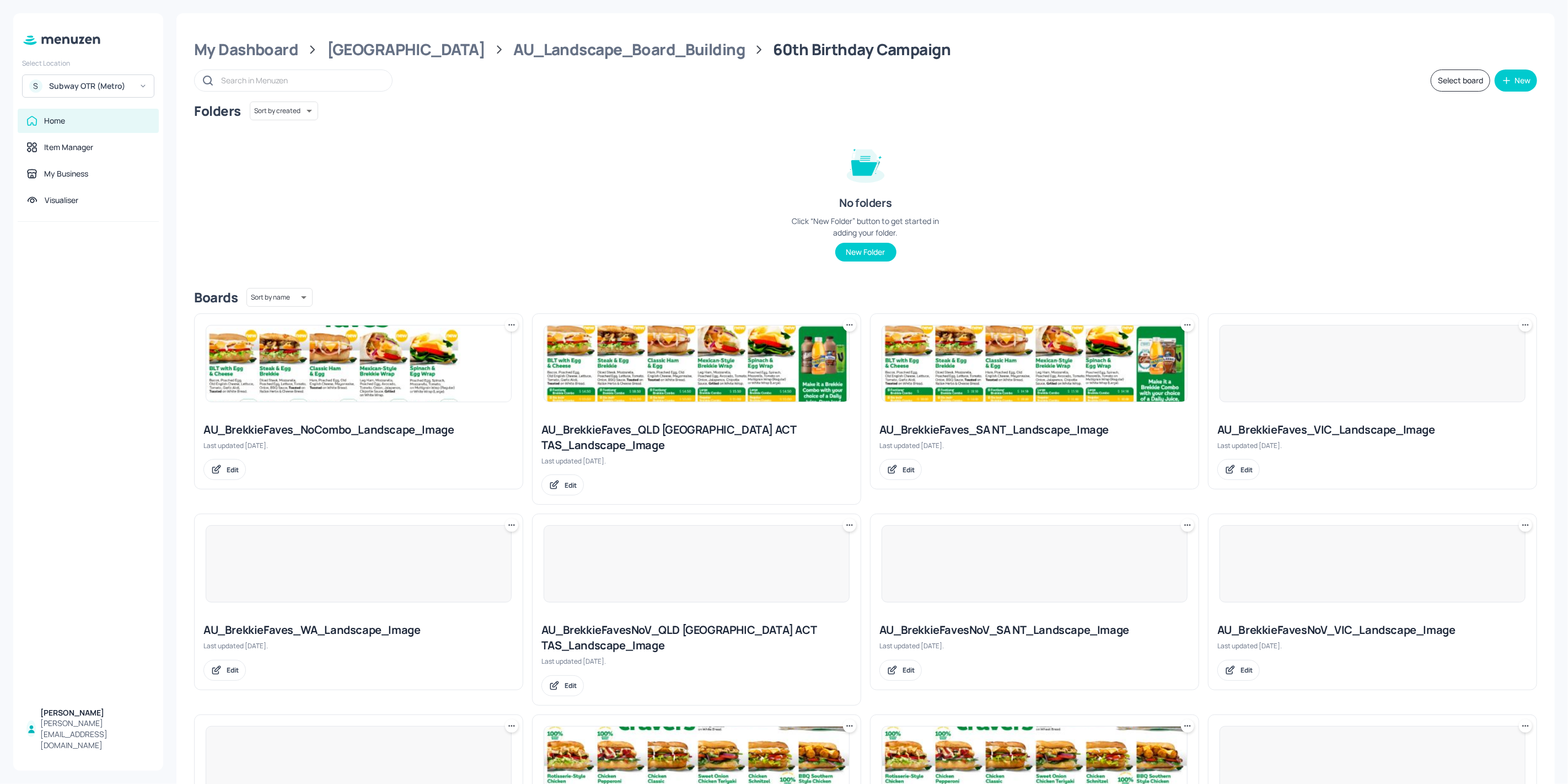
click at [288, 385] on img at bounding box center [359, 363] width 305 height 76
click at [671, 369] on img at bounding box center [696, 363] width 305 height 76
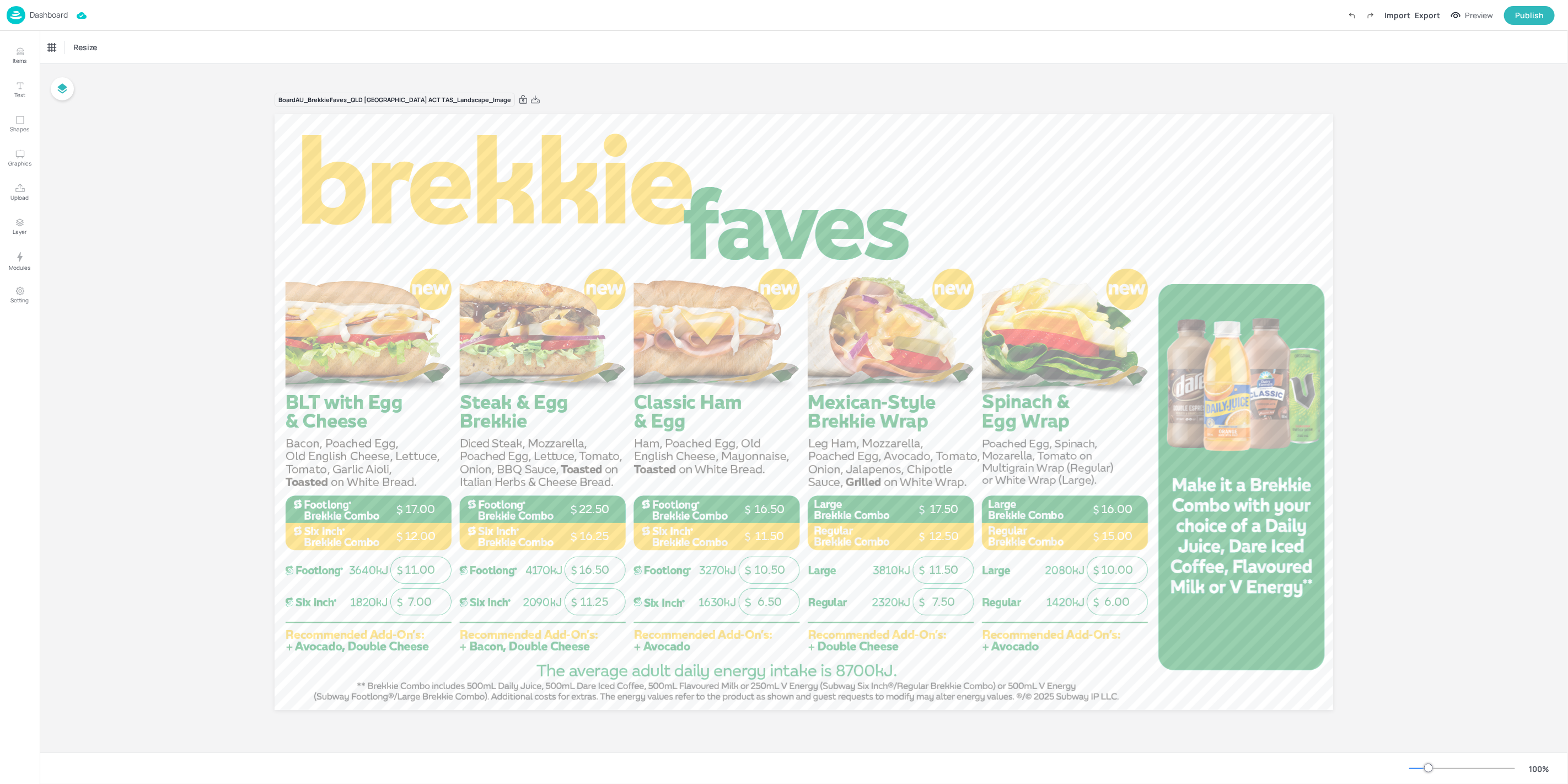
click at [13, 20] on img at bounding box center [16, 15] width 19 height 19
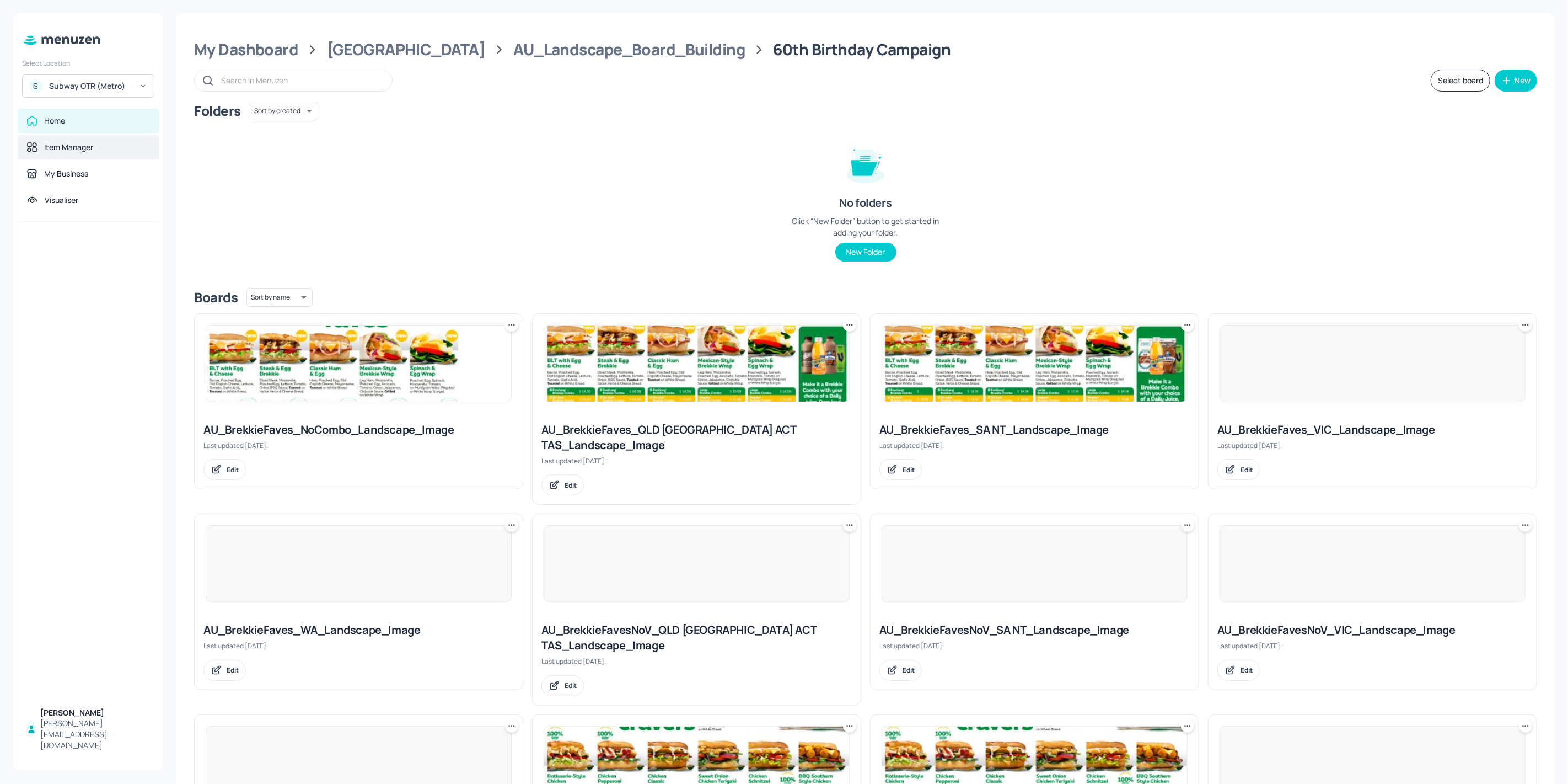
click at [50, 138] on div "Item Manager" at bounding box center [88, 147] width 141 height 24
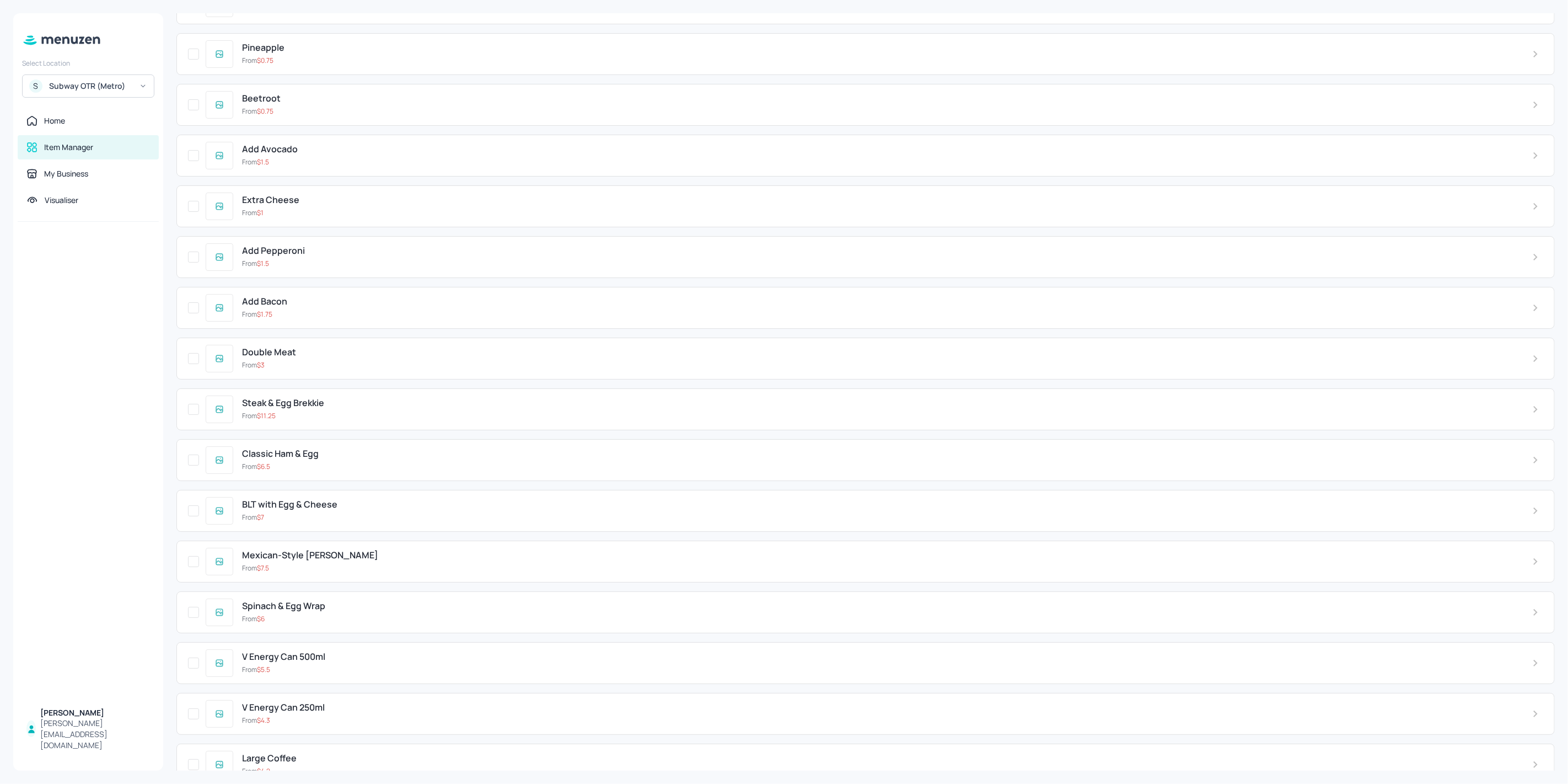
scroll to position [1532, 0]
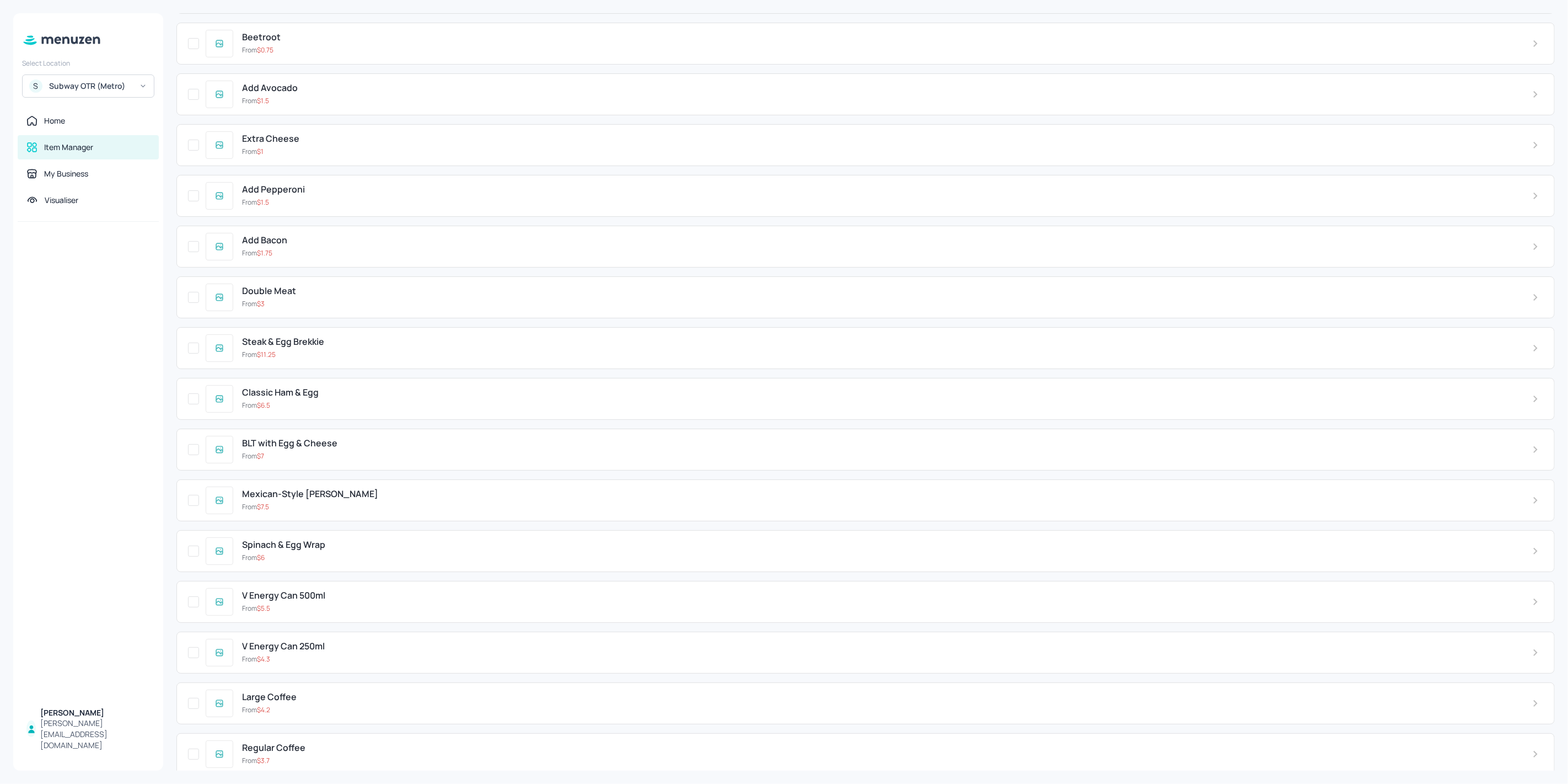
click at [364, 553] on div "From $ 6" at bounding box center [878, 557] width 1273 height 10
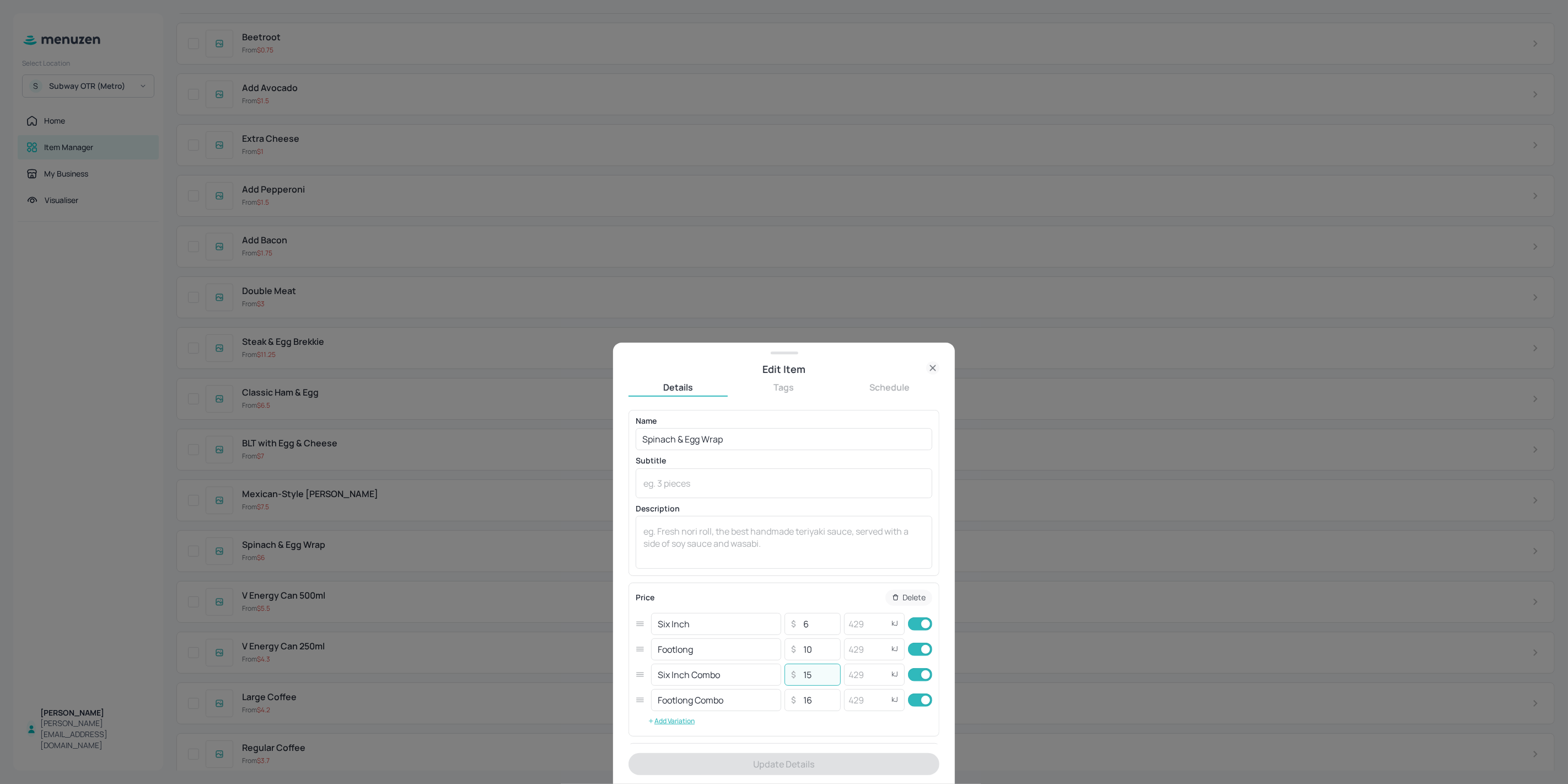
drag, startPoint x: 804, startPoint y: 678, endPoint x: 816, endPoint y: 677, distance: 12.0
click at [816, 677] on input "15" at bounding box center [818, 674] width 39 height 22
click at [831, 676] on input "15" at bounding box center [818, 674] width 39 height 22
drag, startPoint x: 820, startPoint y: 676, endPoint x: 791, endPoint y: 676, distance: 29.0
click at [791, 676] on div "​ 15 ​" at bounding box center [812, 674] width 56 height 22
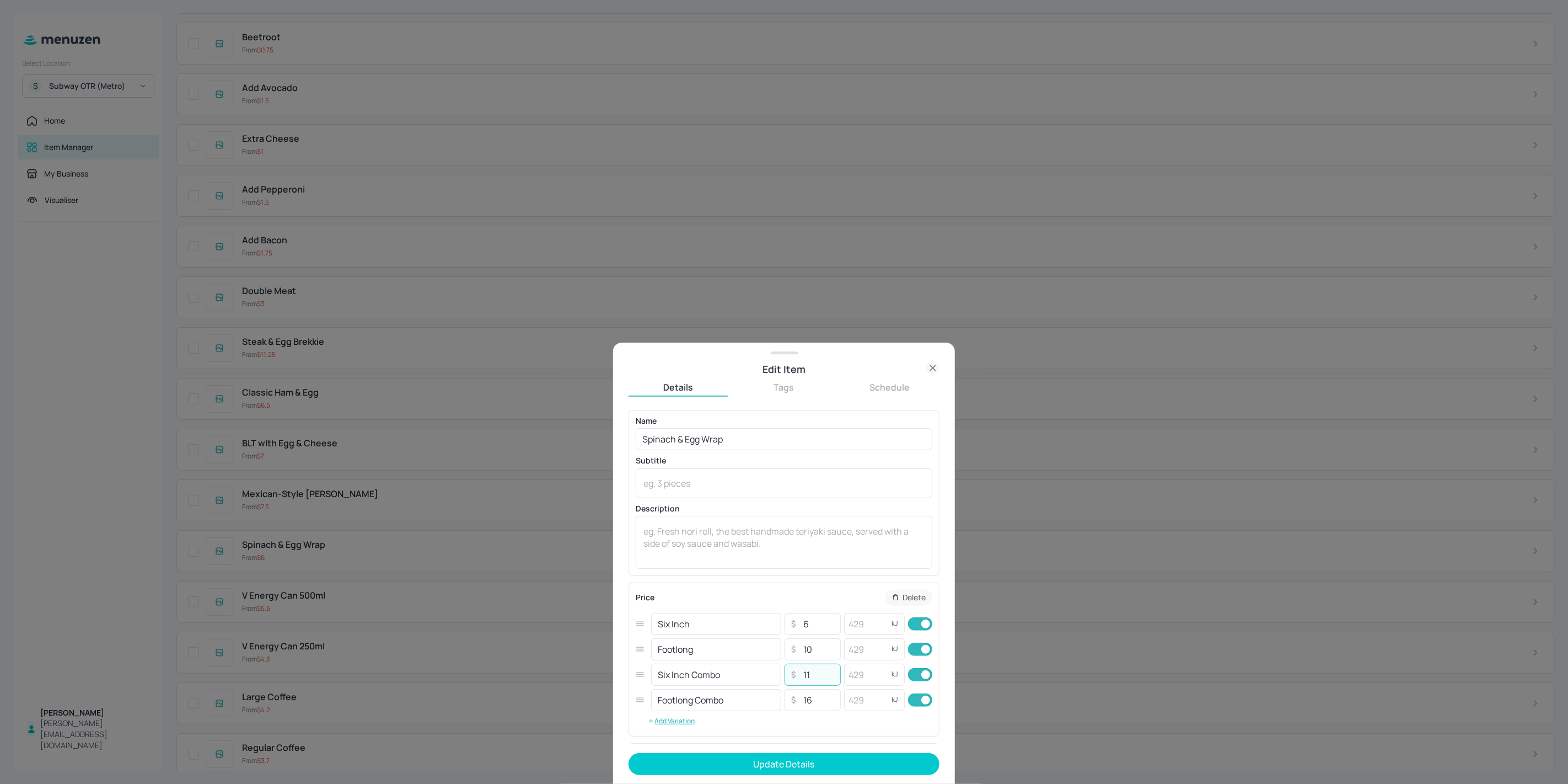
type input "11"
click at [847, 740] on div "Name Spinach & Egg Wrap ​ Subtitle x ​ Description x ​ Price Delete Six Inch ​ …" at bounding box center [784, 577] width 311 height 334
click at [791, 776] on form "Name Spinach & Egg Wrap ​ Subtitle x ​ Description x ​ Price Delete Six Inch ​ …" at bounding box center [784, 596] width 311 height 374
click at [787, 770] on button "Update Details" at bounding box center [784, 764] width 311 height 22
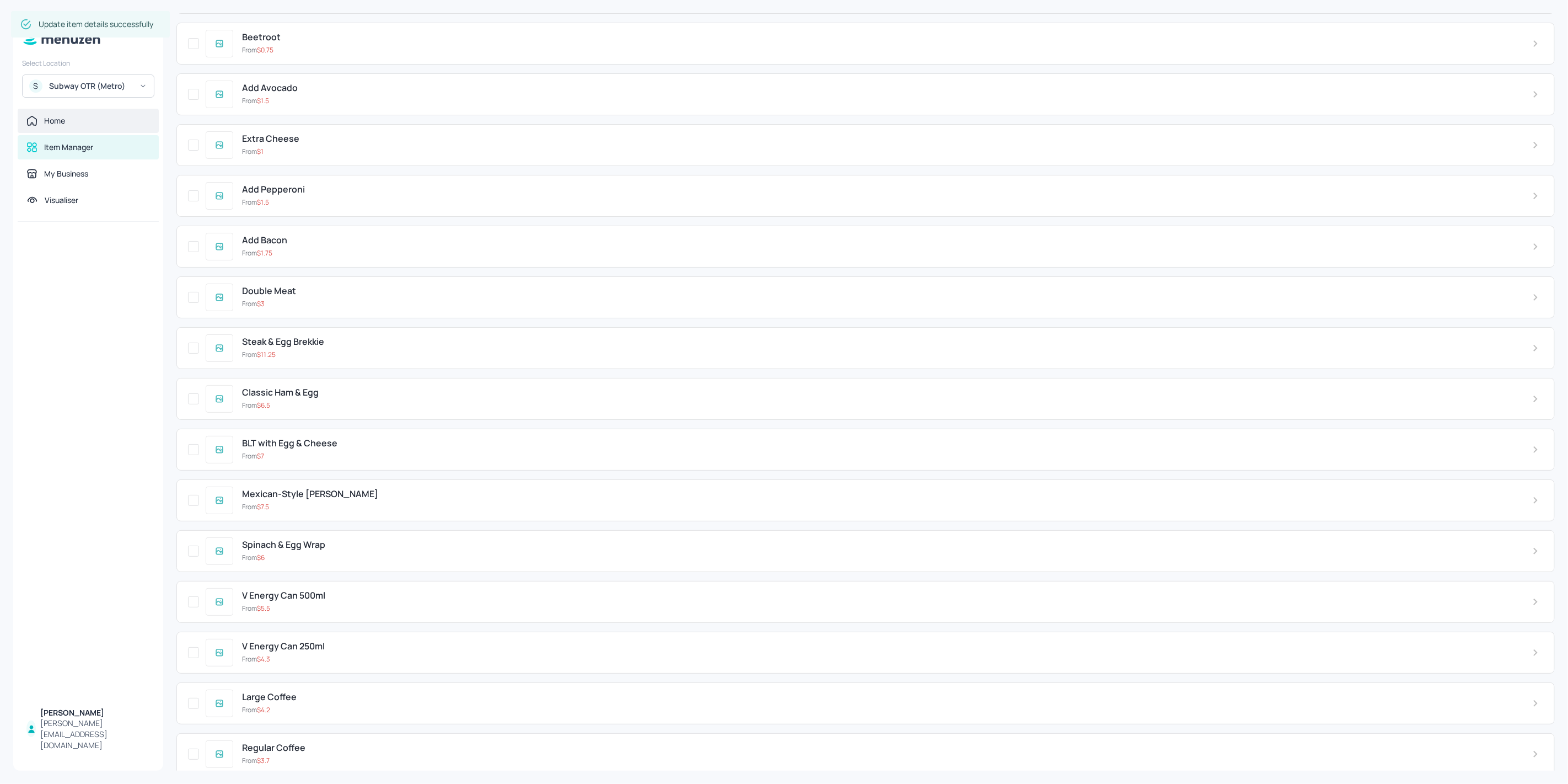
click at [105, 129] on div "Home" at bounding box center [88, 120] width 141 height 24
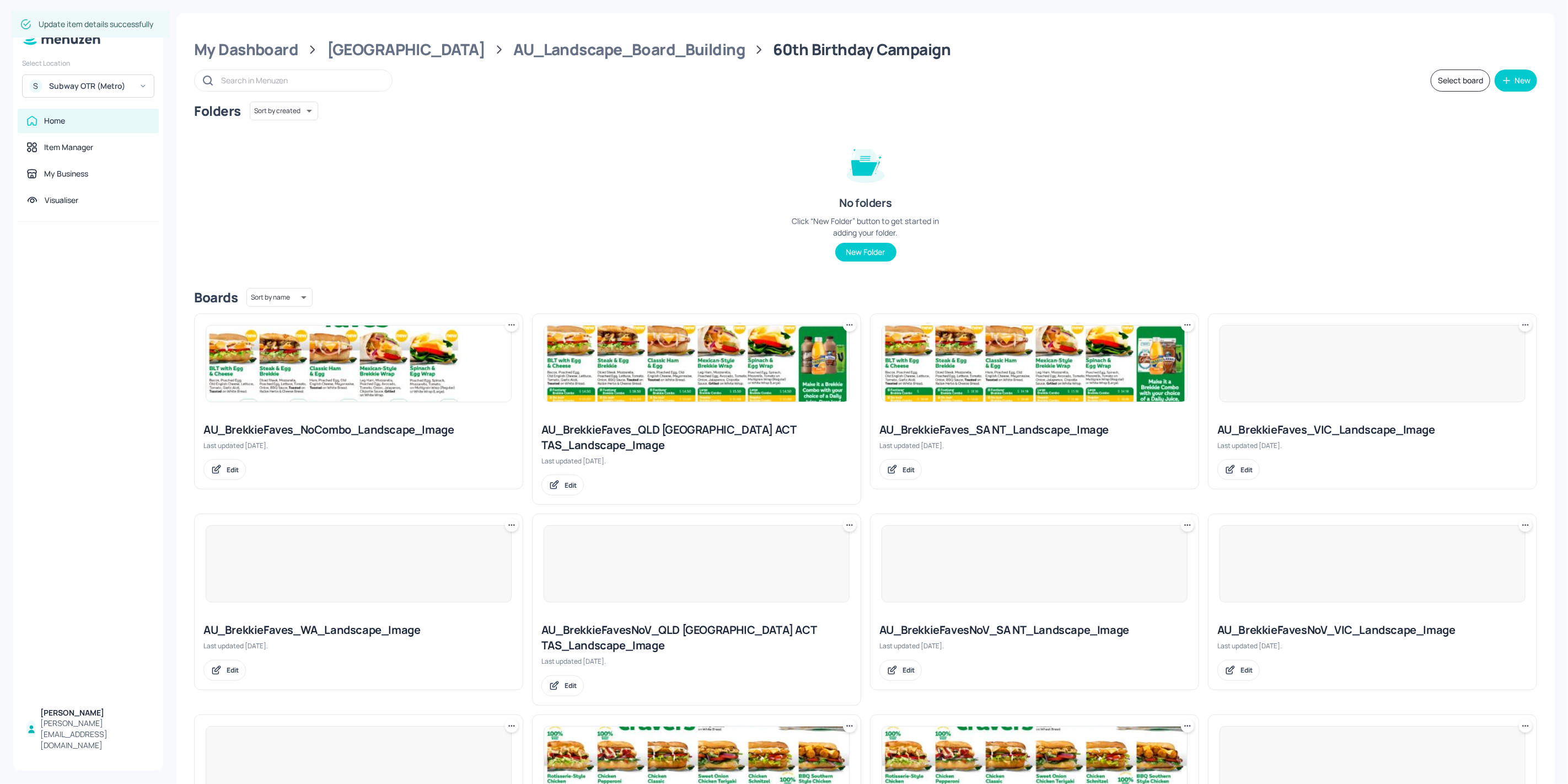
click at [780, 373] on img at bounding box center [696, 363] width 305 height 76
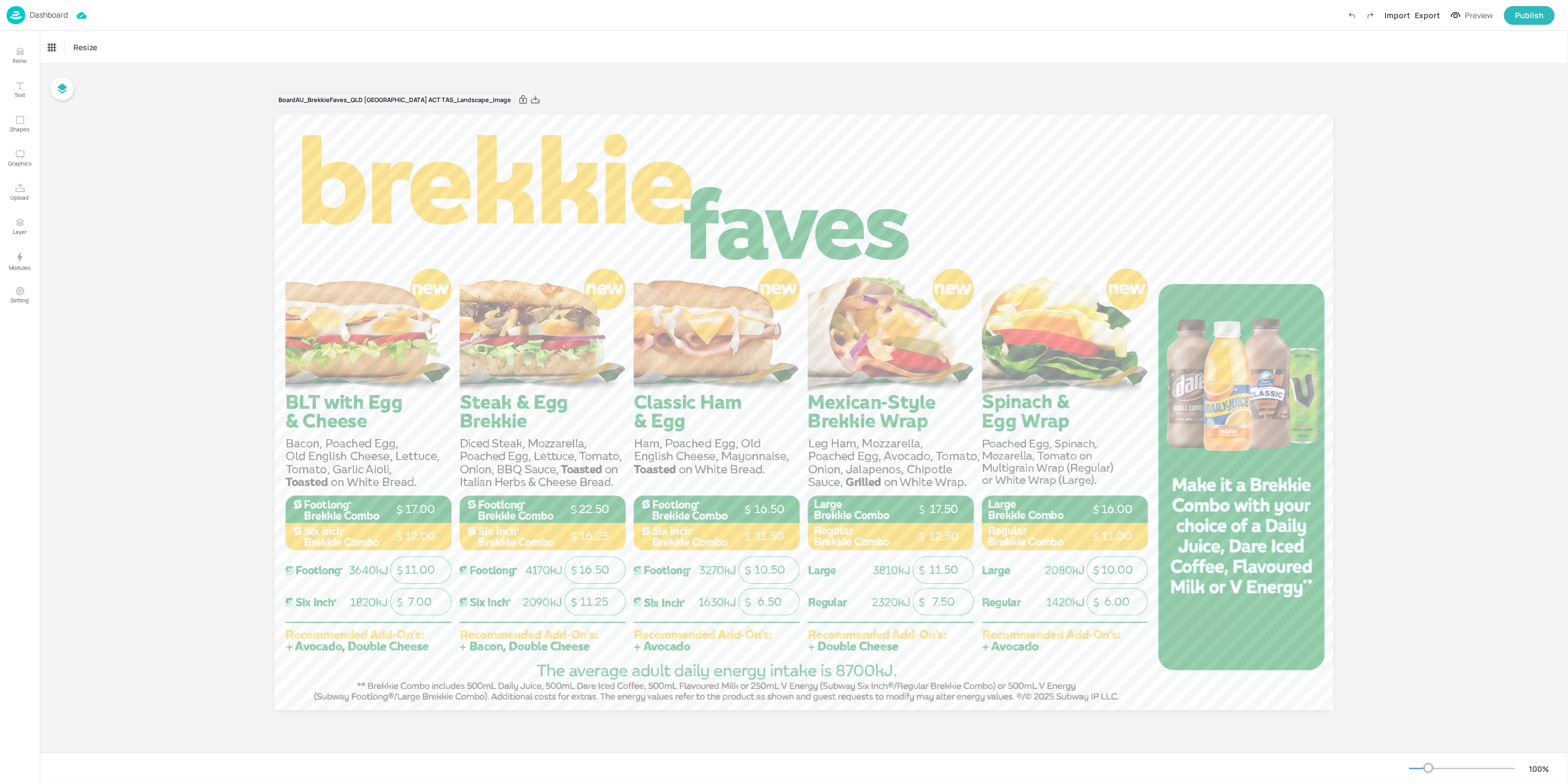
click at [23, 16] on img at bounding box center [16, 15] width 19 height 19
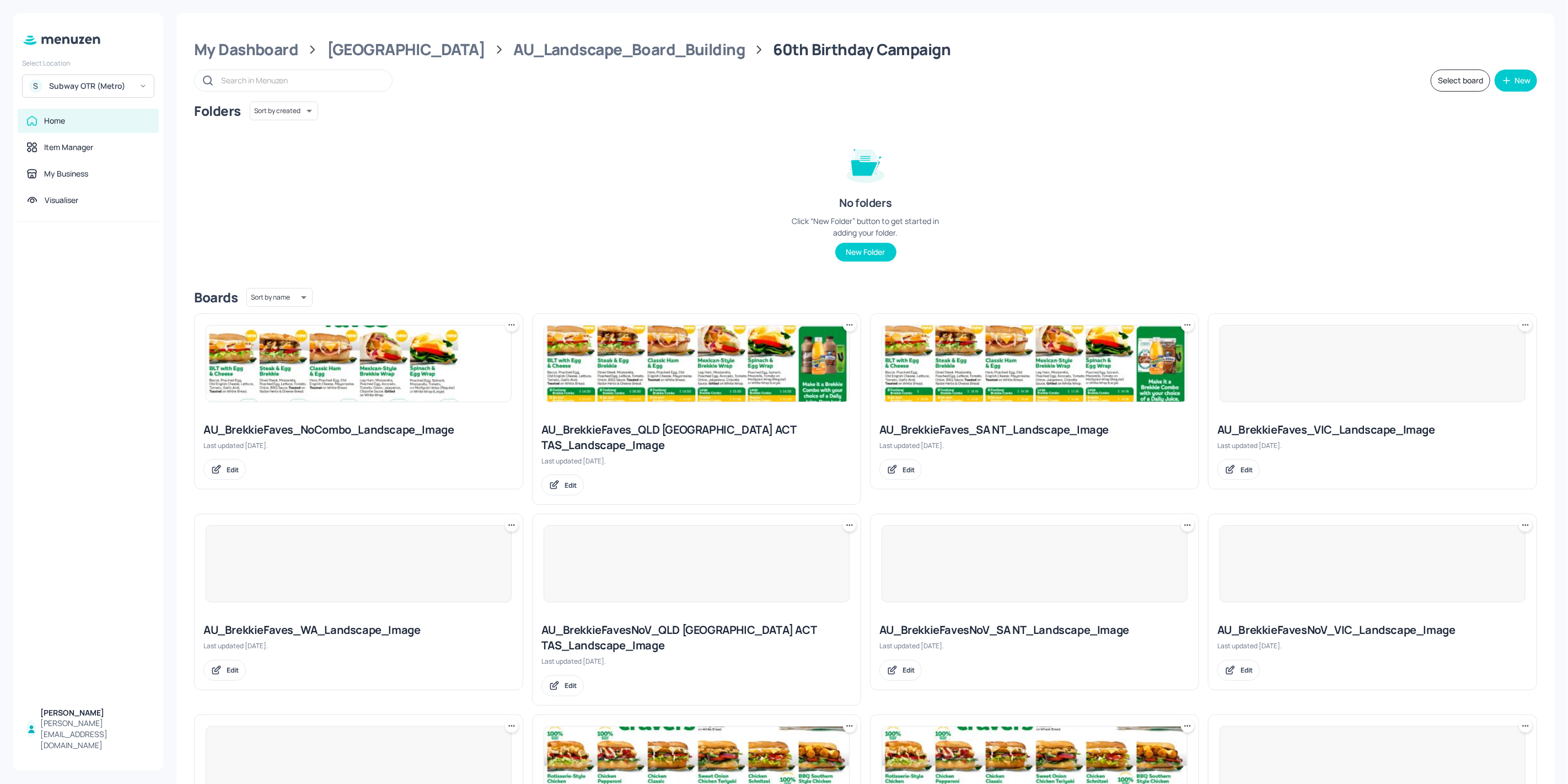
click at [960, 359] on img at bounding box center [1034, 363] width 305 height 76
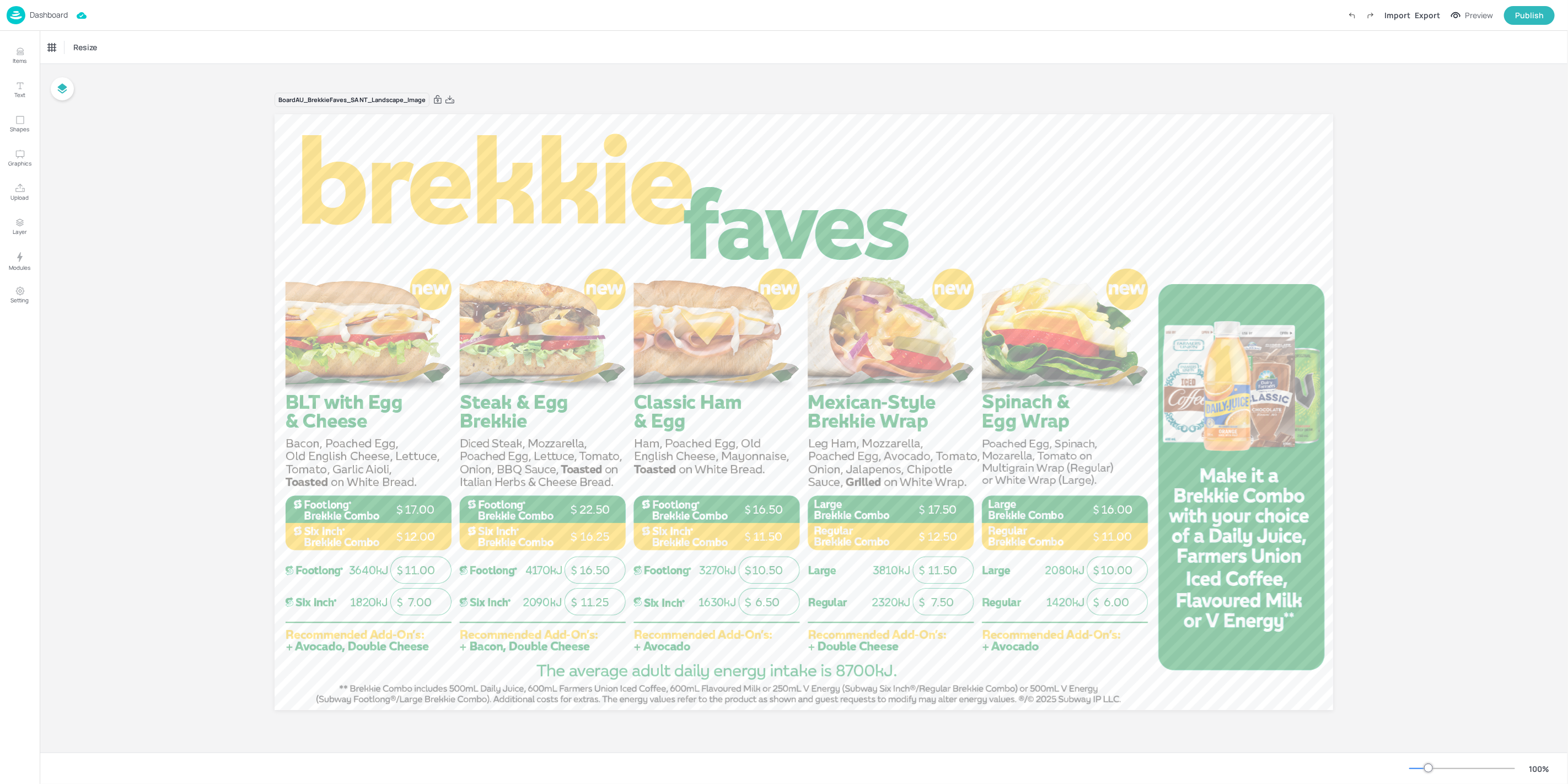
click at [26, 18] on div "Dashboard" at bounding box center [37, 15] width 61 height 19
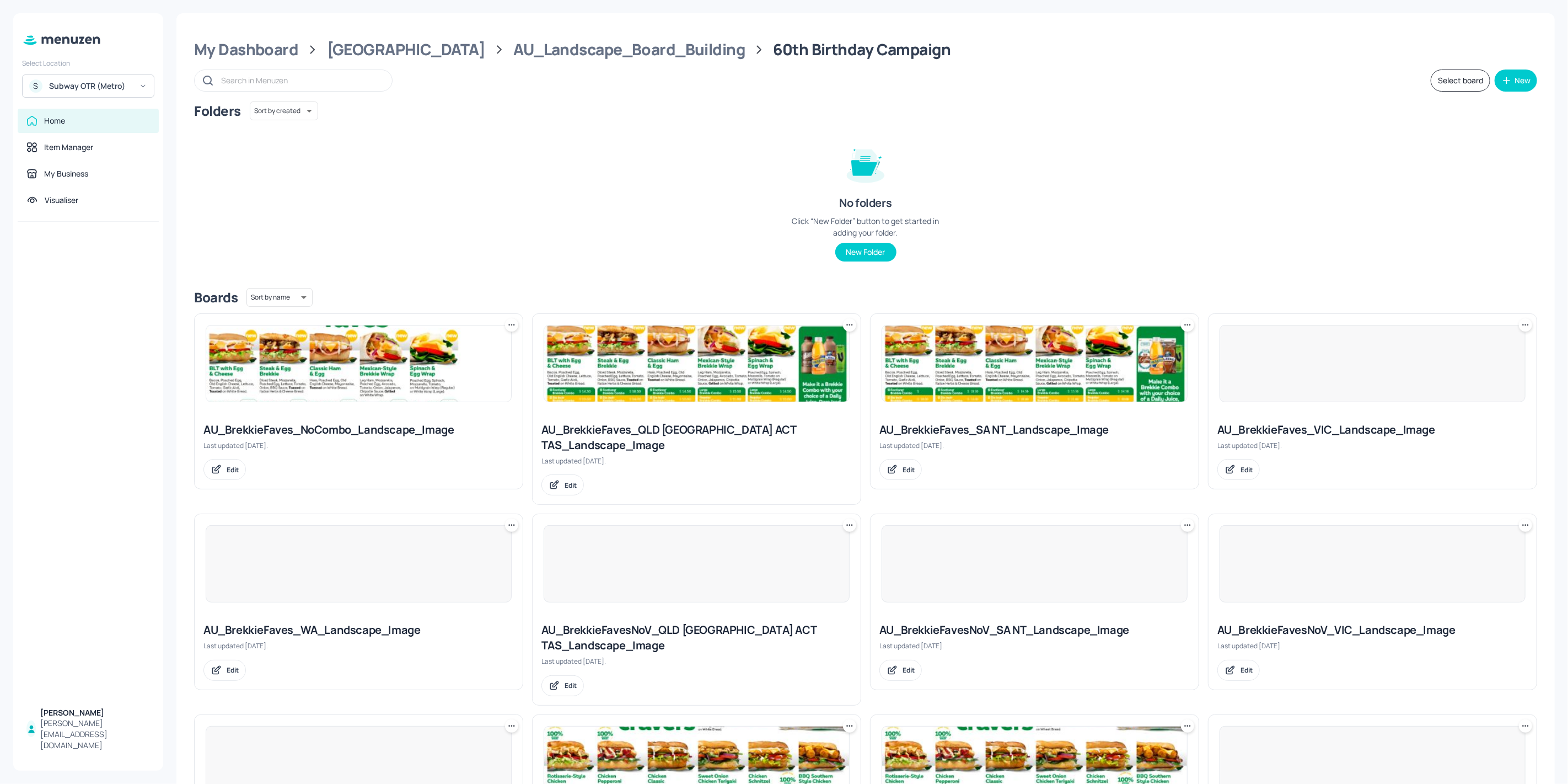
click at [373, 546] on div at bounding box center [358, 563] width 306 height 77
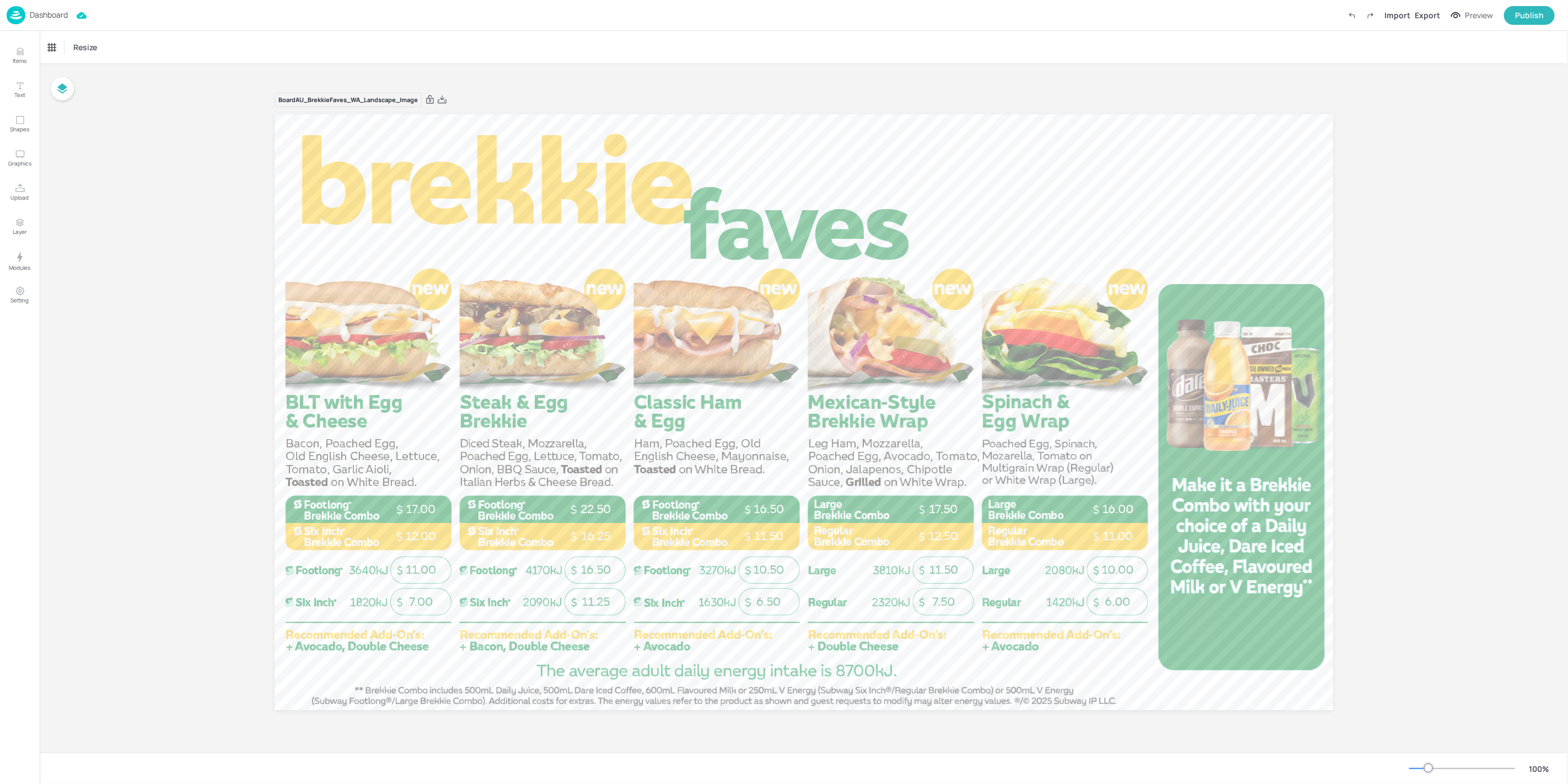
click at [14, 9] on img at bounding box center [16, 15] width 19 height 19
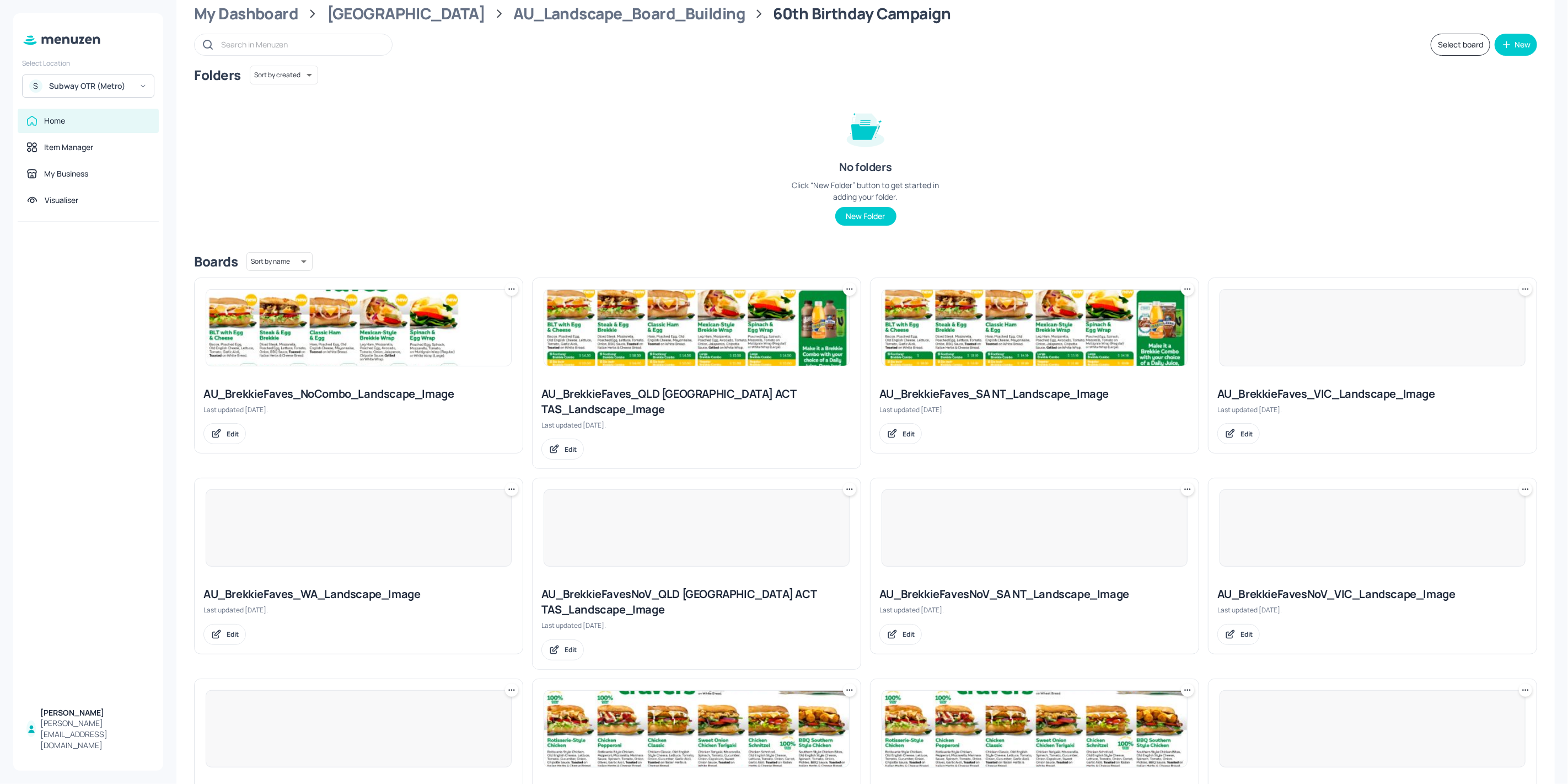
scroll to position [61, 0]
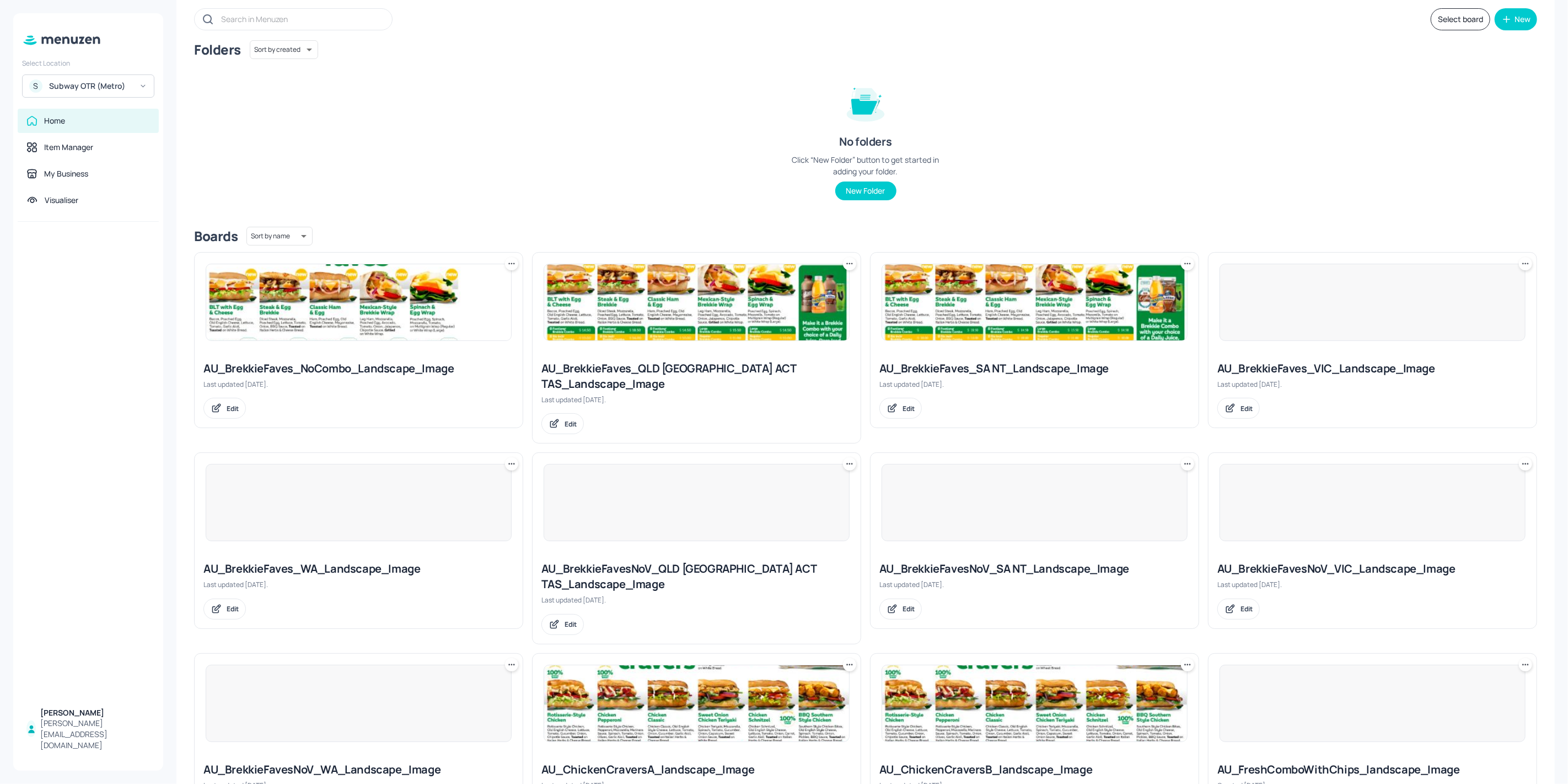
click at [969, 478] on div at bounding box center [1033, 502] width 306 height 77
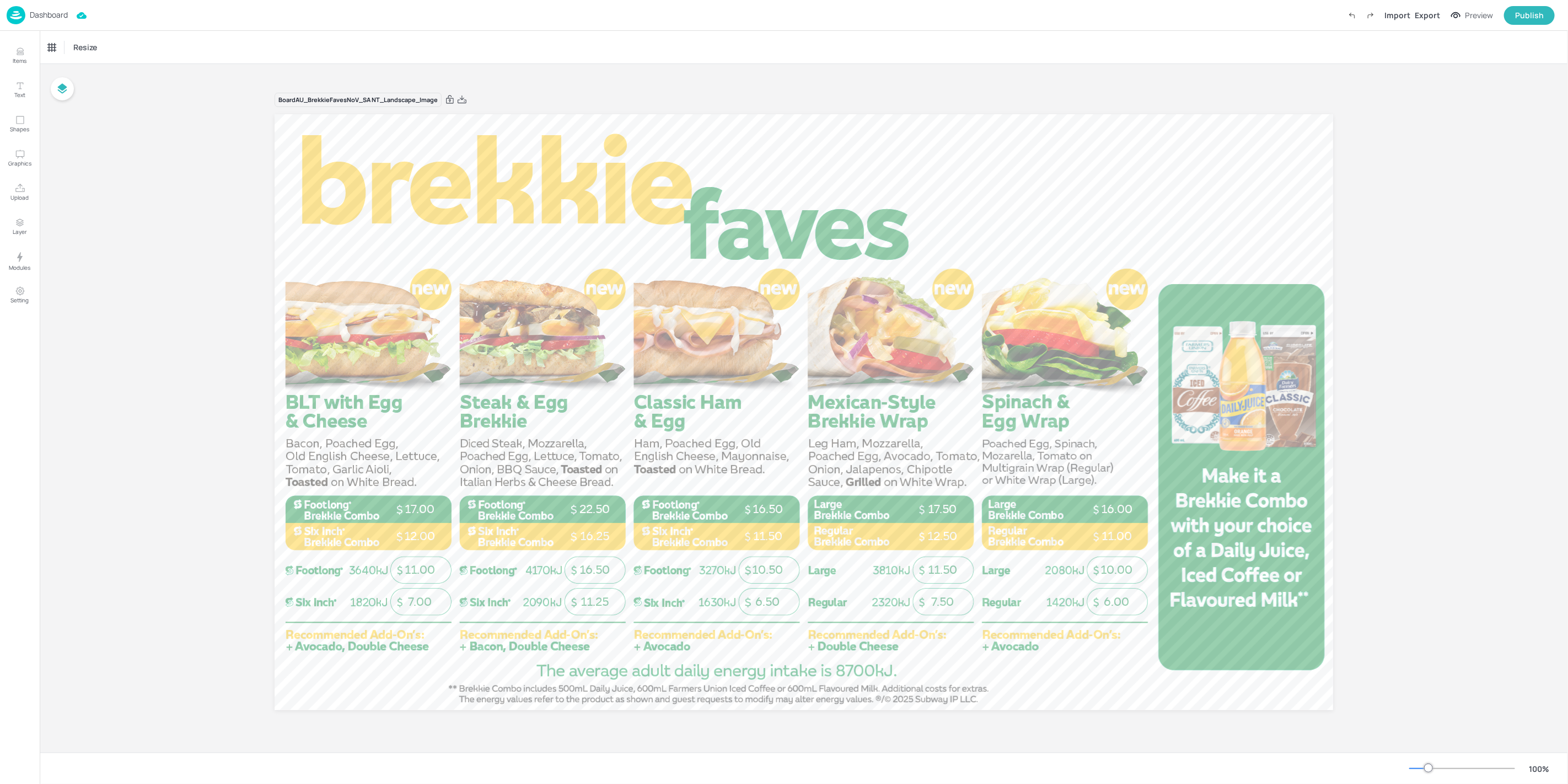
click at [32, 16] on p "Dashboard" at bounding box center [48, 15] width 38 height 8
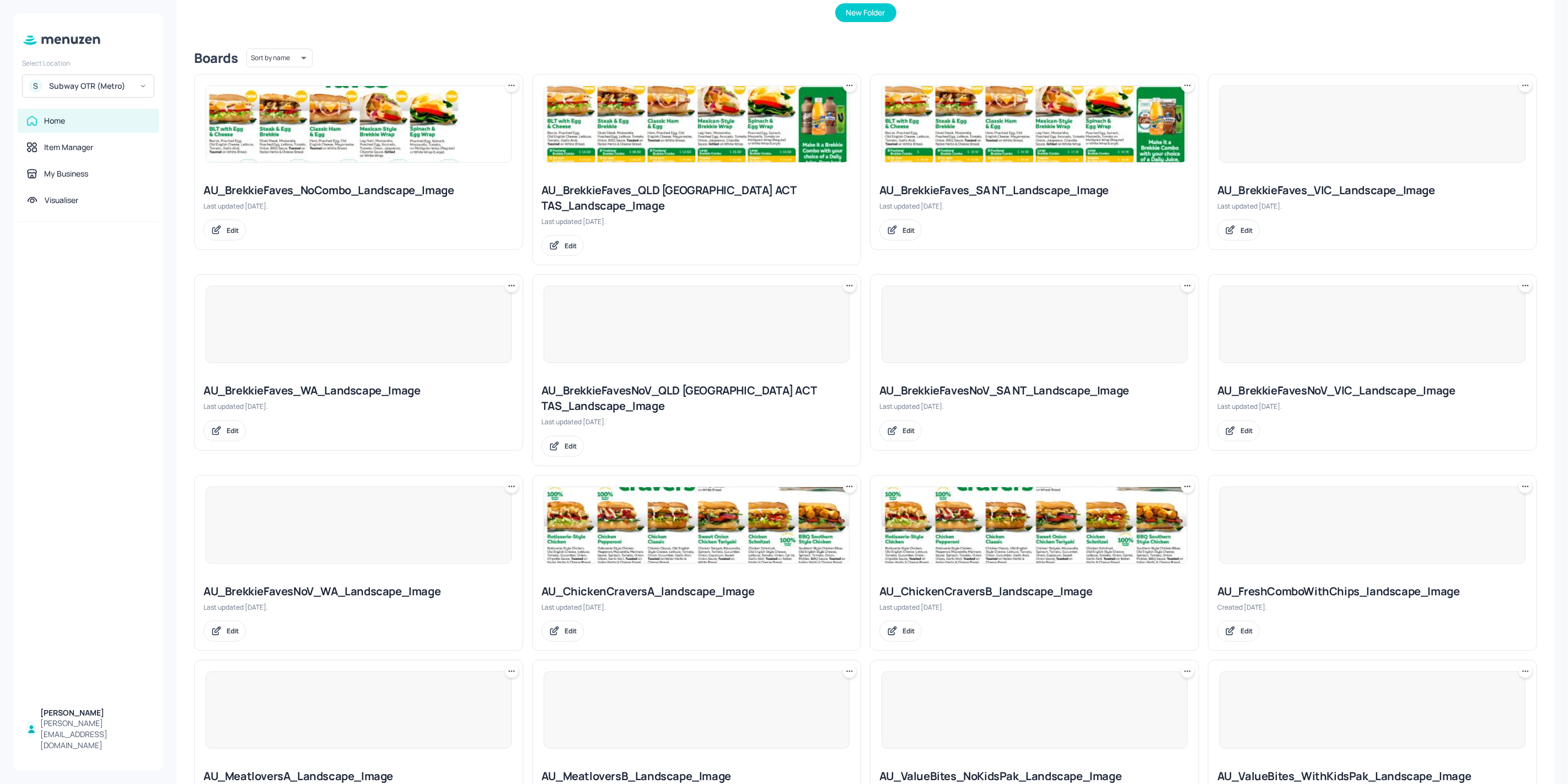
scroll to position [245, 0]
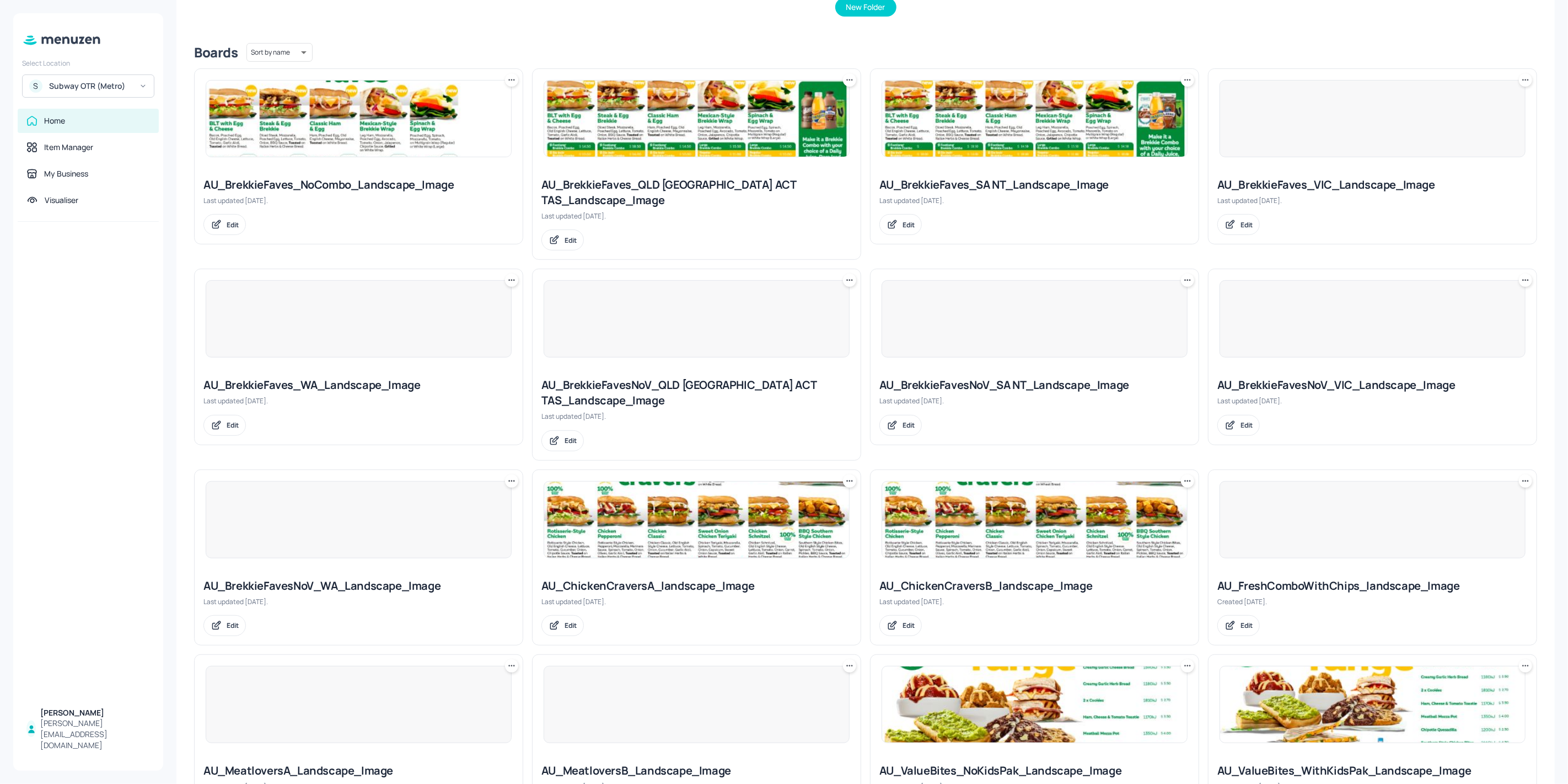
click at [425, 513] on div at bounding box center [358, 519] width 306 height 77
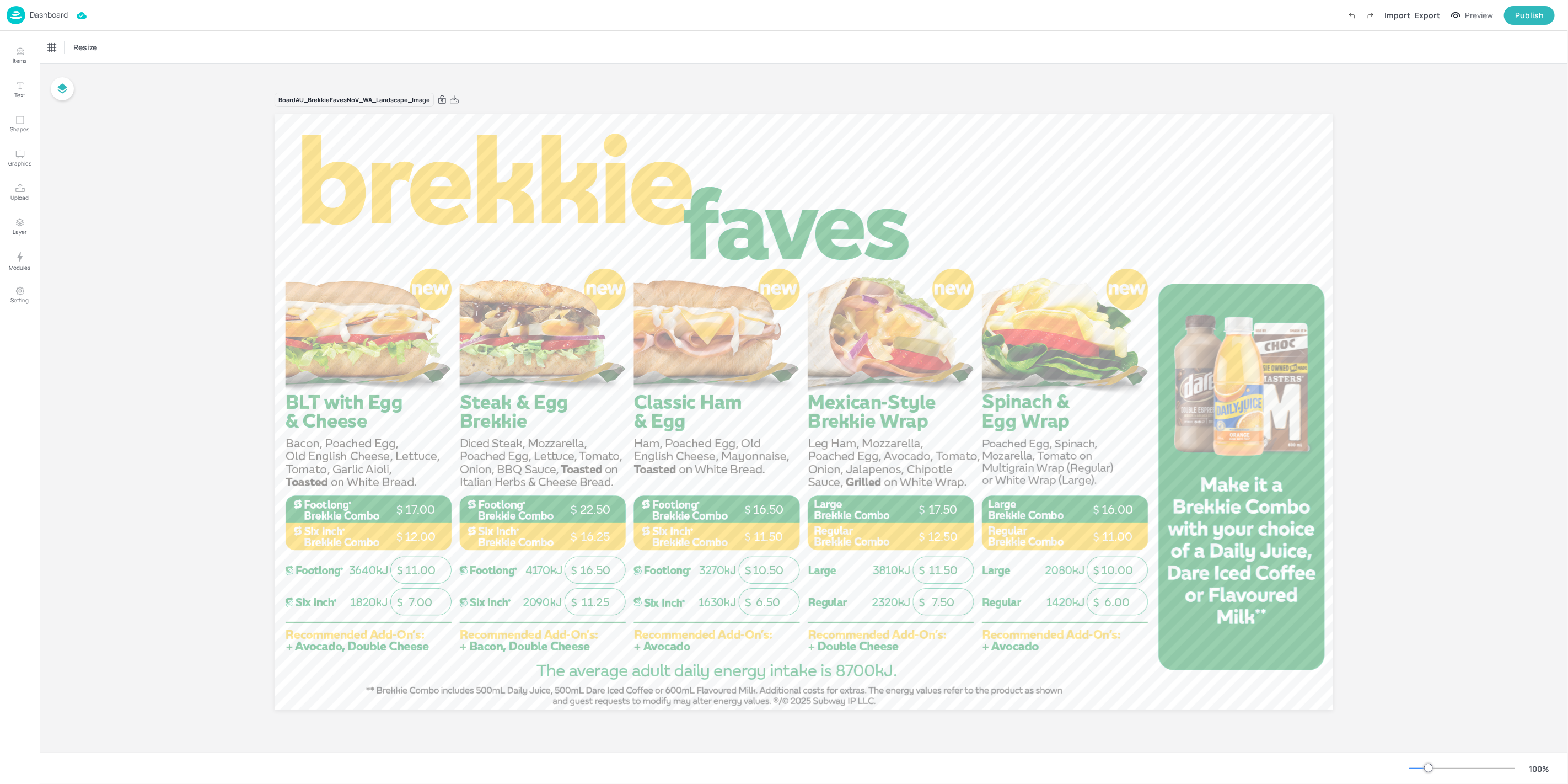
click at [19, 13] on img at bounding box center [16, 15] width 19 height 19
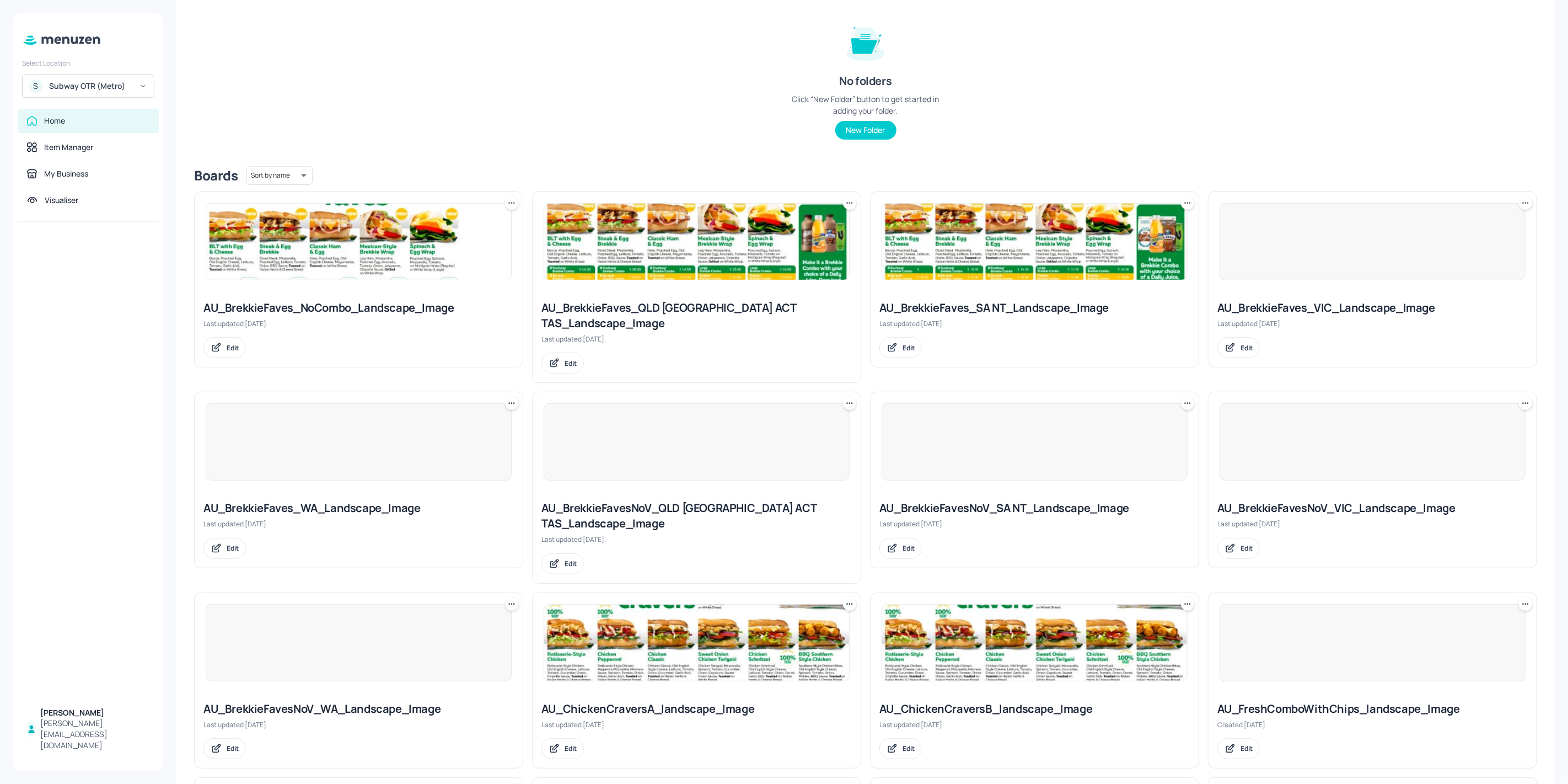
scroll to position [122, 0]
click at [715, 619] on img at bounding box center [696, 642] width 305 height 76
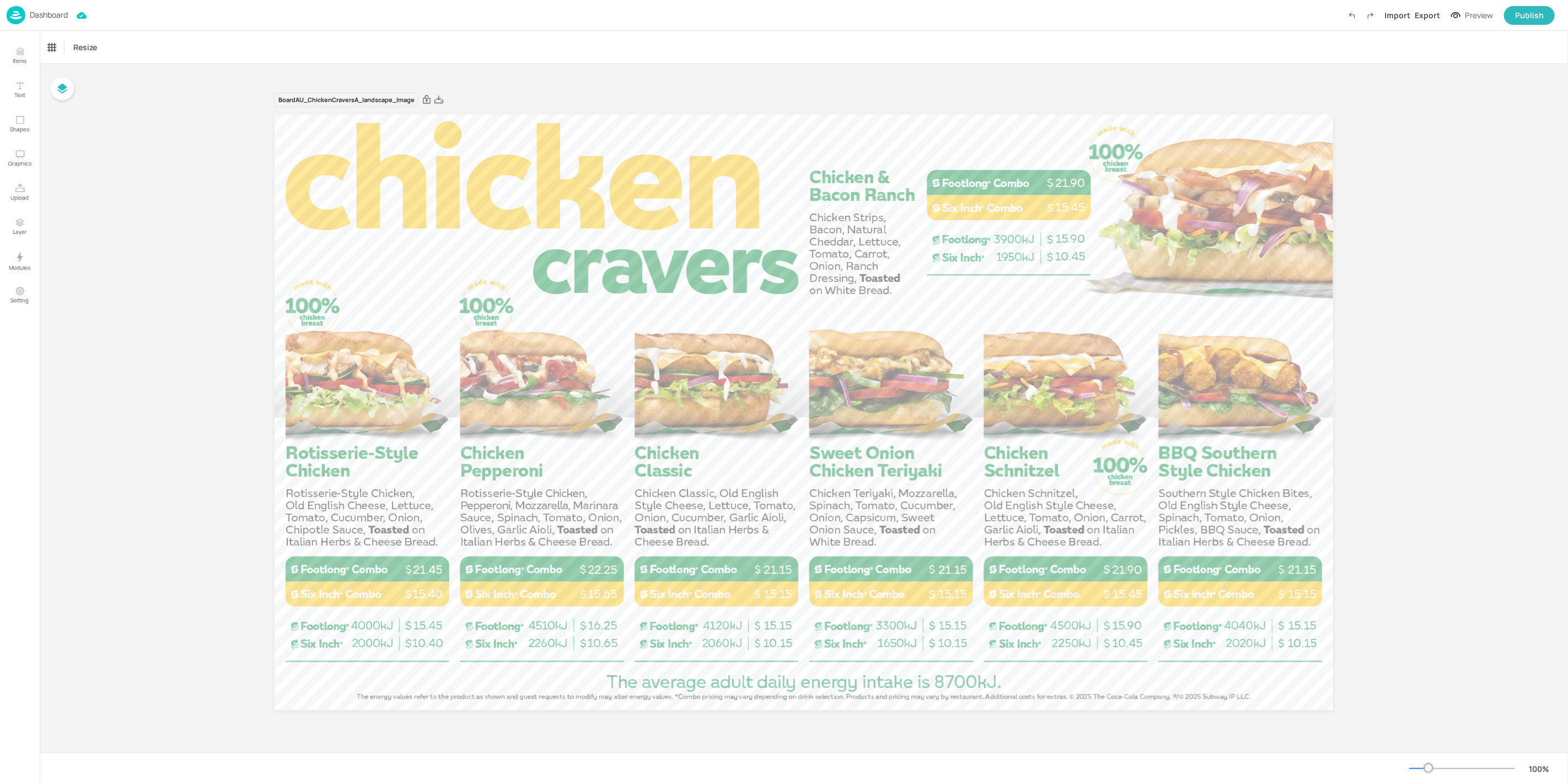
click at [29, 11] on p "Dashboard" at bounding box center [48, 15] width 38 height 8
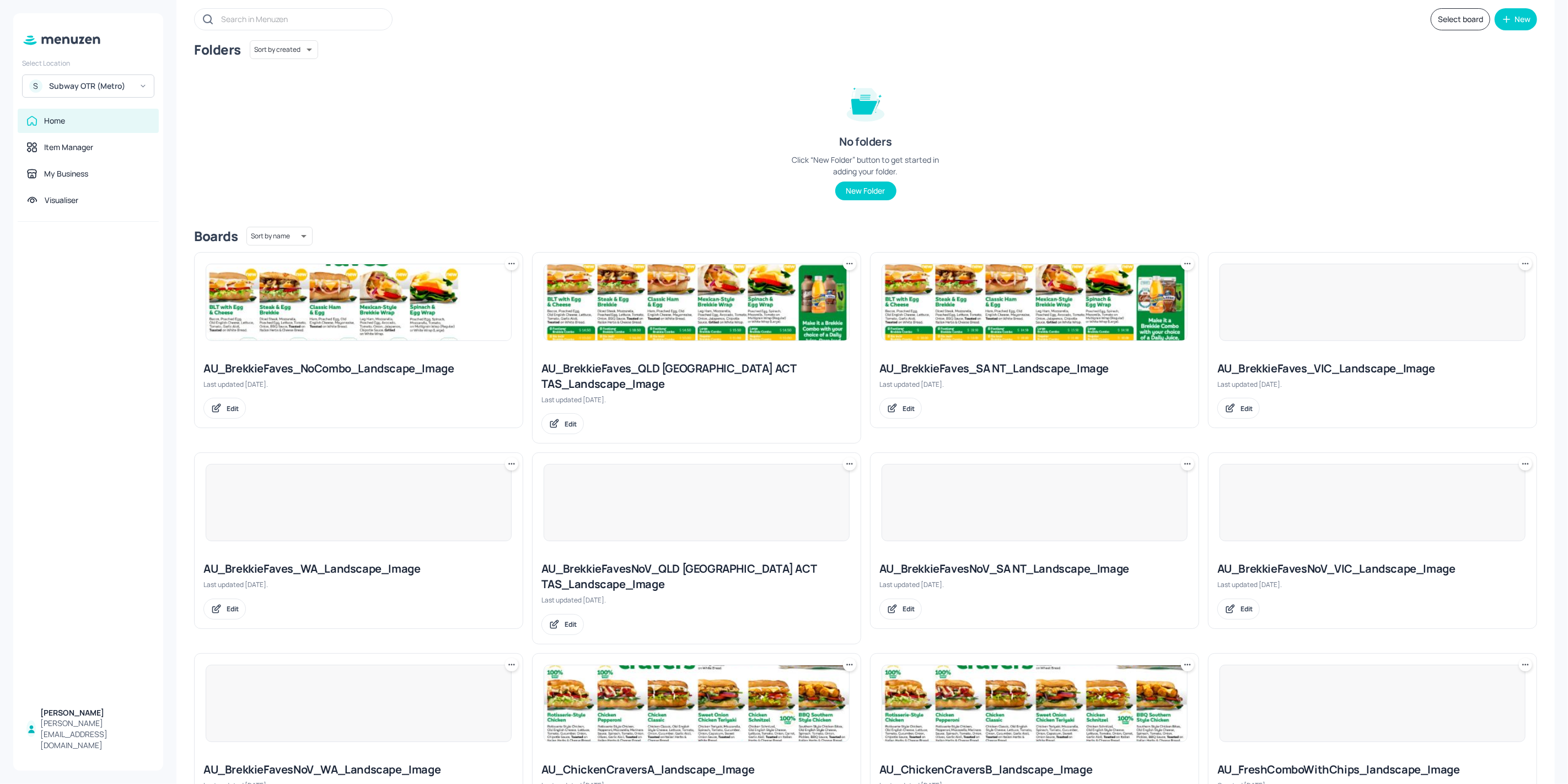
scroll to position [306, 0]
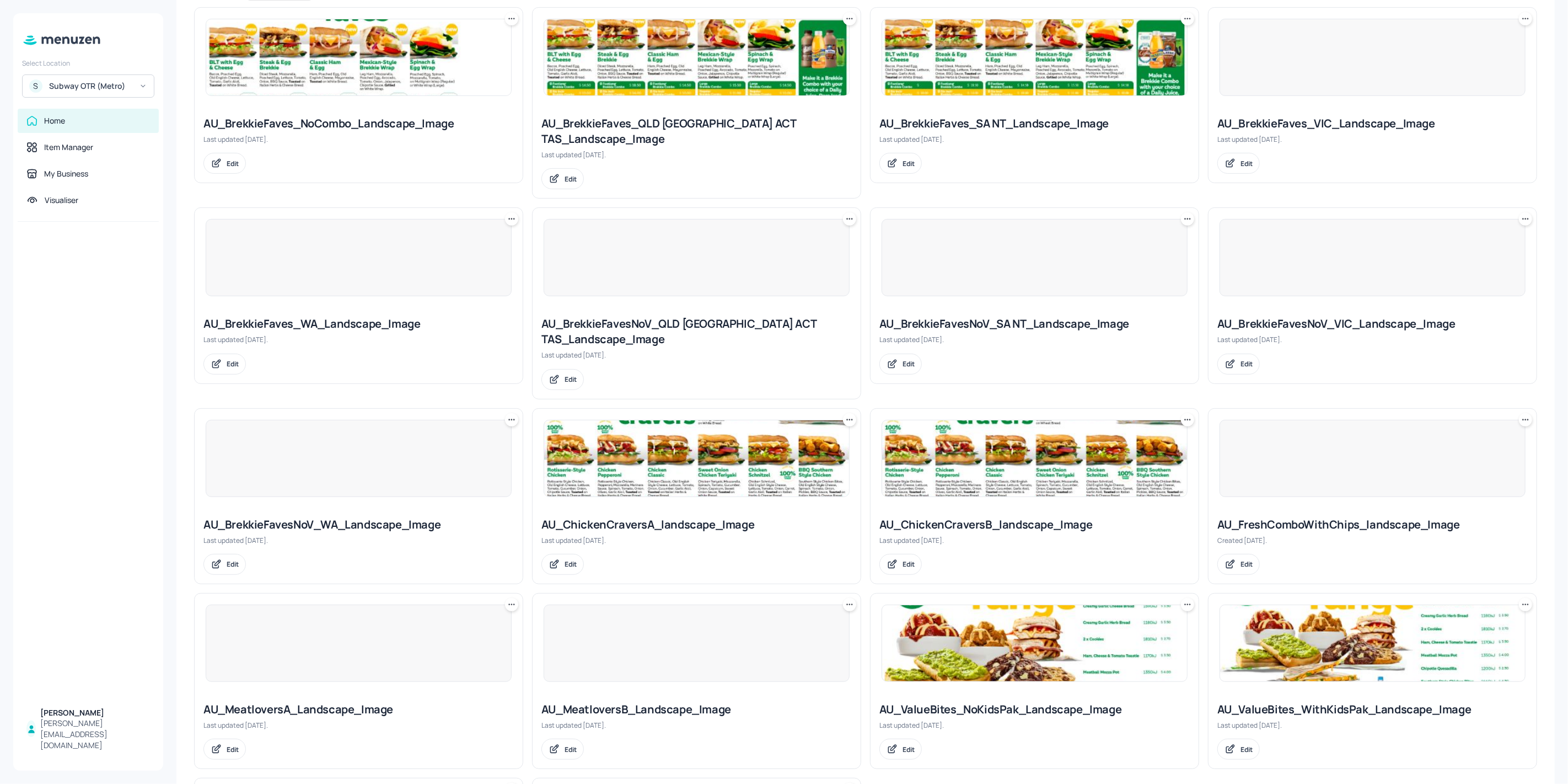
click at [961, 454] on img at bounding box center [1034, 458] width 305 height 76
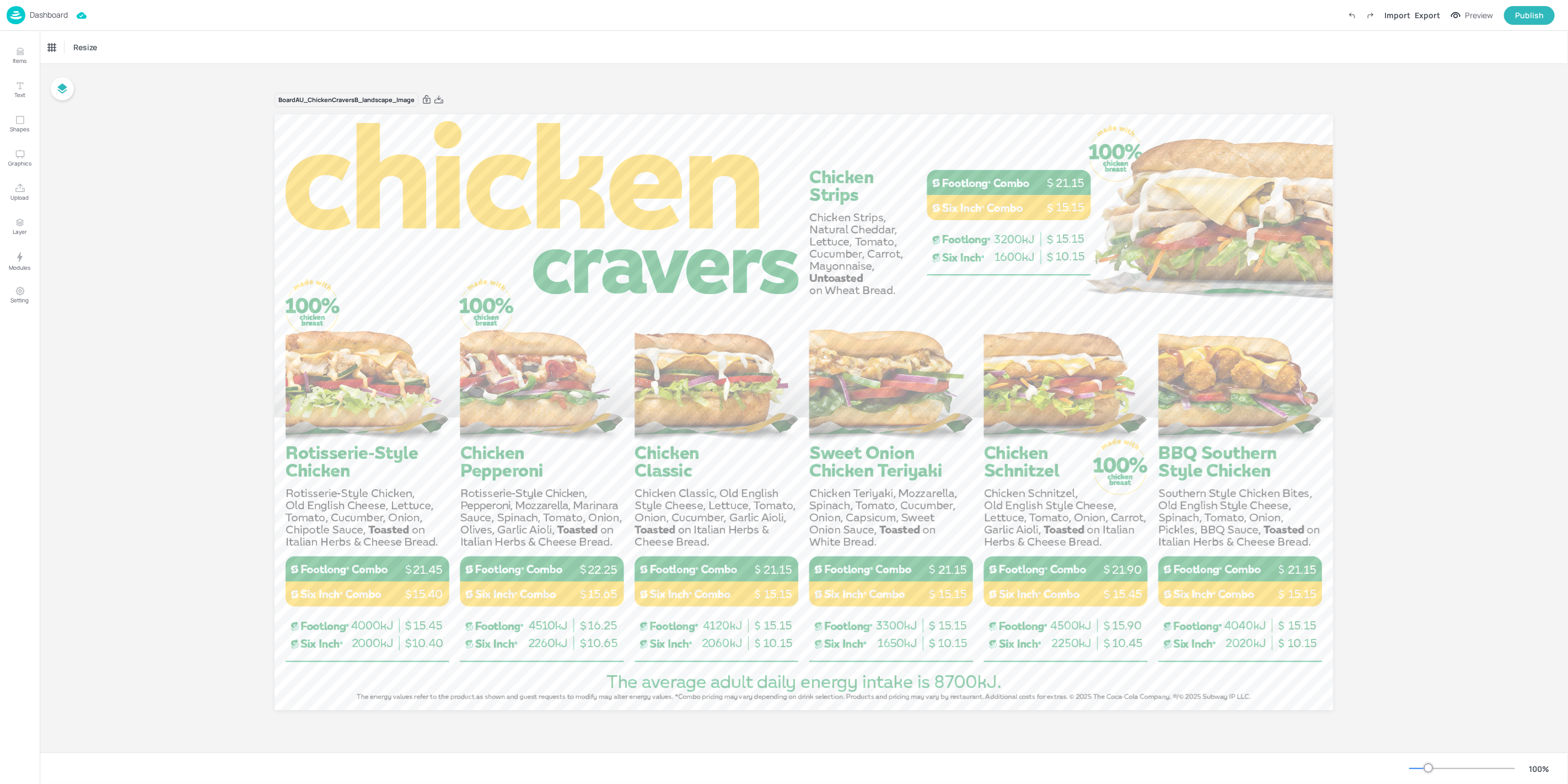
click at [22, 13] on img at bounding box center [16, 15] width 19 height 19
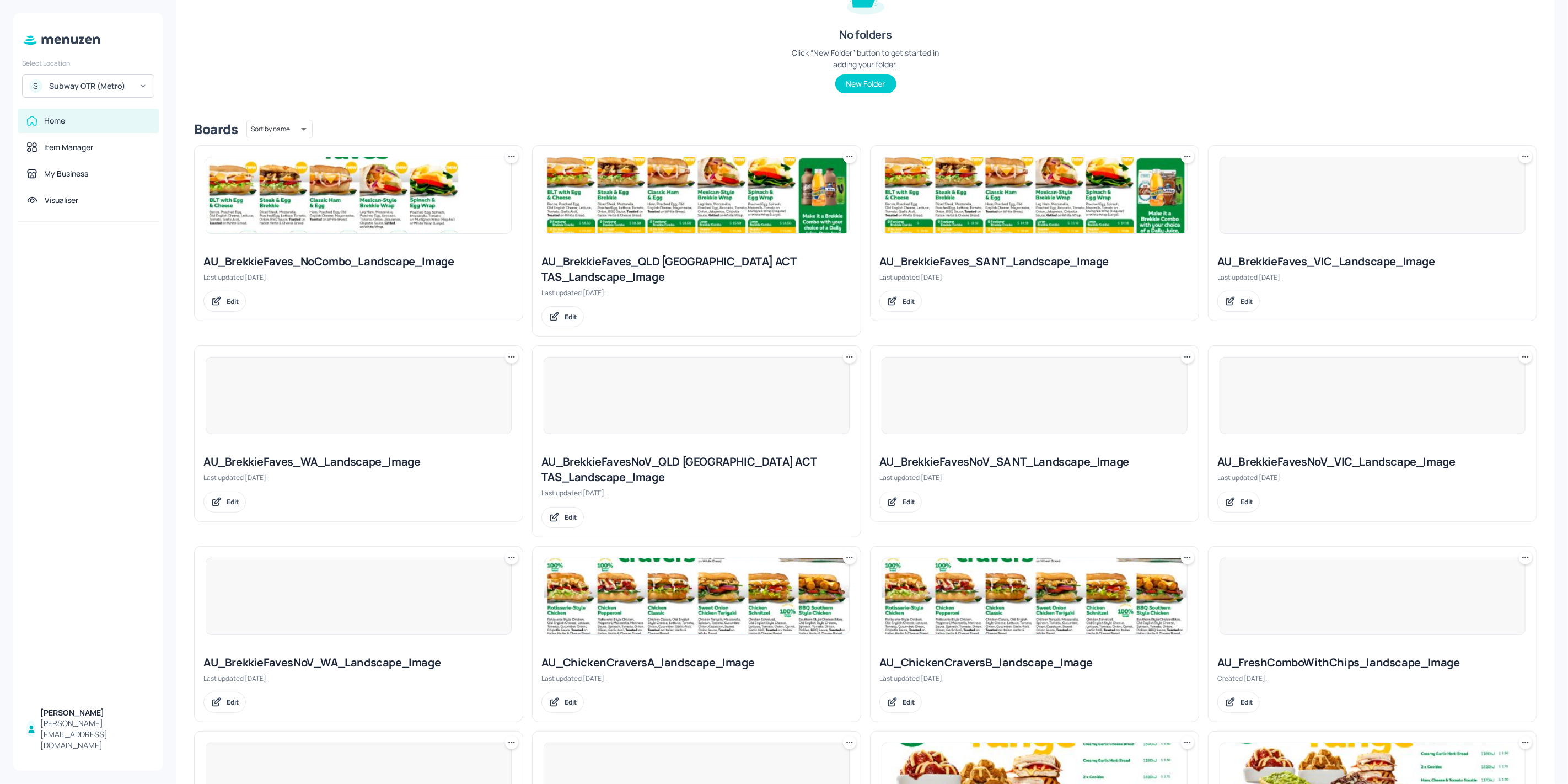
scroll to position [306, 0]
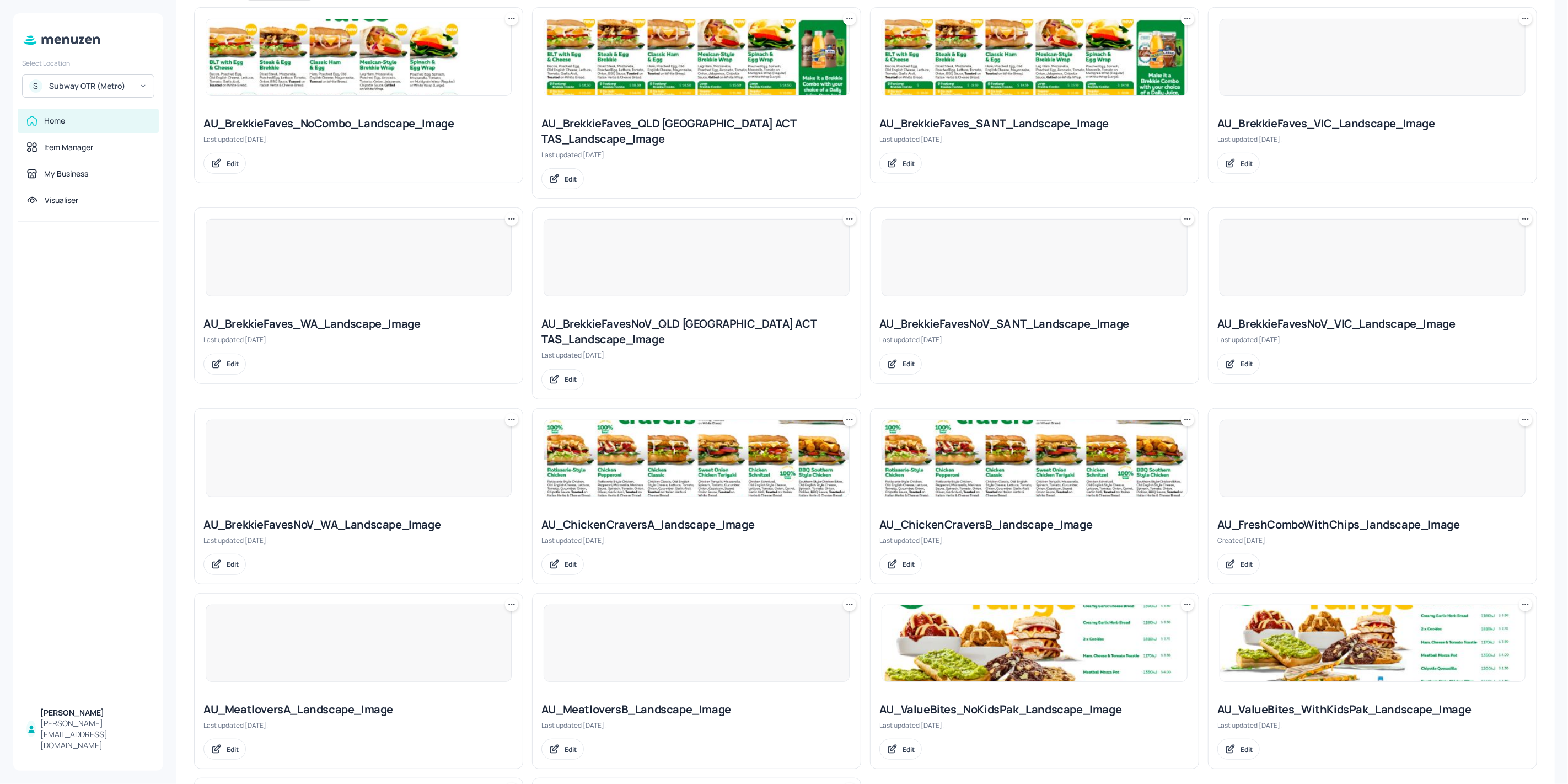
click at [1402, 428] on div at bounding box center [1372, 458] width 306 height 77
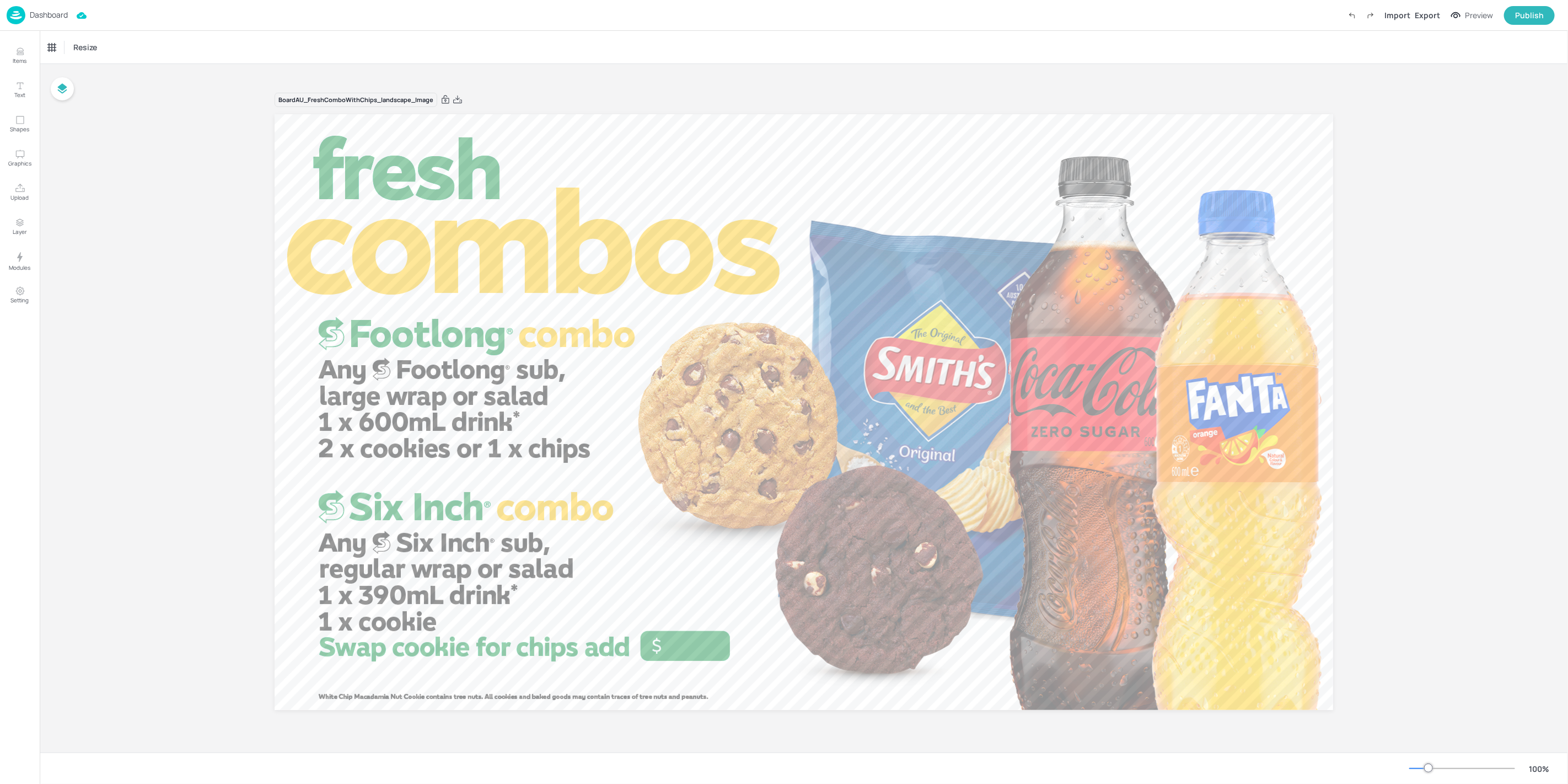
click at [29, 17] on p "Dashboard" at bounding box center [48, 15] width 38 height 8
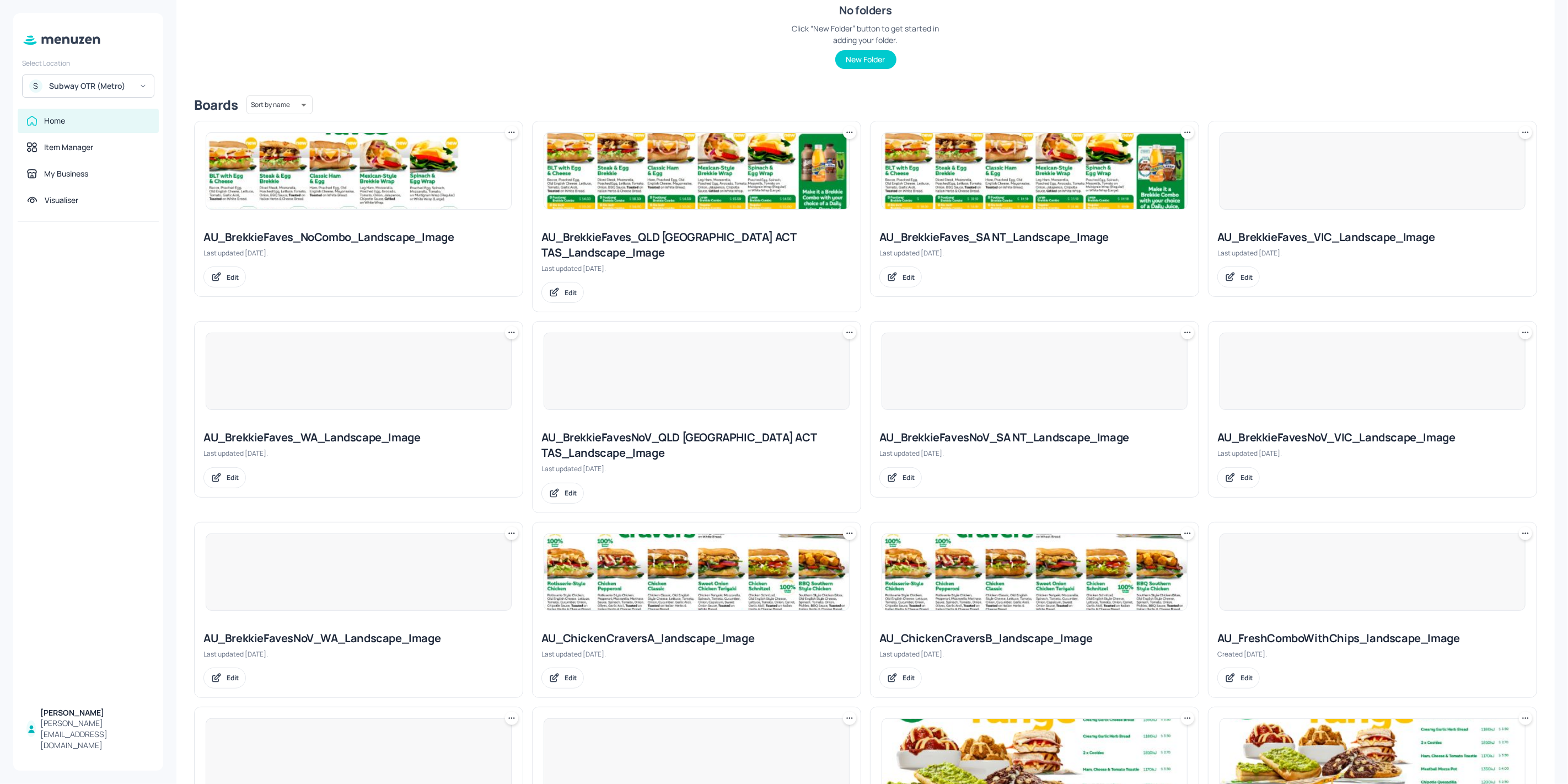
scroll to position [429, 0]
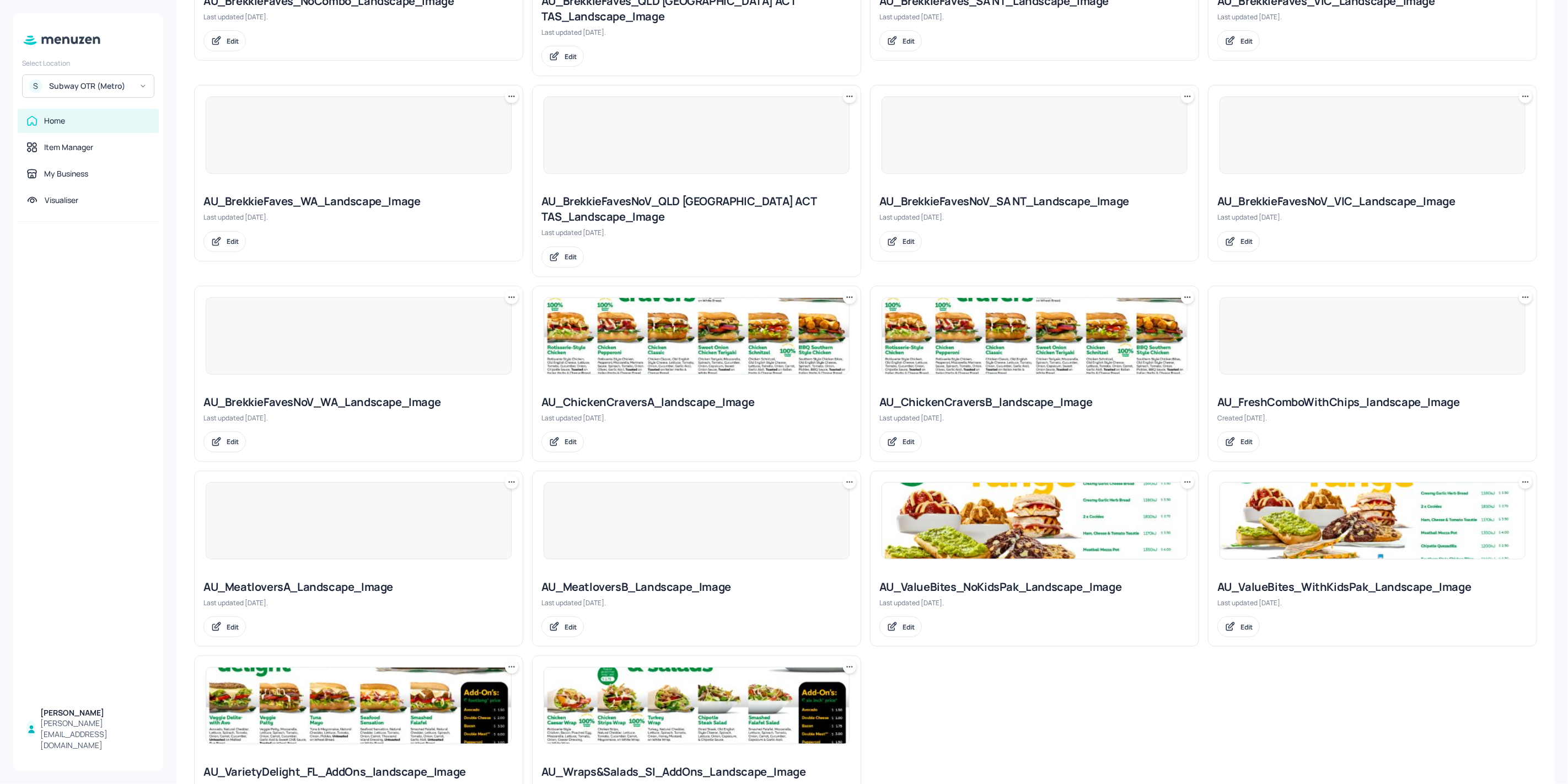
click at [302, 527] on div at bounding box center [358, 521] width 306 height 77
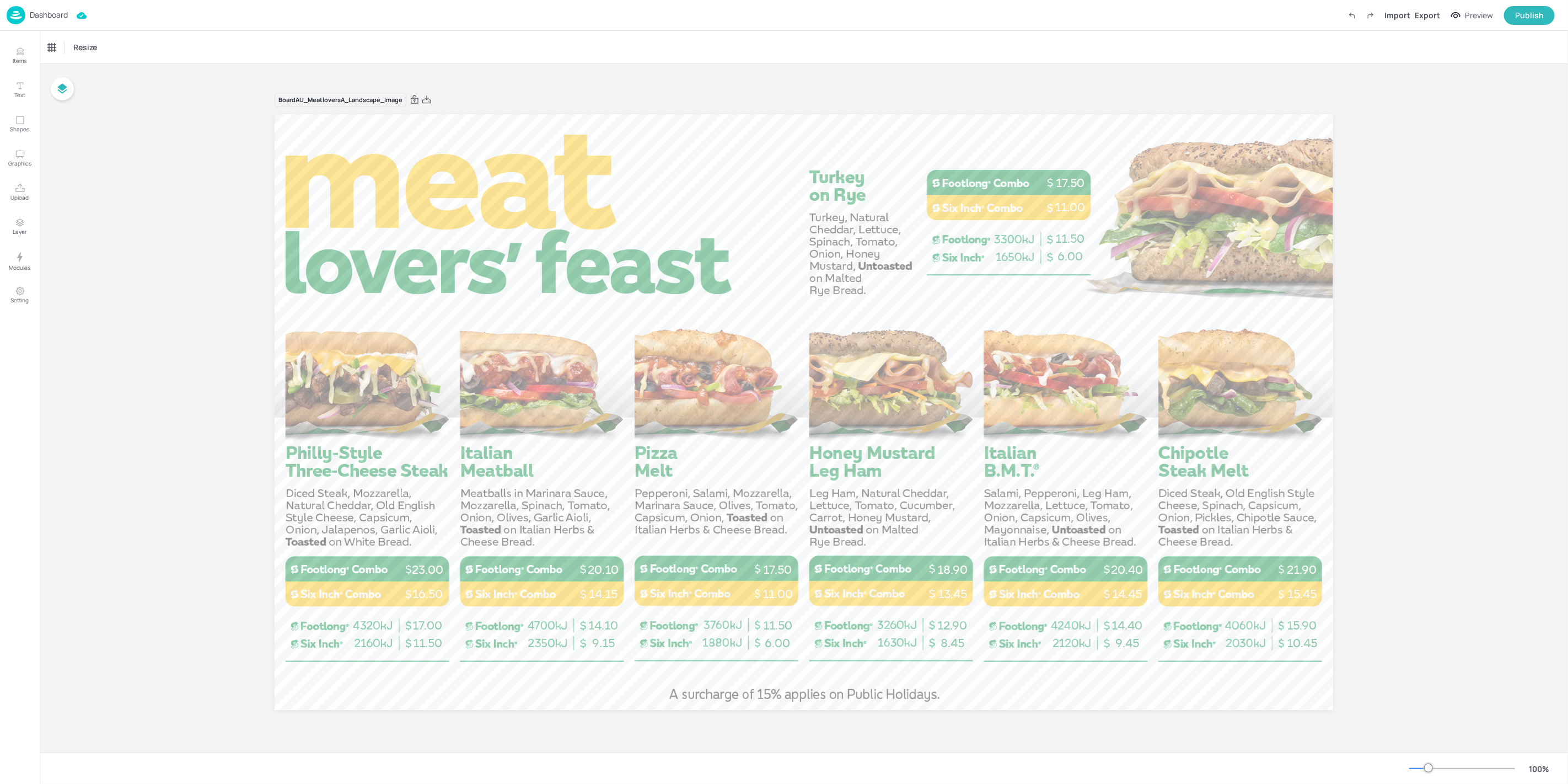
click at [9, 15] on img at bounding box center [16, 15] width 19 height 19
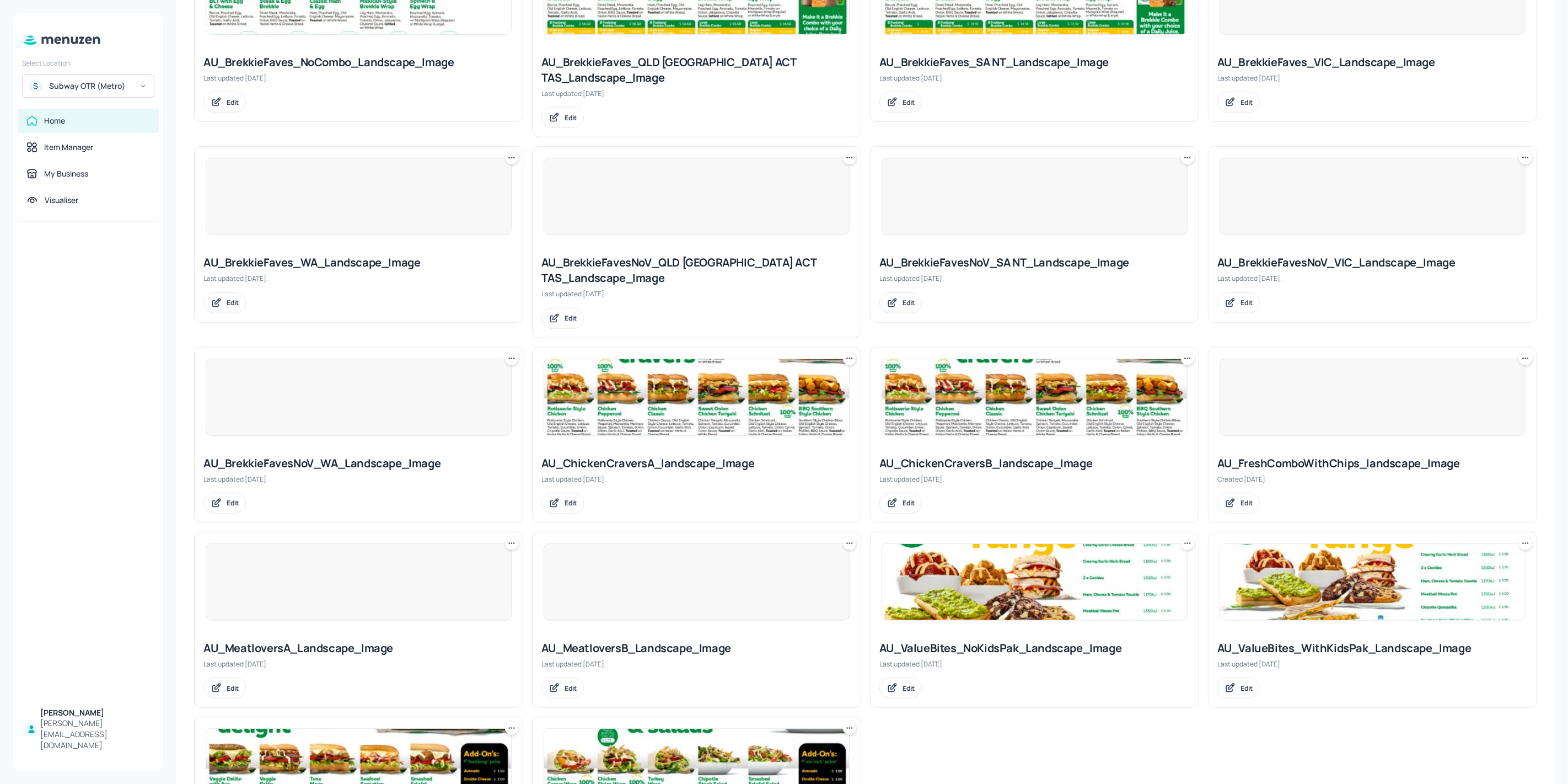
scroll to position [484, 0]
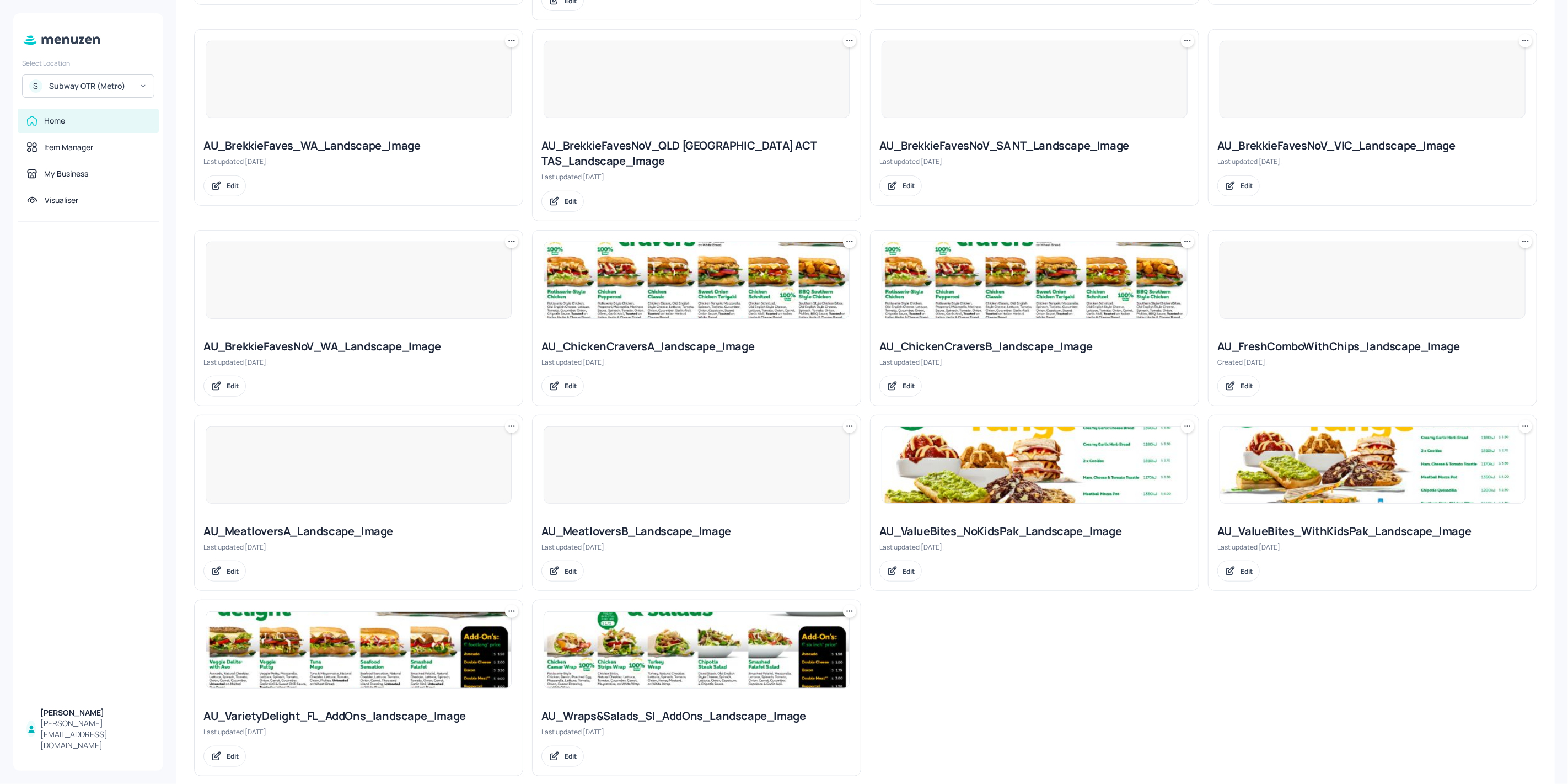
click at [996, 444] on img at bounding box center [1034, 465] width 305 height 76
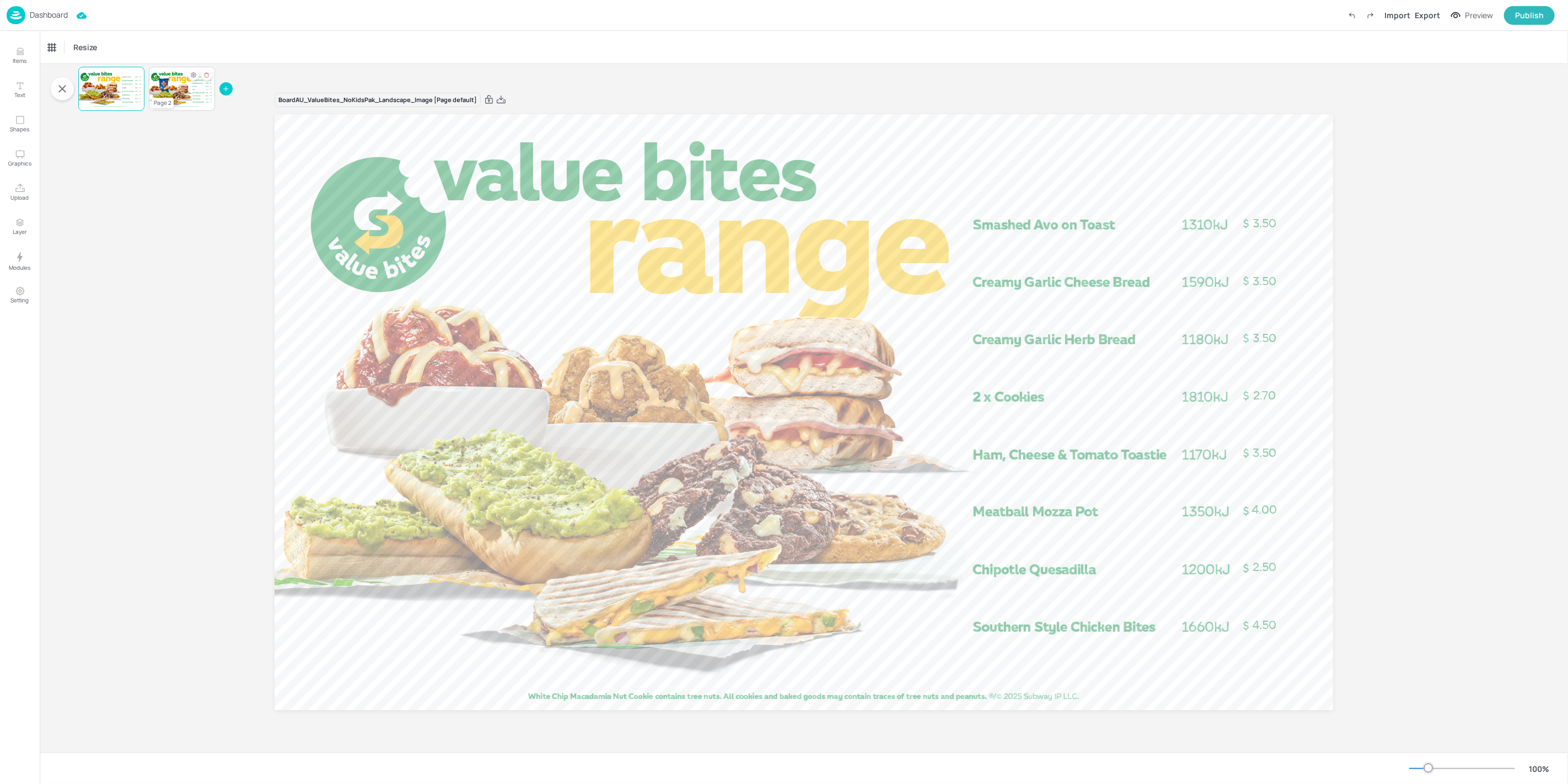
click at [175, 94] on div at bounding box center [182, 88] width 67 height 37
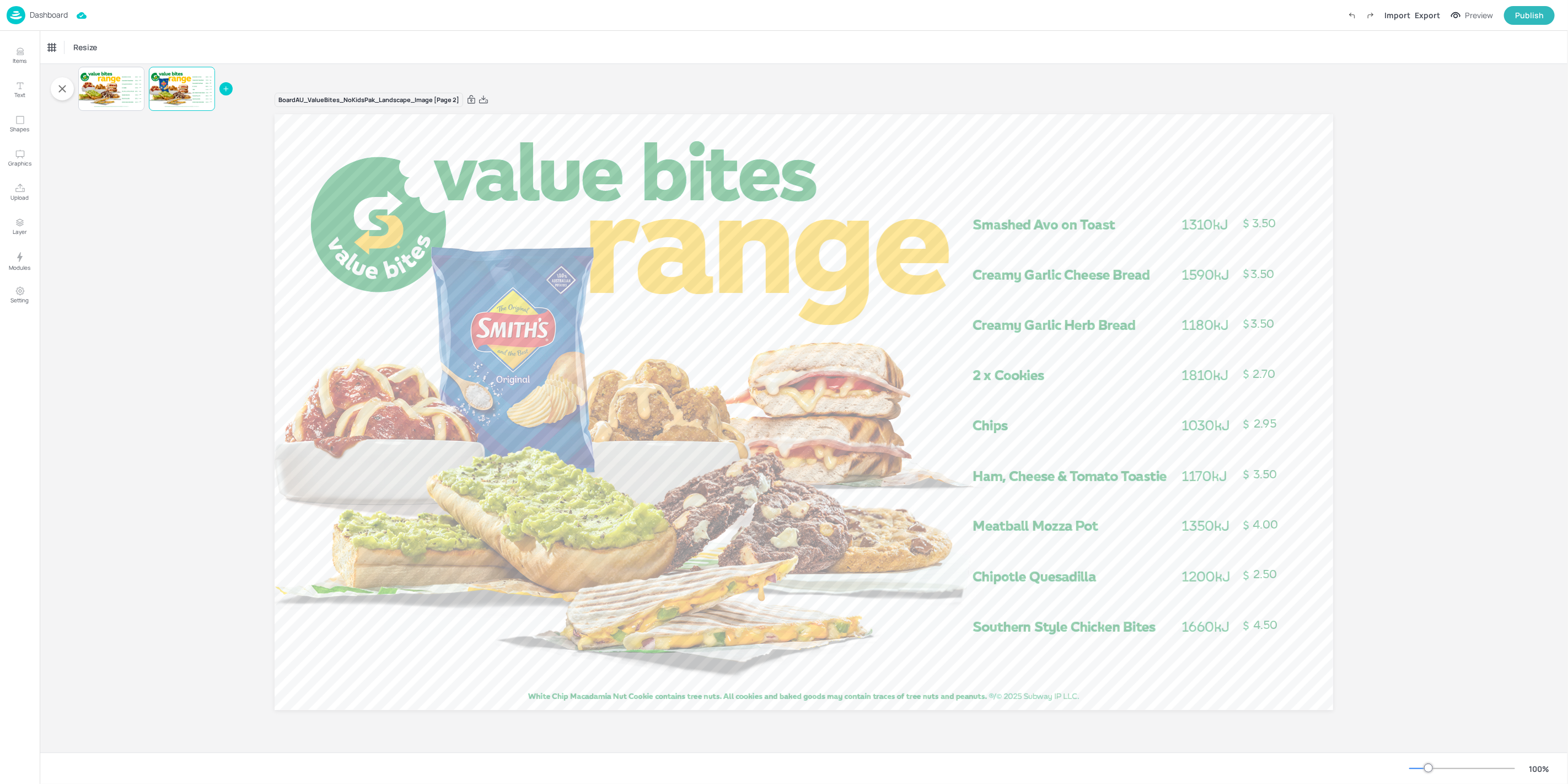
click at [26, 16] on div "Dashboard" at bounding box center [37, 15] width 61 height 19
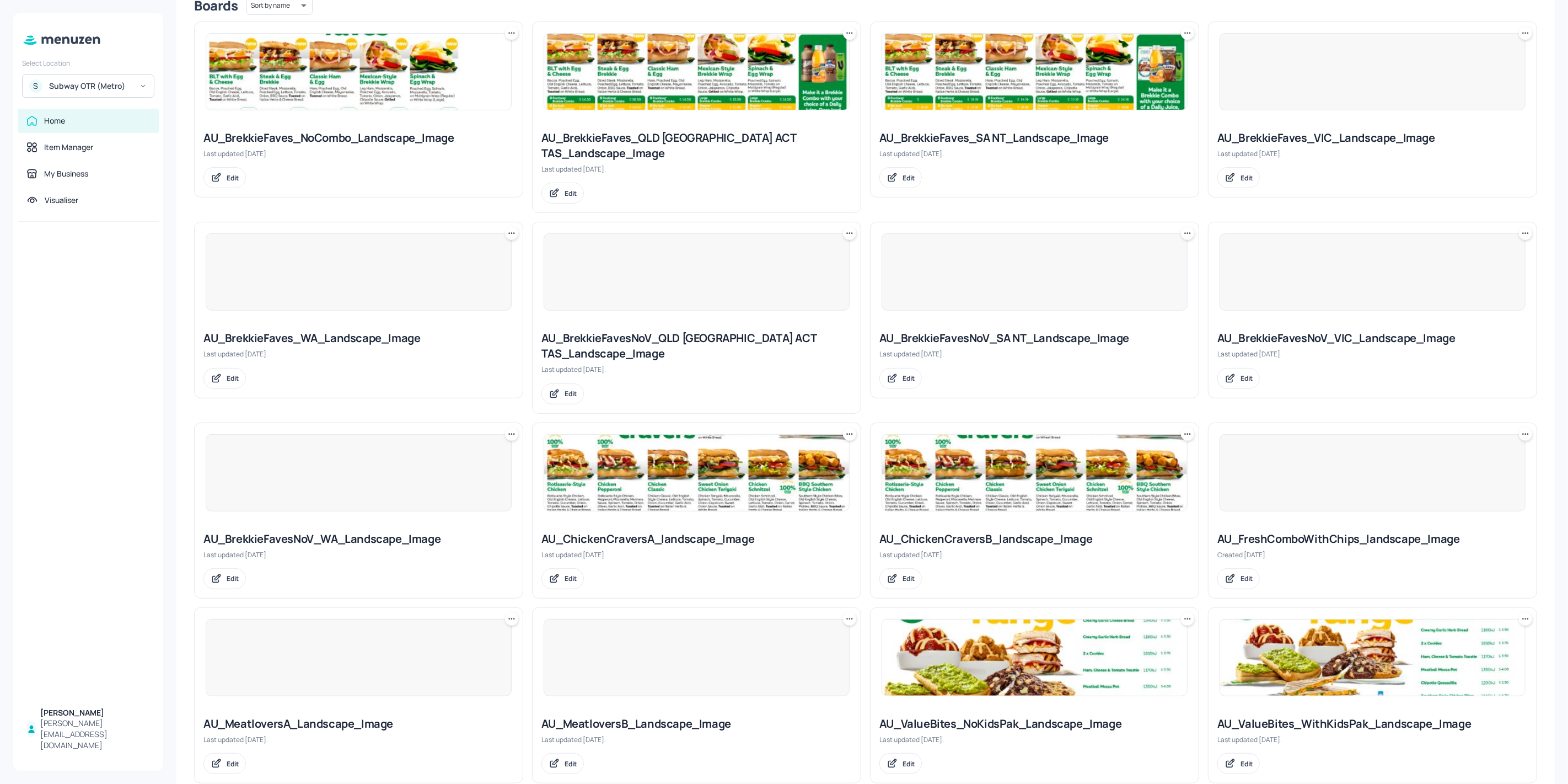
scroll to position [484, 0]
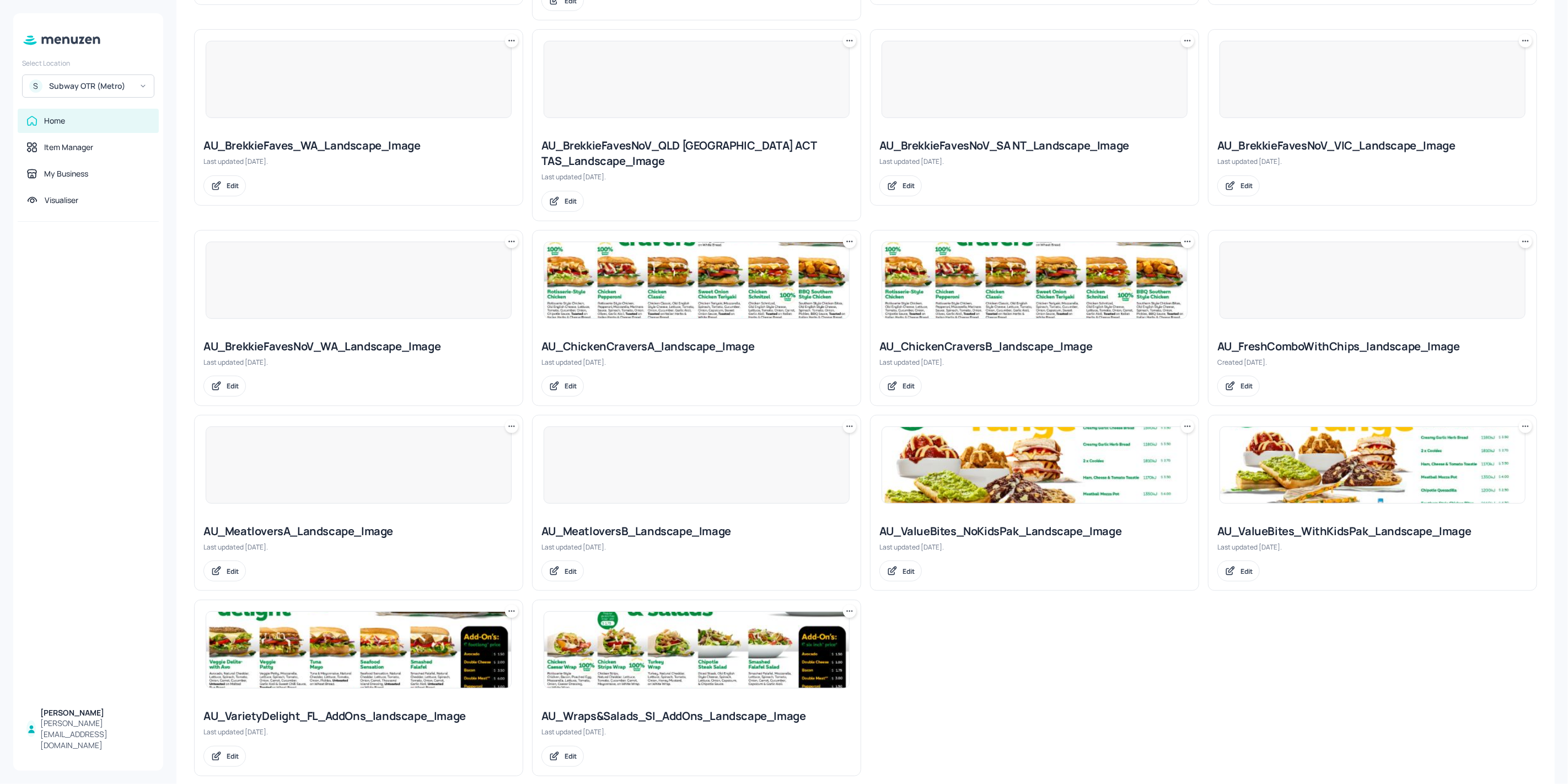
click at [1282, 459] on img at bounding box center [1372, 465] width 305 height 76
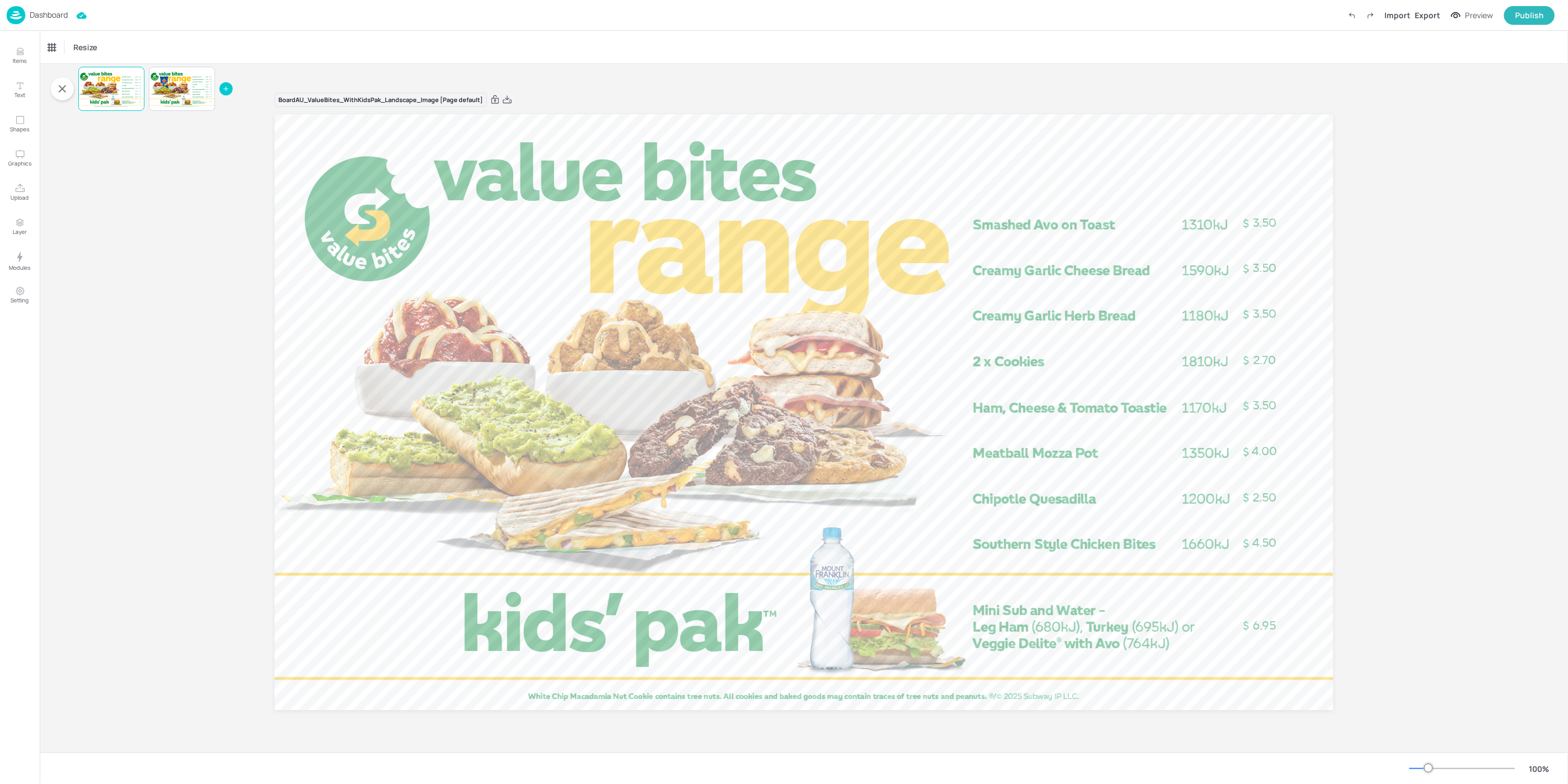
click at [12, 19] on img at bounding box center [16, 15] width 19 height 19
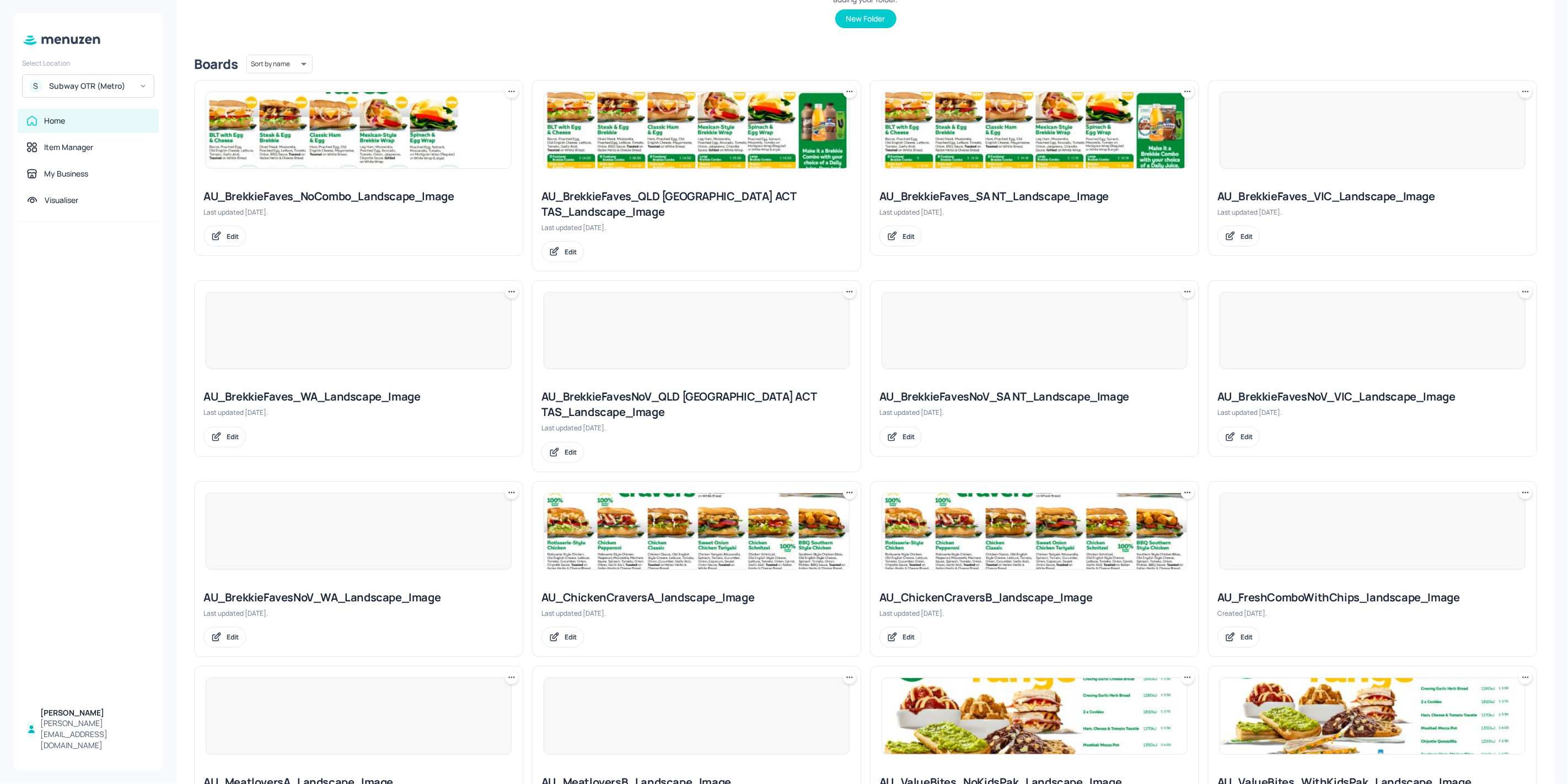
scroll to position [484, 0]
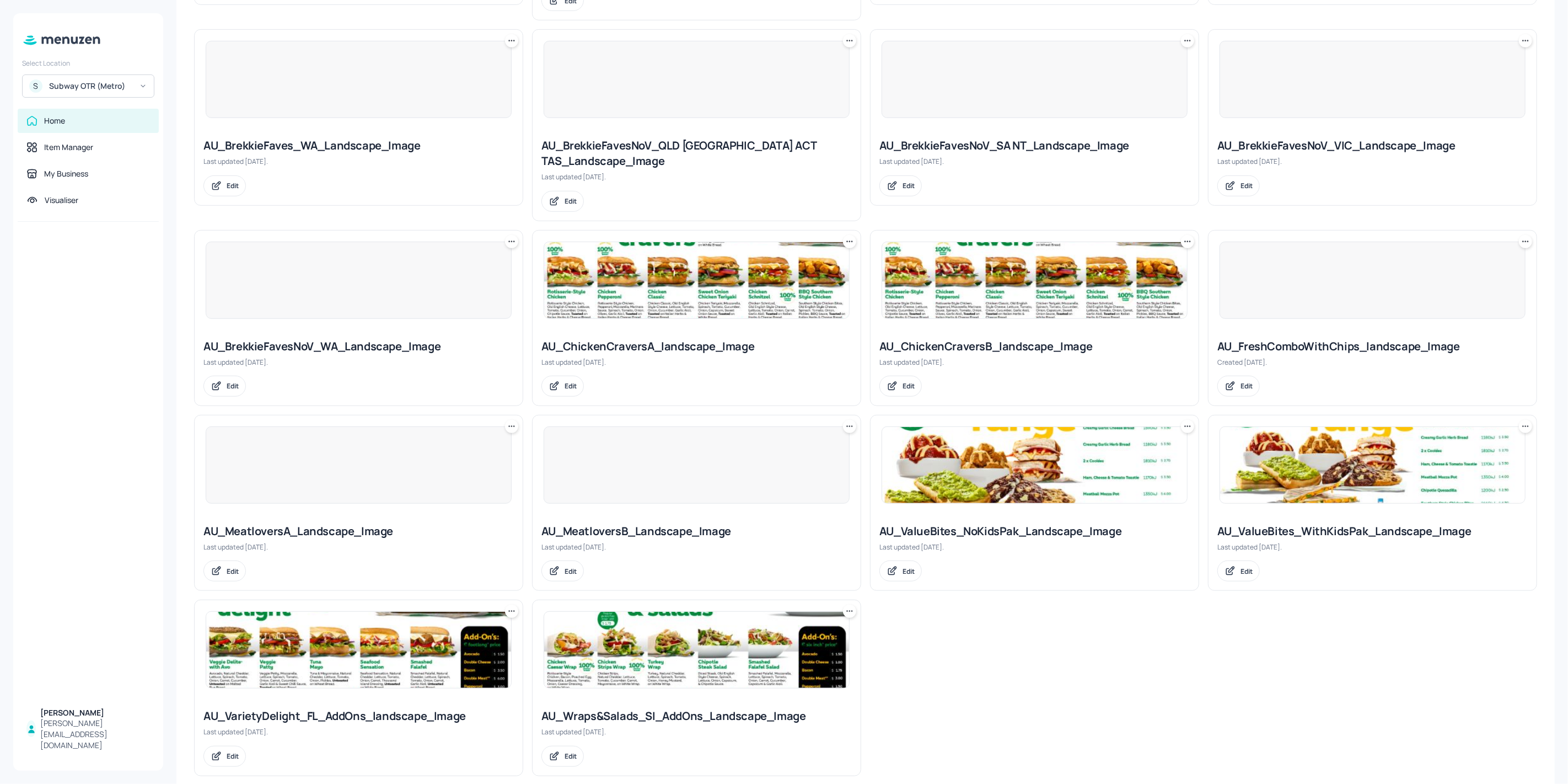
click at [408, 625] on img at bounding box center [359, 649] width 305 height 76
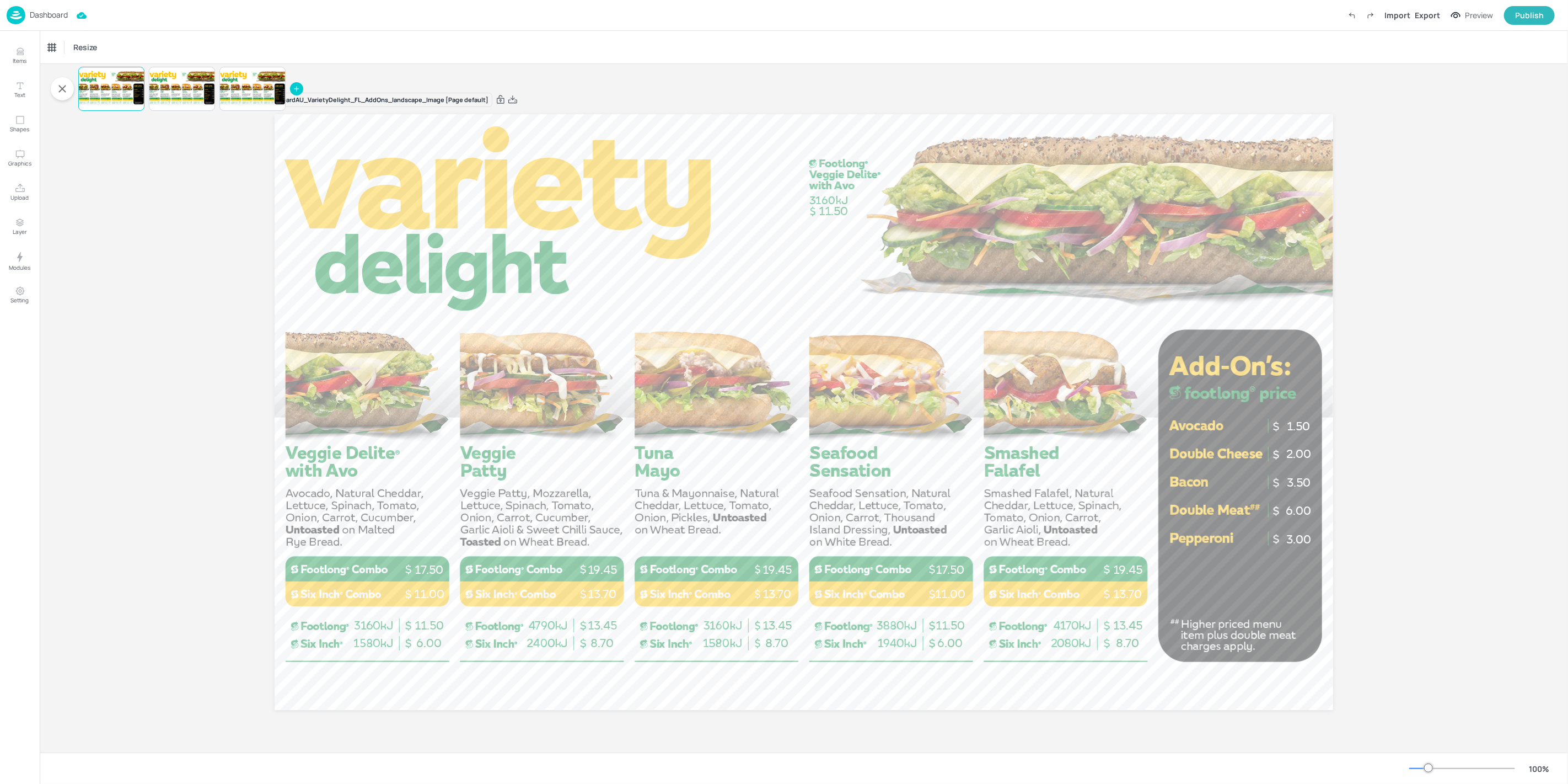
click at [25, 11] on img at bounding box center [16, 15] width 19 height 19
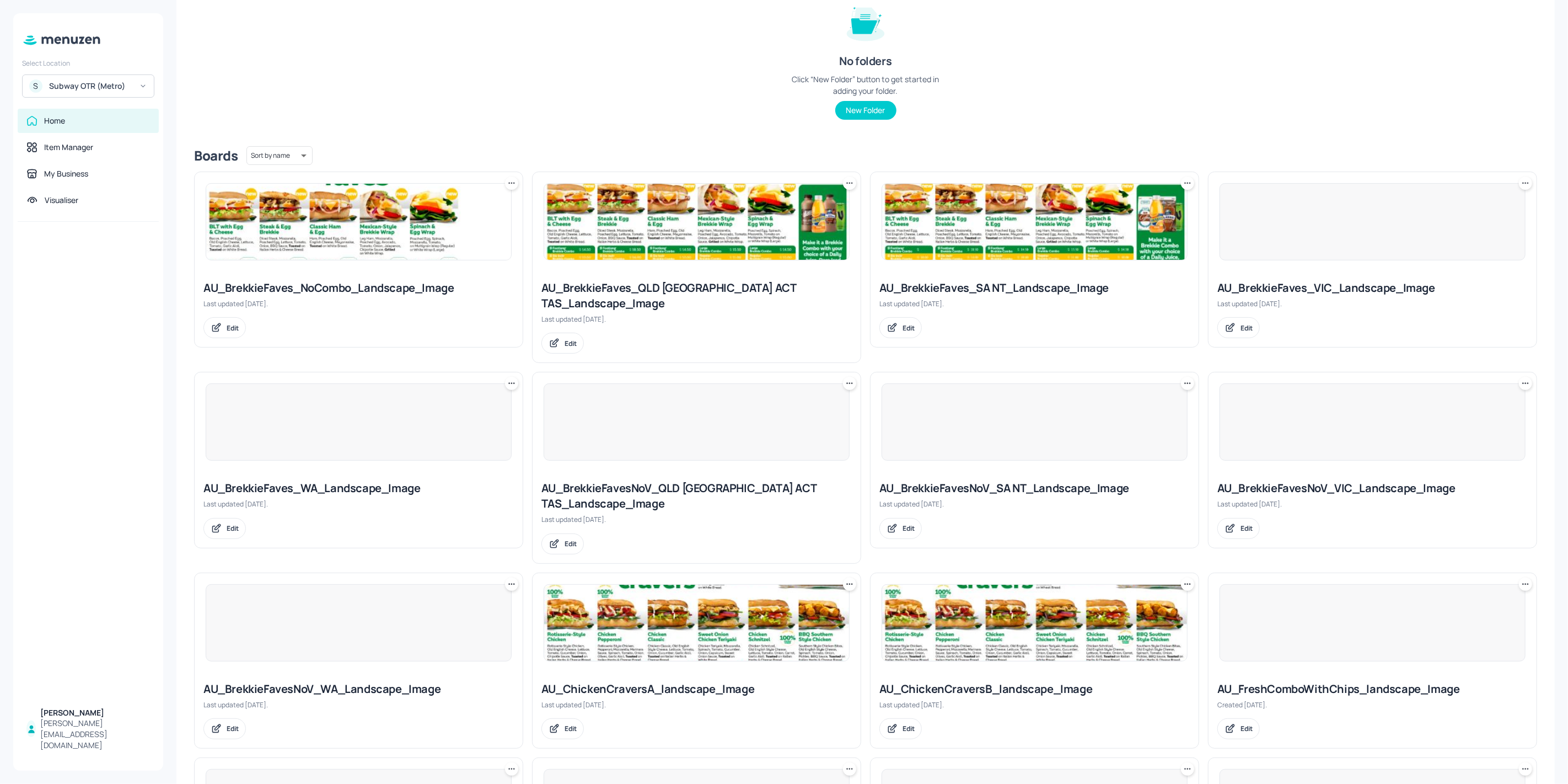
scroll to position [484, 0]
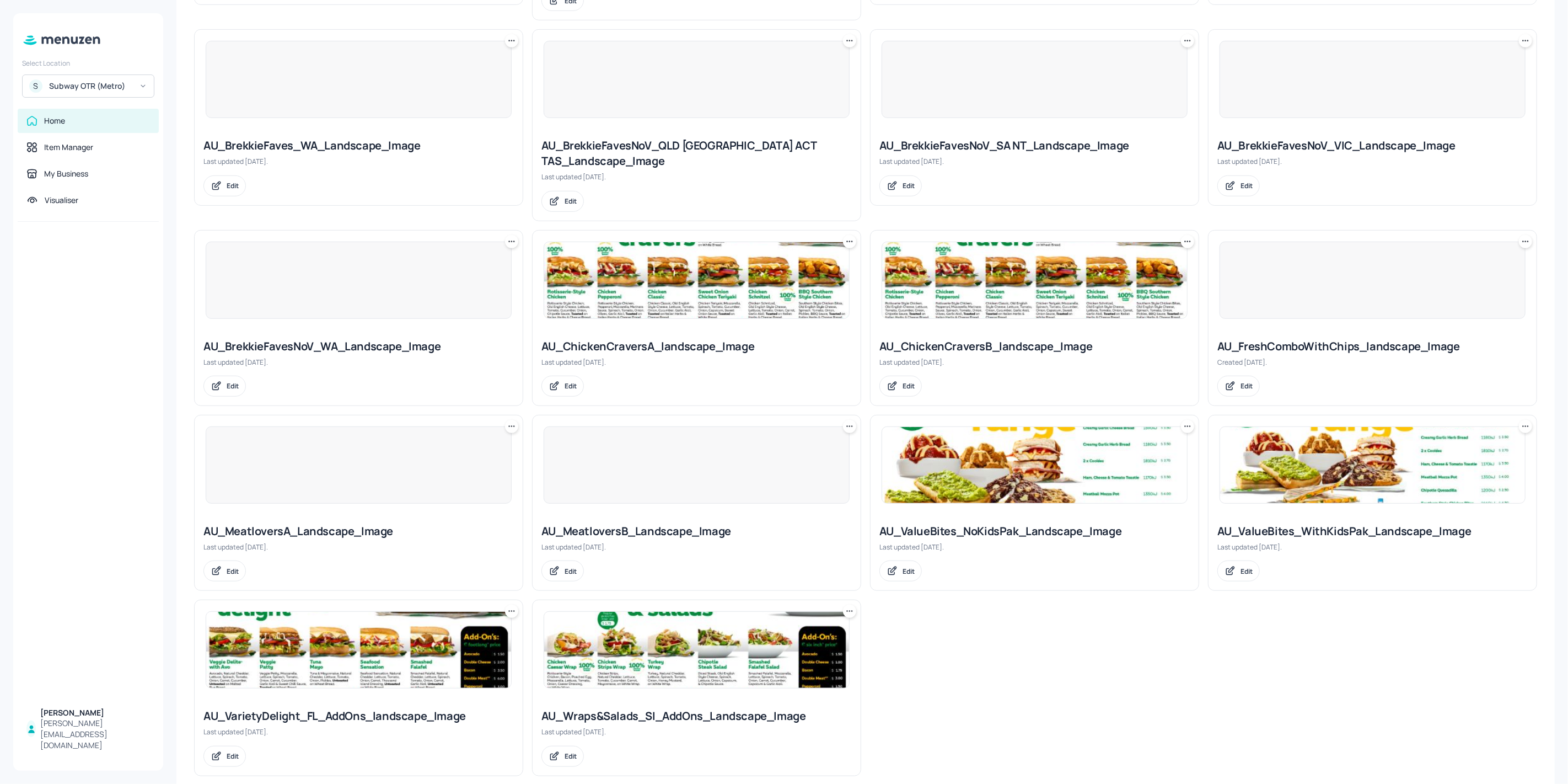
click at [651, 632] on img at bounding box center [696, 649] width 305 height 76
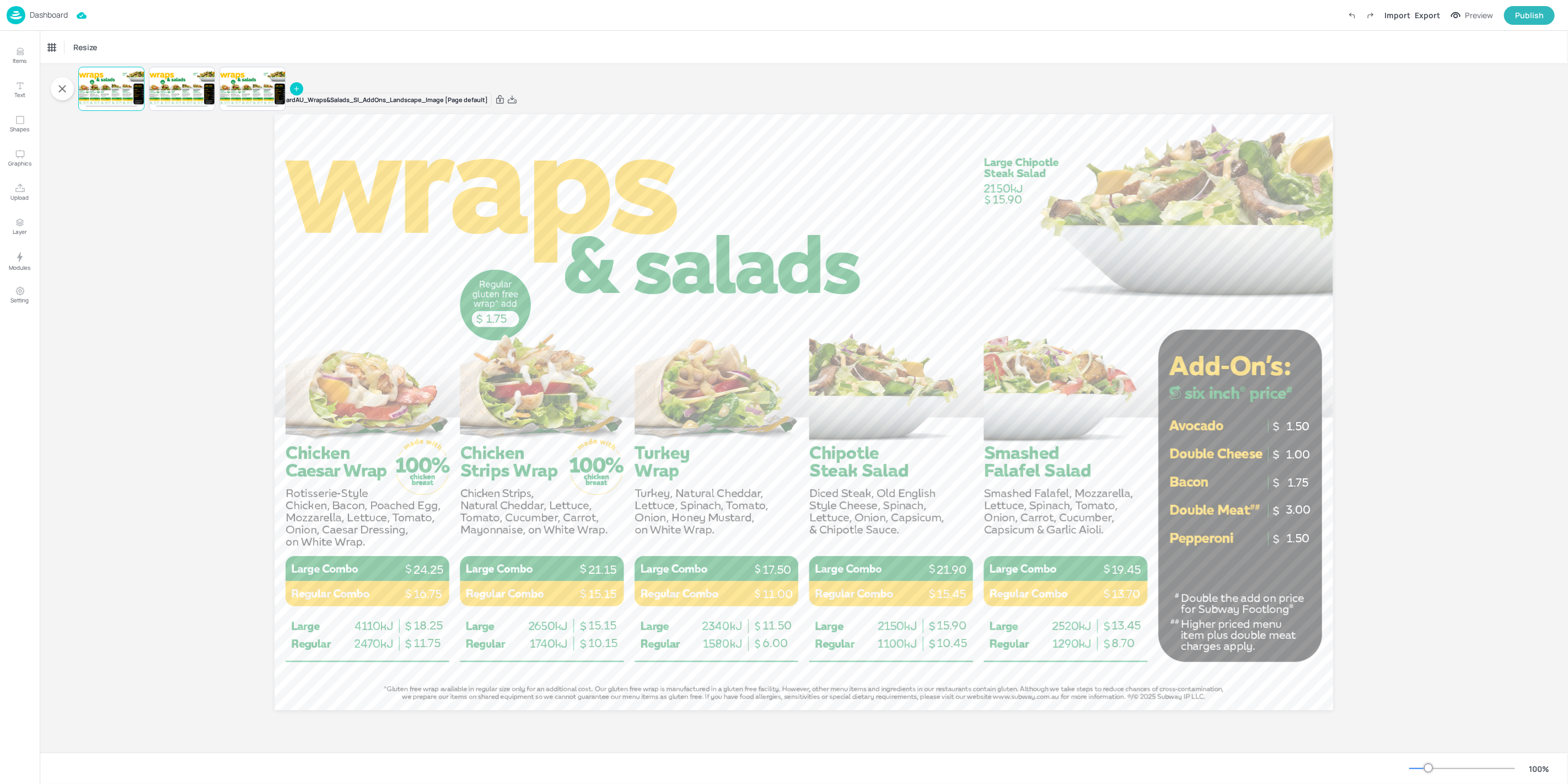
click at [195, 299] on div "Board AU_Wraps&Salads_SI_AddOns_Landscape_Image [Page default] 1.50 1.00 1.75 3…" at bounding box center [803, 408] width 1528 height 688
click at [20, 12] on img at bounding box center [16, 15] width 19 height 19
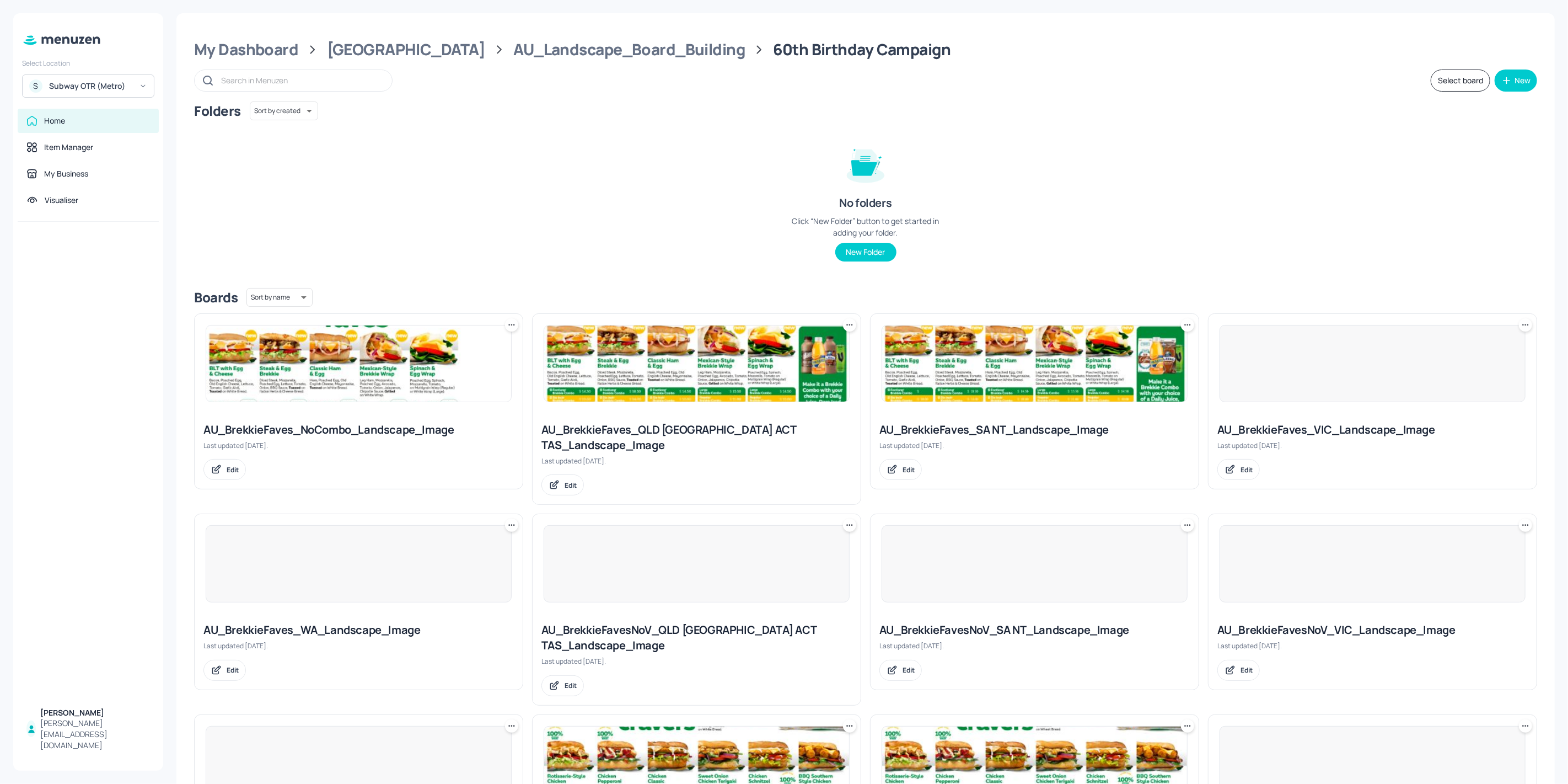
click at [420, 357] on img at bounding box center [359, 363] width 305 height 76
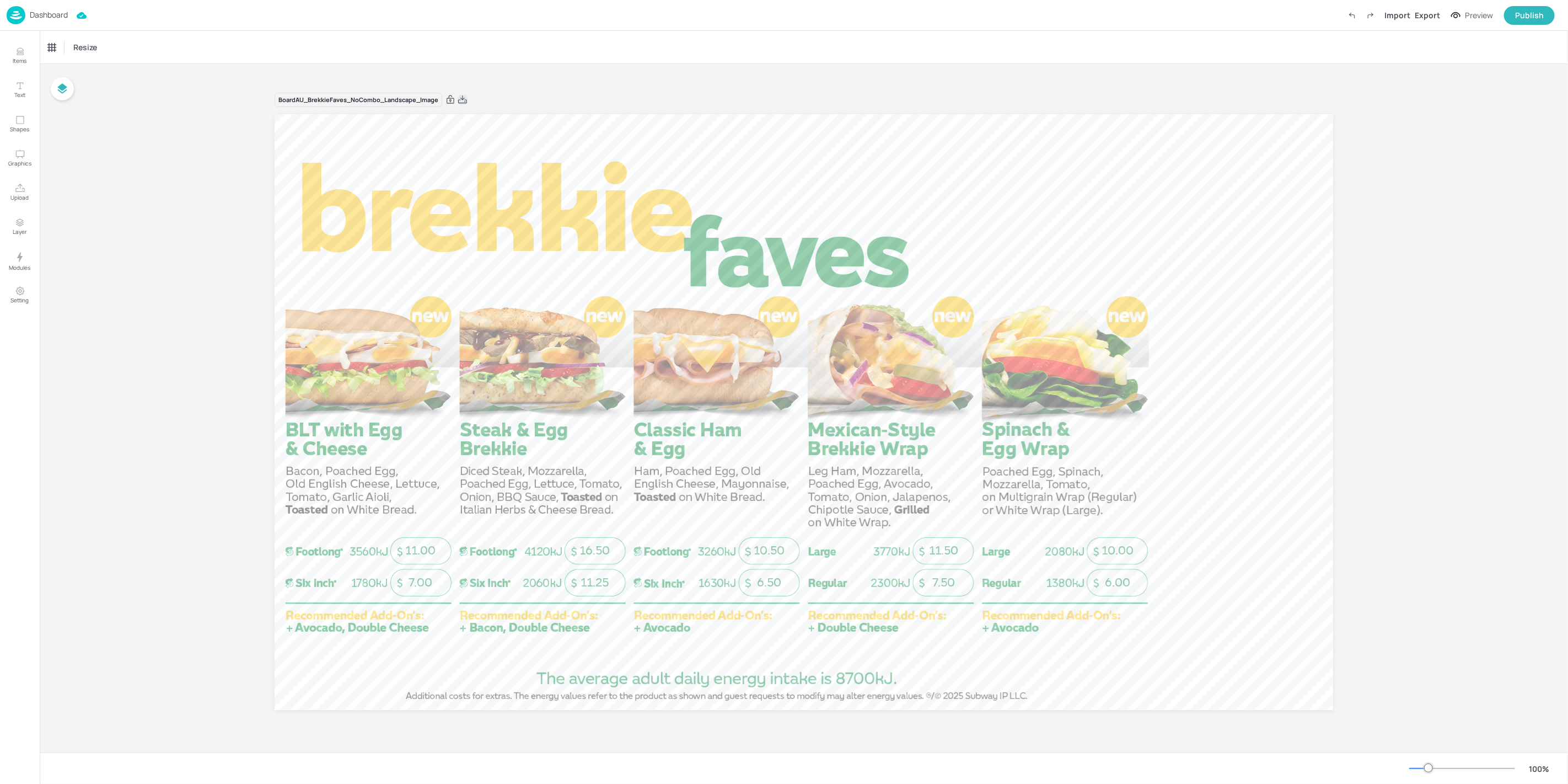
click at [463, 101] on icon at bounding box center [462, 100] width 10 height 11
